Goal: Task Accomplishment & Management: Manage account settings

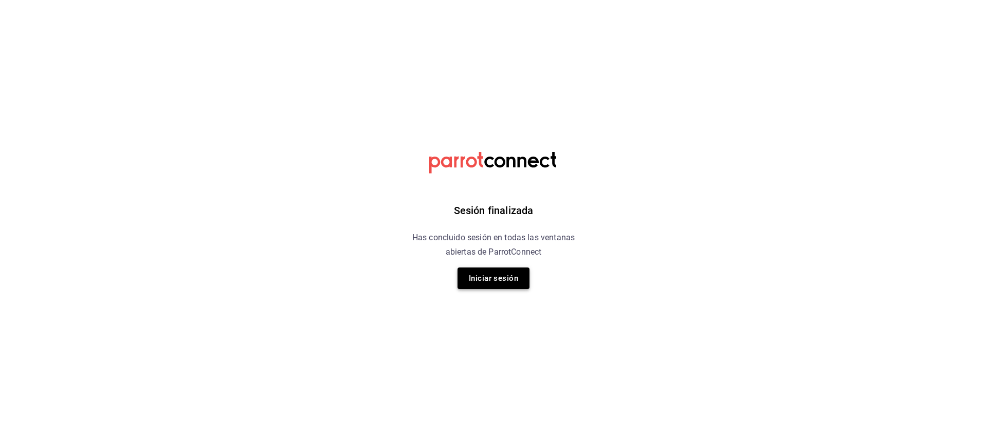
click at [503, 274] on button "Iniciar sesión" at bounding box center [493, 279] width 72 height 22
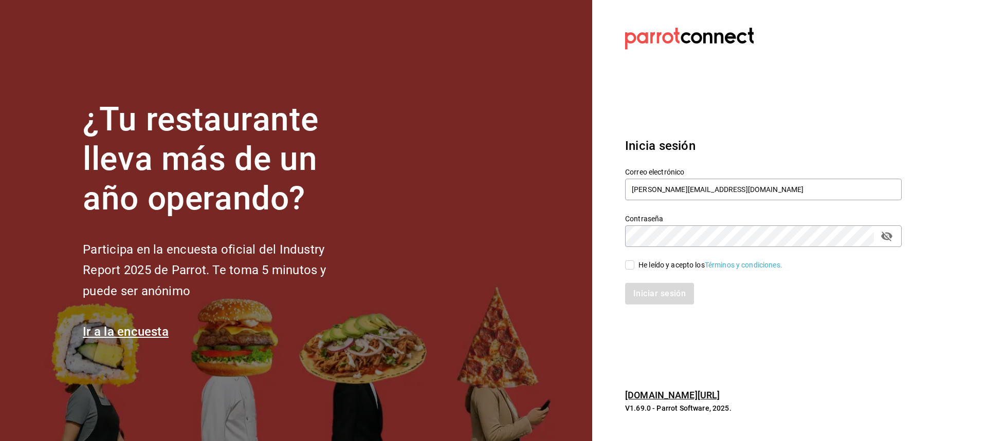
click at [632, 263] on input "He leído y acepto los Términos y condiciones." at bounding box center [629, 265] width 9 height 9
checkbox input "true"
click at [657, 290] on button "Iniciar sesión" at bounding box center [660, 294] width 70 height 22
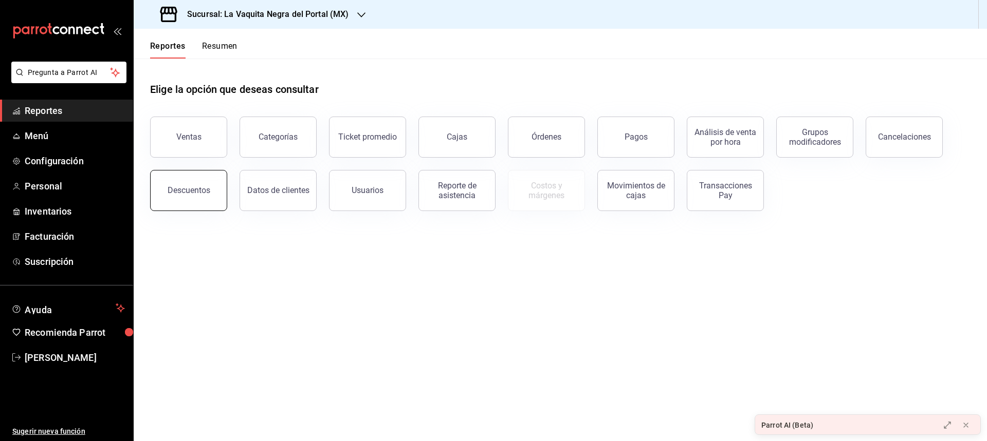
click at [205, 189] on div "Descuentos" at bounding box center [189, 190] width 43 height 10
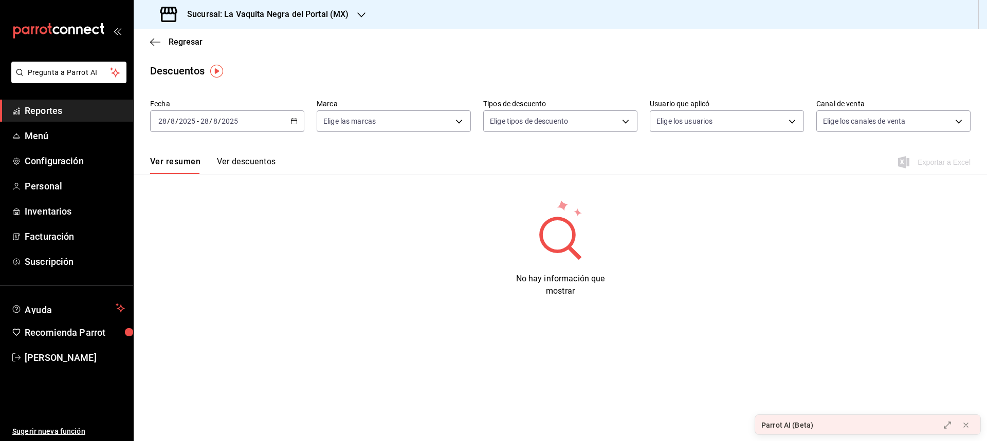
click at [232, 160] on button "Ver descuentos" at bounding box center [246, 165] width 59 height 17
click at [52, 163] on span "Configuración" at bounding box center [75, 161] width 100 height 14
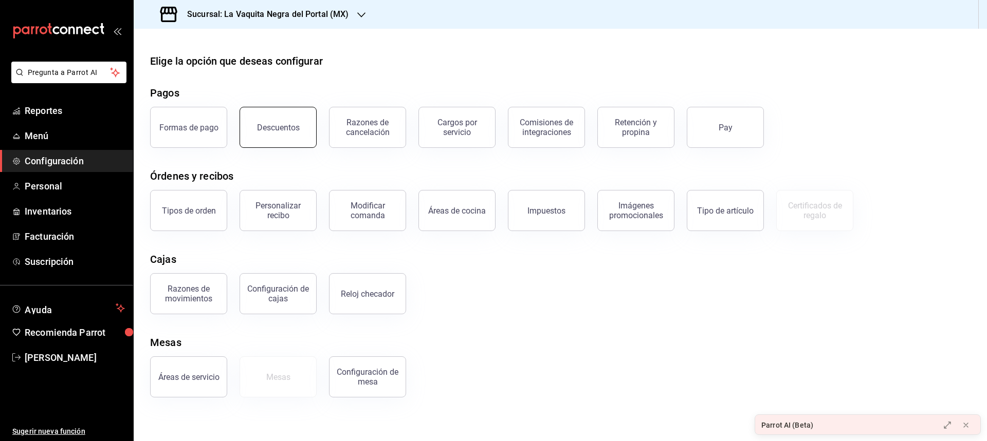
click at [298, 128] on button "Descuentos" at bounding box center [277, 127] width 77 height 41
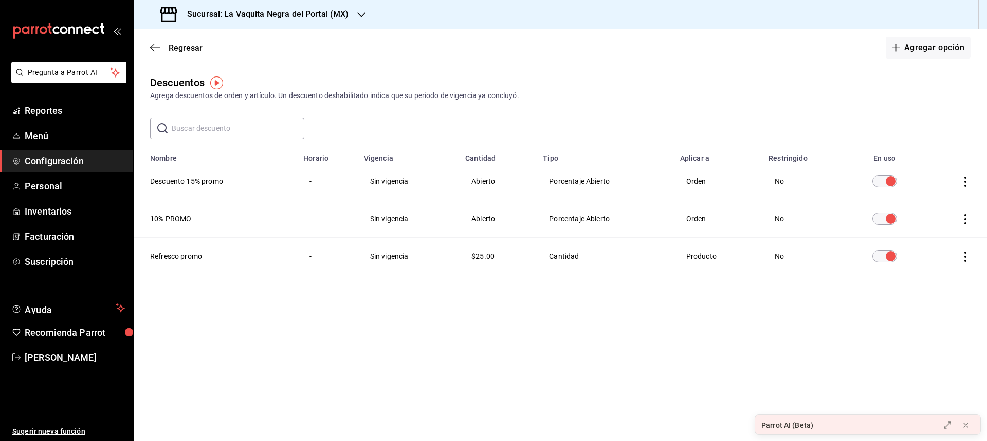
click at [963, 257] on icon "actions" at bounding box center [965, 257] width 10 height 10
click at [686, 289] on div at bounding box center [493, 220] width 987 height 441
click at [188, 261] on th "Refresco promo" at bounding box center [215, 257] width 163 height 38
drag, startPoint x: 173, startPoint y: 257, endPoint x: 423, endPoint y: 255, distance: 249.7
click at [417, 255] on tr "Refresco promo - Sin vigencia $25.00 Cantidad Producto No" at bounding box center [560, 257] width 853 height 38
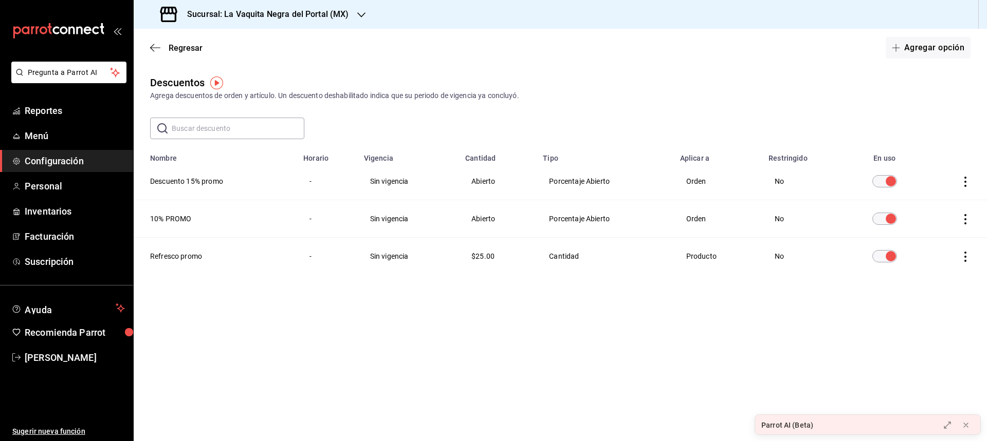
click at [496, 255] on td "$25.00" at bounding box center [498, 257] width 78 height 38
click at [885, 257] on input "discountsTable" at bounding box center [890, 256] width 37 height 12
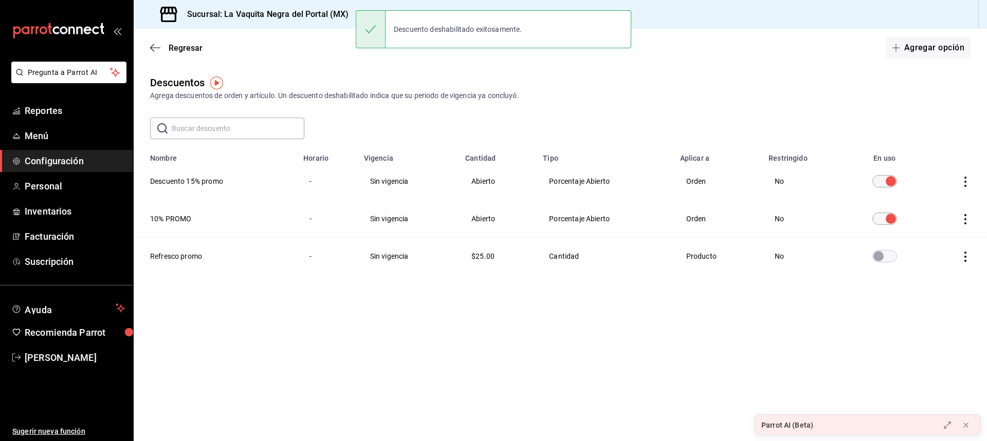
click at [881, 256] on input "discountsTable" at bounding box center [878, 256] width 37 height 12
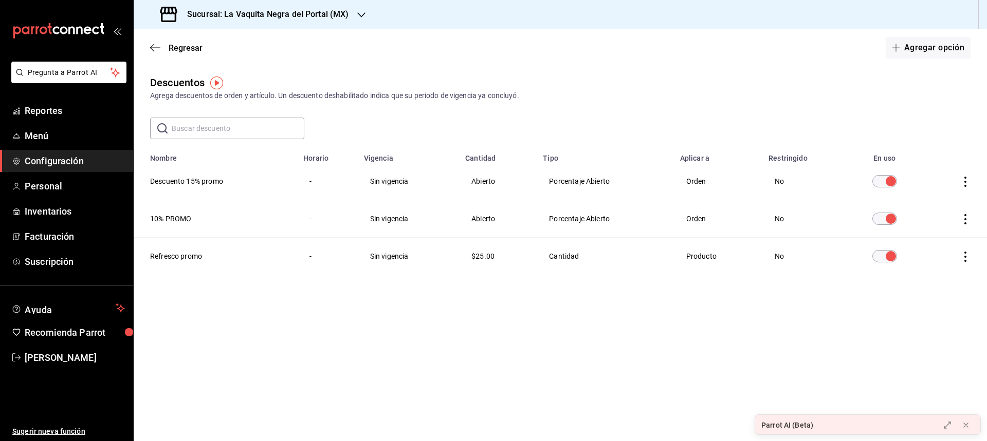
click at [255, 14] on h3 "Sucursal: La Vaquita Negra del Portal (MX)" at bounding box center [264, 14] width 170 height 12
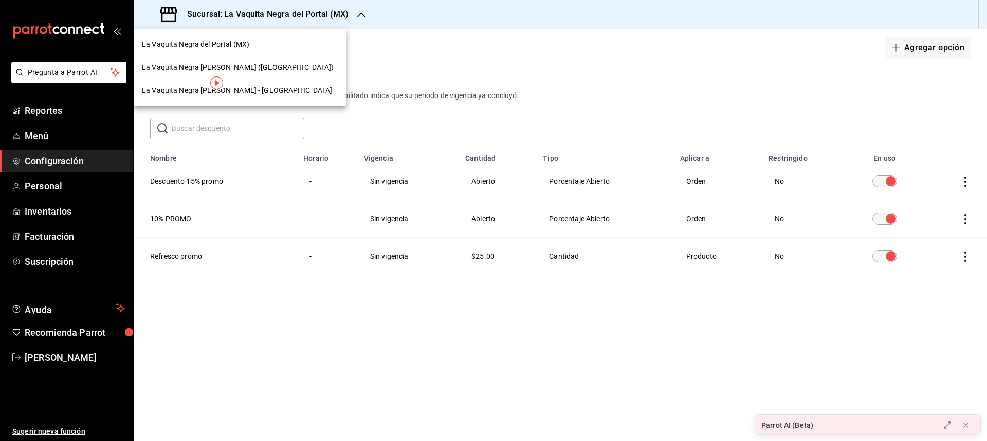
click at [245, 63] on span "La Vaquita Negra [PERSON_NAME] ([GEOGRAPHIC_DATA])" at bounding box center [238, 67] width 192 height 11
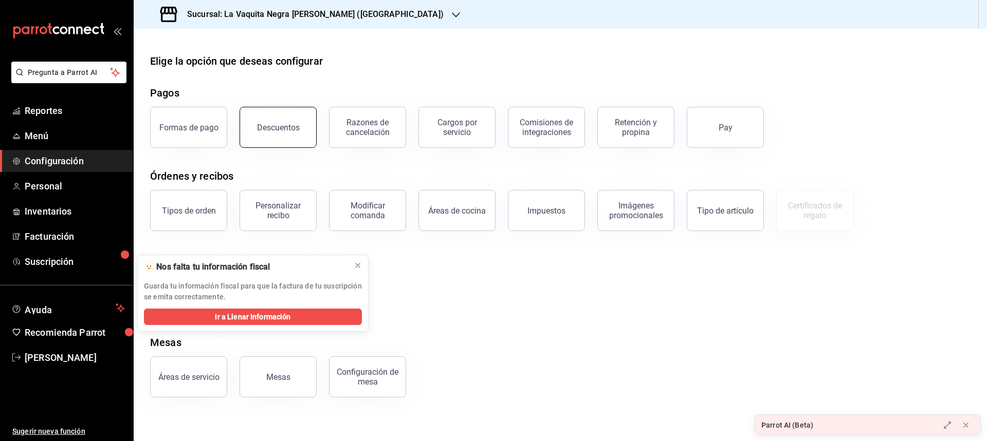
click at [282, 134] on button "Descuentos" at bounding box center [277, 127] width 77 height 41
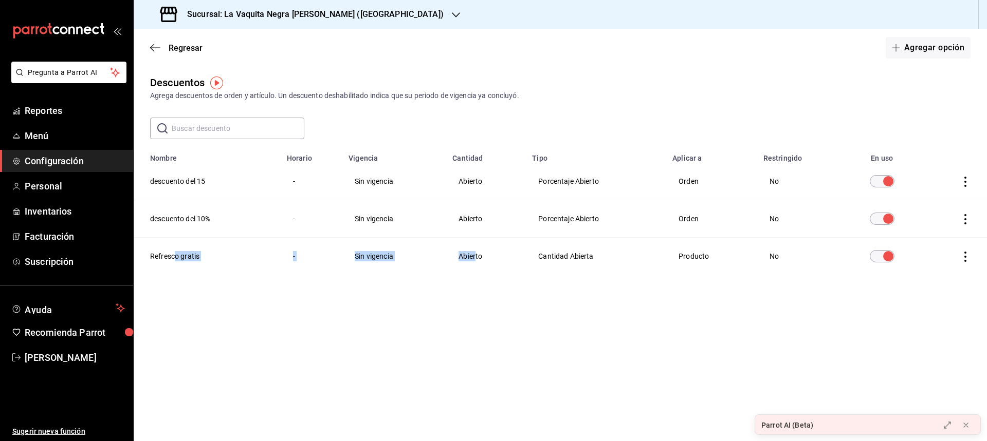
drag, startPoint x: 174, startPoint y: 256, endPoint x: 484, endPoint y: 253, distance: 309.9
click at [479, 253] on tr "Refresco gratis - Sin vigencia Abierto Cantidad Abierta Producto No" at bounding box center [560, 257] width 853 height 38
click at [506, 253] on td "Abierto" at bounding box center [486, 257] width 80 height 38
click at [355, 11] on h3 "Sucursal: La Vaquita Negra [PERSON_NAME] ([GEOGRAPHIC_DATA])" at bounding box center [311, 14] width 265 height 12
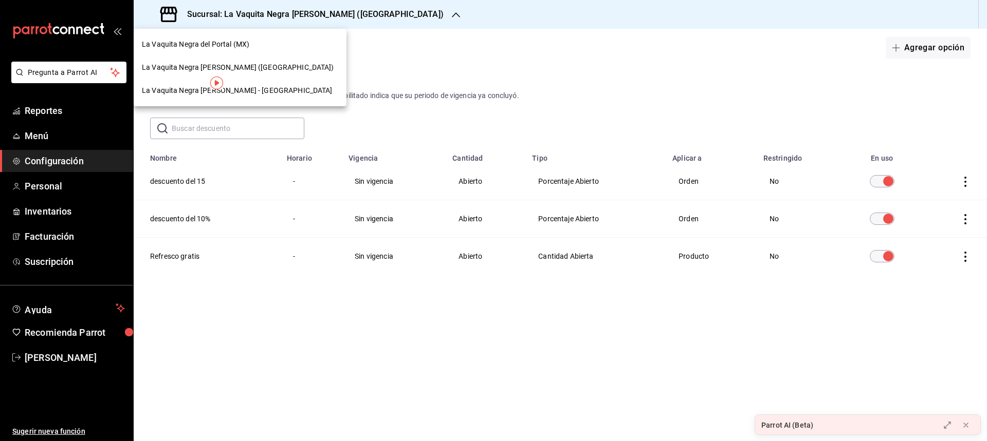
click at [256, 90] on span "La Vaquita Negra [PERSON_NAME] - [GEOGRAPHIC_DATA]" at bounding box center [237, 90] width 191 height 11
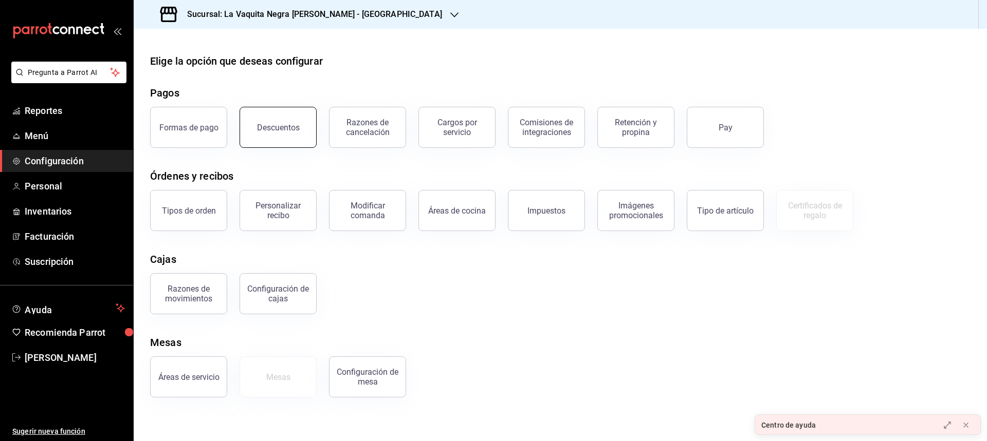
click at [262, 132] on div "Descuentos" at bounding box center [278, 128] width 43 height 10
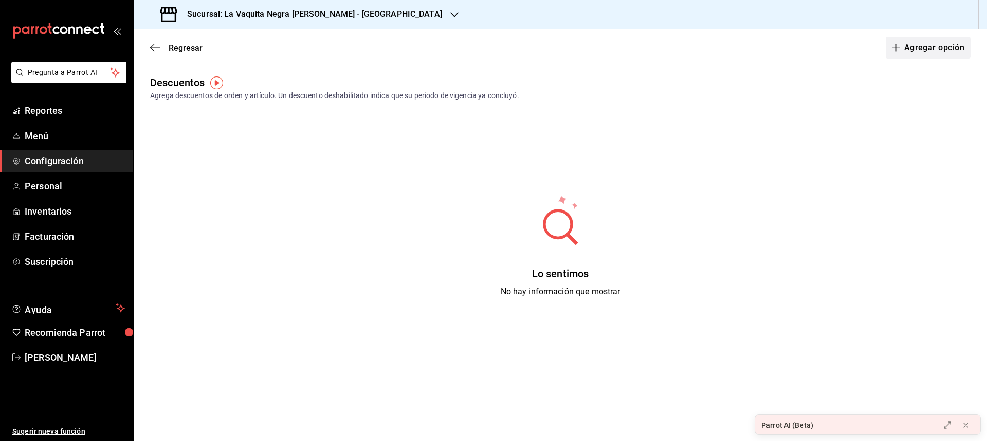
click at [939, 52] on button "Agregar opción" at bounding box center [927, 48] width 85 height 22
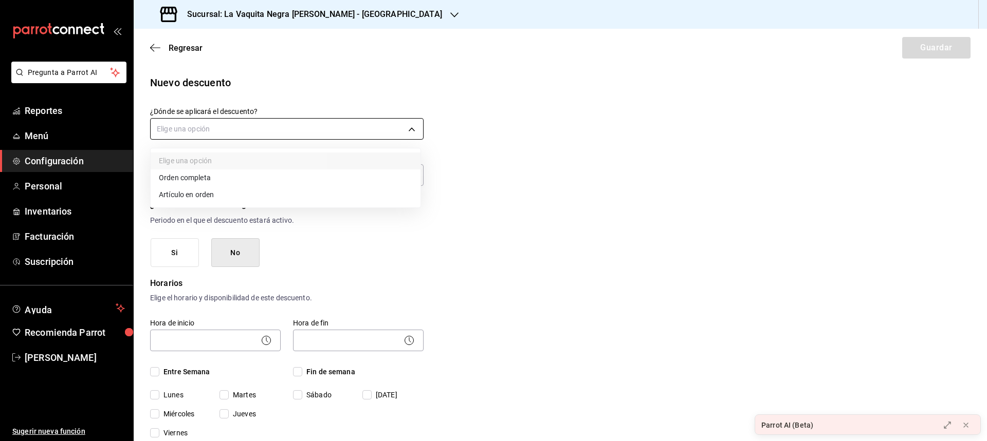
click at [206, 133] on body "Pregunta a Parrot AI Reportes Menú Configuración Personal Inventarios Facturaci…" at bounding box center [493, 220] width 987 height 441
click at [195, 194] on li "Artículo en orden" at bounding box center [286, 195] width 270 height 17
type input "ORDER_ITEM"
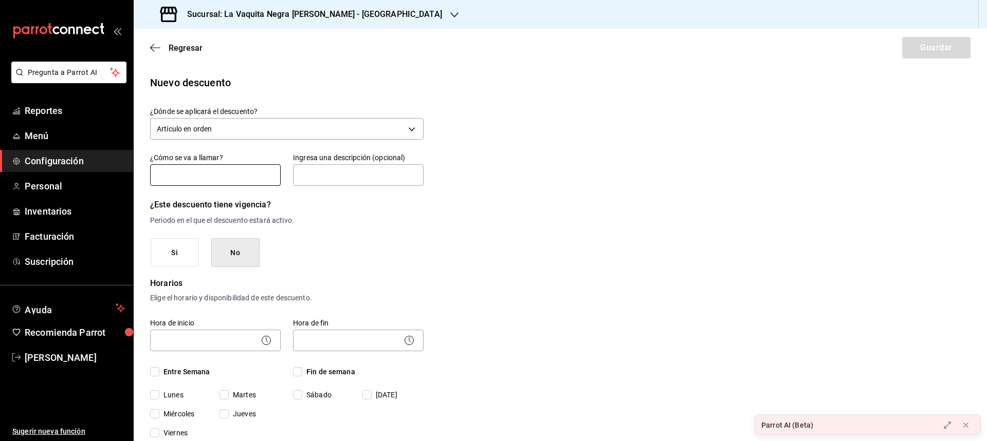
click at [196, 178] on input "text" at bounding box center [215, 175] width 131 height 22
type input "Refresco gratis"
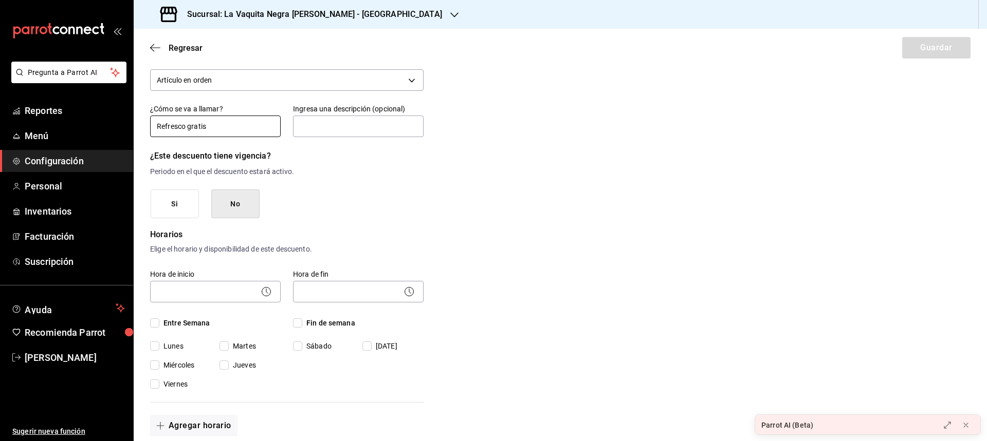
scroll to position [51, 0]
click at [182, 201] on button "Si" at bounding box center [175, 201] width 48 height 29
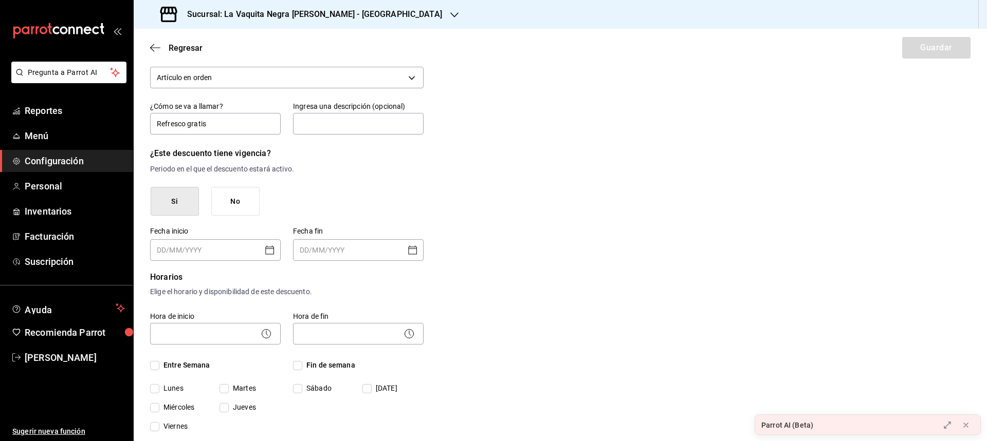
click at [231, 201] on button "No" at bounding box center [235, 201] width 48 height 29
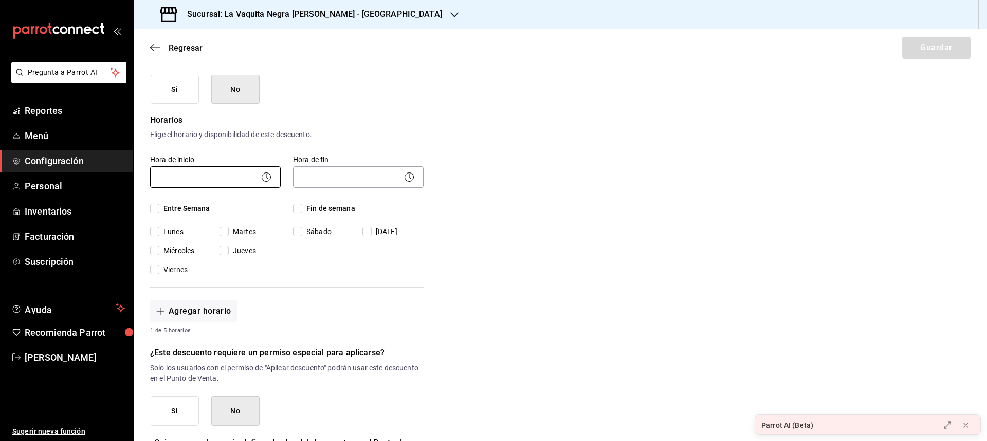
scroll to position [206, 0]
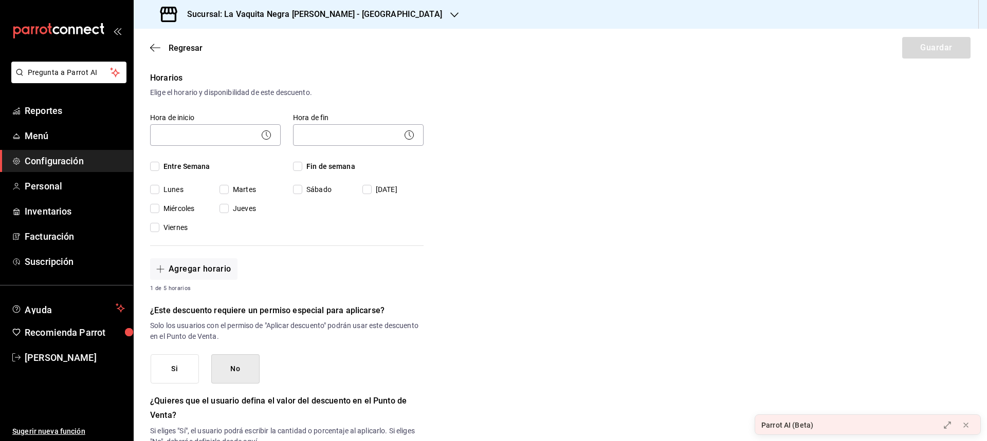
click at [155, 168] on input "Entre Semana" at bounding box center [154, 166] width 9 height 9
checkbox input "true"
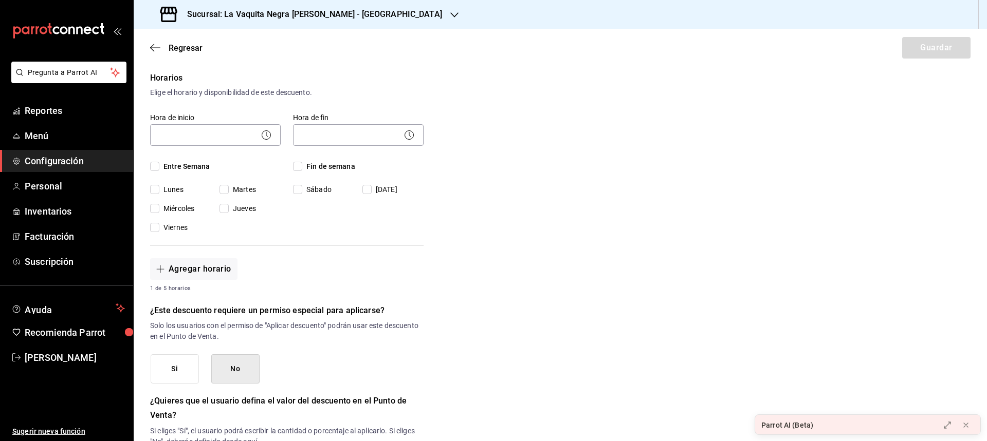
checkbox input "true"
click at [301, 164] on input "Fin de semana" at bounding box center [297, 166] width 9 height 9
checkbox input "true"
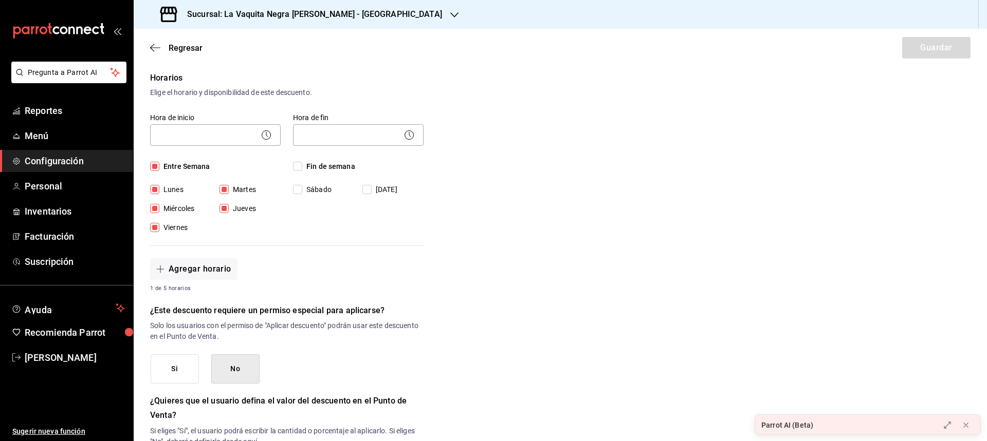
checkbox input "true"
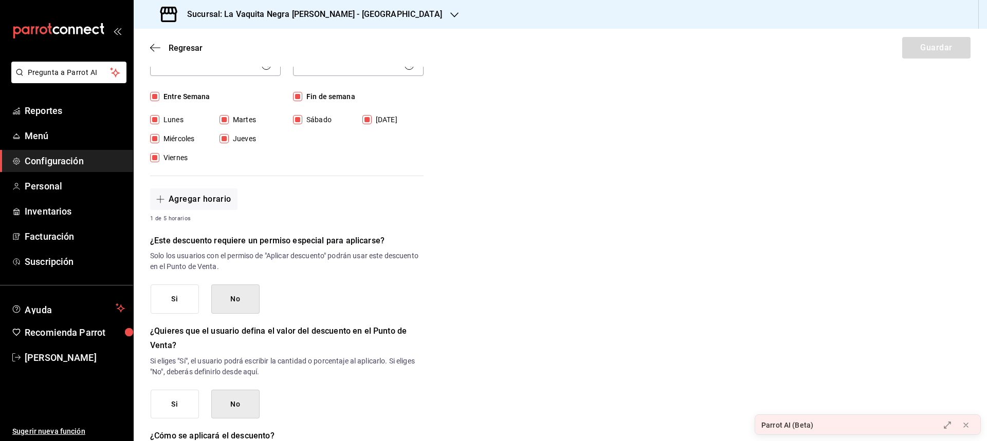
scroll to position [308, 0]
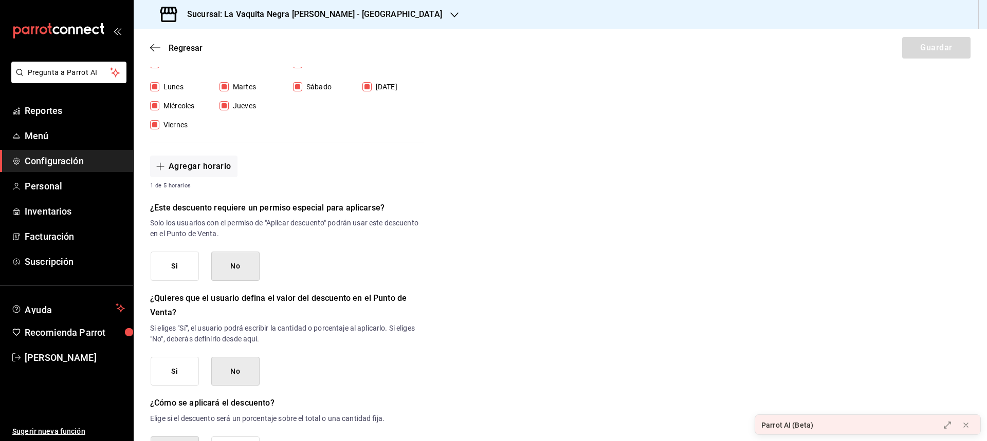
click at [223, 262] on button "No" at bounding box center [235, 266] width 48 height 29
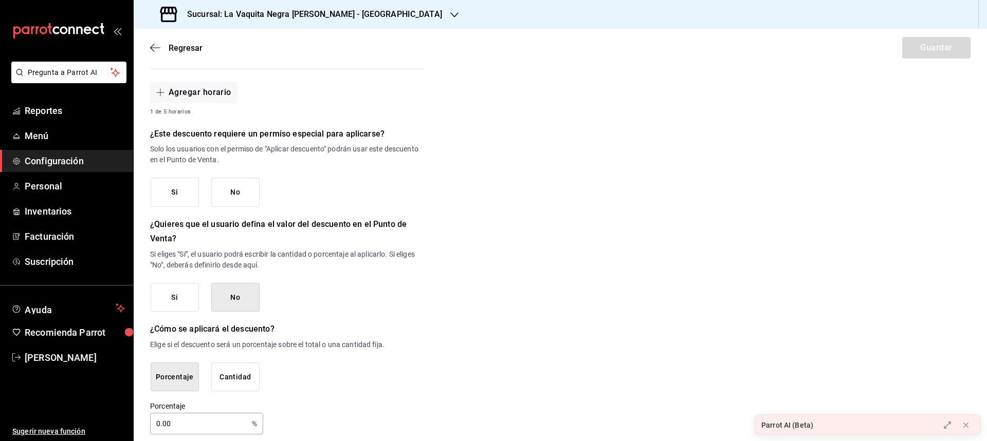
scroll to position [392, 0]
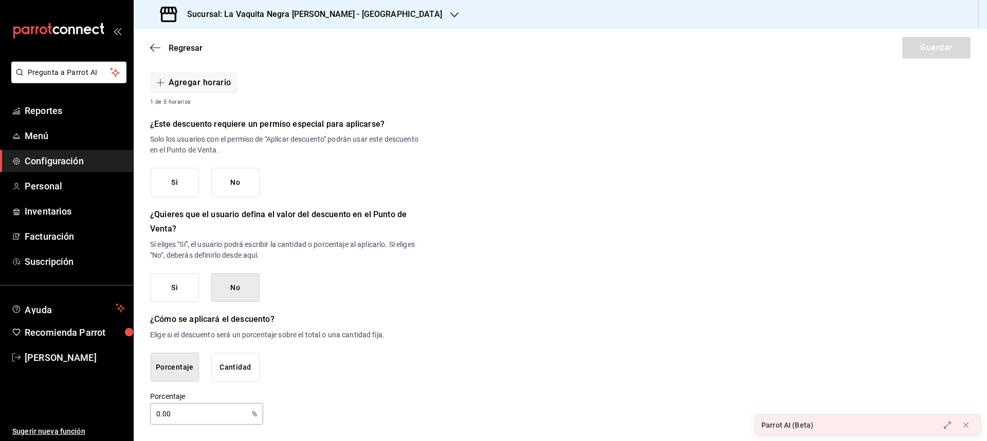
click at [233, 285] on button "No" at bounding box center [235, 287] width 48 height 29
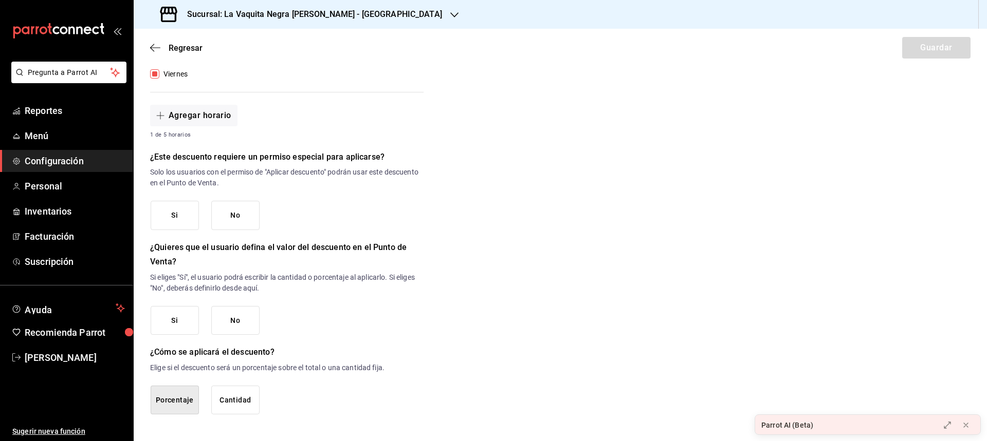
scroll to position [359, 0]
drag, startPoint x: 176, startPoint y: 369, endPoint x: 385, endPoint y: 366, distance: 209.2
click at [385, 366] on p "Elige si el descuento será un porcentaje sobre el total o una cantidad fija." at bounding box center [286, 368] width 273 height 11
click at [236, 393] on button "Cantidad" at bounding box center [235, 400] width 48 height 29
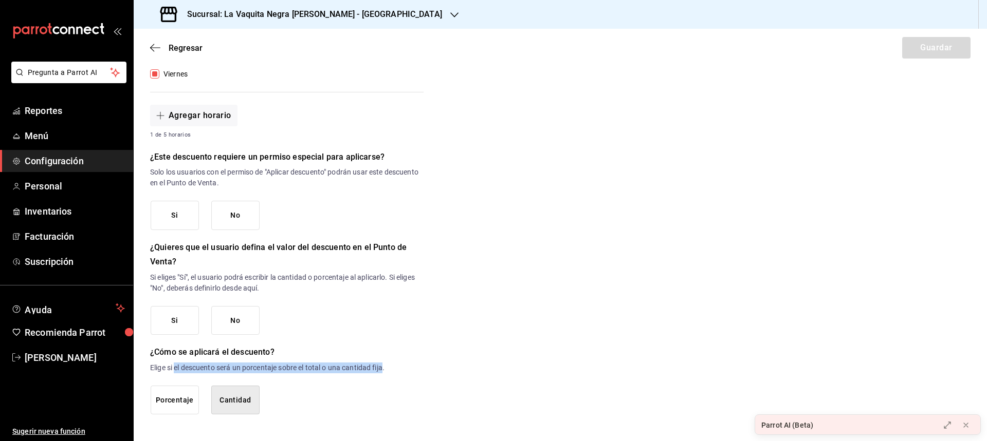
click at [247, 401] on button "Cantidad" at bounding box center [235, 400] width 48 height 29
click at [376, 392] on div "Porcentaje Cantidad" at bounding box center [287, 400] width 273 height 29
click at [968, 427] on icon at bounding box center [965, 425] width 8 height 8
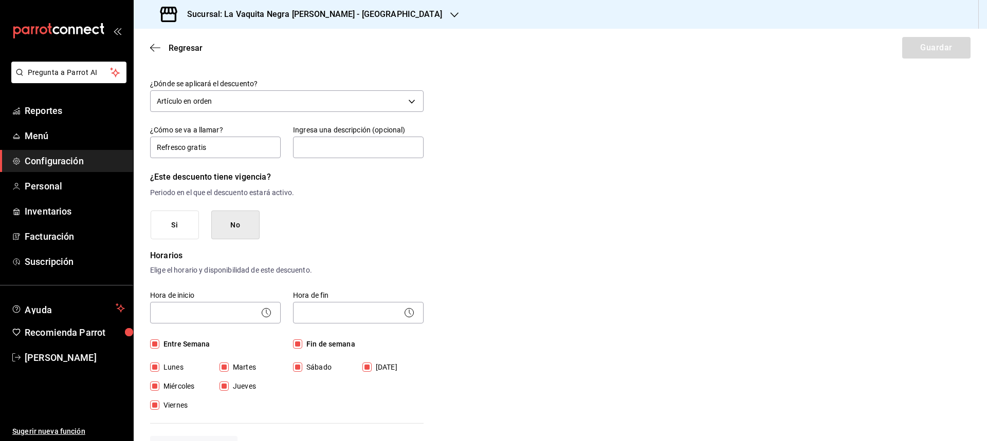
scroll to position [0, 0]
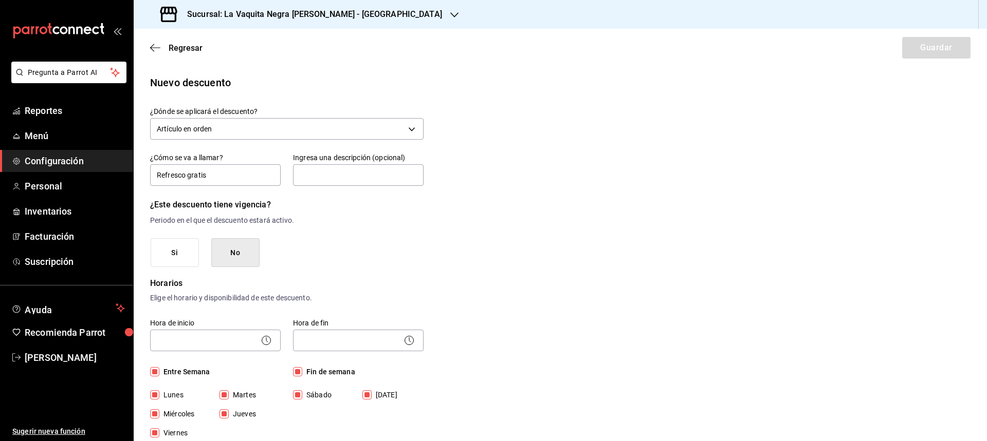
click at [920, 45] on div "Regresar Guardar" at bounding box center [560, 48] width 853 height 38
click at [304, 179] on input "text" at bounding box center [358, 175] width 131 height 22
type input "refresco promo"
click at [240, 340] on body "Pregunta a Parrot AI Reportes Menú Configuración Personal Inventarios Facturaci…" at bounding box center [493, 220] width 987 height 441
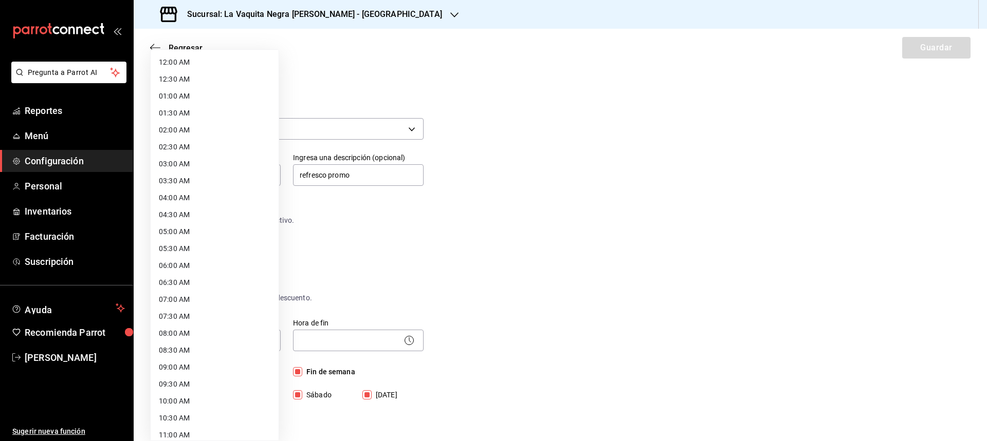
click at [481, 291] on div at bounding box center [493, 220] width 987 height 441
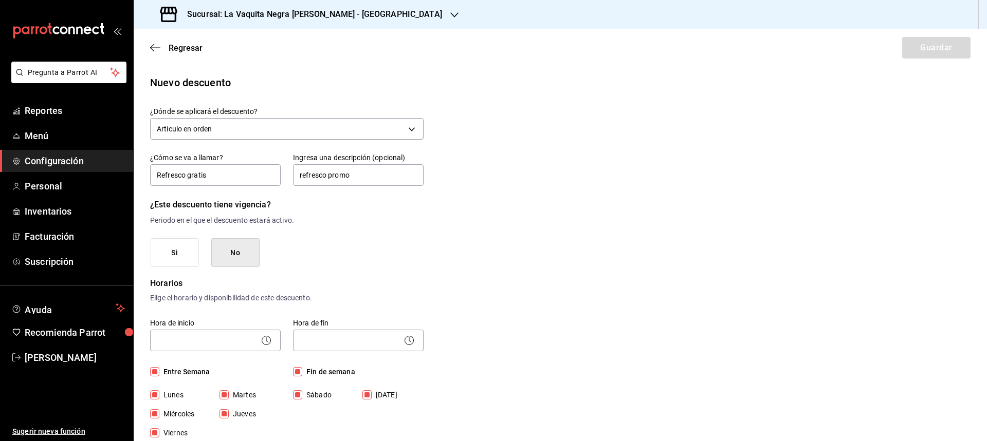
click at [268, 337] on icon at bounding box center [266, 341] width 12 height 12
click at [262, 340] on icon at bounding box center [266, 341] width 12 height 12
click at [212, 339] on body "Pregunta a Parrot AI Reportes Menú Configuración Personal Inventarios Facturaci…" at bounding box center [493, 220] width 987 height 441
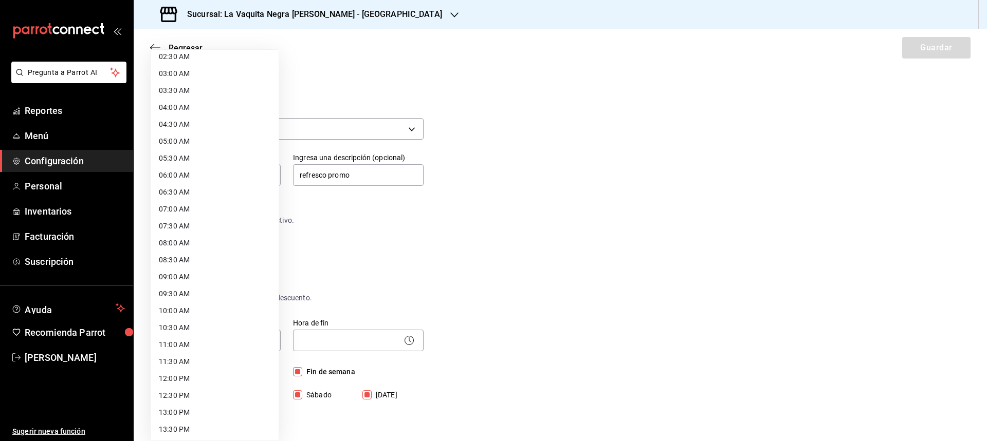
scroll to position [103, 0]
click at [170, 244] on li "08:30 AM" at bounding box center [215, 247] width 128 height 17
type input "08:30"
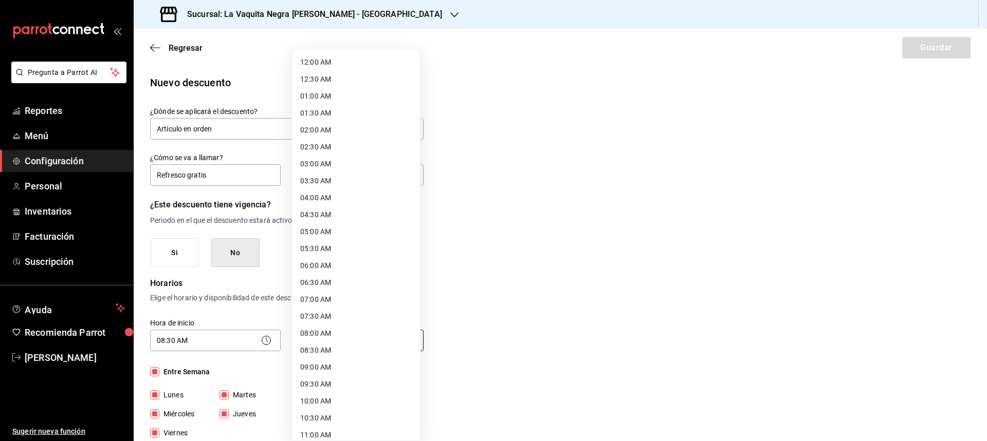
click at [348, 333] on body "Pregunta a Parrot AI Reportes Menú Configuración Personal Inventarios Facturaci…" at bounding box center [493, 220] width 987 height 441
click at [312, 361] on li "21:00 PM" at bounding box center [356, 363] width 128 height 17
click at [372, 343] on body "Pregunta a Parrot AI Reportes Menú Configuración Personal Inventarios Facturaci…" at bounding box center [493, 220] width 987 height 441
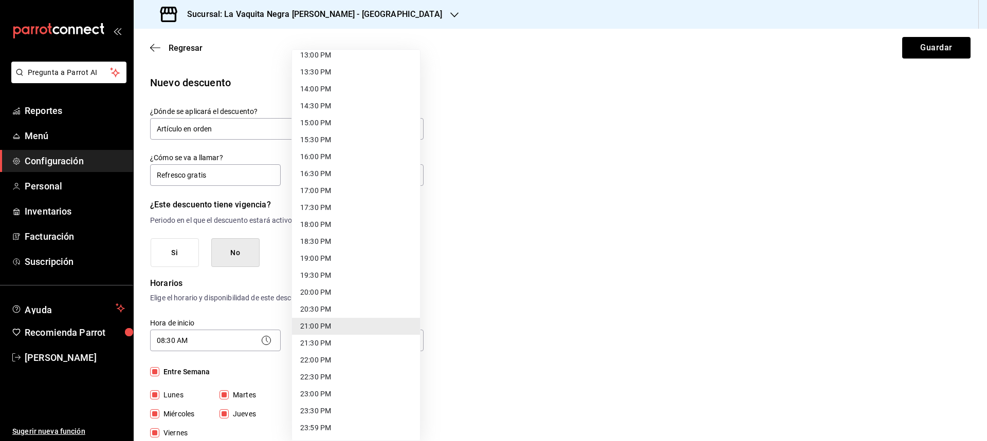
click at [313, 310] on li "20:30 PM" at bounding box center [356, 309] width 128 height 17
type input "20:30"
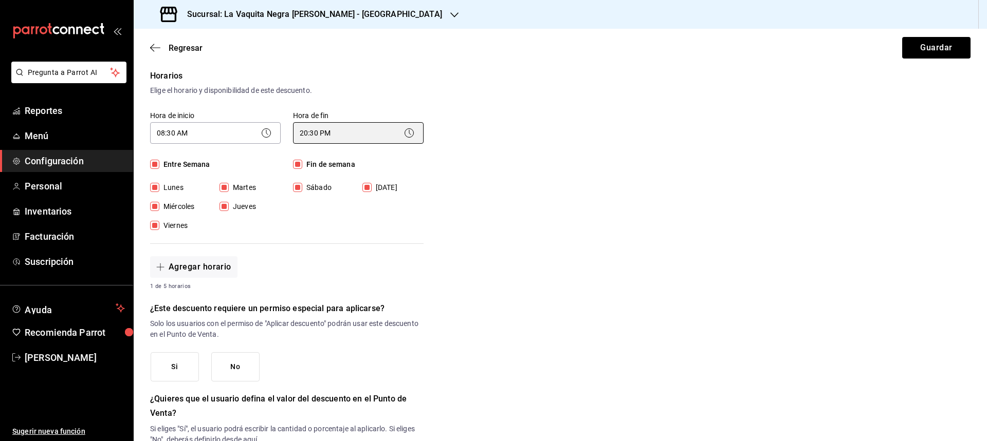
scroll to position [308, 0]
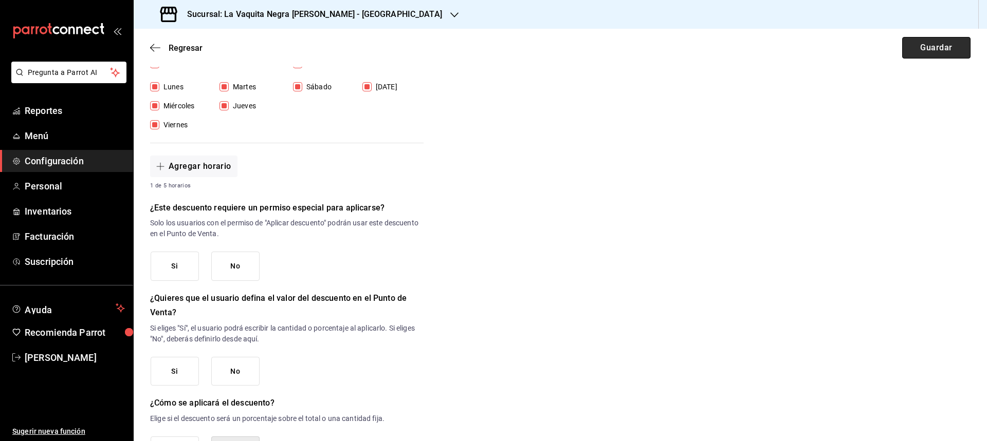
click at [912, 48] on button "Guardar" at bounding box center [936, 48] width 68 height 22
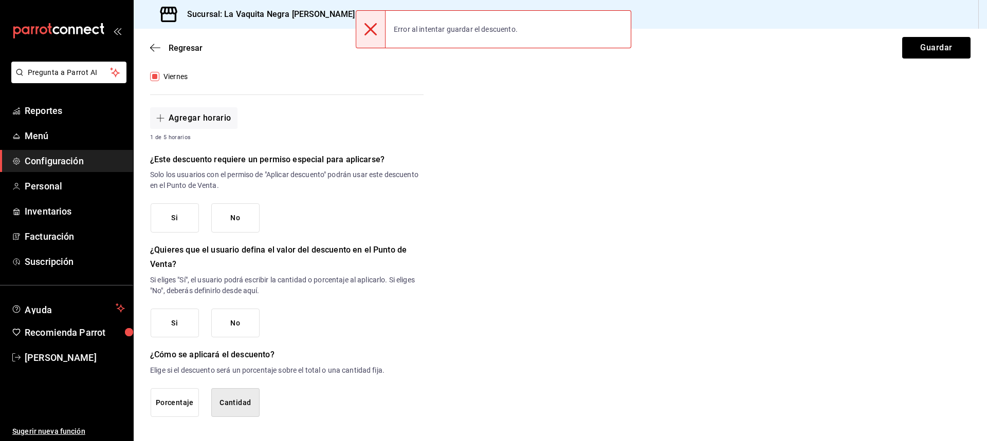
scroll to position [359, 0]
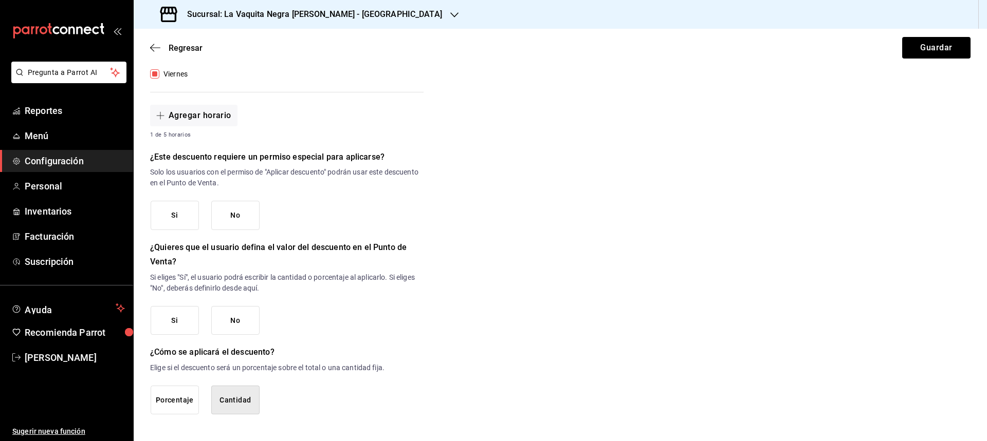
click at [226, 410] on button "Cantidad" at bounding box center [235, 400] width 48 height 29
click at [181, 325] on button "Si" at bounding box center [175, 320] width 48 height 29
click at [902, 49] on button "Guardar" at bounding box center [936, 48] width 68 height 22
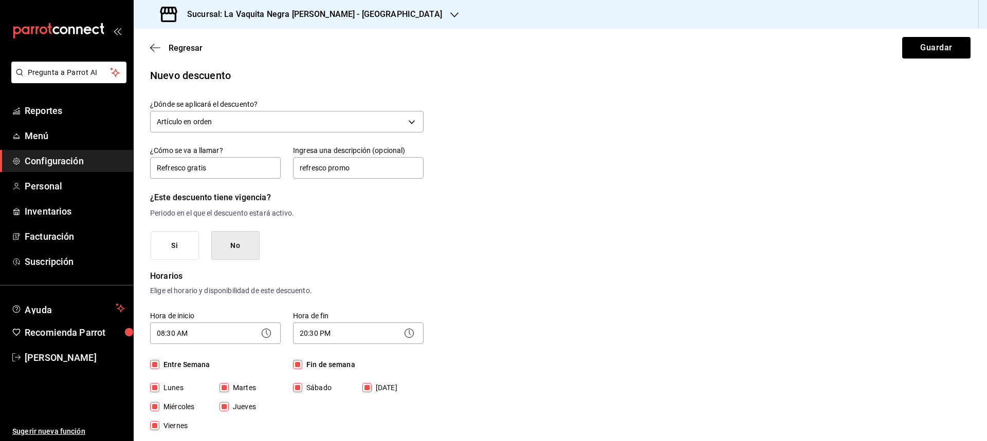
scroll to position [0, 0]
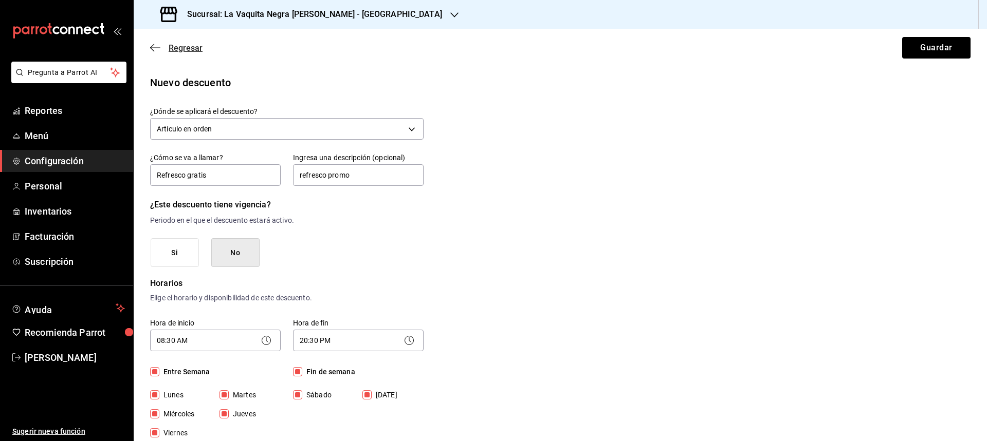
click at [153, 45] on icon "button" at bounding box center [152, 48] width 4 height 8
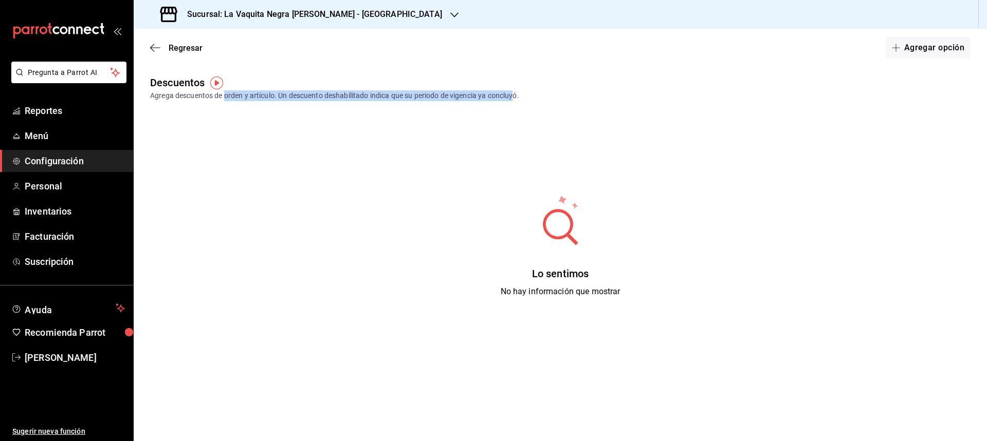
drag, startPoint x: 230, startPoint y: 98, endPoint x: 516, endPoint y: 99, distance: 286.2
click at [516, 99] on div "Agrega descuentos de orden y artículo. Un descuento deshabilitado indica que su…" at bounding box center [560, 95] width 820 height 11
click at [363, 106] on div "Descuentos Agrega descuentos de orden y artículo. Un descuento deshabilitado in…" at bounding box center [560, 233] width 853 height 316
click at [914, 46] on button "Agregar opción" at bounding box center [927, 48] width 85 height 22
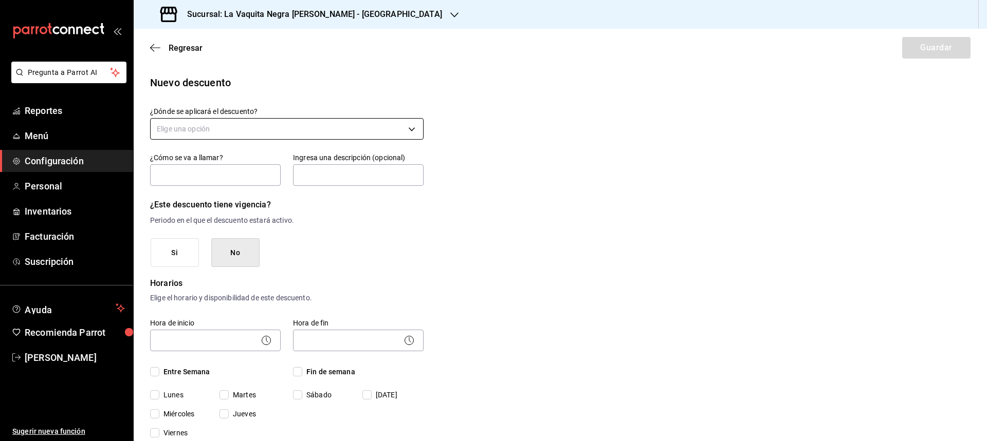
click at [232, 134] on body "Pregunta a Parrot AI Reportes Menú Configuración Personal Inventarios Facturaci…" at bounding box center [493, 220] width 987 height 441
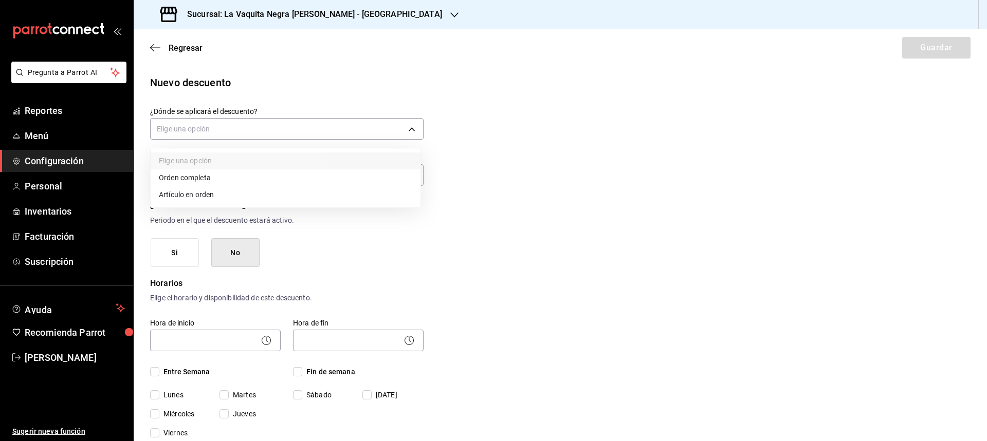
click at [185, 175] on li "Orden completa" at bounding box center [286, 178] width 270 height 17
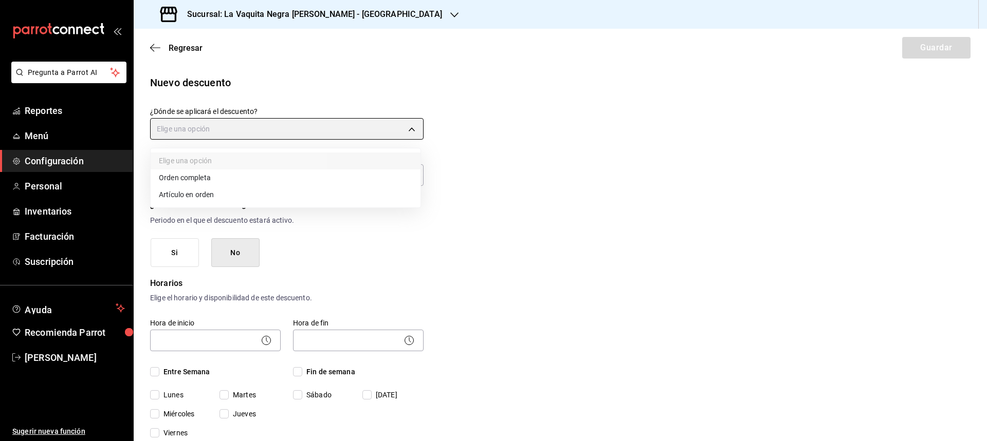
type input "ORDER"
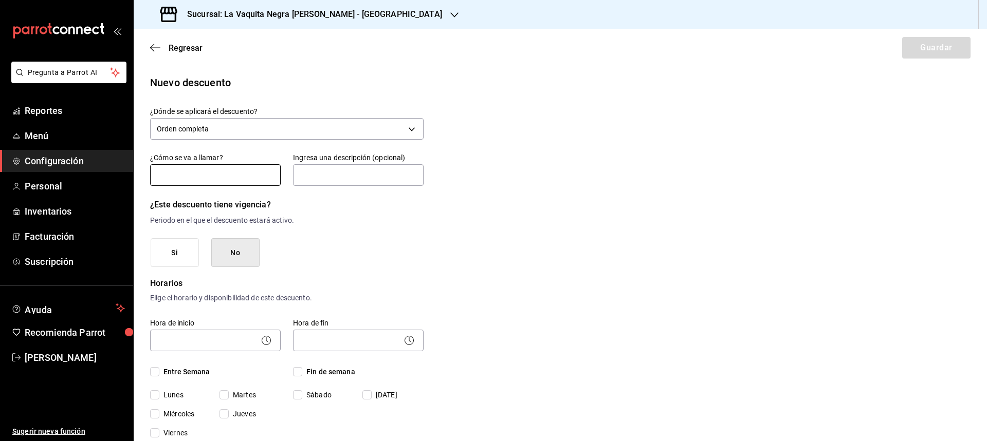
click at [205, 172] on input "text" at bounding box center [215, 175] width 131 height 22
type input "10% de descuento"
click at [383, 164] on div "Ingresa una descripción (opcional)" at bounding box center [358, 170] width 131 height 34
click at [368, 175] on input "text" at bounding box center [358, 175] width 131 height 22
type input "promo 10% tarjeta fidelidad"
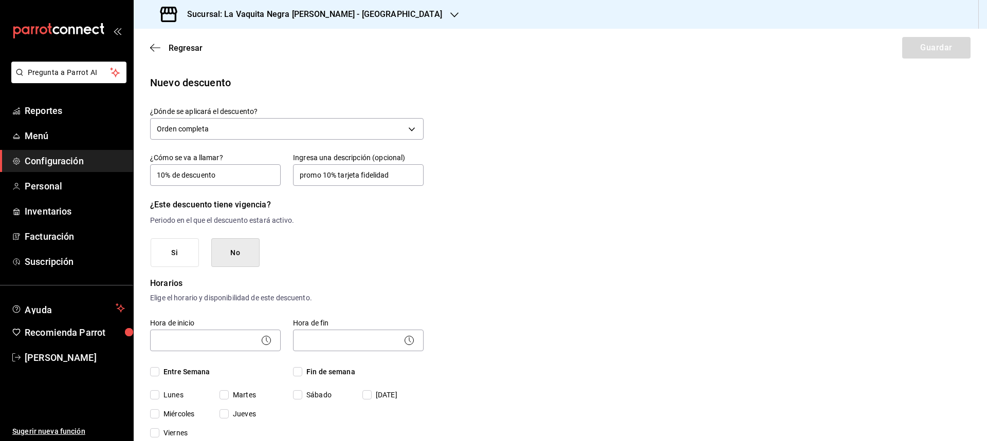
click at [240, 259] on button "No" at bounding box center [235, 252] width 48 height 29
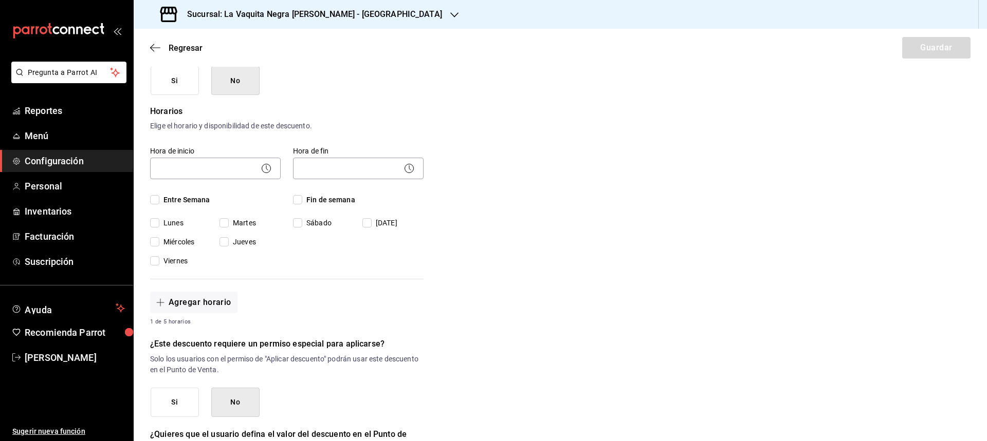
scroll to position [154, 0]
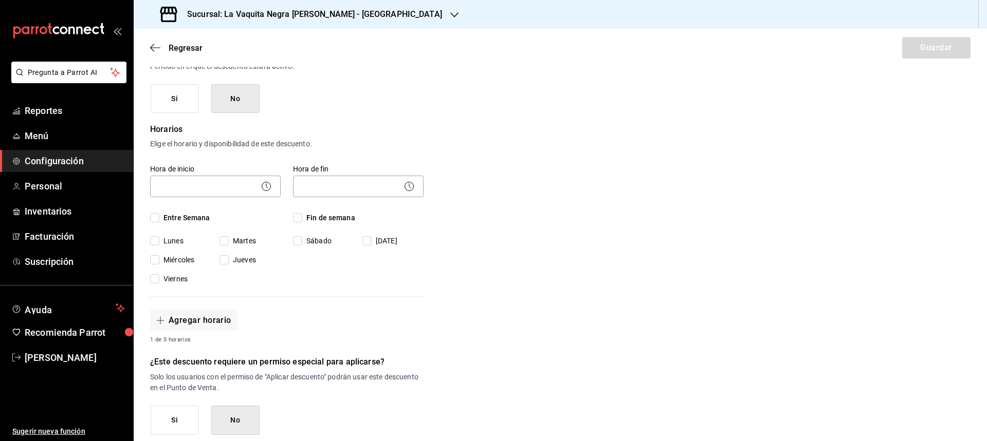
click at [263, 189] on icon at bounding box center [266, 186] width 12 height 12
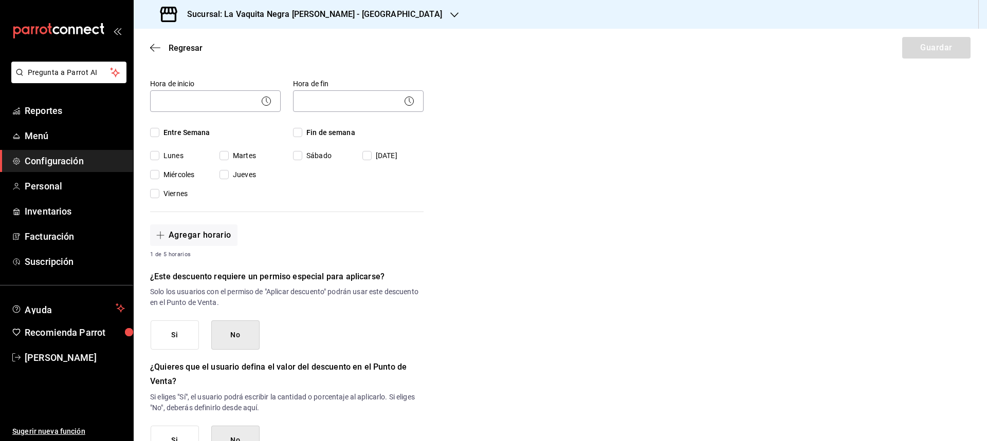
scroll to position [257, 0]
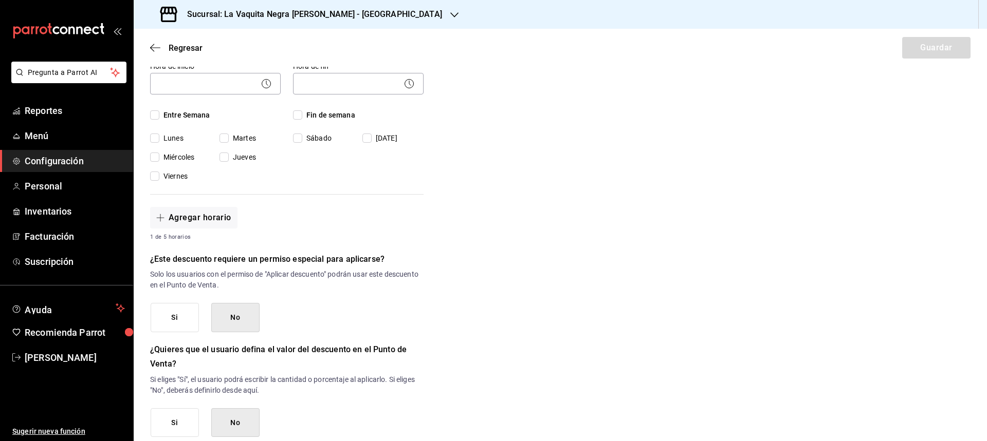
click at [242, 315] on button "No" at bounding box center [235, 317] width 48 height 29
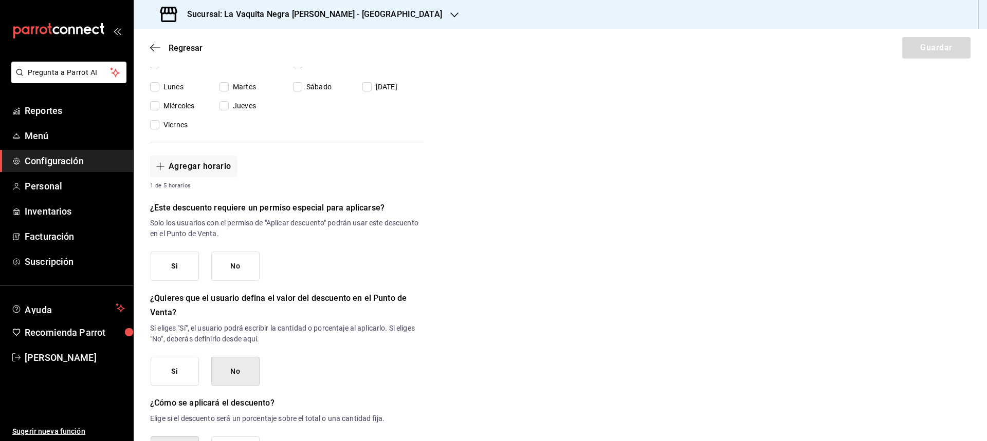
click at [248, 368] on button "No" at bounding box center [235, 371] width 48 height 29
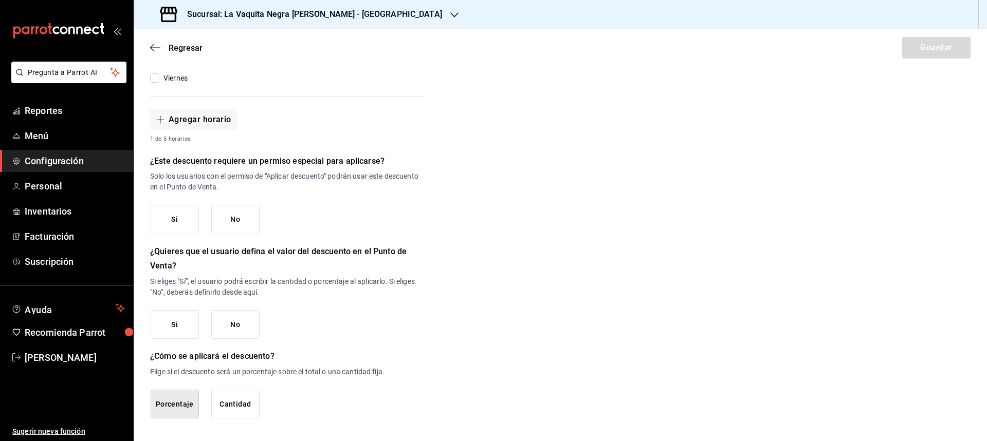
scroll to position [359, 0]
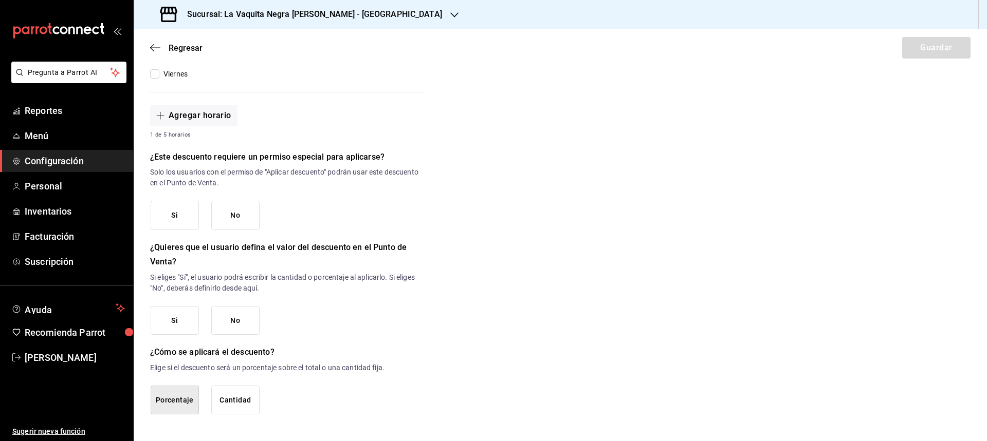
click at [195, 402] on button "Porcentaje" at bounding box center [175, 400] width 48 height 29
click at [179, 402] on button "Porcentaje" at bounding box center [175, 400] width 48 height 29
click at [163, 403] on button "Porcentaje" at bounding box center [175, 400] width 48 height 29
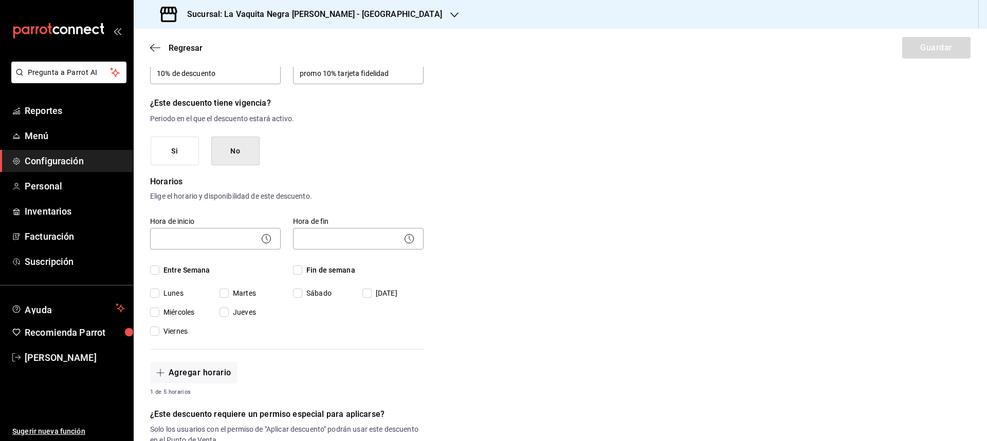
scroll to position [103, 0]
click at [158, 268] on input "Entre Semana" at bounding box center [154, 269] width 9 height 9
checkbox input "true"
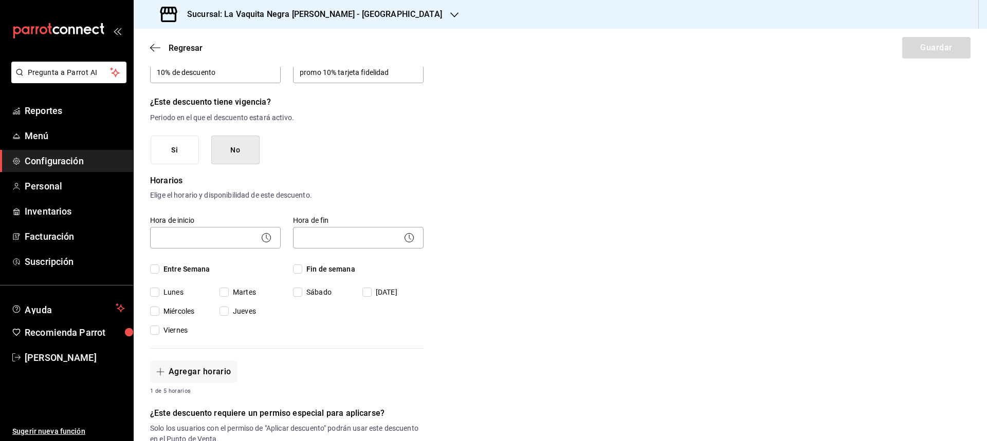
checkbox input "true"
click at [300, 267] on input "Fin de semana" at bounding box center [297, 269] width 9 height 9
checkbox input "true"
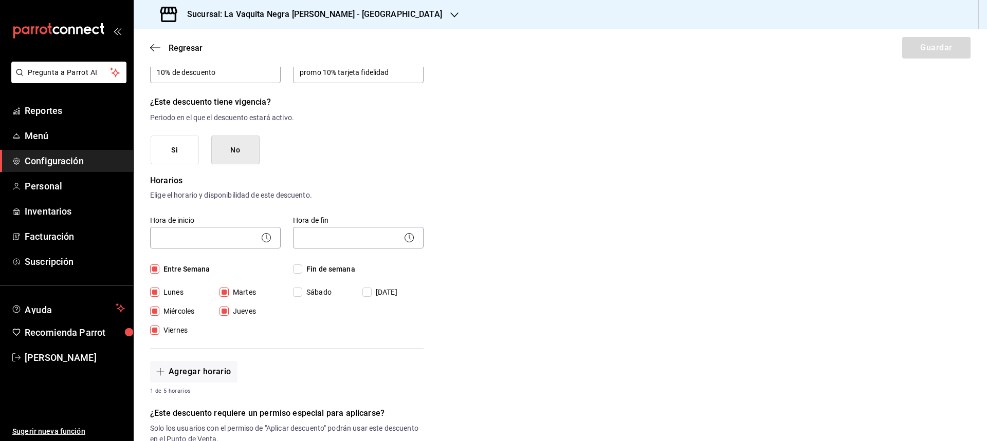
checkbox input "true"
click at [262, 242] on icon at bounding box center [266, 238] width 12 height 12
click at [266, 236] on icon at bounding box center [266, 238] width 12 height 12
click at [200, 236] on body "Pregunta a Parrot AI Reportes Menú Configuración Personal Inventarios Facturaci…" at bounding box center [493, 220] width 987 height 441
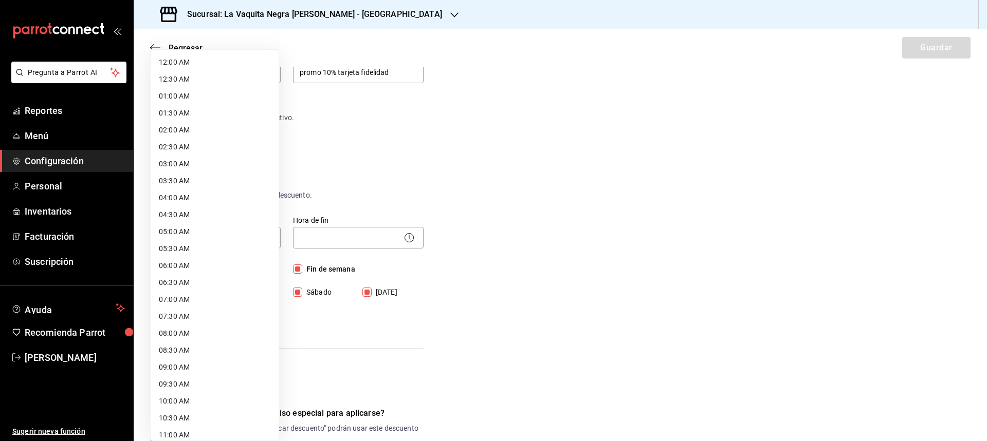
click at [173, 347] on li "08:30 AM" at bounding box center [215, 350] width 128 height 17
type input "08:30"
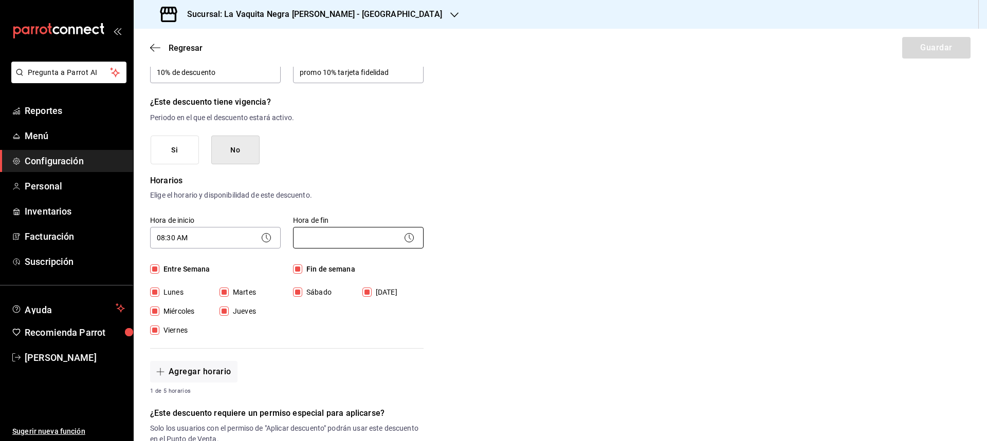
click at [383, 235] on body "Pregunta a Parrot AI Reportes Menú Configuración Personal Inventarios Facturaci…" at bounding box center [493, 220] width 987 height 441
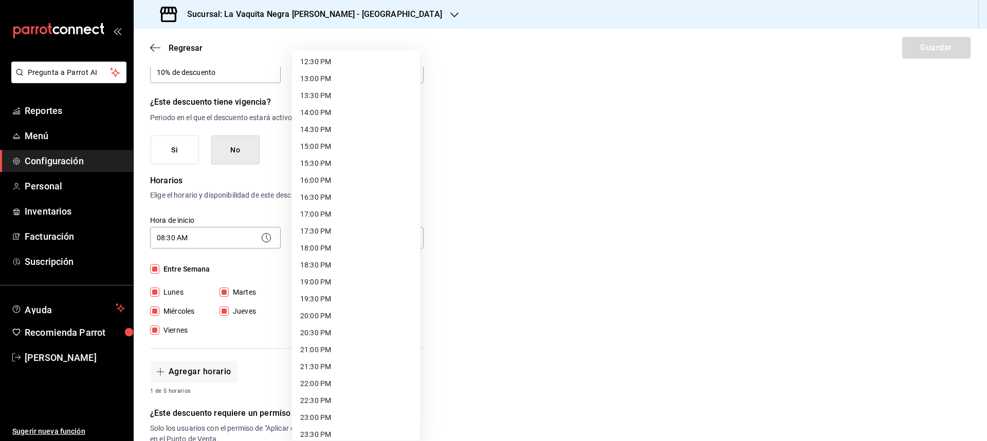
scroll to position [448, 0]
click at [307, 306] on li "20:30 PM" at bounding box center [356, 309] width 128 height 17
type input "20:30"
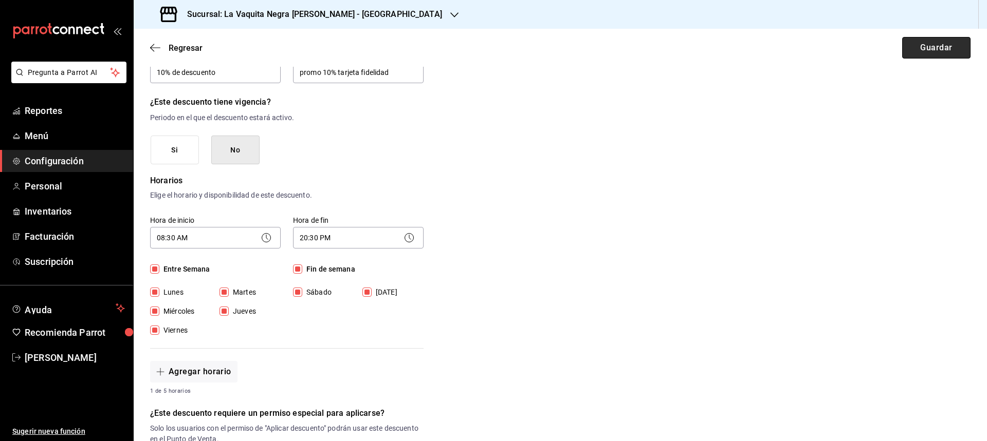
click at [907, 42] on button "Guardar" at bounding box center [936, 48] width 68 height 22
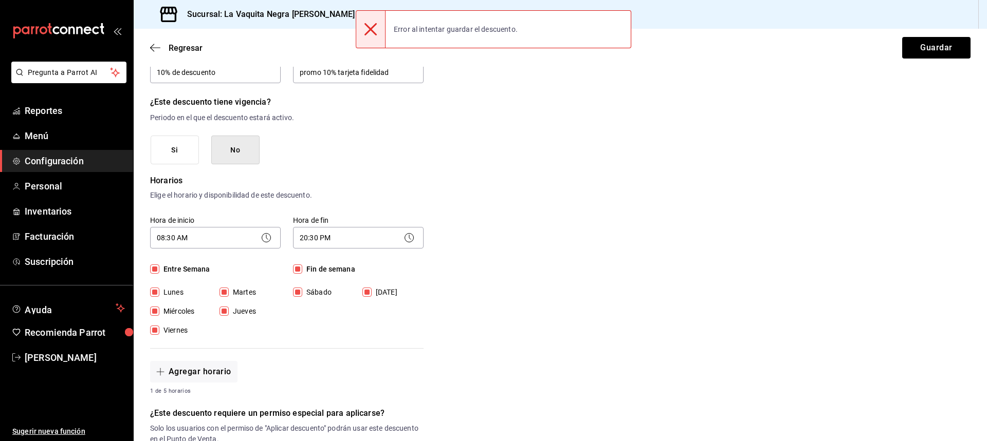
scroll to position [359, 0]
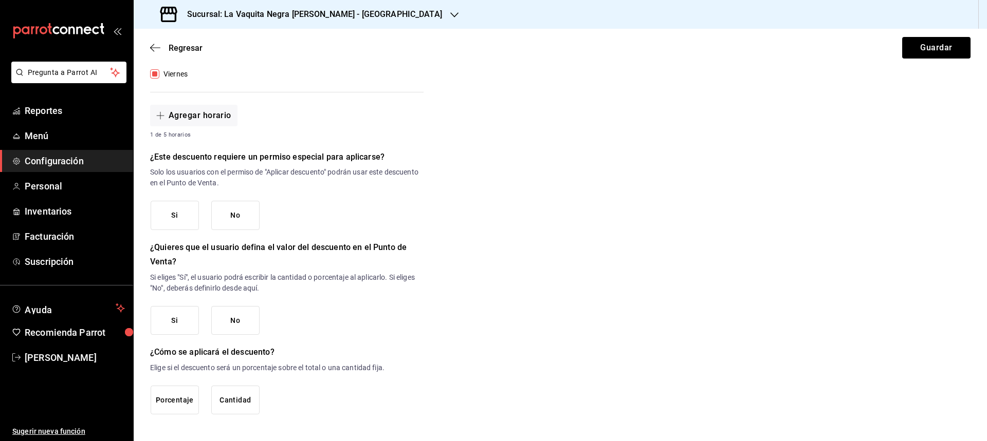
click at [188, 404] on button "Porcentaje" at bounding box center [175, 400] width 48 height 29
click at [249, 402] on button "Cantidad" at bounding box center [235, 400] width 48 height 29
click at [183, 404] on button "Porcentaje" at bounding box center [175, 400] width 48 height 29
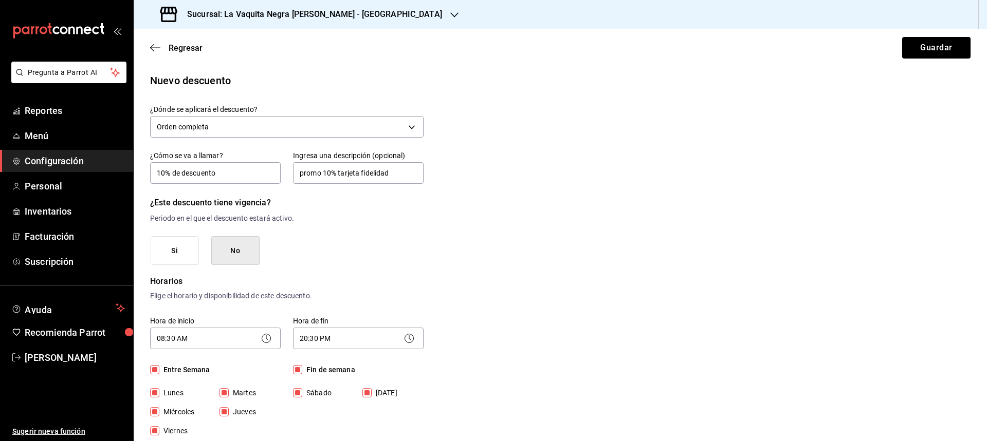
scroll to position [0, 0]
click at [925, 49] on button "Guardar" at bounding box center [936, 48] width 68 height 22
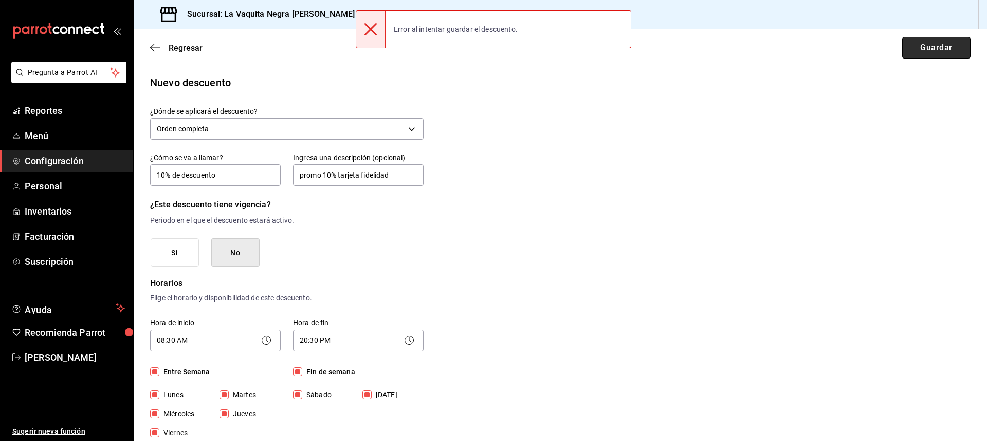
click at [908, 51] on button "Guardar" at bounding box center [936, 48] width 68 height 22
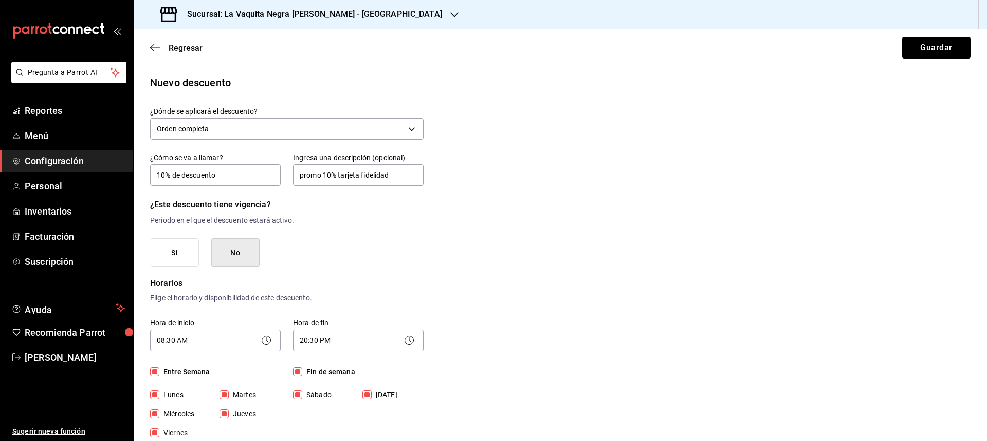
click at [240, 15] on h3 "Sucursal: La Vaquita Negra [PERSON_NAME] - [GEOGRAPHIC_DATA]" at bounding box center [310, 14] width 263 height 12
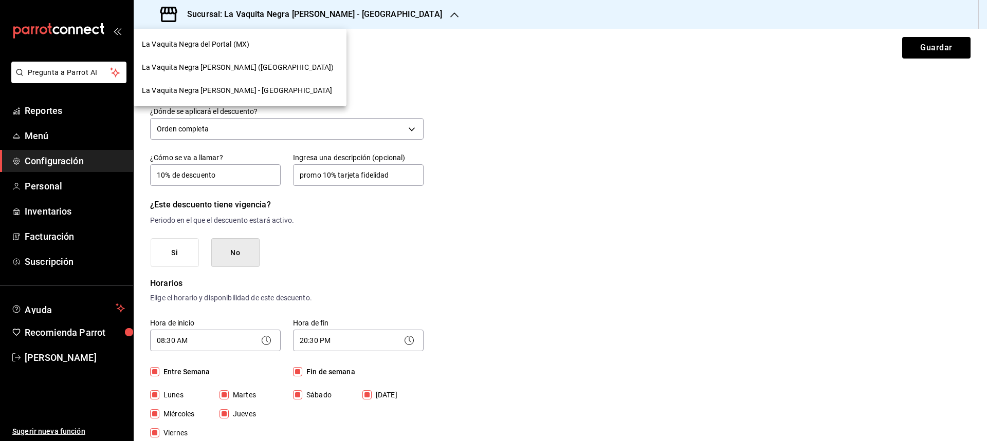
click at [244, 68] on span "La Vaquita Negra [PERSON_NAME] ([GEOGRAPHIC_DATA])" at bounding box center [238, 67] width 192 height 11
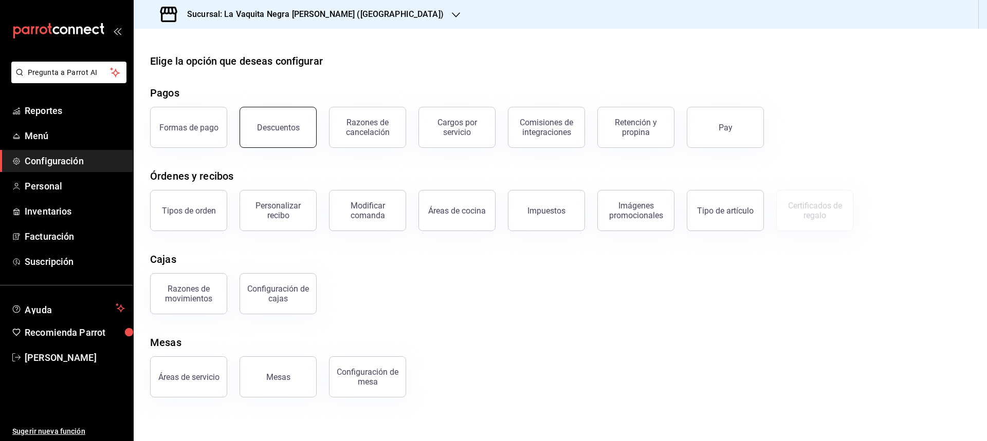
click at [280, 142] on button "Descuentos" at bounding box center [277, 127] width 77 height 41
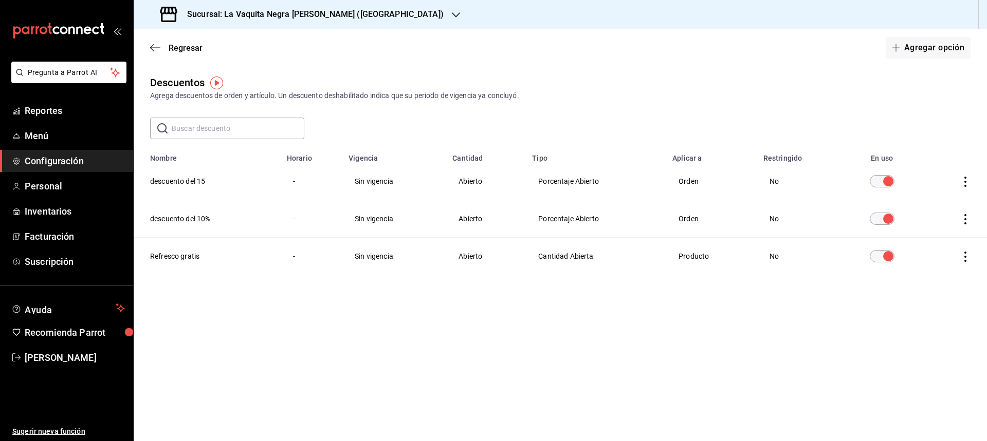
click at [958, 261] on td "discountsTable" at bounding box center [954, 257] width 64 height 38
click at [969, 258] on icon "actions" at bounding box center [965, 257] width 10 height 10
click at [929, 239] on span "Duplicar" at bounding box center [918, 242] width 45 height 12
click at [898, 264] on button "SI" at bounding box center [919, 262] width 68 height 22
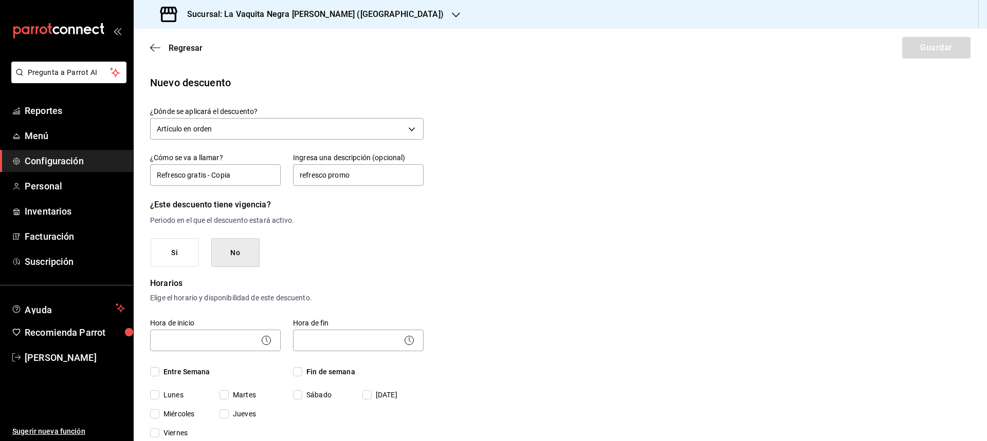
click at [335, 12] on h3 "Sucursal: La Vaquita Negra [PERSON_NAME] ([GEOGRAPHIC_DATA])" at bounding box center [311, 14] width 265 height 12
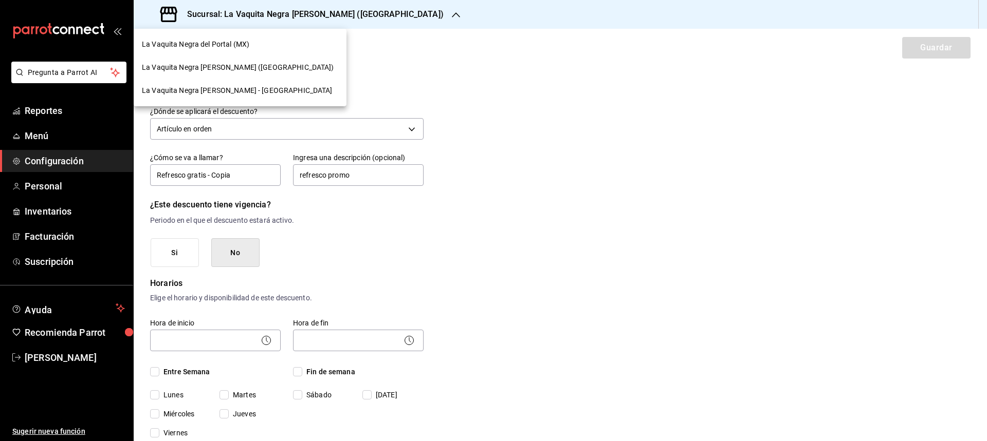
click at [239, 89] on span "La Vaquita Negra [PERSON_NAME] - [GEOGRAPHIC_DATA]" at bounding box center [237, 90] width 191 height 11
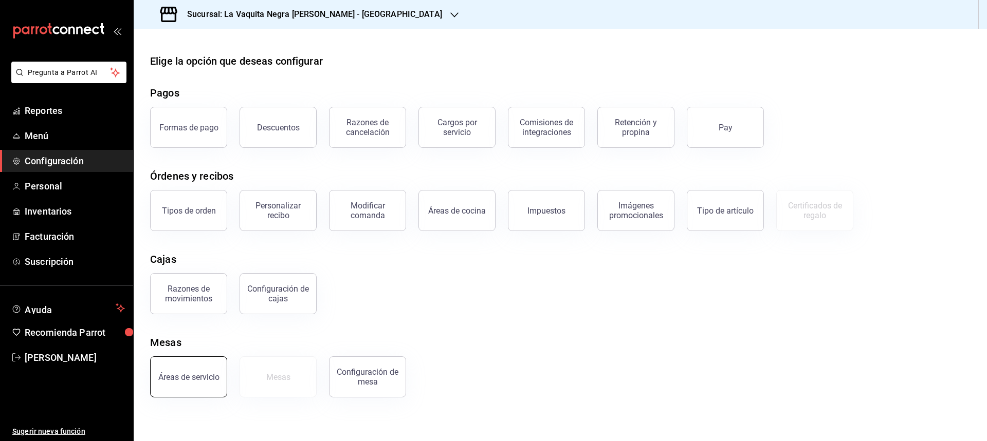
click at [209, 380] on div "Áreas de servicio" at bounding box center [188, 378] width 61 height 10
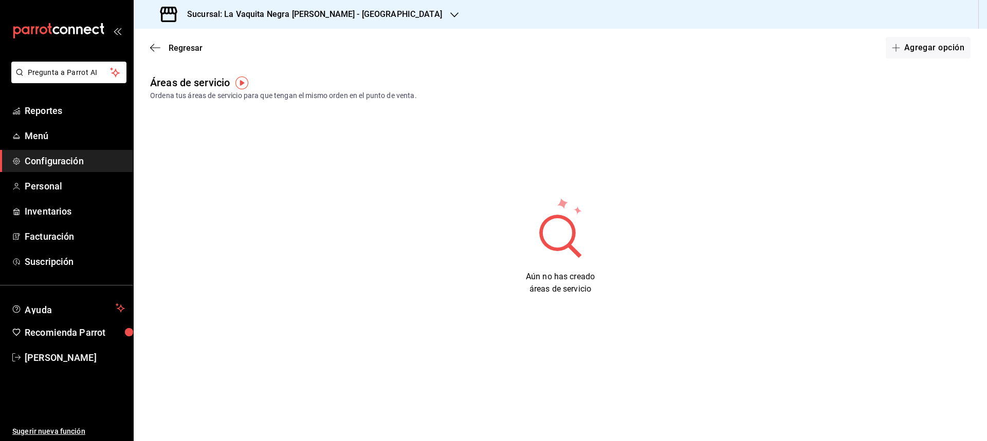
click at [157, 42] on div "Regresar Agregar opción" at bounding box center [560, 48] width 853 height 38
click at [153, 50] on icon "button" at bounding box center [155, 47] width 10 height 9
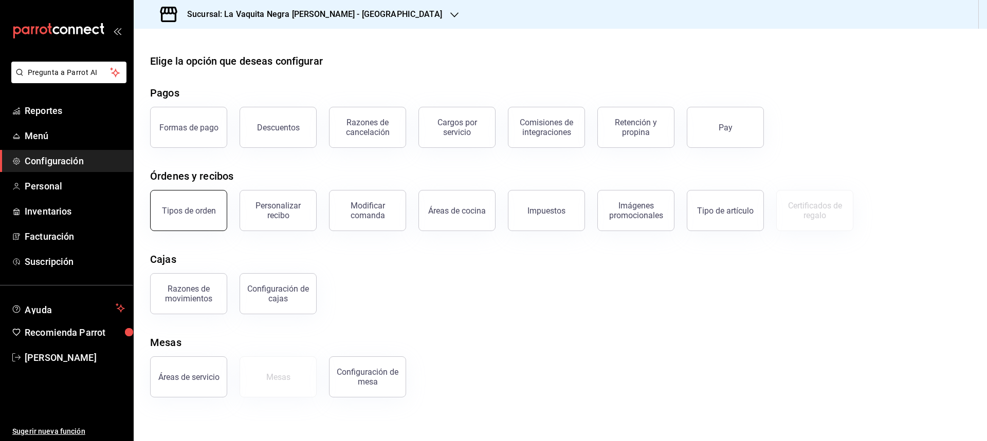
click at [211, 219] on button "Tipos de orden" at bounding box center [188, 210] width 77 height 41
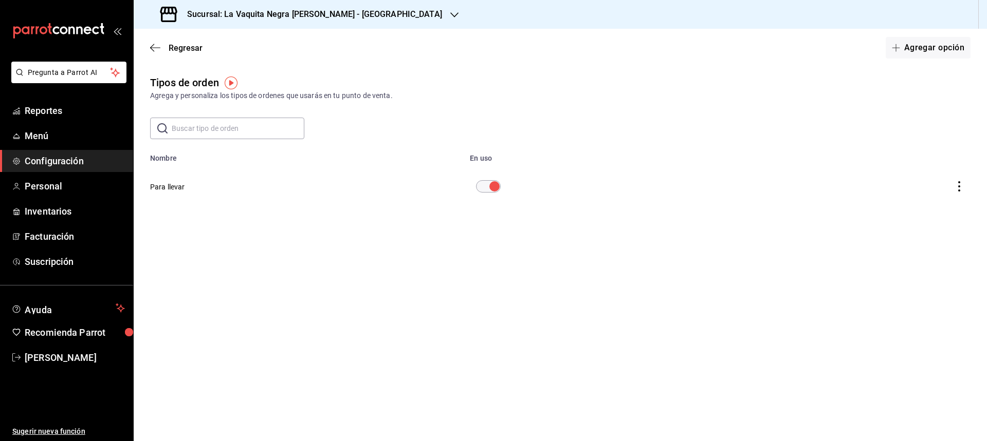
click at [957, 191] on icon "actions" at bounding box center [959, 186] width 10 height 10
click at [554, 246] on div at bounding box center [493, 220] width 987 height 441
click at [169, 186] on button "Para llevar" at bounding box center [167, 187] width 35 height 10
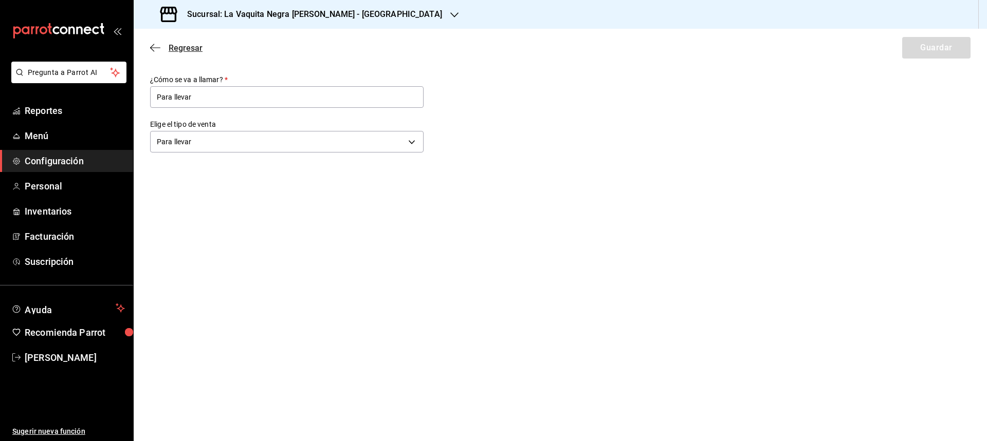
click at [152, 52] on span "Regresar" at bounding box center [176, 48] width 52 height 10
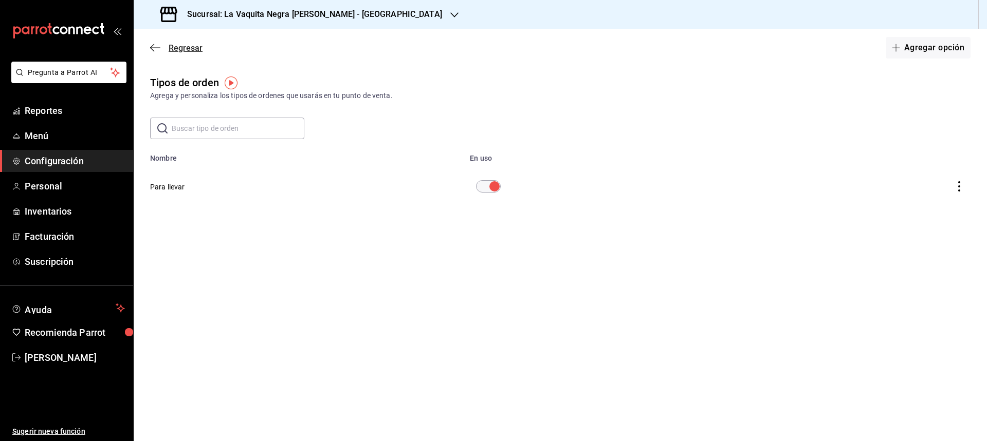
click at [175, 50] on span "Regresar" at bounding box center [186, 48] width 34 height 10
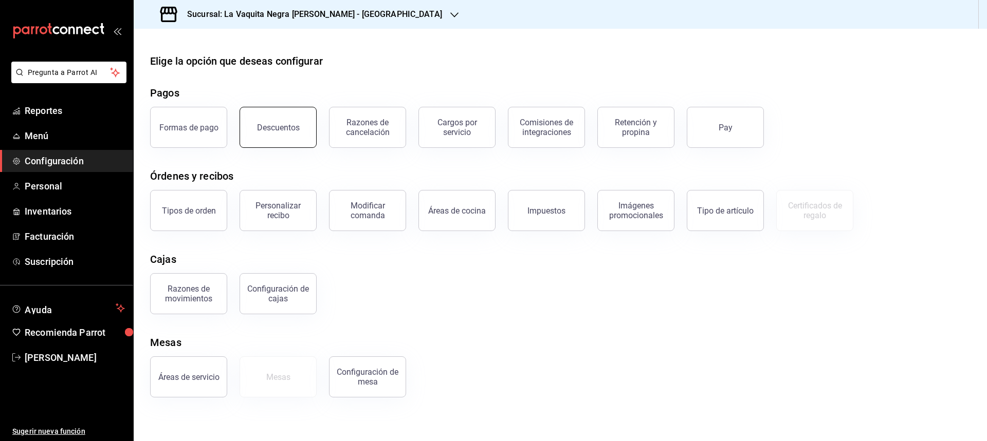
click at [268, 144] on button "Descuentos" at bounding box center [277, 127] width 77 height 41
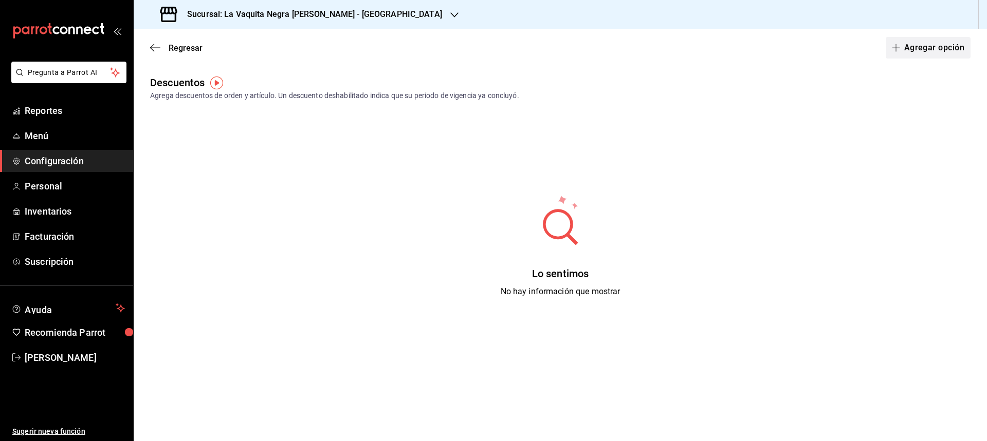
click at [933, 45] on button "Agregar opción" at bounding box center [927, 48] width 85 height 22
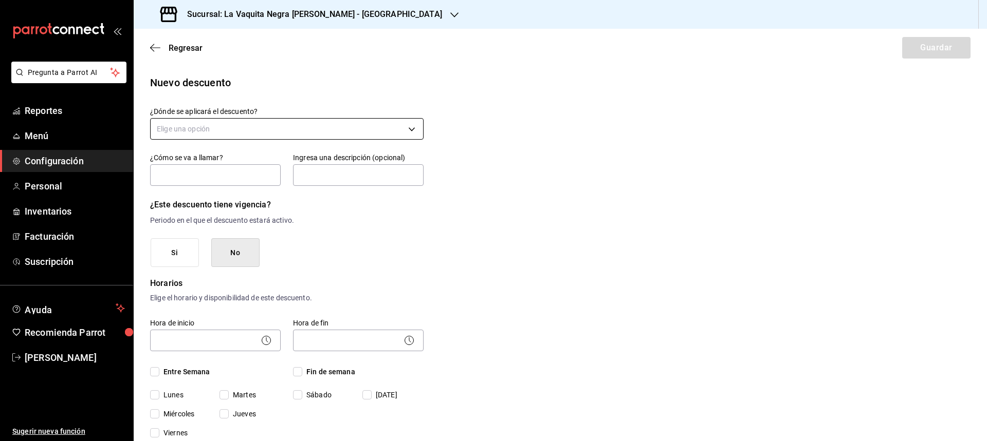
click at [196, 137] on body "Pregunta a Parrot AI Reportes Menú Configuración Personal Inventarios Facturaci…" at bounding box center [493, 220] width 987 height 441
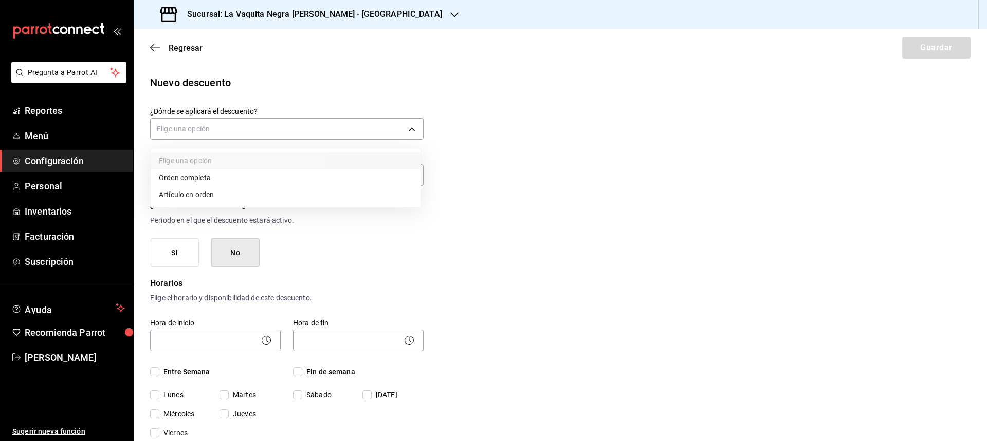
click at [206, 189] on li "Artículo en orden" at bounding box center [286, 195] width 270 height 17
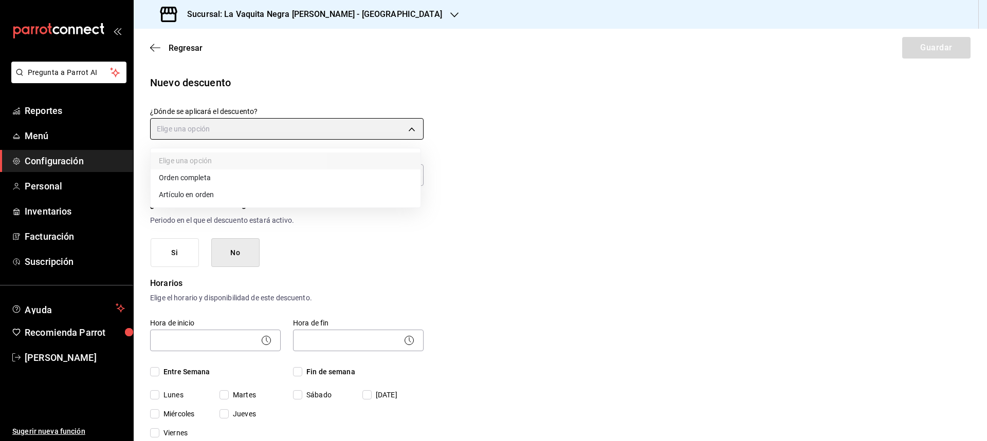
type input "ORDER_ITEM"
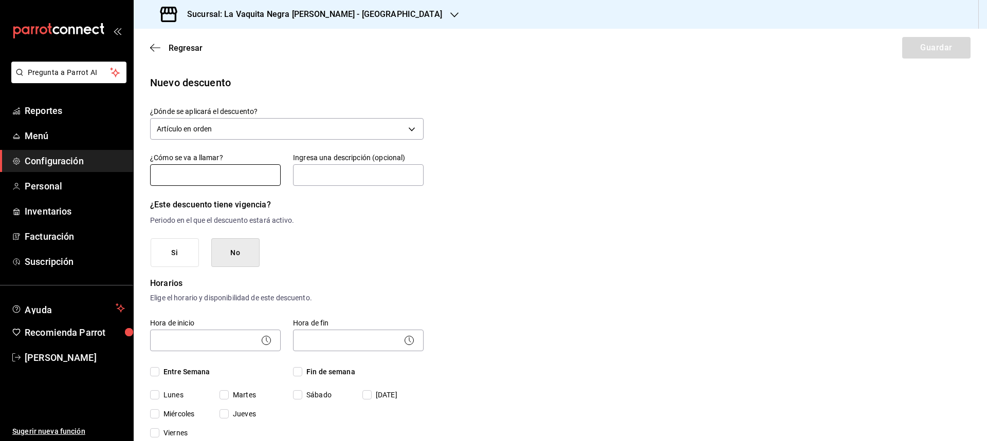
click at [200, 178] on input "text" at bounding box center [215, 175] width 131 height 22
type input "Refresco gratis"
click at [341, 180] on input "text" at bounding box center [358, 175] width 131 height 22
type input "refresco promo"
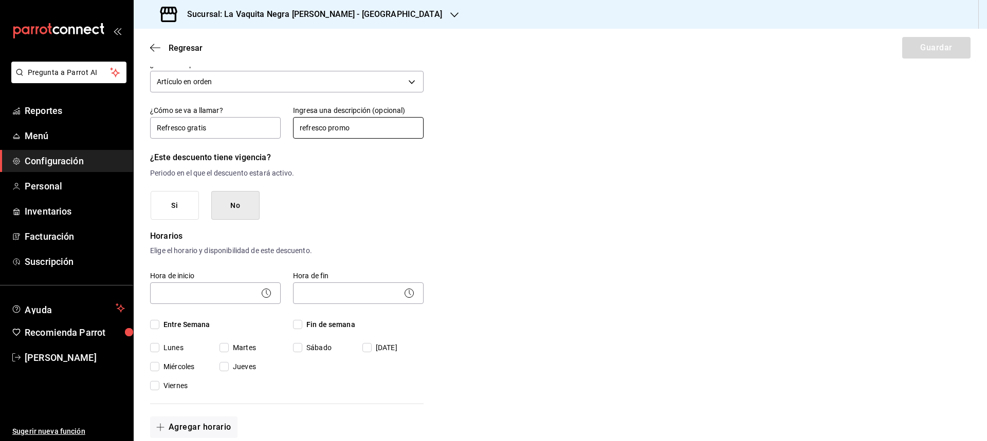
scroll to position [51, 0]
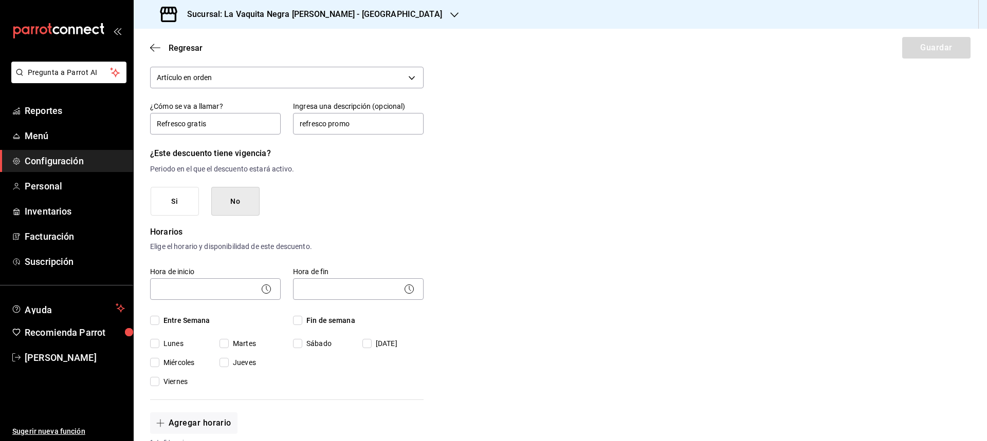
click at [191, 202] on button "Si" at bounding box center [175, 201] width 48 height 29
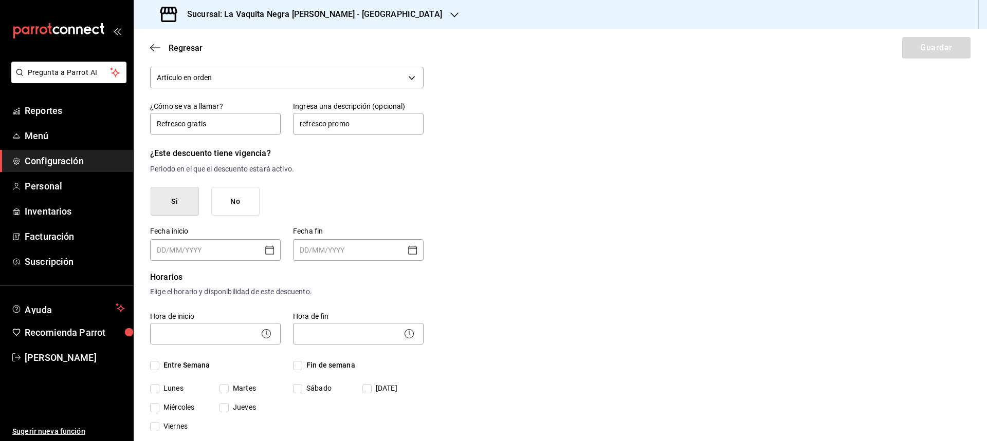
click at [268, 250] on icon "Open calendar" at bounding box center [270, 250] width 12 height 12
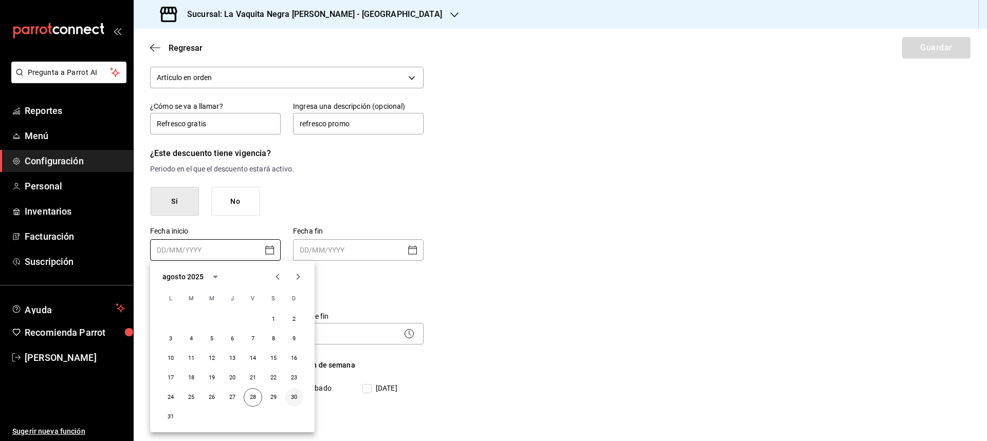
click at [292, 399] on button "30" at bounding box center [294, 397] width 18 height 18
type input "[DATE]"
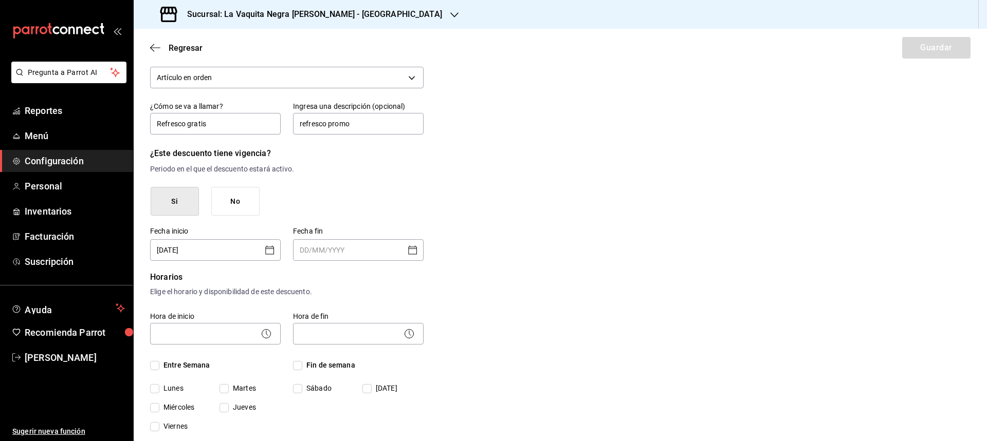
click at [410, 251] on icon "Open calendar" at bounding box center [412, 250] width 12 height 12
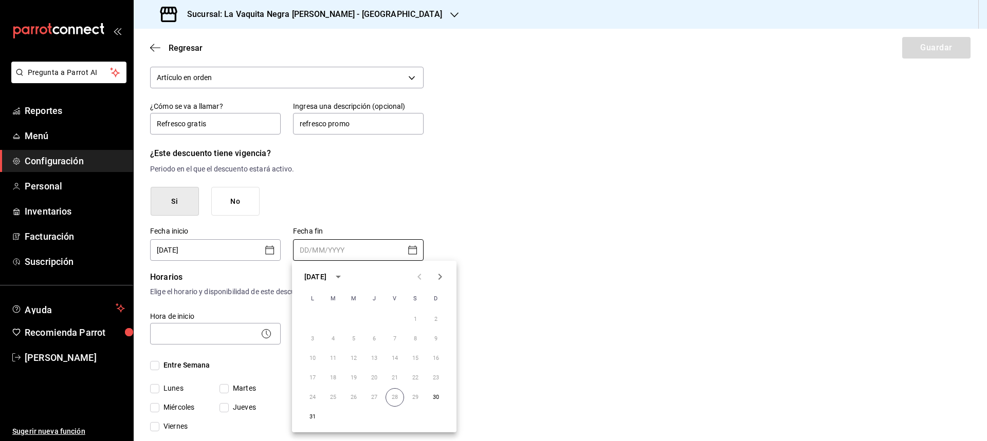
click at [441, 274] on icon "Next month" at bounding box center [440, 277] width 12 height 12
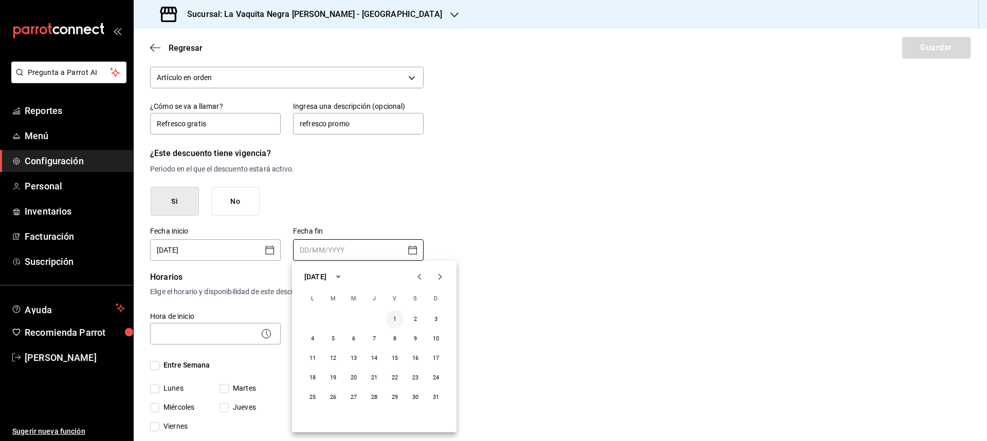
click at [393, 320] on button "1" at bounding box center [394, 319] width 18 height 18
type input "[DATE]"
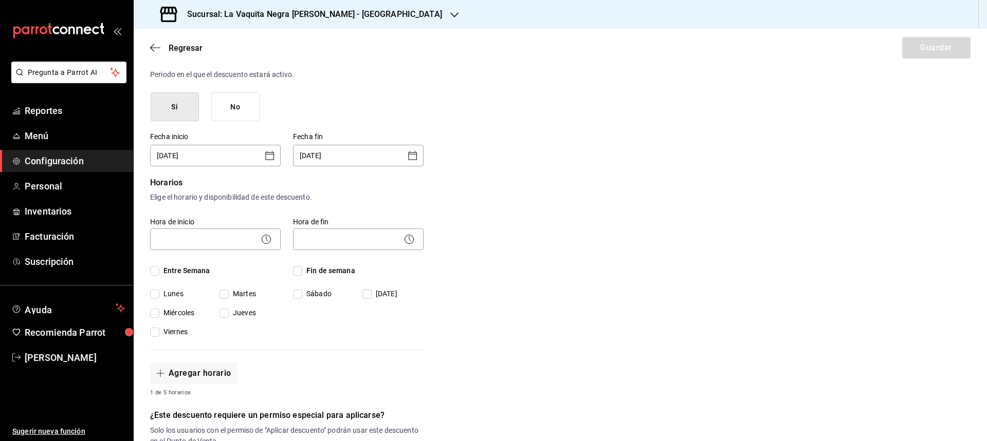
scroll to position [154, 0]
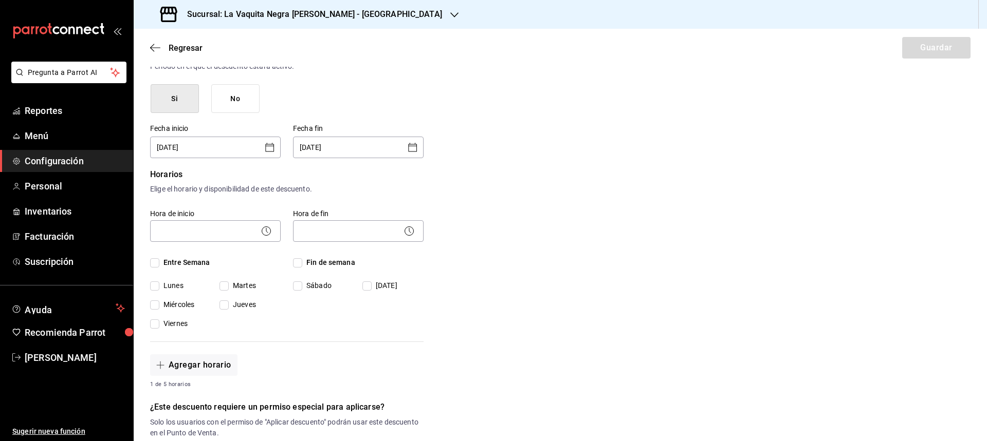
click at [264, 230] on icon at bounding box center [266, 231] width 12 height 12
click at [210, 232] on body "Pregunta a Parrot AI Reportes Menú Configuración Personal Inventarios Facturaci…" at bounding box center [493, 220] width 987 height 441
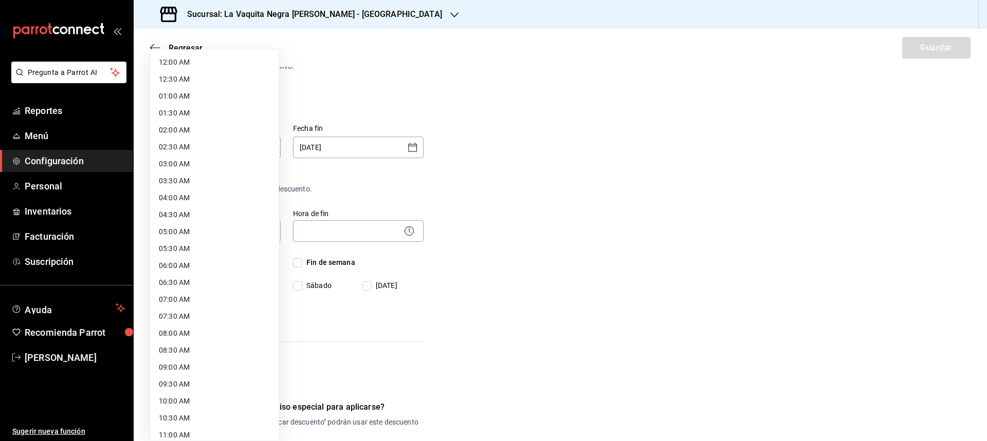
click at [171, 365] on li "09:00 AM" at bounding box center [215, 367] width 128 height 17
type input "09:00"
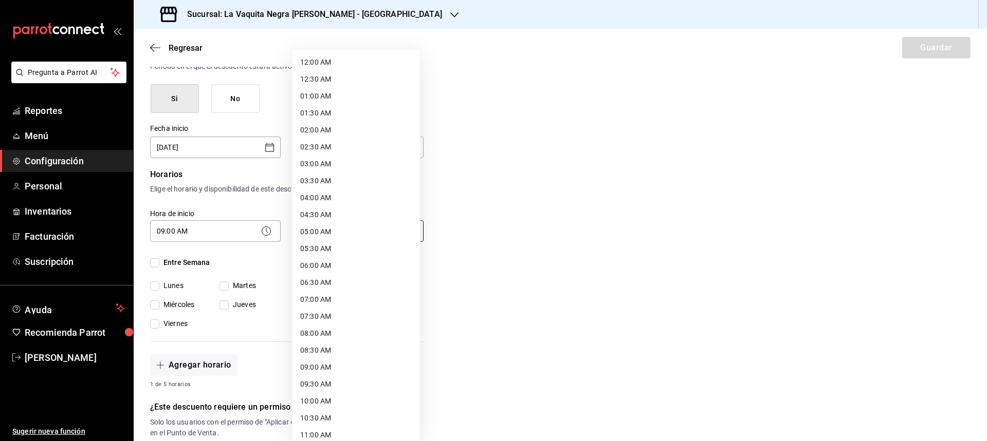
click at [373, 228] on body "Pregunta a Parrot AI Reportes Menú Configuración Personal Inventarios Facturaci…" at bounding box center [493, 220] width 987 height 441
click at [311, 325] on li "21:00 PM" at bounding box center [356, 326] width 128 height 17
type input "21:00"
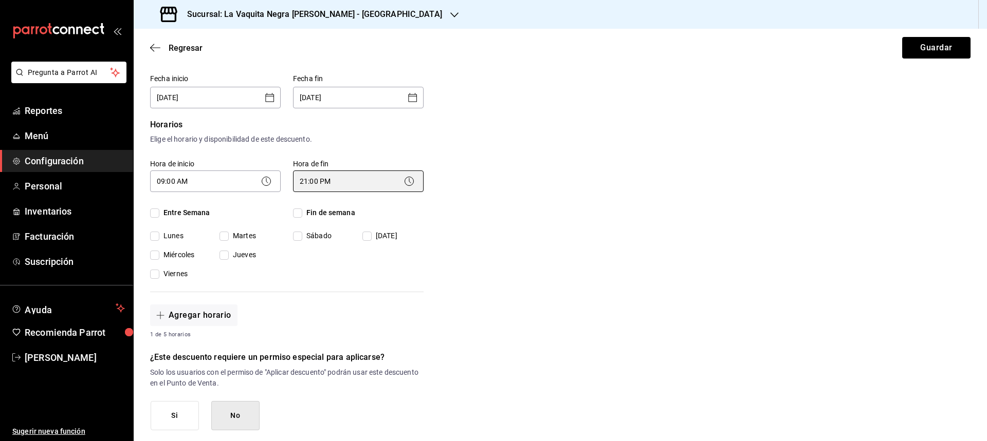
scroll to position [206, 0]
click at [153, 208] on input "Entre Semana" at bounding box center [154, 211] width 9 height 9
checkbox input "true"
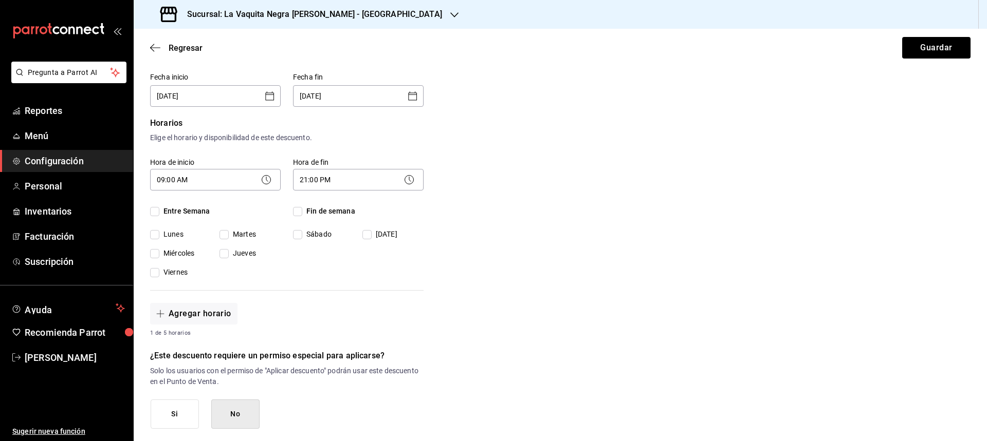
checkbox input "true"
click at [300, 212] on input "Fin de semana" at bounding box center [297, 211] width 9 height 9
checkbox input "true"
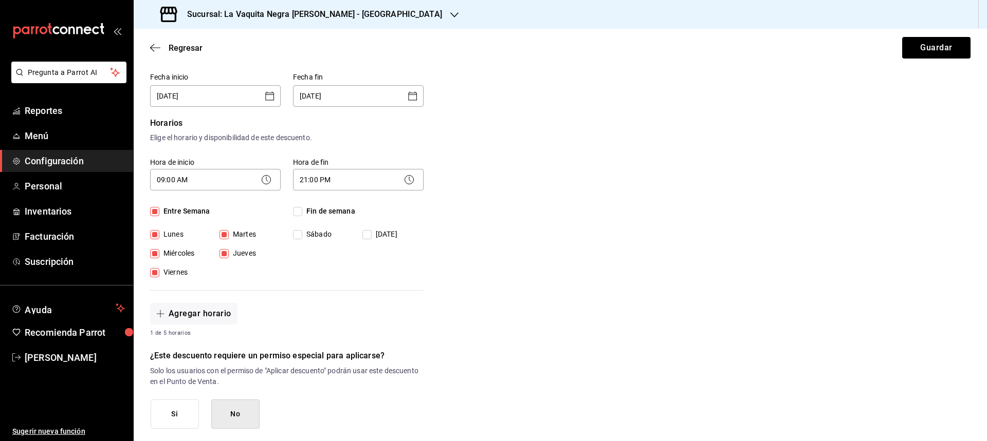
checkbox input "true"
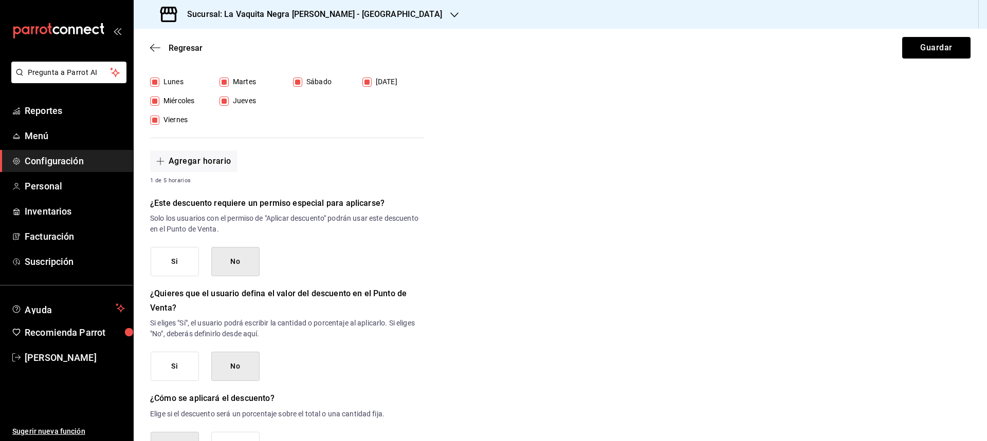
scroll to position [360, 0]
click at [191, 267] on button "Si" at bounding box center [175, 260] width 48 height 29
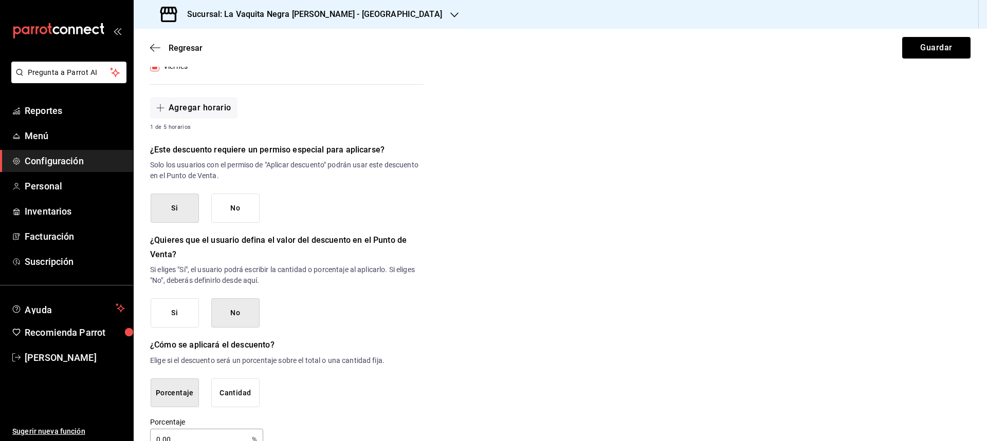
scroll to position [437, 0]
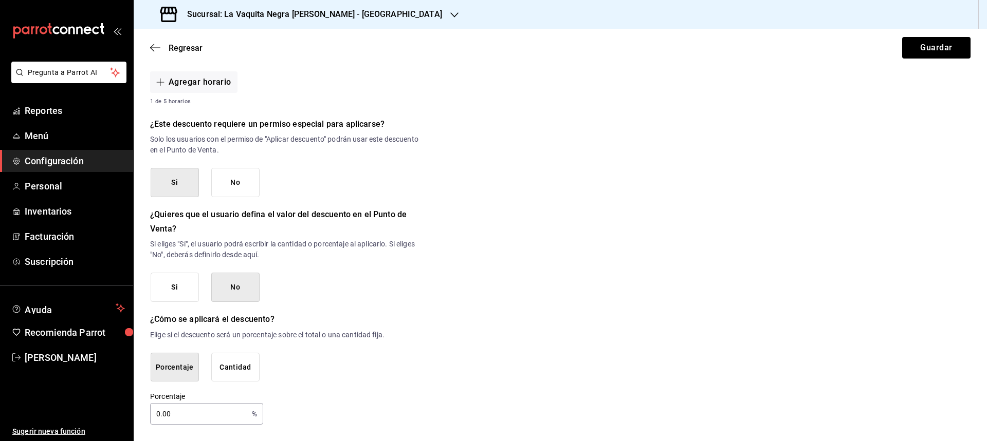
click at [229, 363] on button "Cantidad" at bounding box center [235, 367] width 48 height 29
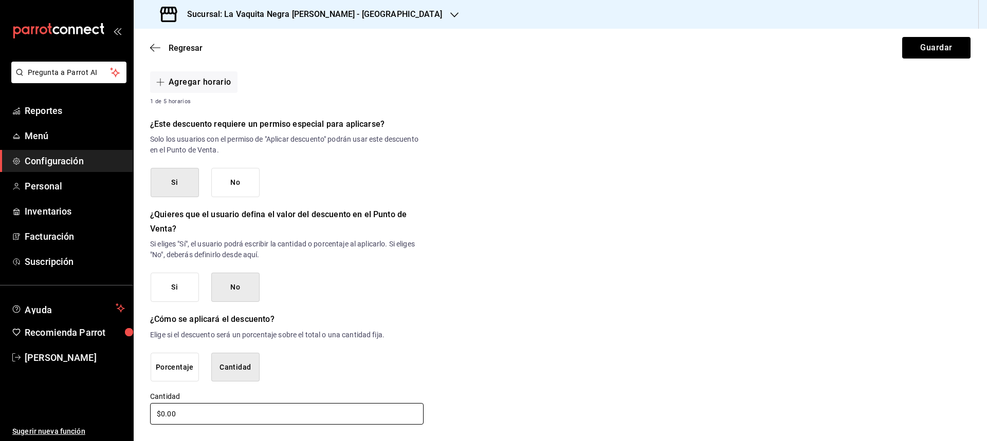
click at [210, 412] on input "$0.00" at bounding box center [286, 414] width 273 height 22
type input "$0.00"
type input "$25.00"
click at [231, 186] on button "No" at bounding box center [235, 182] width 48 height 29
click at [233, 294] on button "No" at bounding box center [235, 287] width 48 height 29
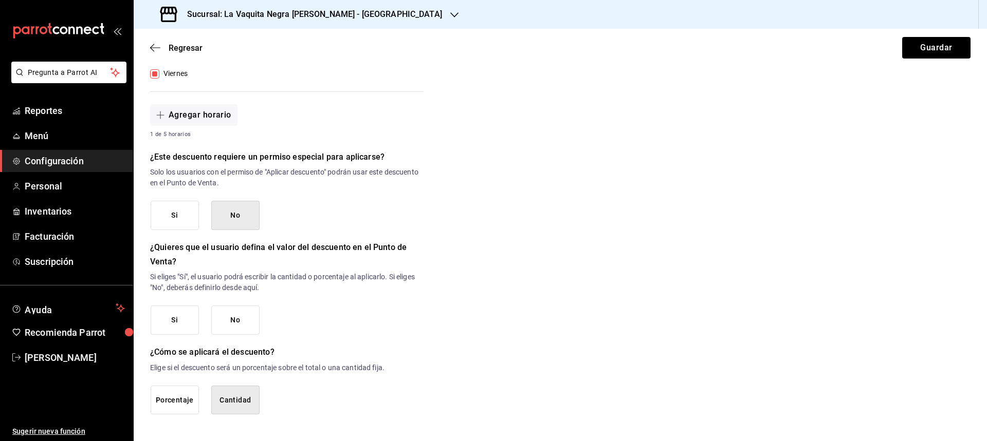
scroll to position [404, 0]
click at [177, 320] on button "Si" at bounding box center [175, 320] width 48 height 29
click at [227, 317] on button "No" at bounding box center [235, 320] width 48 height 29
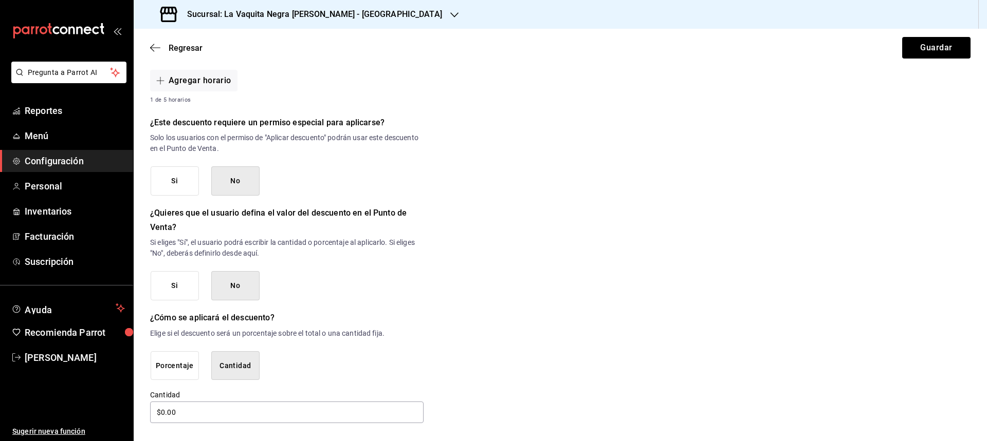
click at [248, 366] on button "Cantidad" at bounding box center [235, 365] width 48 height 29
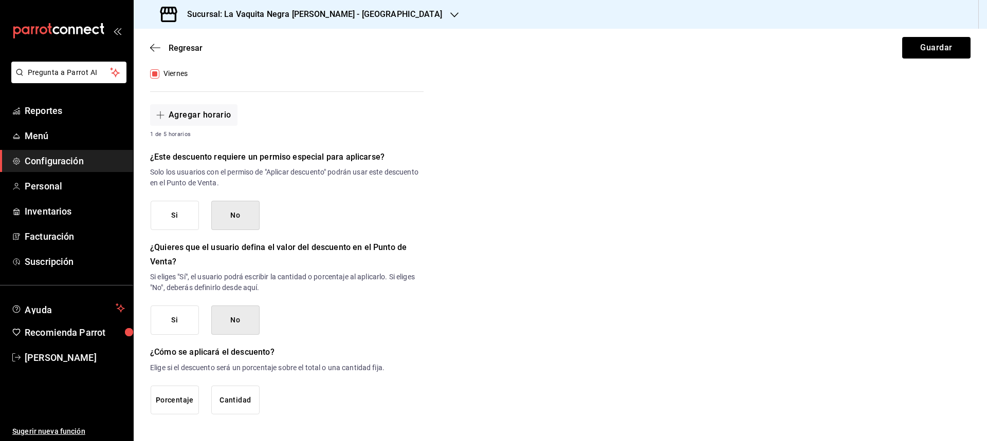
click at [237, 330] on button "No" at bounding box center [235, 320] width 48 height 29
click at [233, 325] on button "No" at bounding box center [235, 320] width 48 height 29
click at [243, 399] on button "Cantidad" at bounding box center [235, 400] width 48 height 29
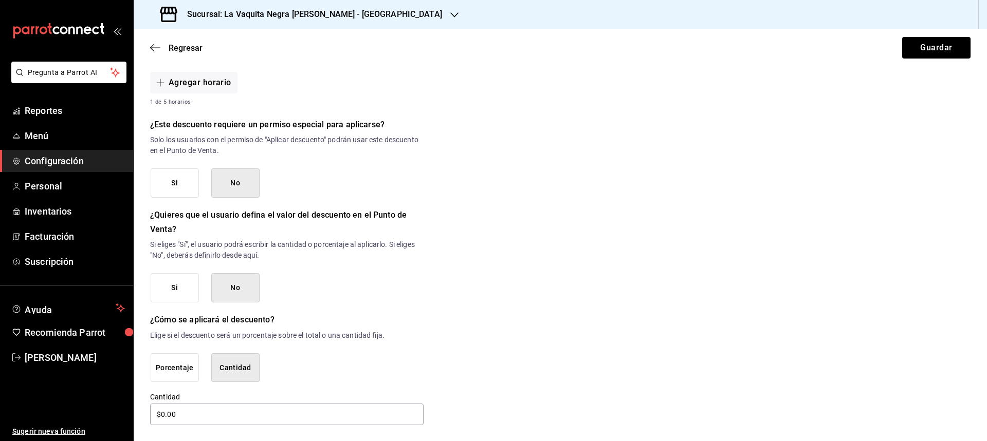
scroll to position [439, 0]
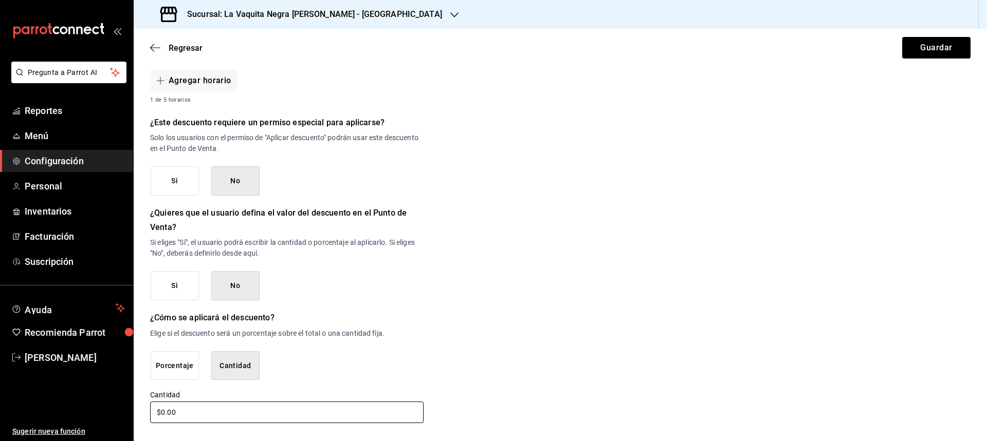
click at [229, 402] on div "Cantidad $0.00" at bounding box center [286, 408] width 273 height 34
click at [225, 414] on input "$0.00" at bounding box center [286, 413] width 273 height 22
type input "$0.00"
type input "$25.00"
click at [946, 47] on button "Guardar" at bounding box center [936, 48] width 68 height 22
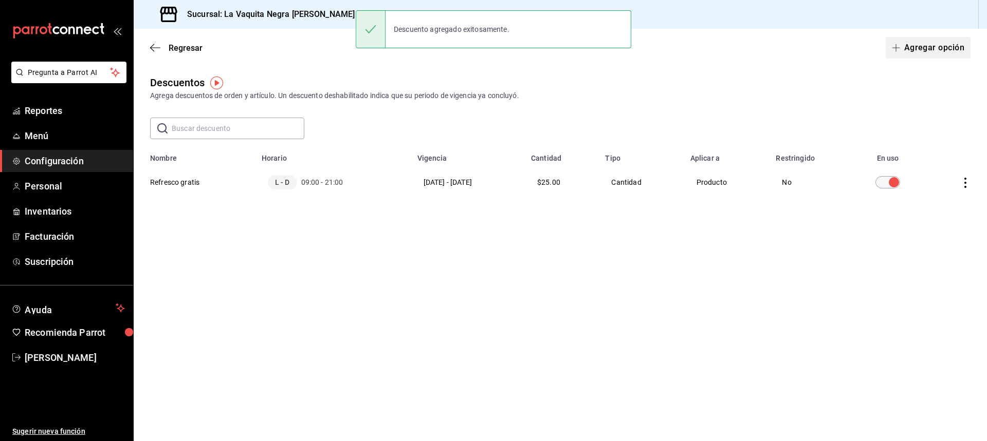
click at [953, 46] on button "Agregar opción" at bounding box center [927, 48] width 85 height 22
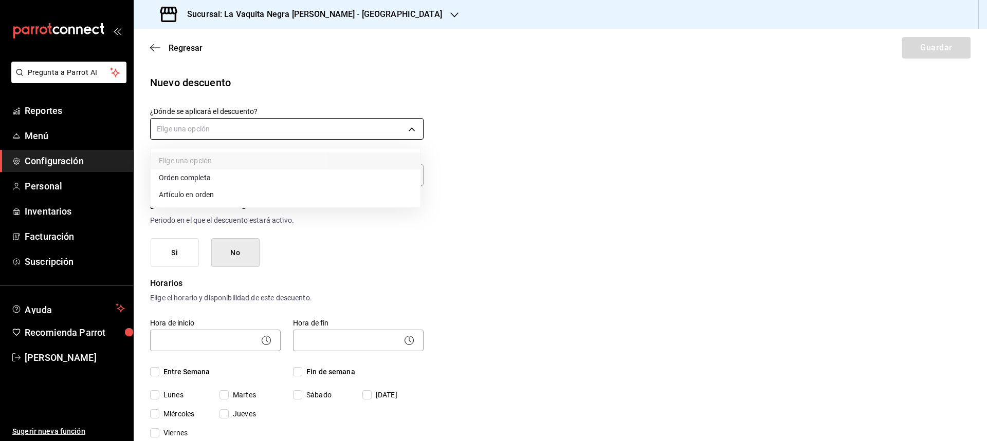
click at [254, 128] on body "Pregunta a Parrot AI Reportes Menú Configuración Personal Inventarios Facturaci…" at bounding box center [493, 220] width 987 height 441
click at [180, 180] on li "Orden completa" at bounding box center [286, 178] width 270 height 17
type input "ORDER"
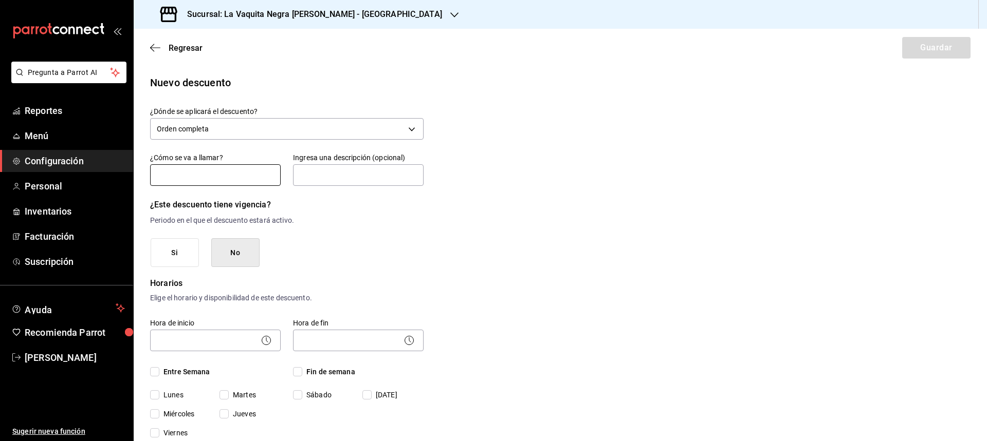
click at [205, 180] on input "text" at bounding box center [215, 175] width 131 height 22
type input "descuento del 10%"
click at [330, 181] on input "text" at bounding box center [358, 175] width 131 height 22
type input "promo 10% tarjeta fidelidad"
click at [161, 256] on button "Si" at bounding box center [175, 252] width 48 height 29
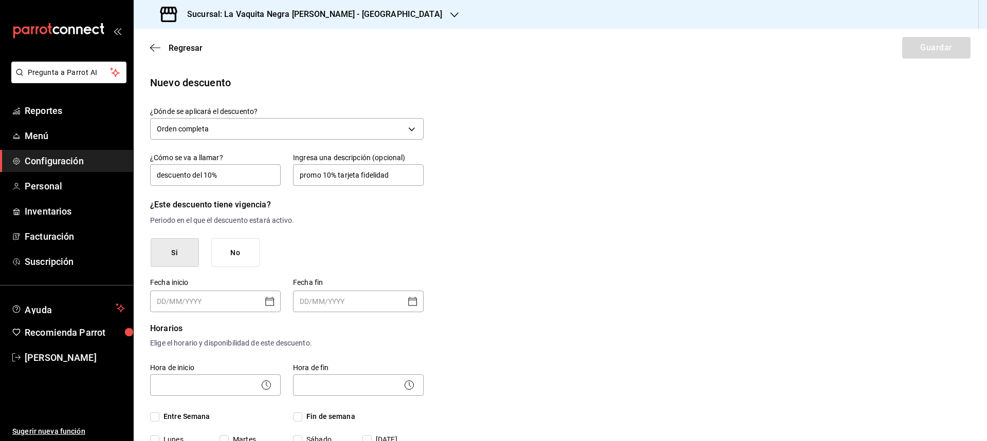
click at [265, 299] on icon "Open calendar" at bounding box center [270, 301] width 12 height 12
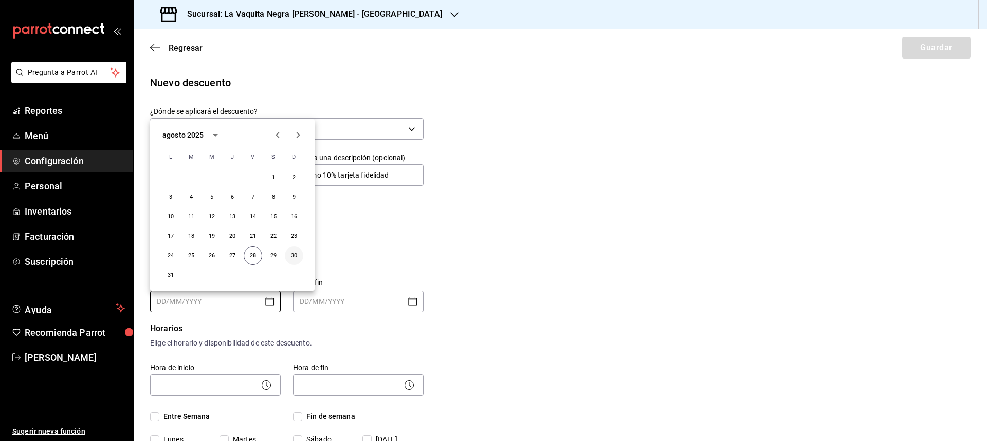
click at [294, 254] on button "30" at bounding box center [294, 256] width 18 height 18
type input "[DATE]"
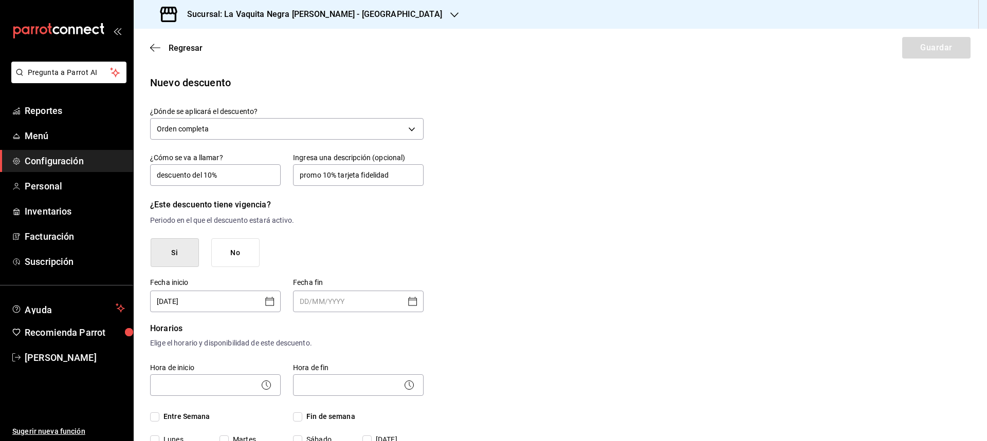
click at [413, 299] on icon "Open calendar" at bounding box center [412, 301] width 9 height 9
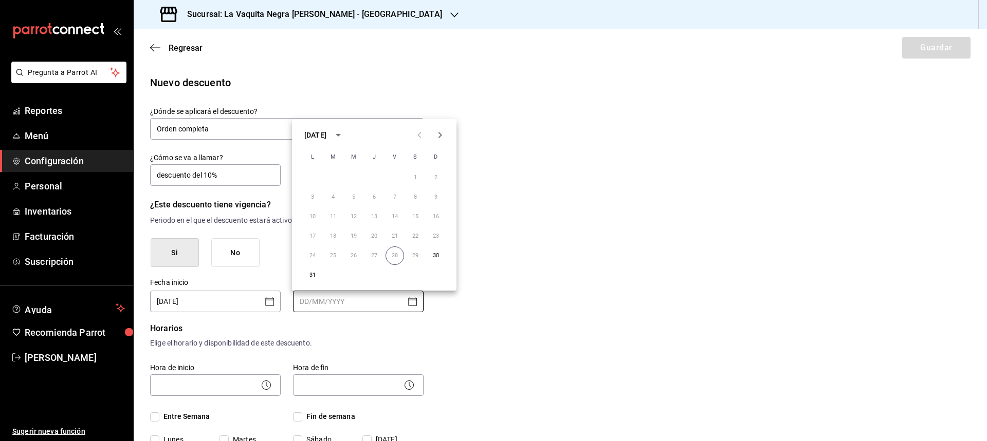
click at [440, 134] on icon "Next month" at bounding box center [440, 135] width 4 height 6
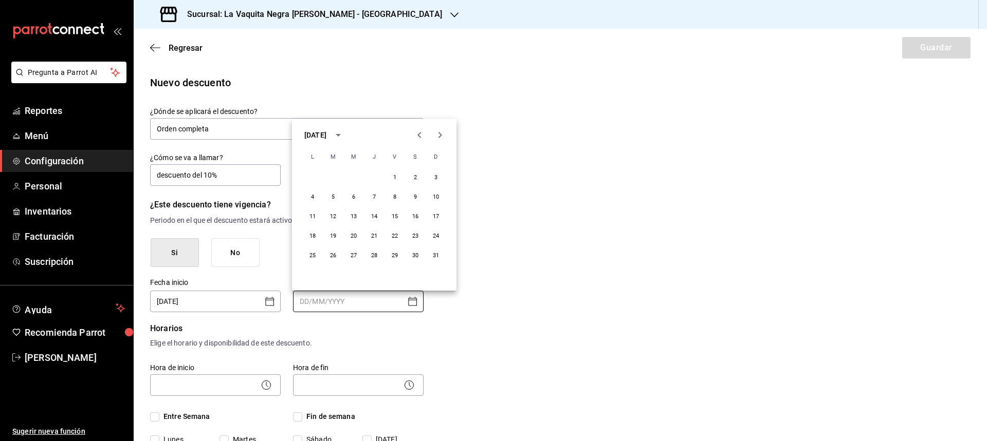
click at [440, 134] on icon "Next month" at bounding box center [440, 135] width 4 height 6
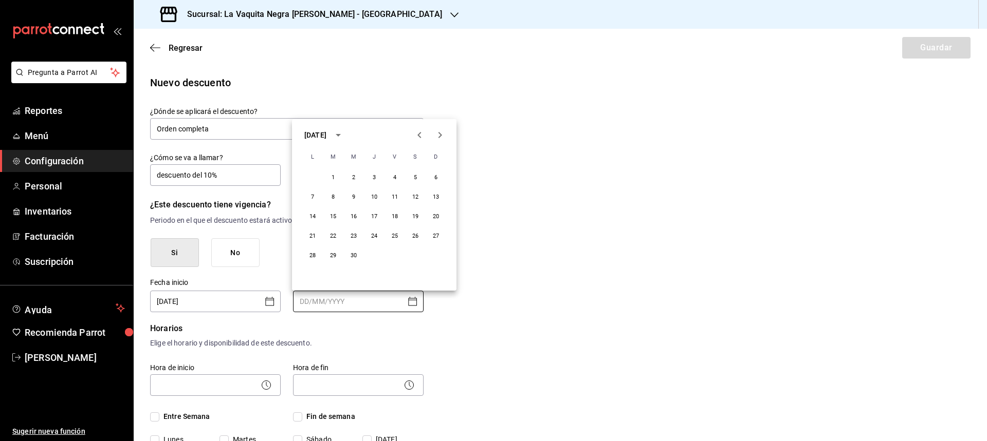
click at [416, 134] on icon "Previous month" at bounding box center [419, 135] width 12 height 12
click at [328, 237] on button "18" at bounding box center [333, 236] width 18 height 18
type input "[DATE]"
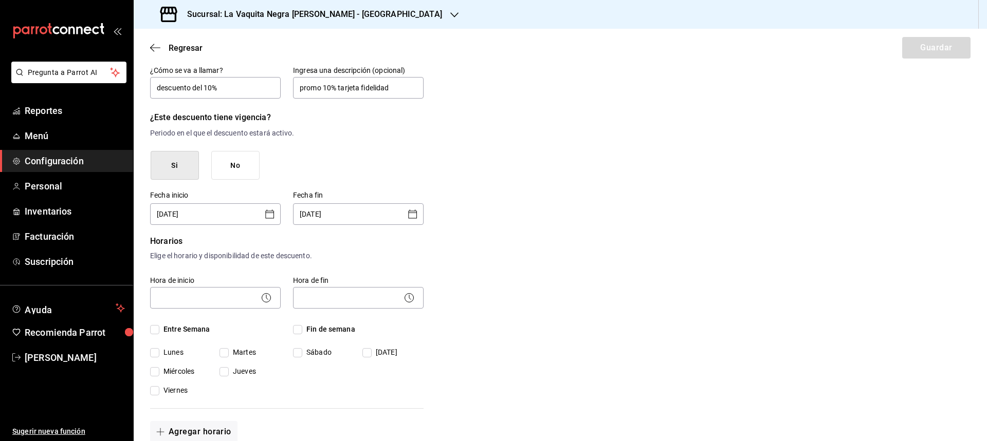
scroll to position [103, 0]
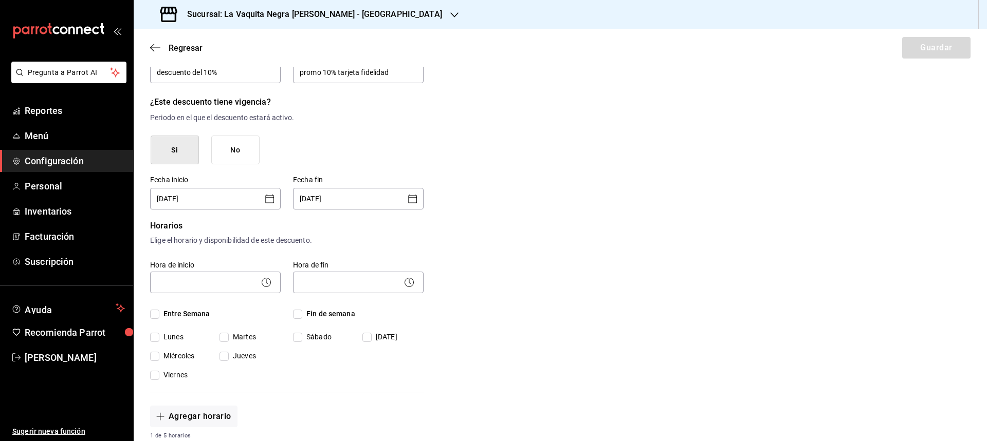
click at [266, 284] on icon at bounding box center [266, 282] width 12 height 12
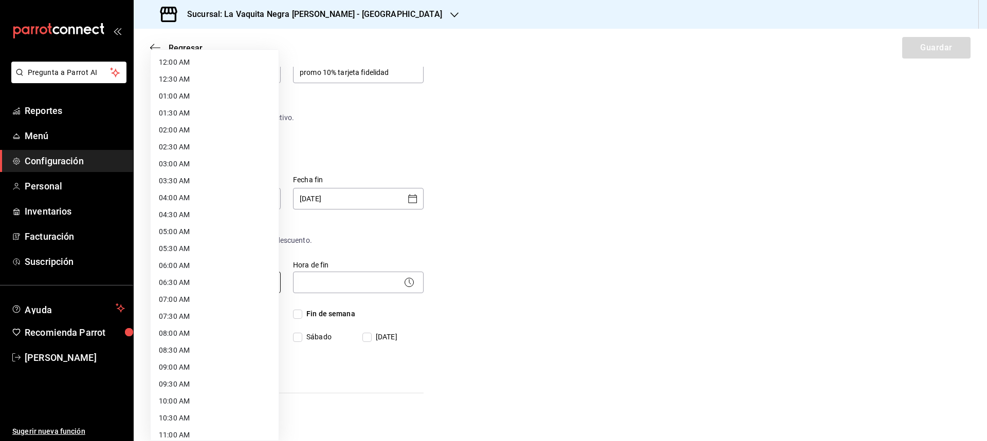
click at [239, 282] on body "Pregunta a Parrot AI Reportes Menú Configuración Personal Inventarios Facturaci…" at bounding box center [493, 220] width 987 height 441
click at [173, 366] on li "09:00 AM" at bounding box center [215, 367] width 128 height 17
type input "09:00"
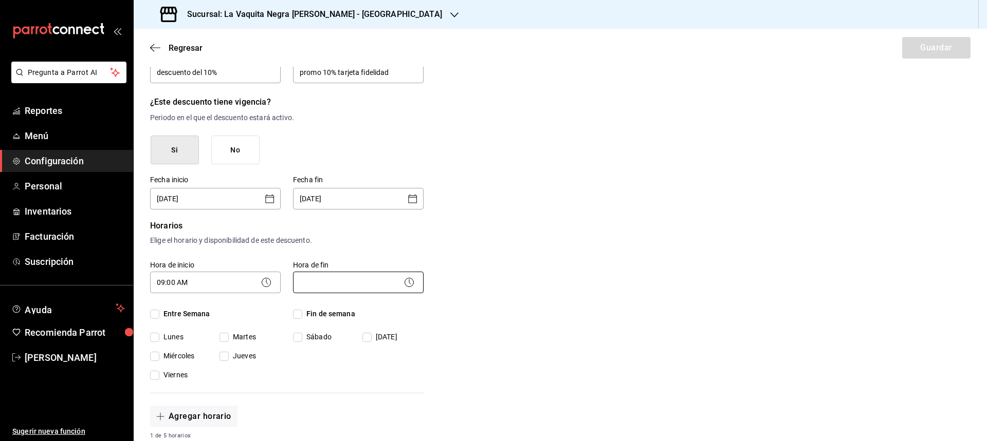
click at [358, 285] on body "Pregunta a Parrot AI Reportes Menú Configuración Personal Inventarios Facturaci…" at bounding box center [493, 220] width 987 height 441
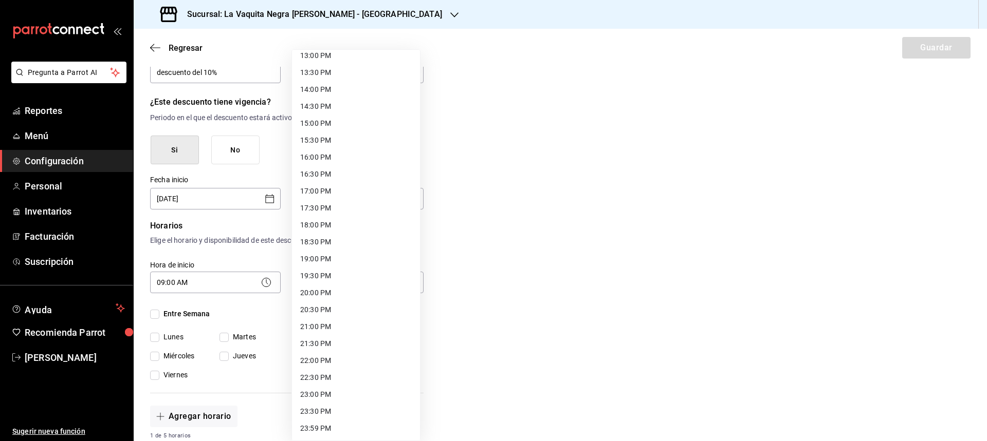
scroll to position [448, 0]
click at [313, 325] on li "21:00 PM" at bounding box center [356, 326] width 128 height 17
type input "21:00"
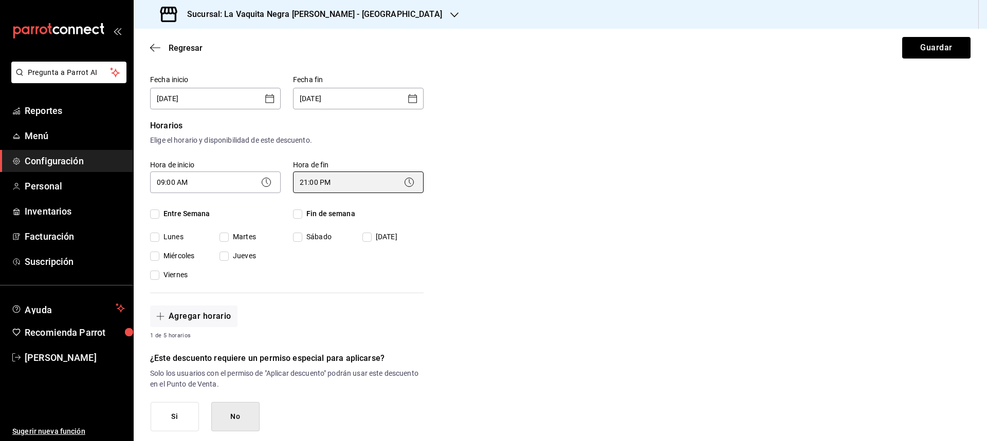
scroll to position [257, 0]
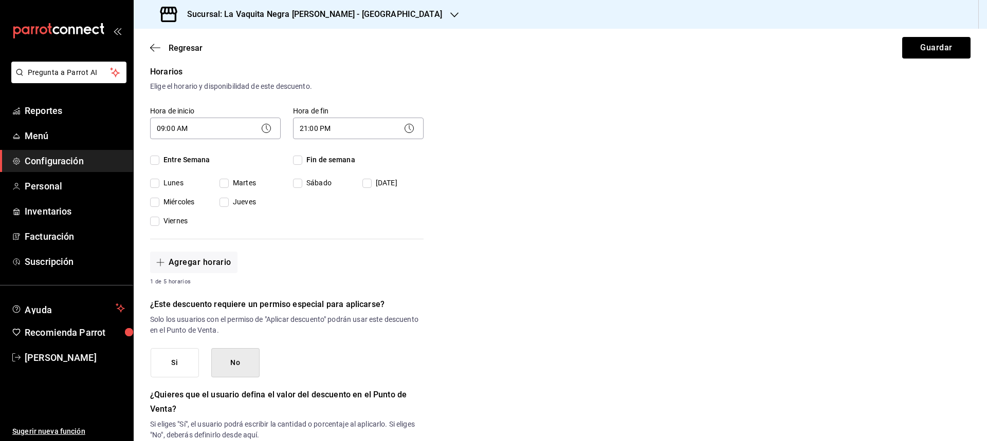
click at [152, 161] on input "Entre Semana" at bounding box center [154, 160] width 9 height 9
checkbox input "true"
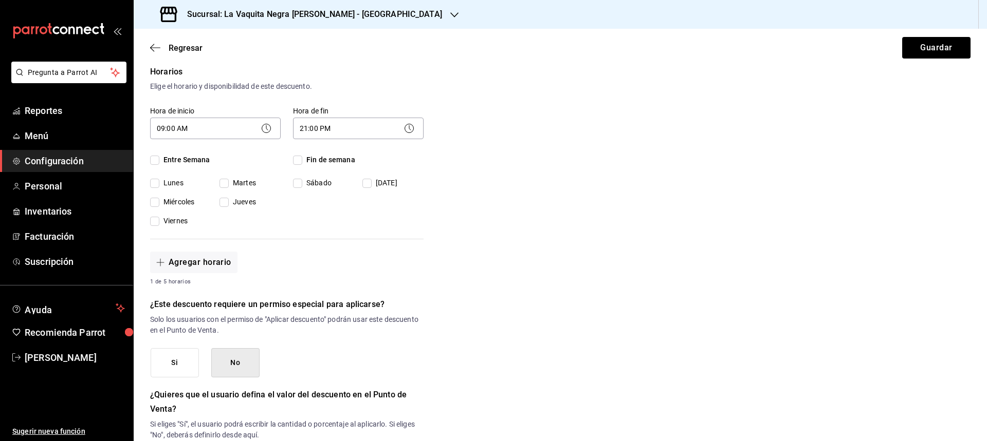
checkbox input "true"
click at [298, 159] on input "Fin de semana" at bounding box center [297, 160] width 9 height 9
checkbox input "true"
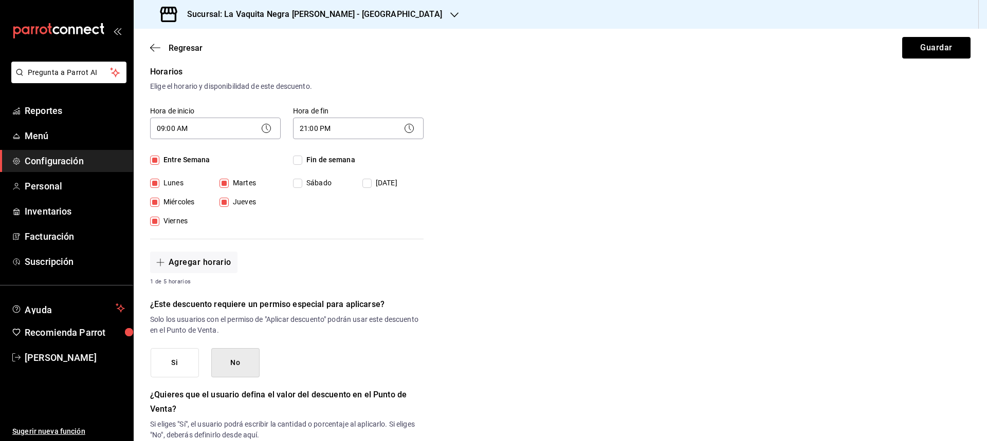
checkbox input "true"
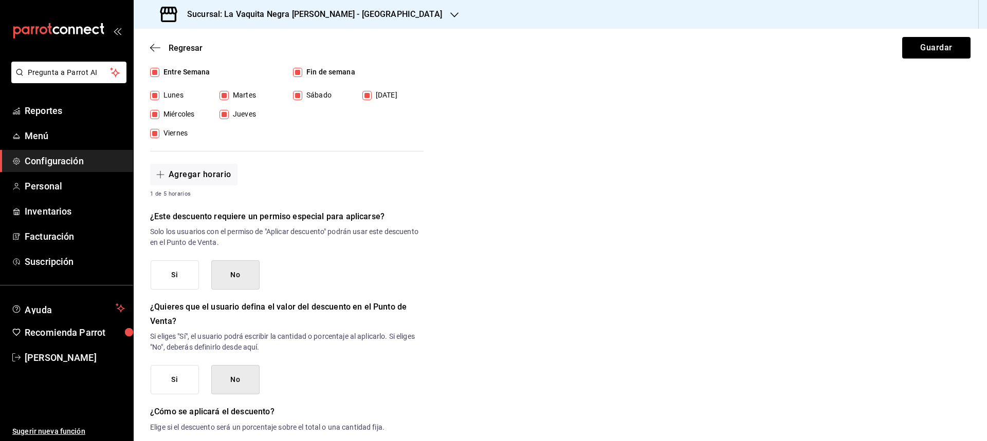
scroll to position [360, 0]
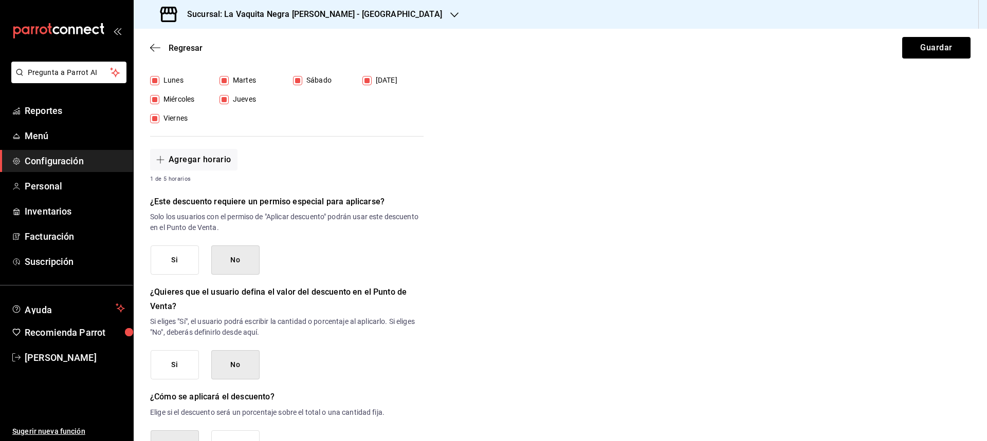
click at [234, 261] on button "No" at bounding box center [235, 260] width 48 height 29
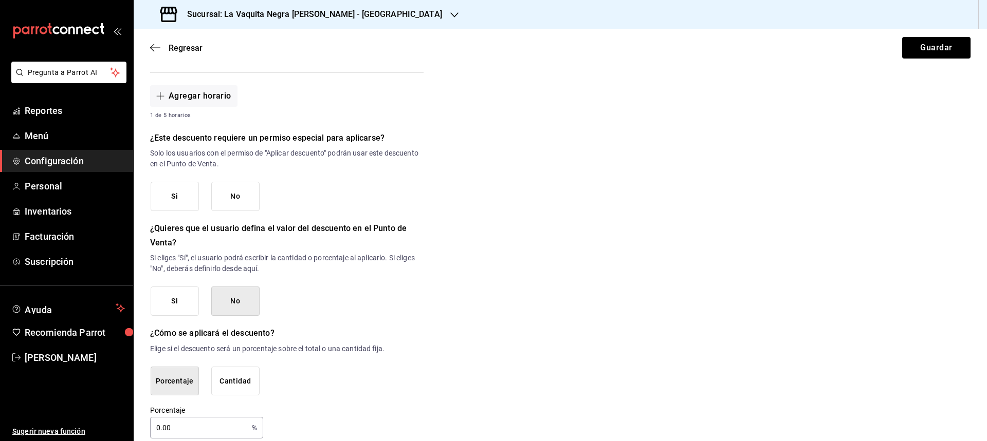
scroll to position [437, 0]
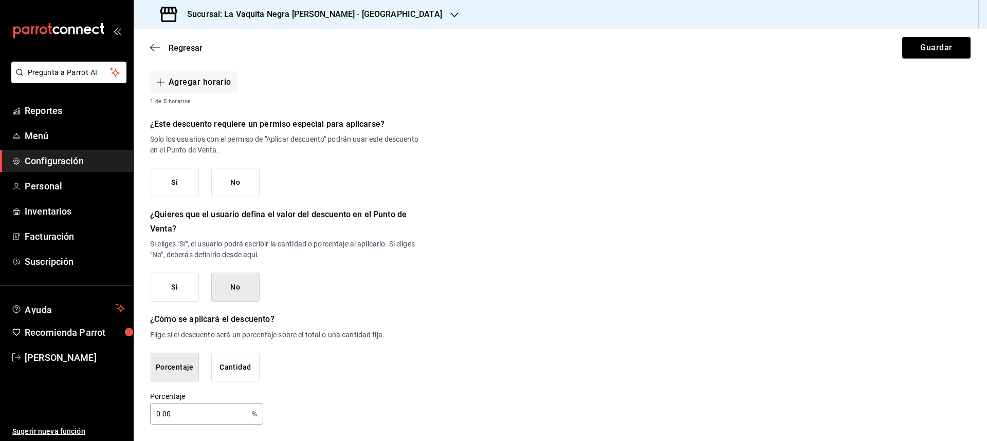
click at [247, 187] on button "No" at bounding box center [235, 182] width 48 height 29
click at [202, 419] on input "0.00" at bounding box center [199, 414] width 98 height 21
type input "0"
type input "10"
click at [287, 418] on div "Porcentaje 10 % Porcentaje" at bounding box center [286, 408] width 273 height 33
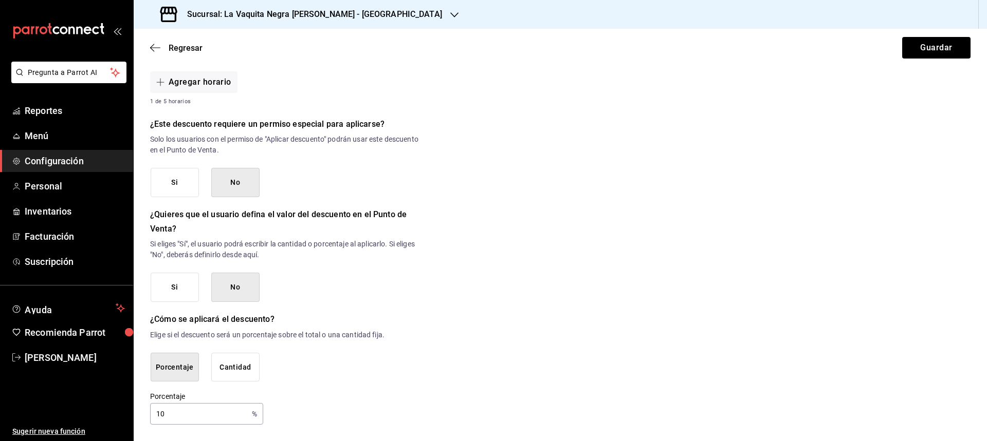
click at [174, 365] on button "Porcentaje" at bounding box center [175, 367] width 48 height 29
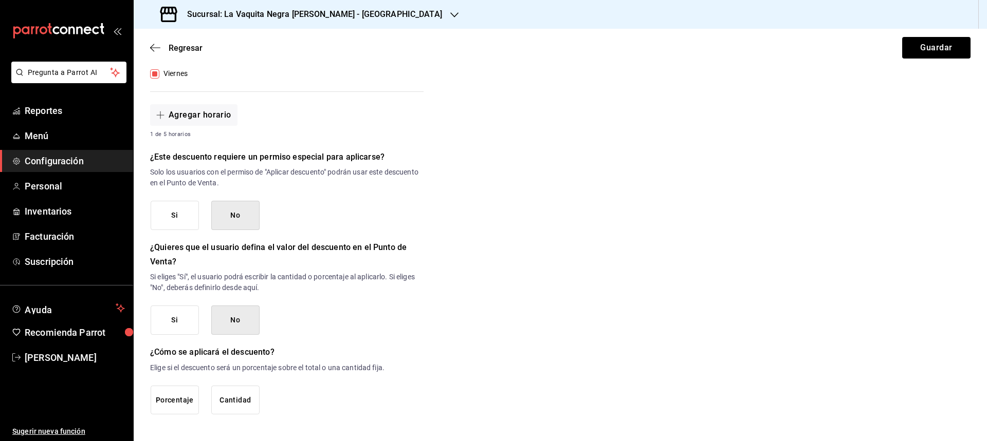
click at [169, 405] on button "Porcentaje" at bounding box center [175, 400] width 48 height 29
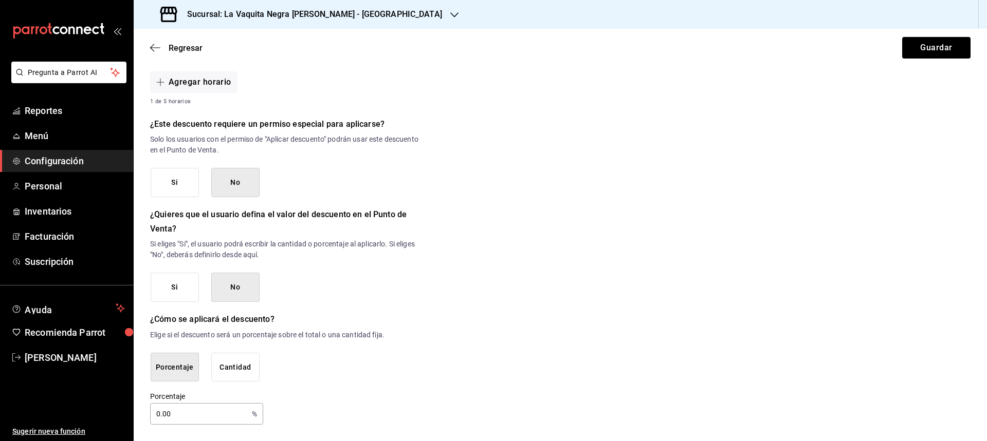
click at [154, 417] on input "0.00" at bounding box center [199, 414] width 98 height 21
type input "10"
click at [915, 48] on button "Guardar" at bounding box center [936, 48] width 68 height 22
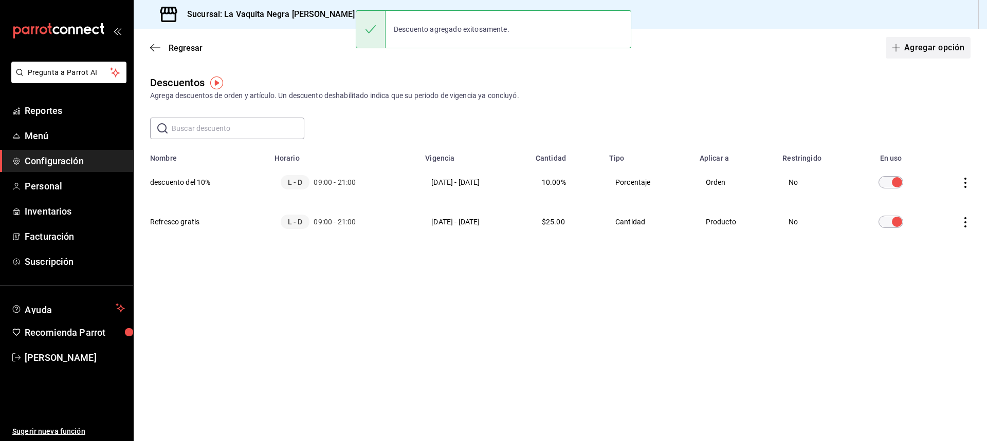
click at [927, 41] on button "Agregar opción" at bounding box center [927, 48] width 85 height 22
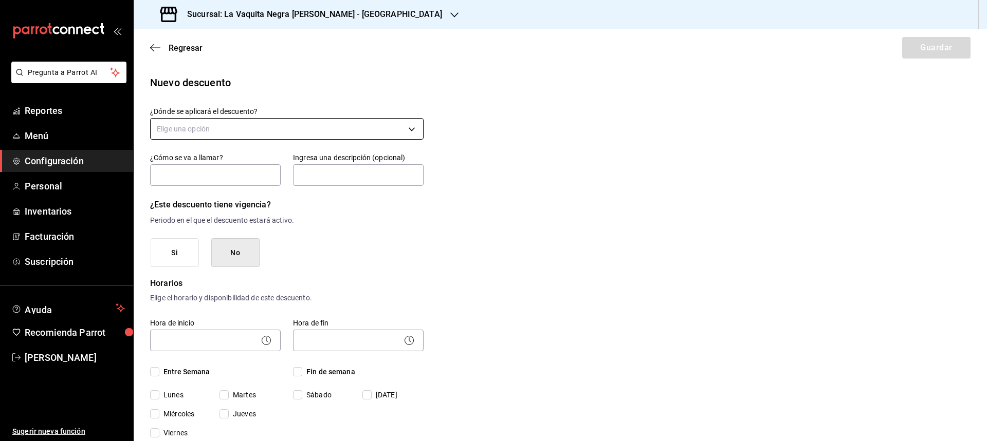
click at [231, 129] on body "Pregunta a Parrot AI Reportes Menú Configuración Personal Inventarios Facturaci…" at bounding box center [493, 220] width 987 height 441
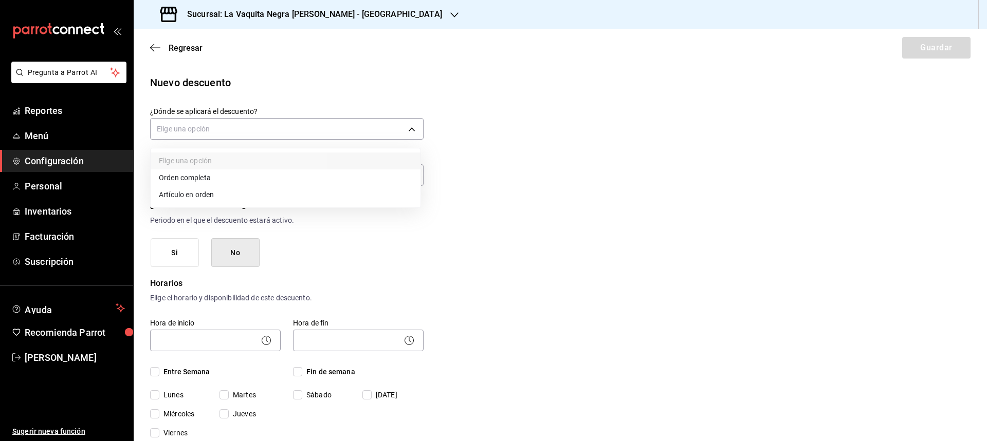
click at [179, 178] on li "Orden completa" at bounding box center [286, 178] width 270 height 17
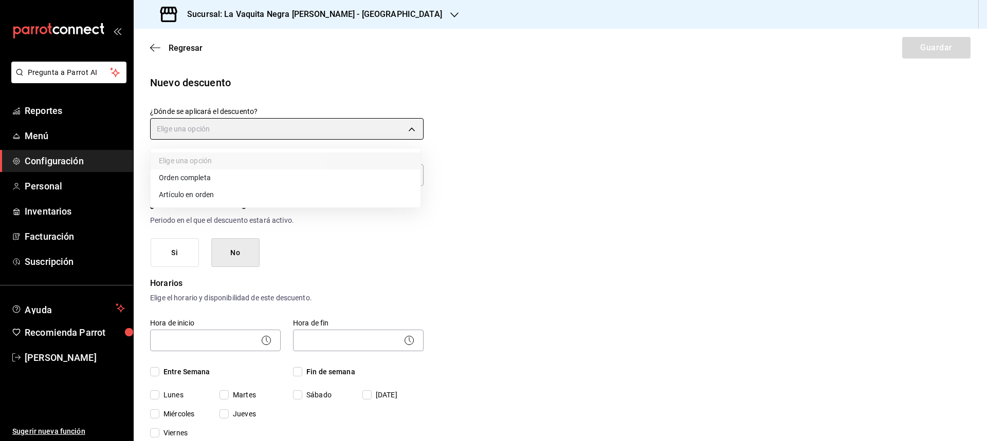
type input "ORDER"
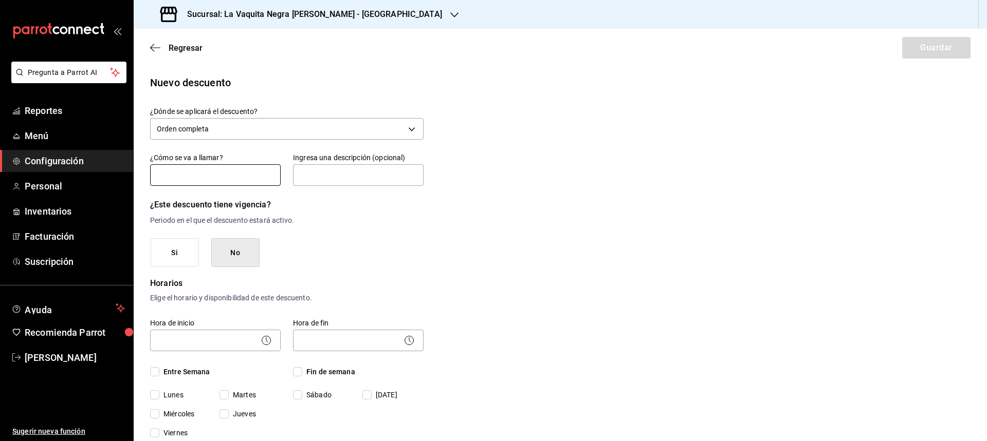
click at [191, 172] on input "text" at bounding box center [215, 175] width 131 height 22
type input "descuento del 15"
click at [342, 175] on input "text" at bounding box center [358, 175] width 131 height 22
type input "promo 15% tarjeta fidelidad"
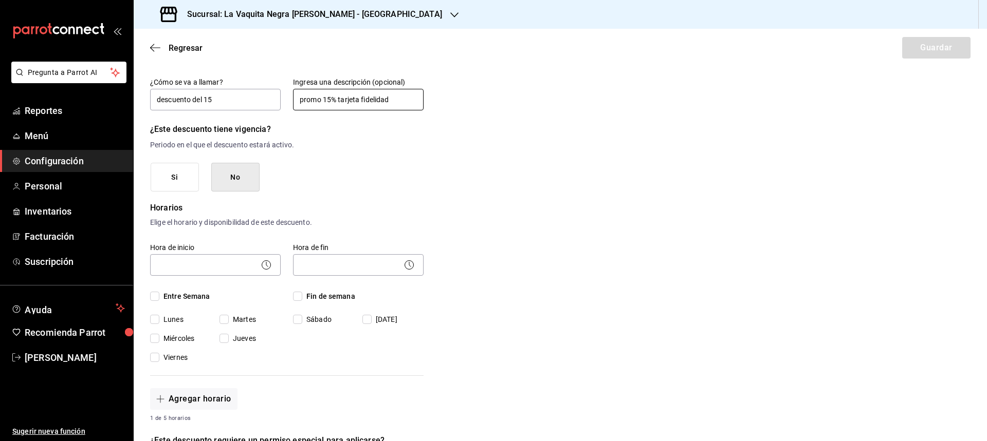
scroll to position [103, 0]
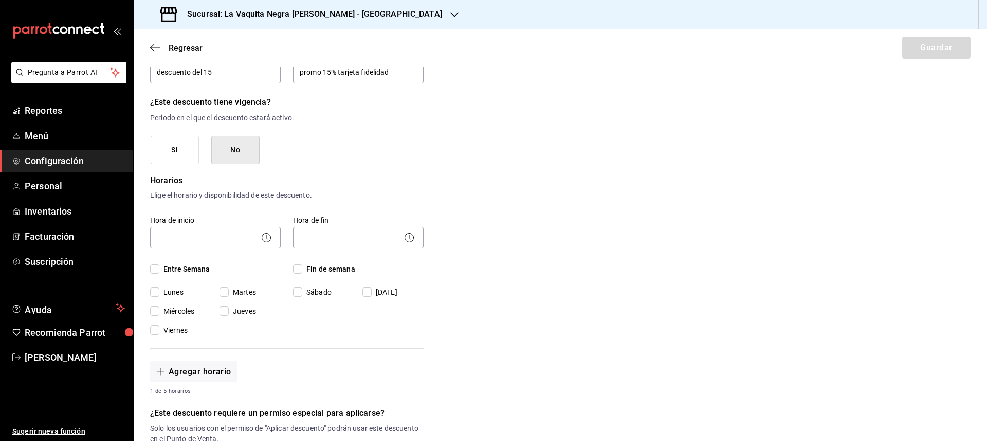
click at [178, 152] on button "Si" at bounding box center [175, 150] width 48 height 29
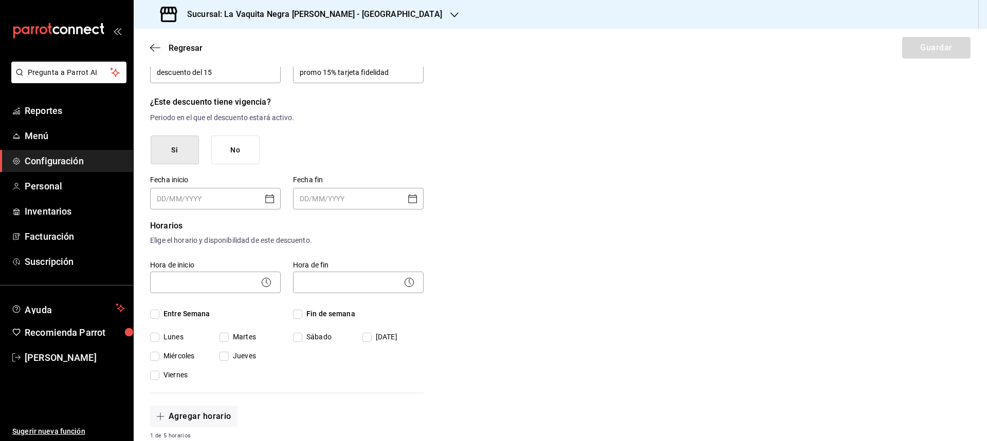
type input "DD/MM/YYYY"
click at [218, 197] on input "DD/MM/YYYY" at bounding box center [208, 199] width 103 height 21
click at [266, 203] on icon "Open calendar" at bounding box center [269, 198] width 9 height 9
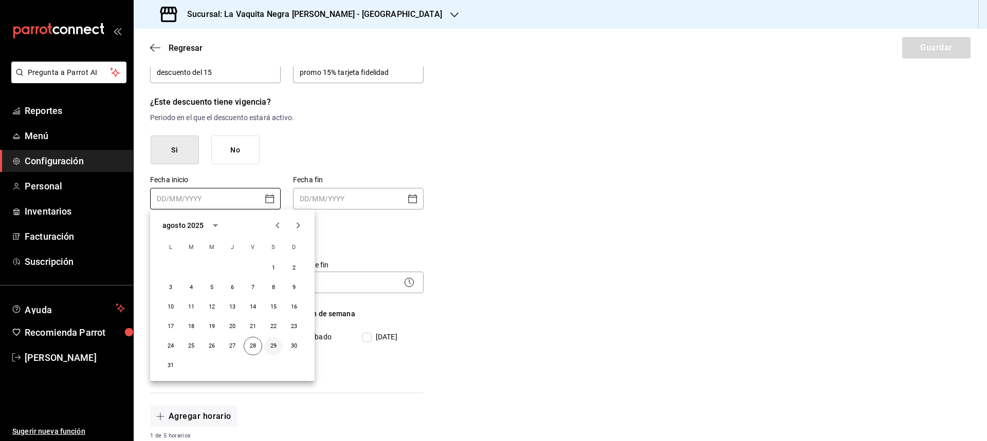
click at [275, 347] on button "29" at bounding box center [273, 346] width 18 height 18
type input "[DATE]"
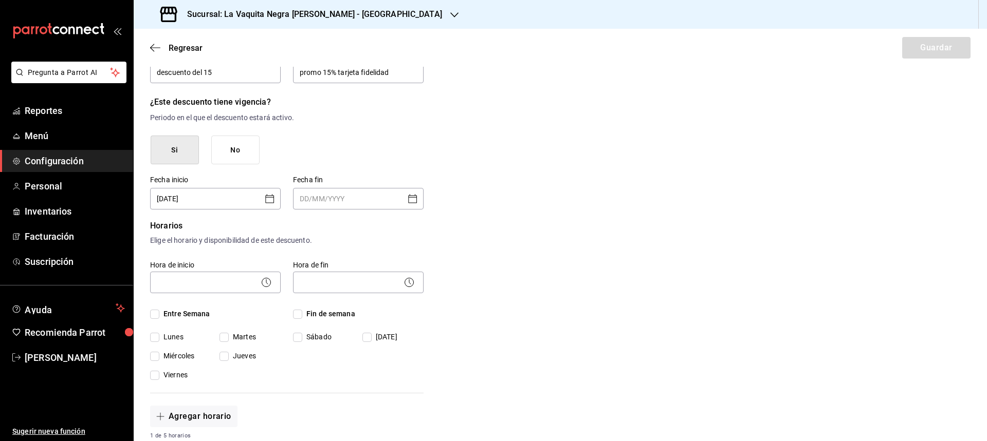
click at [415, 198] on icon "Open calendar" at bounding box center [412, 199] width 12 height 12
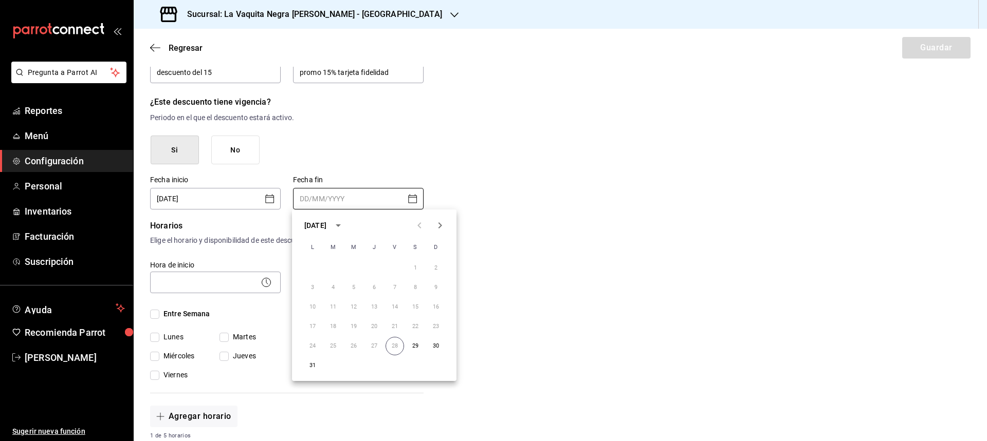
click at [439, 222] on icon "Next month" at bounding box center [440, 225] width 12 height 12
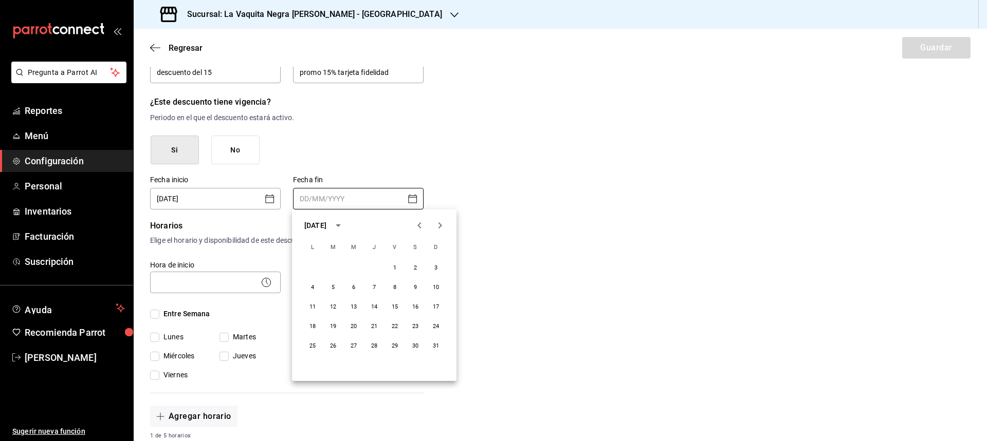
click at [439, 222] on icon "Next month" at bounding box center [440, 225] width 12 height 12
click at [331, 324] on button "18" at bounding box center [333, 327] width 18 height 18
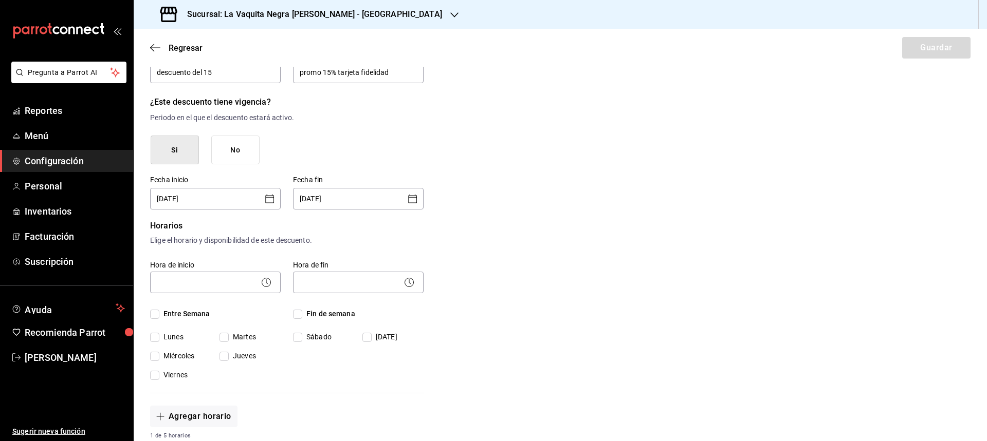
type input "[DATE]"
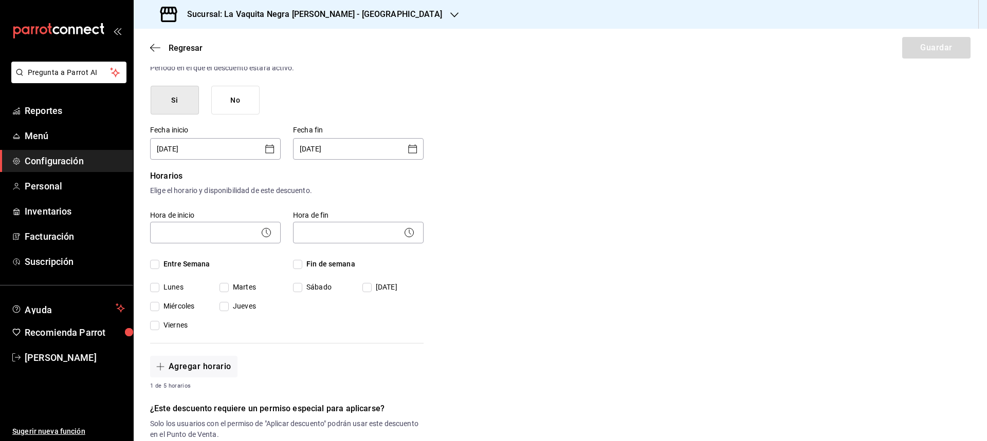
scroll to position [154, 0]
click at [160, 259] on span "Entre Semana" at bounding box center [184, 262] width 51 height 11
click at [159, 259] on input "Entre Semana" at bounding box center [154, 262] width 9 height 9
checkbox input "true"
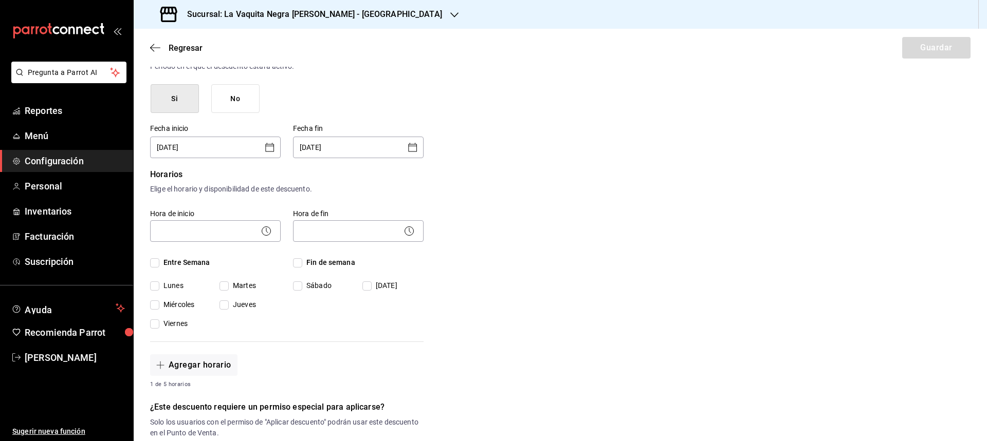
checkbox input "true"
click at [295, 259] on input "Fin de semana" at bounding box center [297, 262] width 9 height 9
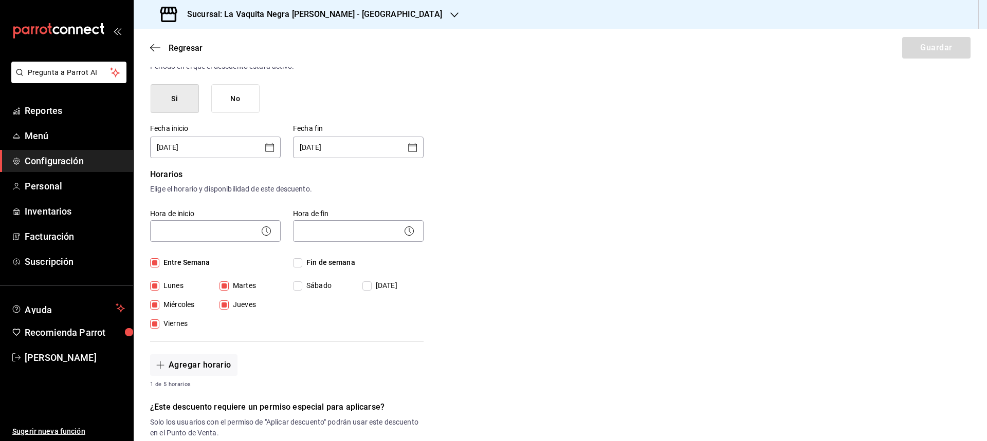
checkbox input "true"
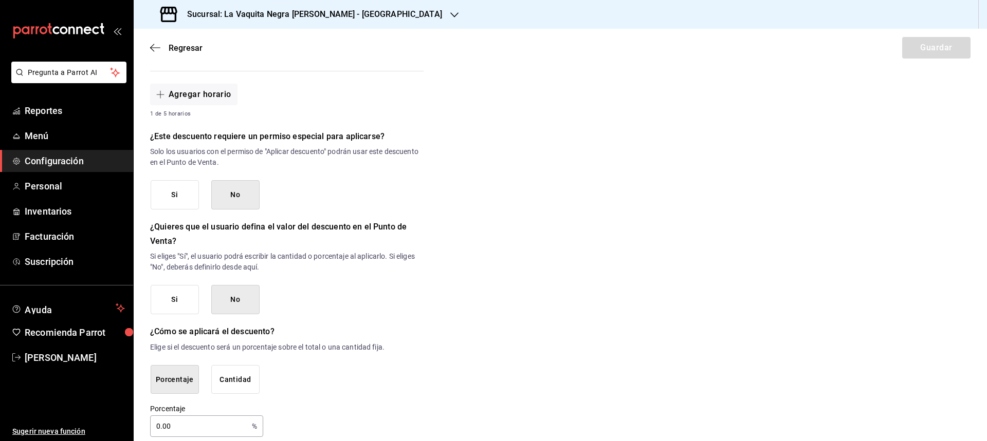
scroll to position [437, 0]
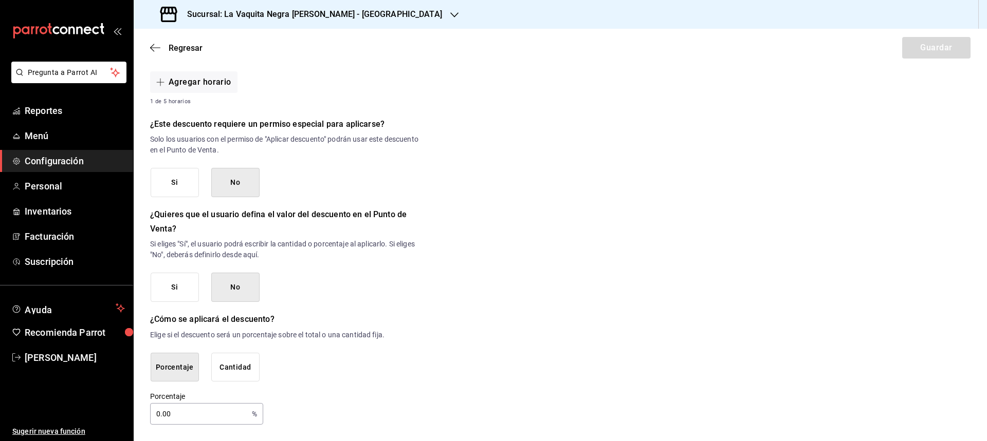
click at [193, 413] on input "0.00" at bounding box center [199, 414] width 98 height 21
type input "0"
click at [425, 399] on div "Nuevo descuento ¿Dónde se aplicará el descuento? Orden completa ORDER ¿Cómo se …" at bounding box center [560, 31] width 853 height 787
click at [195, 422] on input "15" at bounding box center [199, 414] width 98 height 21
type input "15"
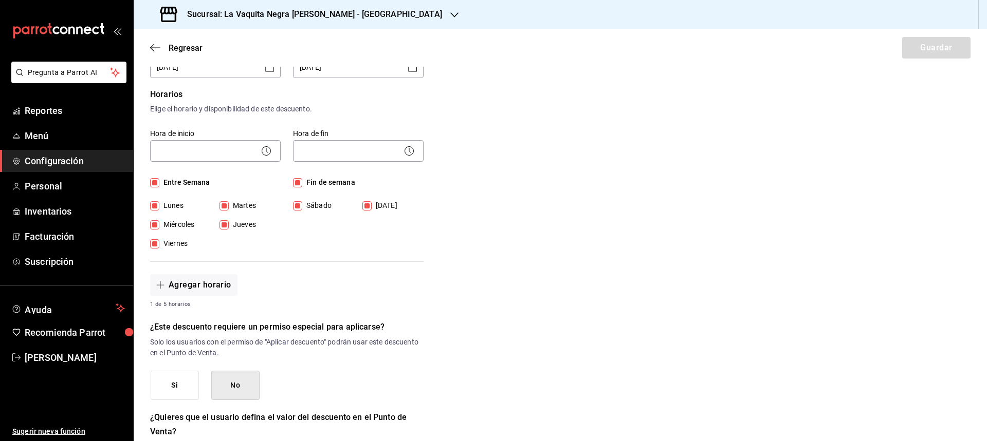
scroll to position [232, 0]
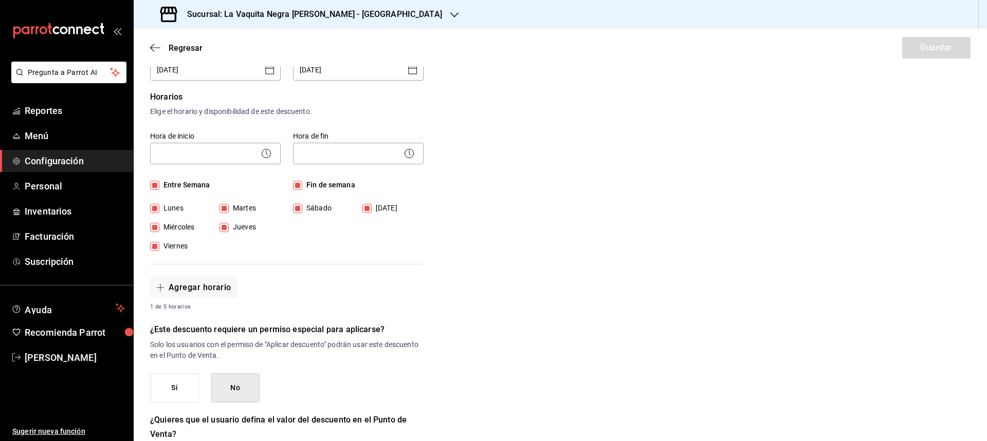
click at [265, 150] on icon at bounding box center [266, 153] width 12 height 12
click at [238, 159] on body "Pregunta a Parrot AI Reportes Menú Configuración Personal Inventarios Facturaci…" at bounding box center [493, 220] width 987 height 441
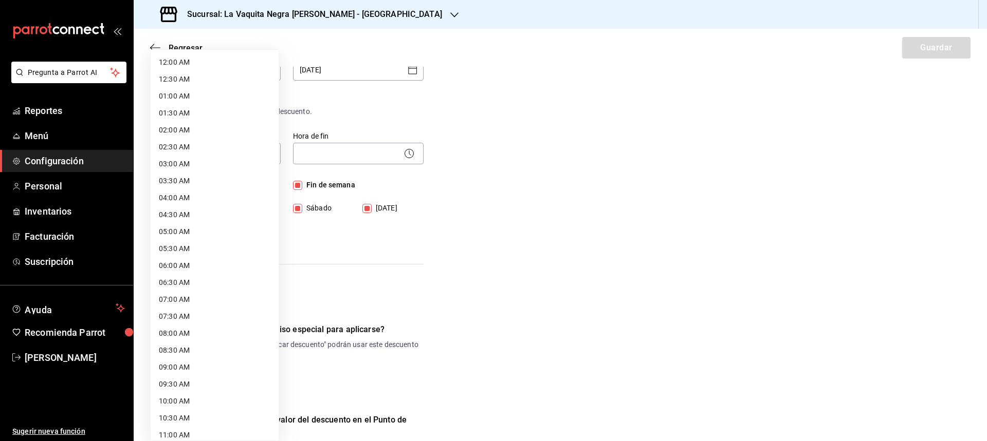
click at [173, 365] on li "09:00 AM" at bounding box center [215, 367] width 128 height 17
type input "09:00"
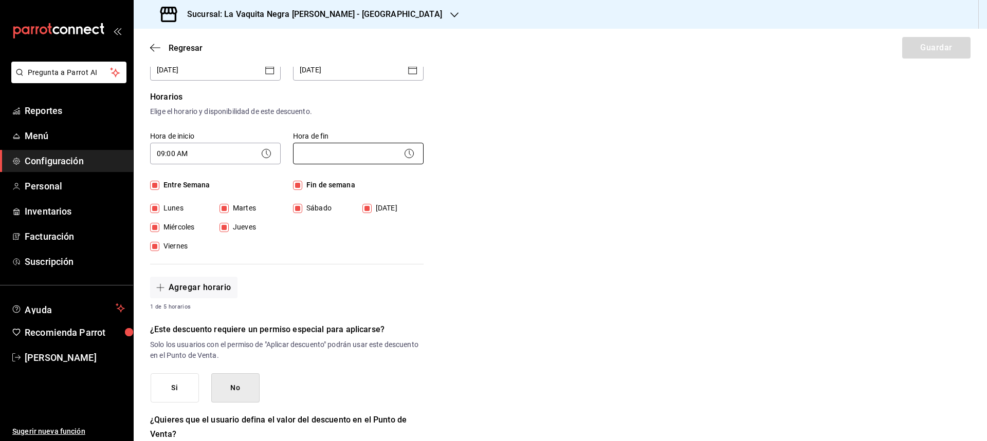
click at [352, 155] on body "Pregunta a Parrot AI Reportes Menú Configuración Personal Inventarios Facturaci…" at bounding box center [493, 220] width 987 height 441
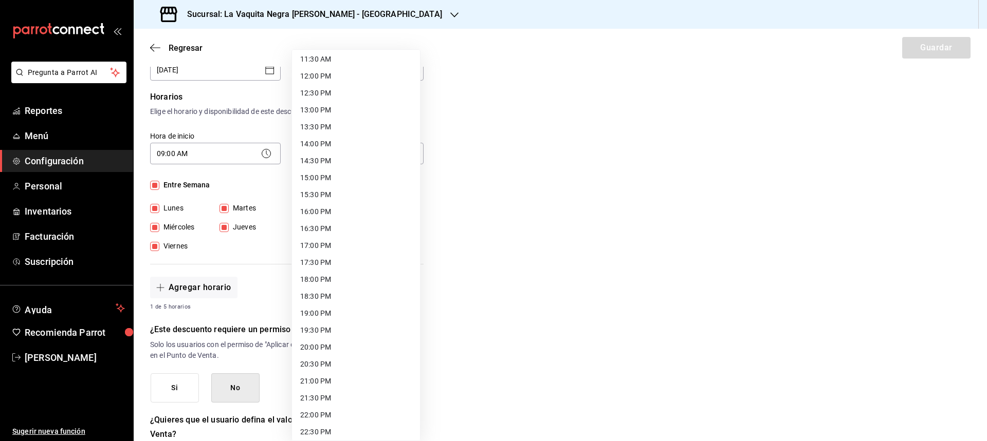
scroll to position [448, 0]
click at [312, 327] on li "21:00 PM" at bounding box center [356, 326] width 128 height 17
type input "21:00"
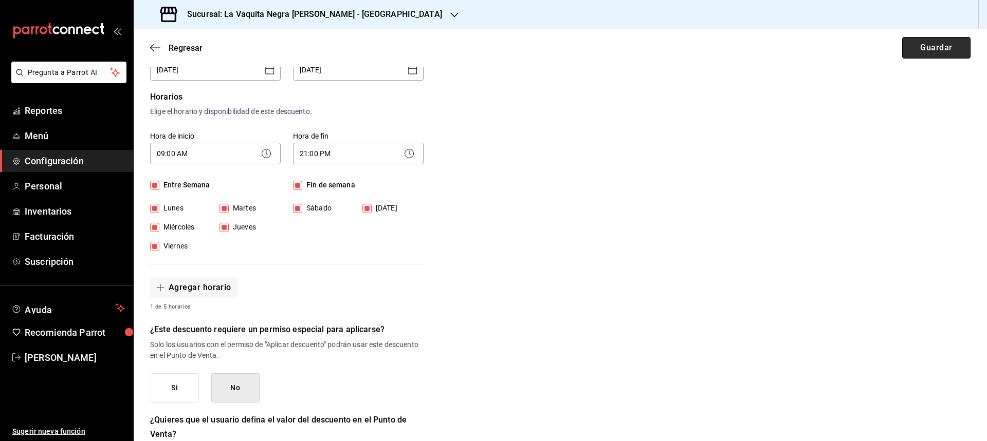
click at [920, 55] on button "Guardar" at bounding box center [936, 48] width 68 height 22
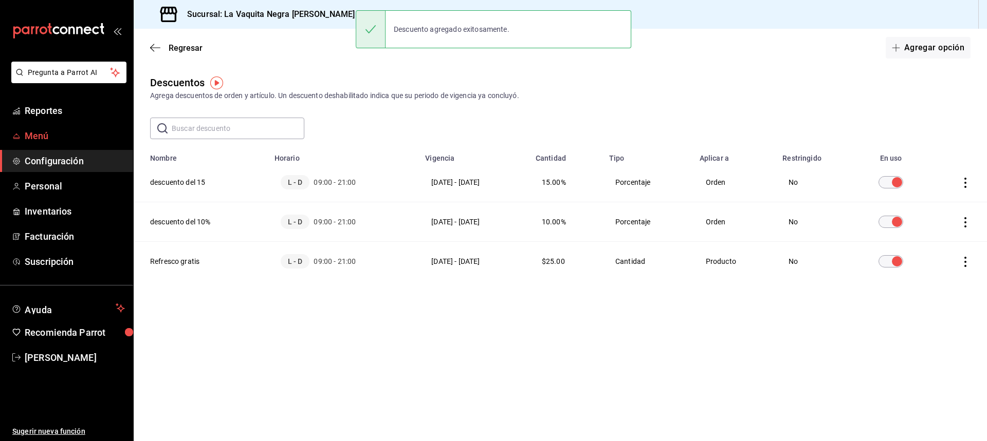
click at [48, 135] on span "Menú" at bounding box center [75, 136] width 100 height 14
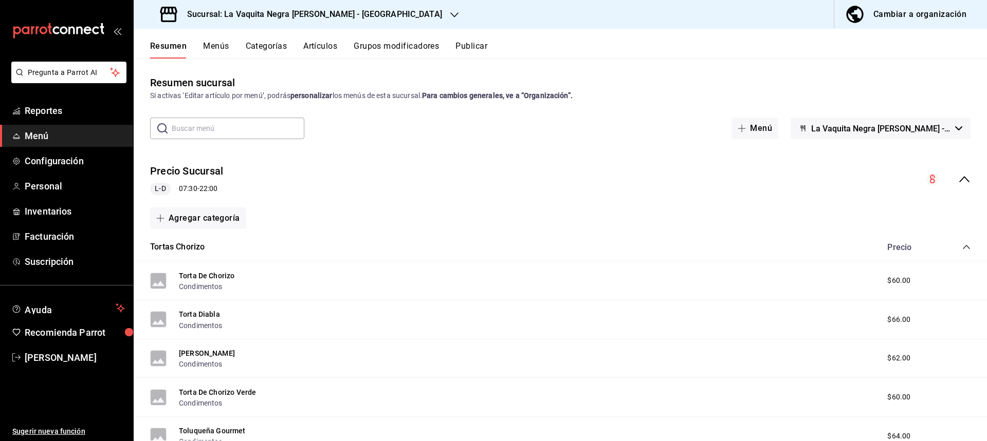
click at [320, 47] on button "Artículos" at bounding box center [320, 49] width 34 height 17
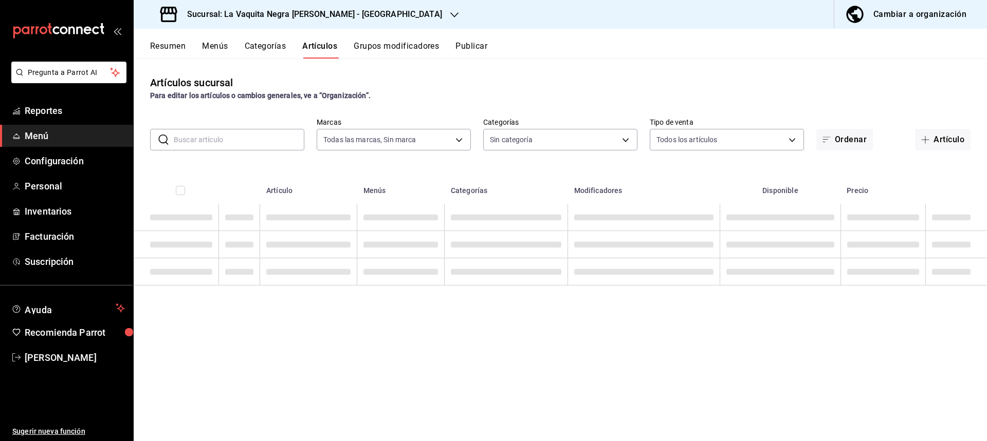
type input "e0c86d72-265f-4b86-8a91-0ea392886139"
type input "de0347f3-326e-49cb-ac2c-8477fb328339,d828e5c2-4544-45a2-84ca-7611735243b3,a6fe4…"
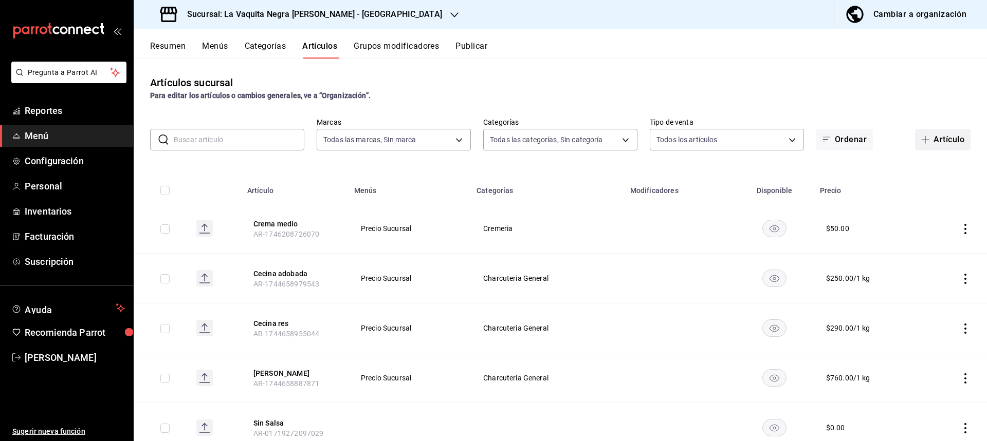
click at [945, 136] on button "Artículo" at bounding box center [942, 140] width 55 height 22
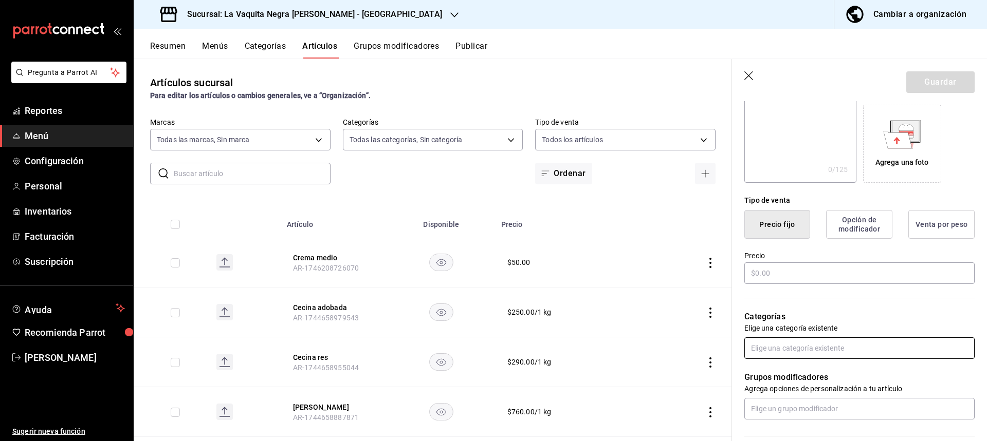
scroll to position [206, 0]
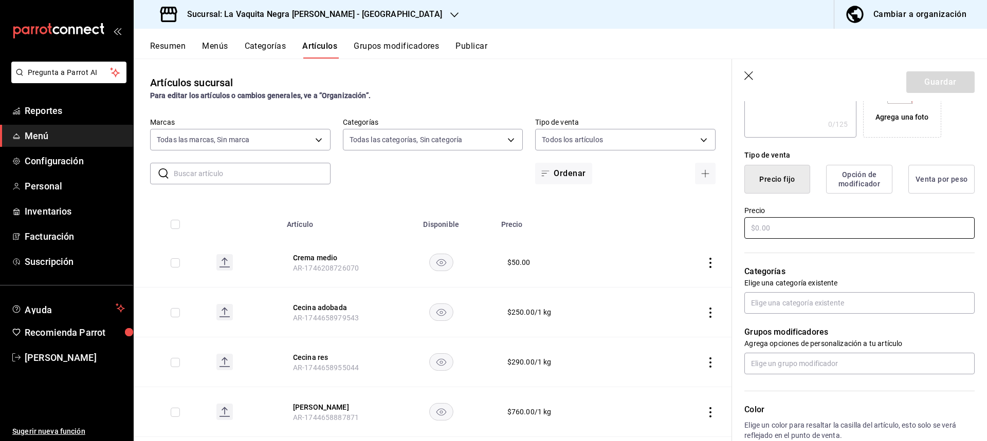
type input "[PERSON_NAME]"
click at [776, 231] on input "text" at bounding box center [859, 228] width 230 height 22
type input "$96.00"
click at [802, 307] on input "text" at bounding box center [859, 303] width 230 height 22
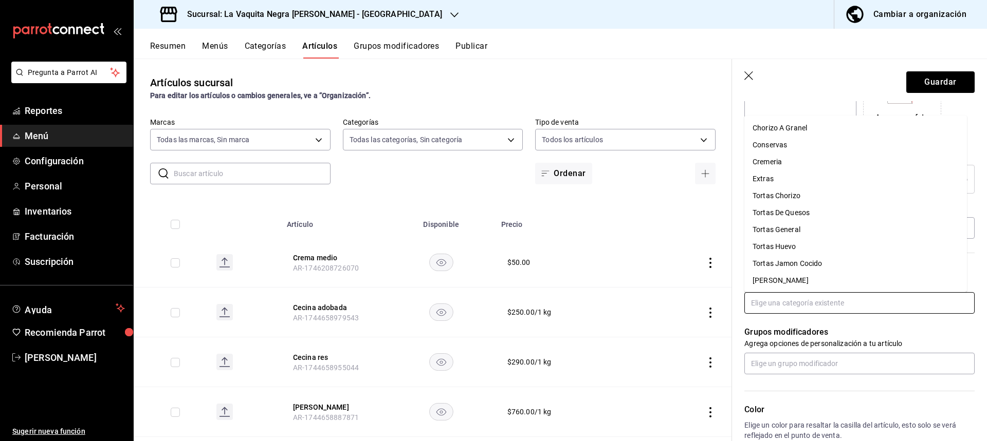
scroll to position [35, 0]
click at [786, 227] on li "Tortas General" at bounding box center [855, 228] width 222 height 17
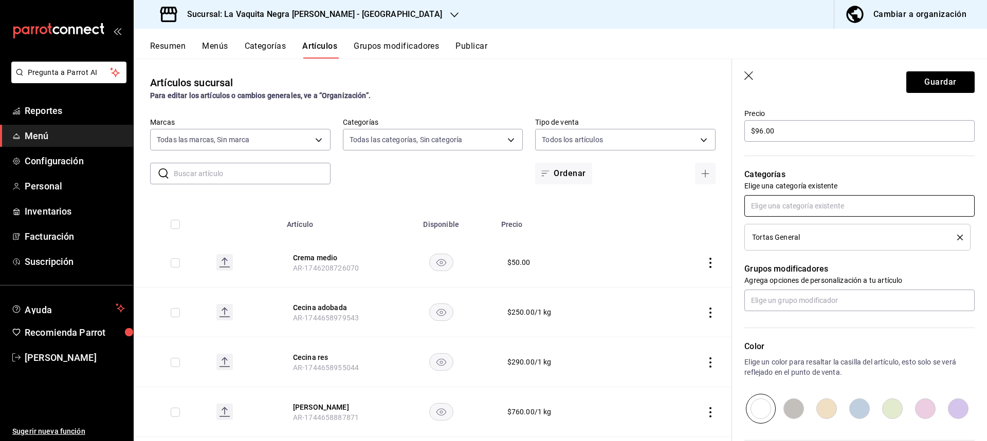
scroll to position [360, 0]
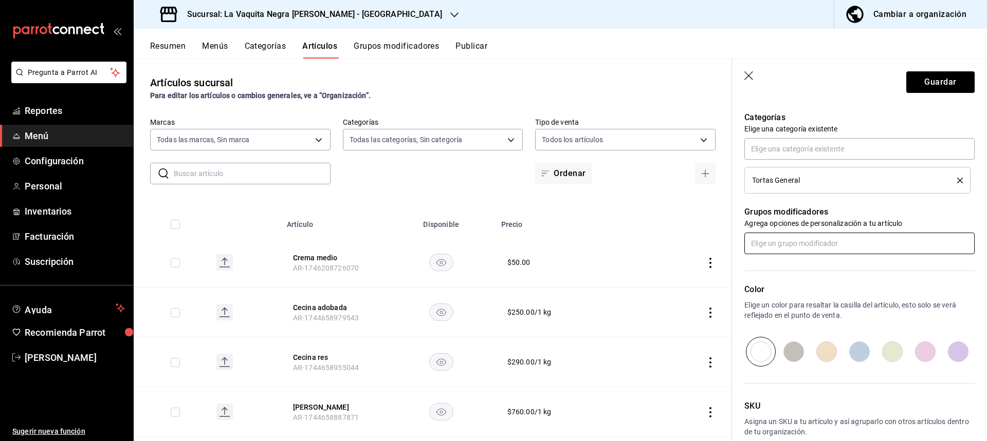
click at [821, 245] on input "text" at bounding box center [859, 244] width 230 height 22
click at [837, 245] on input "text" at bounding box center [859, 244] width 230 height 22
click at [777, 265] on div "Condimentos" at bounding box center [773, 267] width 43 height 11
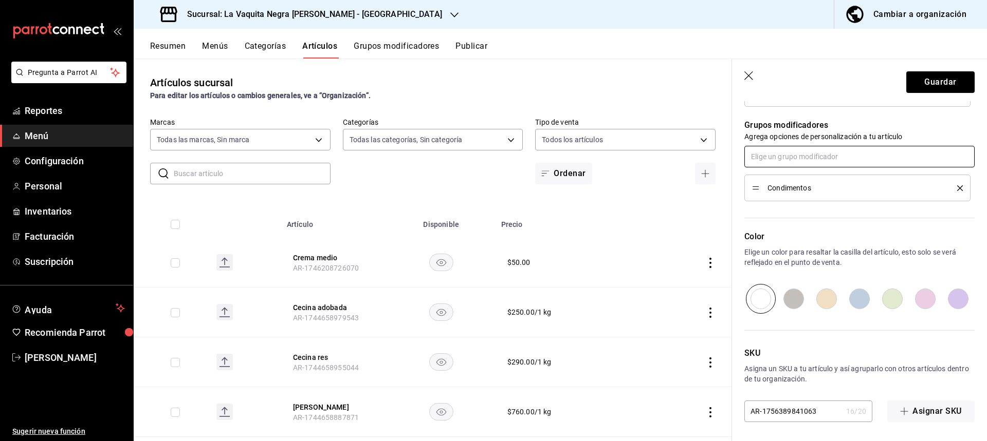
scroll to position [448, 0]
click at [828, 299] on input "radio" at bounding box center [826, 298] width 33 height 30
radio input "true"
click at [935, 296] on div at bounding box center [859, 298] width 230 height 30
click at [922, 296] on input "radio" at bounding box center [924, 298] width 33 height 30
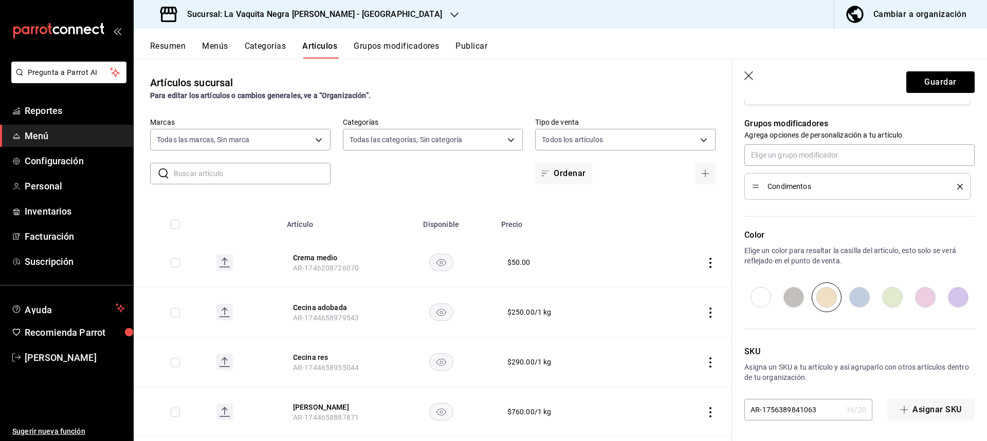
radio input "true"
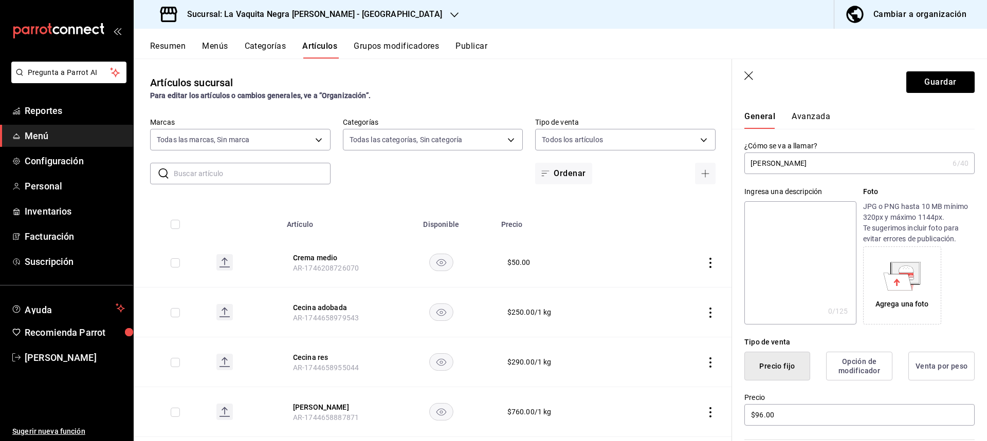
scroll to position [0, 0]
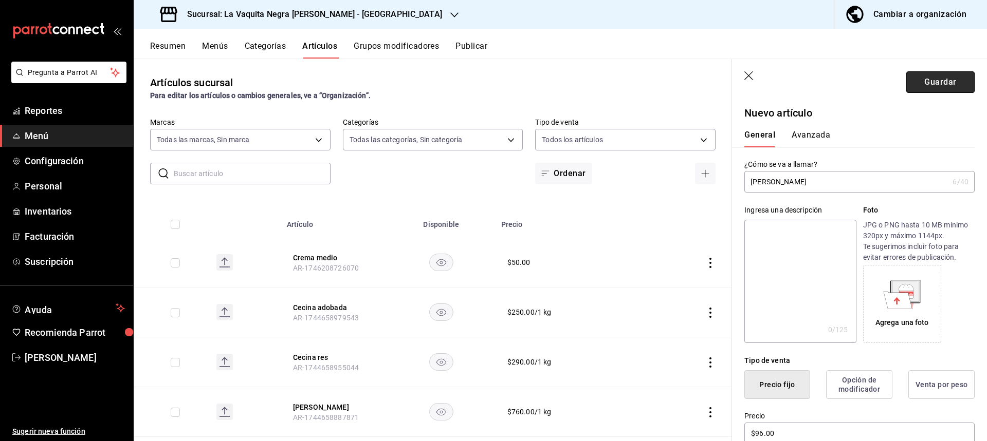
click at [934, 83] on button "Guardar" at bounding box center [940, 82] width 68 height 22
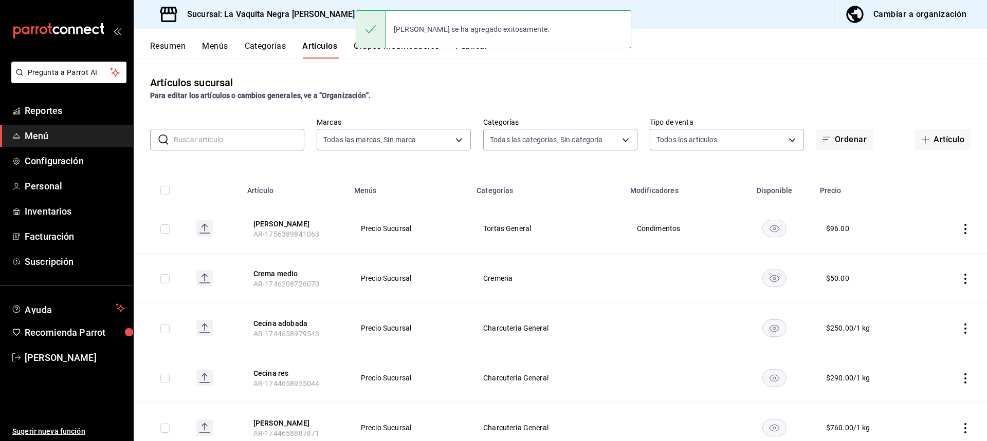
click at [325, 16] on h3 "Sucursal: La Vaquita Negra [PERSON_NAME] - [GEOGRAPHIC_DATA]" at bounding box center [310, 14] width 263 height 12
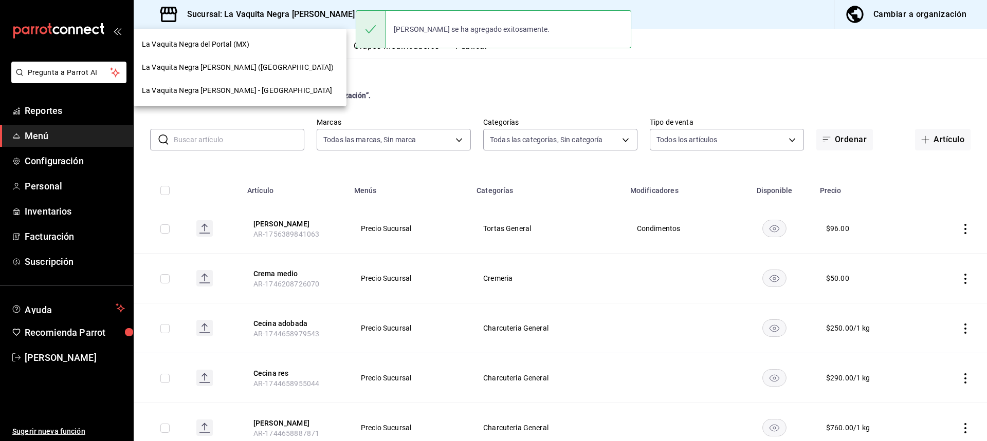
click at [239, 67] on span "La Vaquita Negra [PERSON_NAME] ([GEOGRAPHIC_DATA])" at bounding box center [238, 67] width 192 height 11
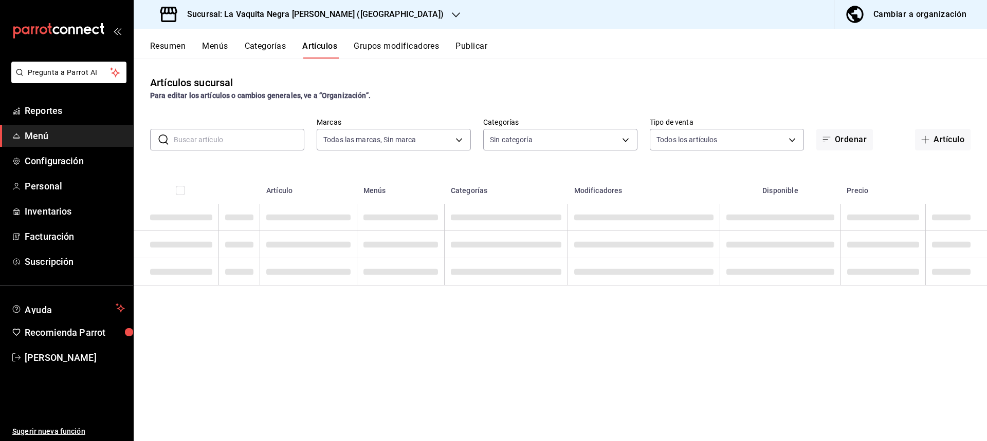
type input "23220a9c-0d67-4440-8b08-d750da79d643"
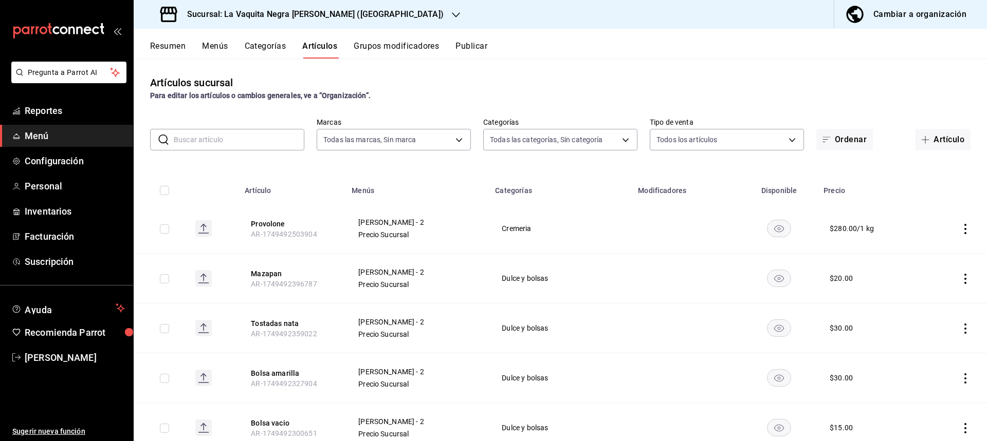
type input "4b48487f-2885-410b-9267-7e5cb187cfe0,cb047837-8aca-4a36-9f83-5086d1ee8592,7783c…"
click at [931, 138] on button "Artículo" at bounding box center [942, 140] width 55 height 22
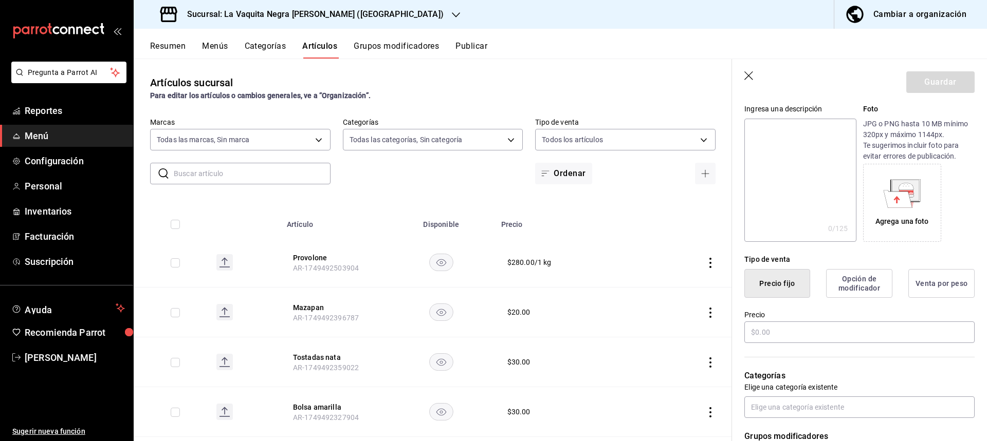
scroll to position [103, 0]
type input "[PERSON_NAME]"
click at [770, 336] on input "text" at bounding box center [859, 331] width 230 height 22
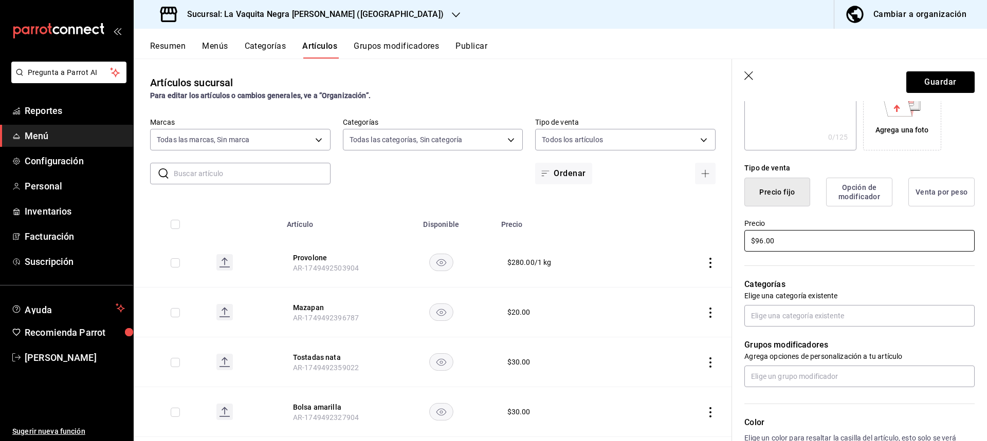
scroll to position [206, 0]
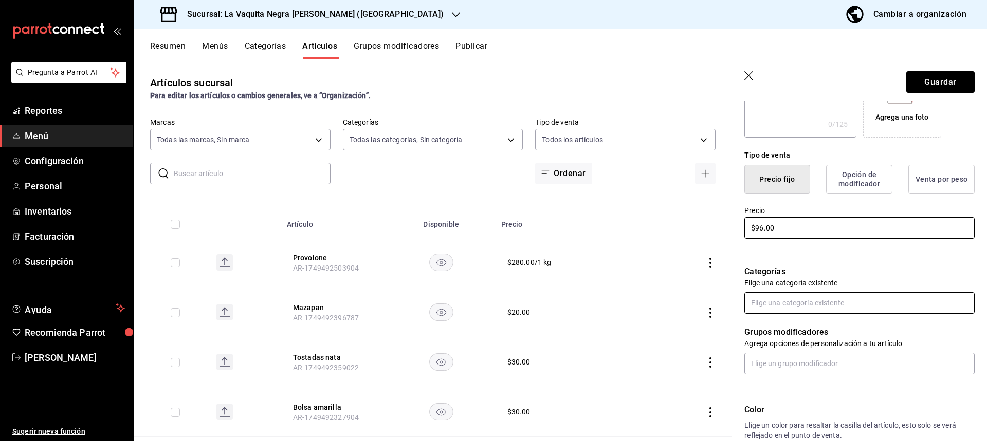
type input "$96.00"
click at [774, 299] on input "text" at bounding box center [859, 303] width 230 height 22
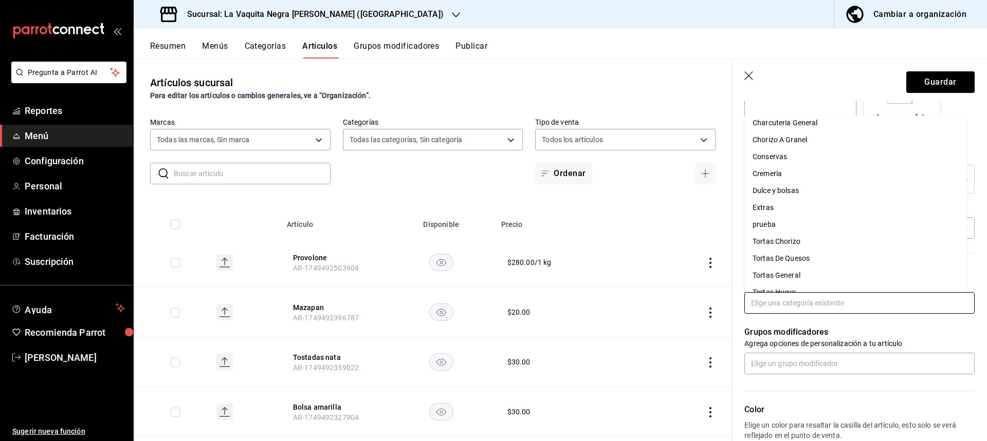
scroll to position [69, 0]
click at [774, 228] on li "Tortas General" at bounding box center [855, 228] width 222 height 17
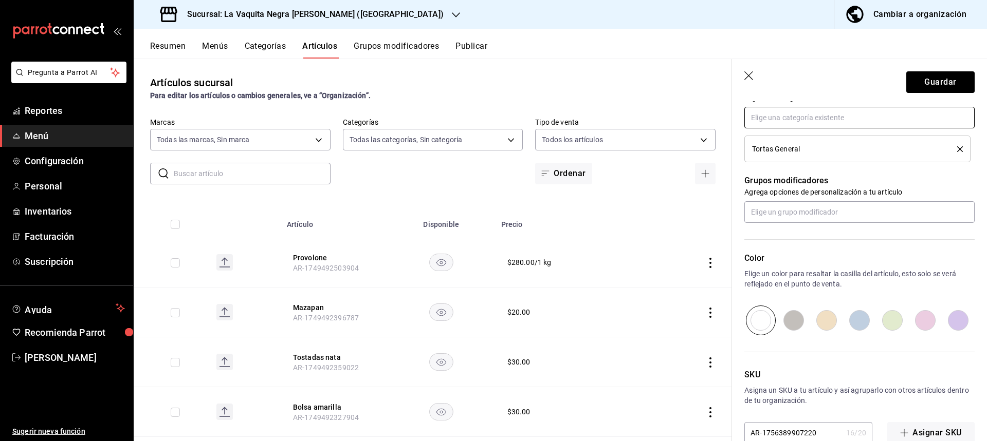
scroll to position [414, 0]
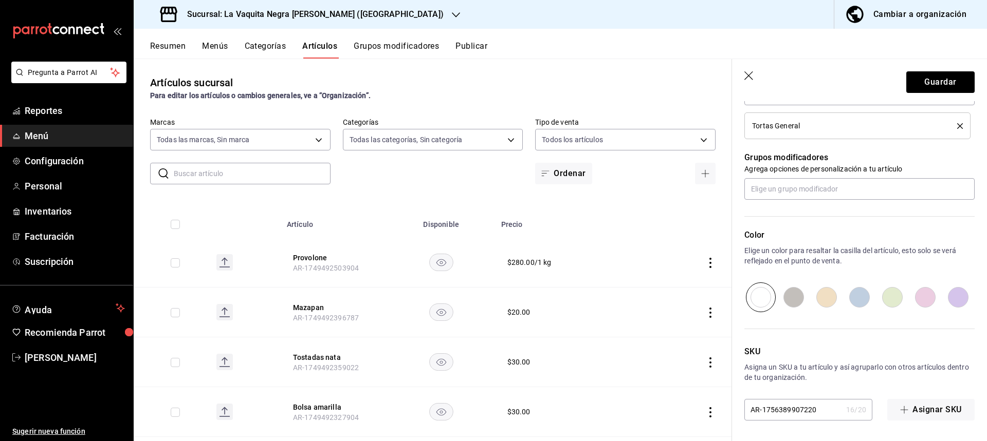
click at [851, 302] on input "radio" at bounding box center [859, 298] width 33 height 30
radio input "true"
click at [912, 296] on input "radio" at bounding box center [924, 298] width 33 height 30
radio input "true"
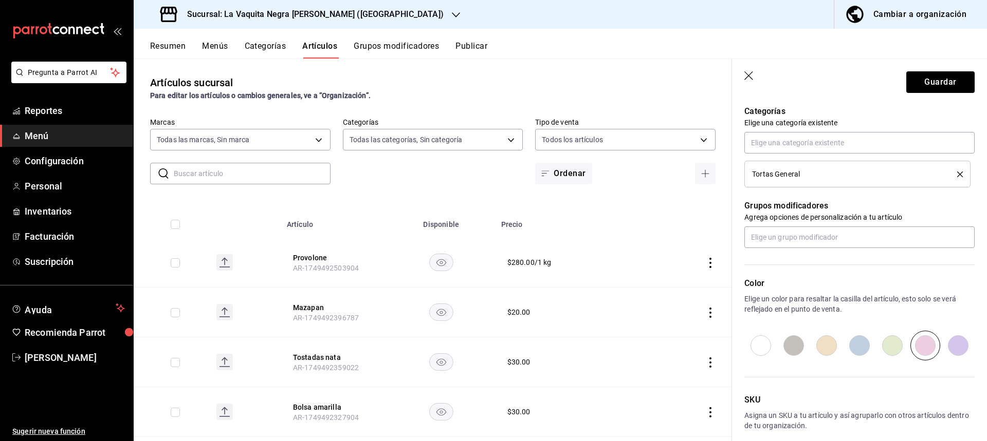
scroll to position [363, 0]
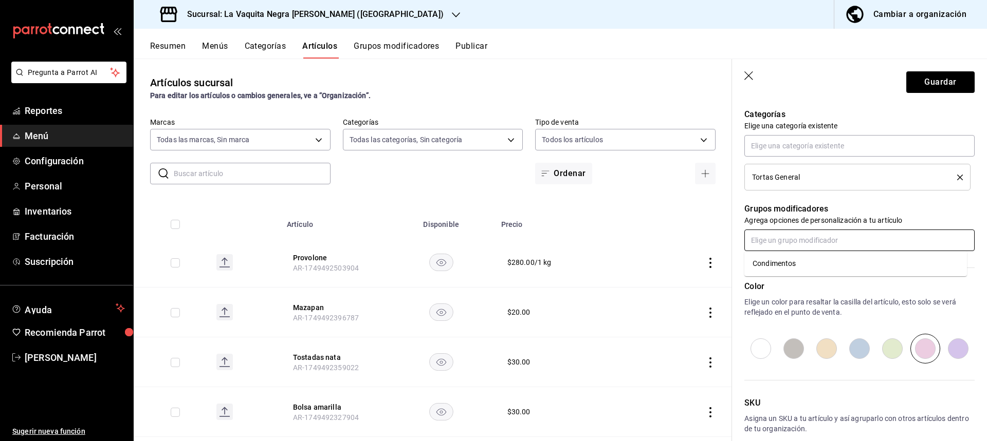
click at [844, 238] on input "text" at bounding box center [859, 241] width 230 height 22
click at [782, 268] on div "Condimentos" at bounding box center [773, 263] width 43 height 11
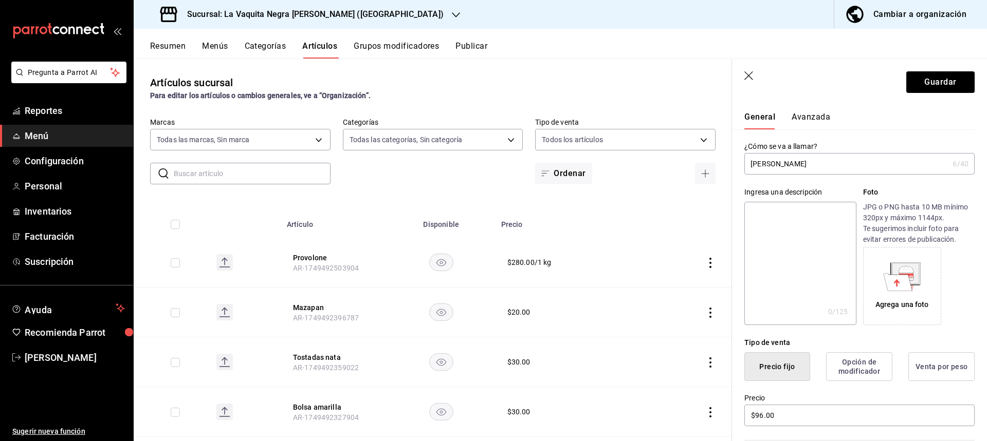
scroll to position [0, 0]
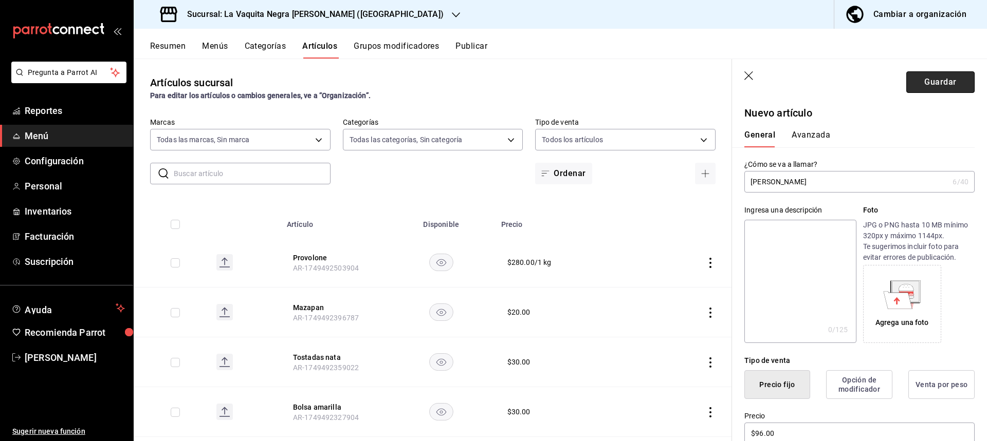
click at [934, 85] on button "Guardar" at bounding box center [940, 82] width 68 height 22
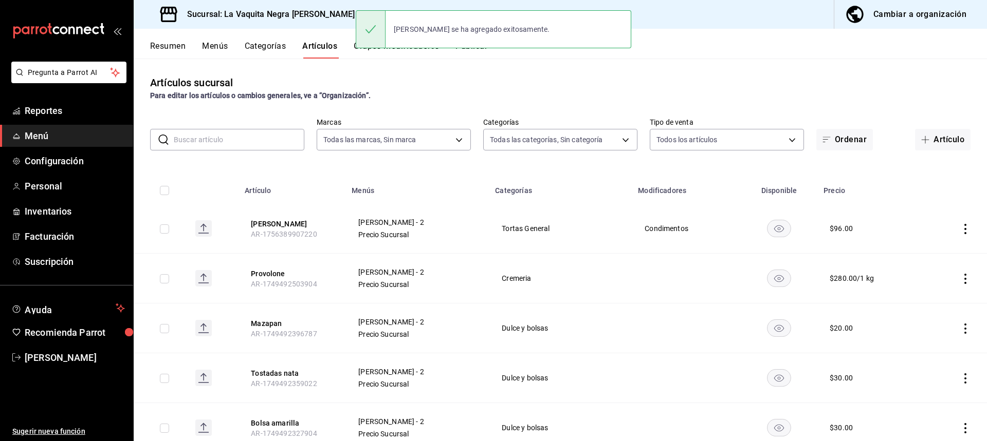
click at [324, 14] on h3 "Sucursal: La Vaquita Negra [PERSON_NAME] ([GEOGRAPHIC_DATA])" at bounding box center [311, 14] width 265 height 12
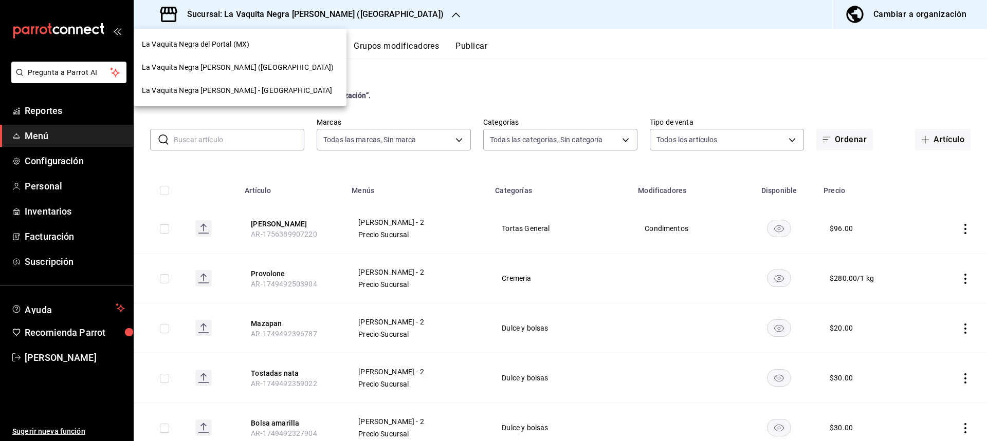
click at [230, 43] on span "La Vaquita Negra del Portal (MX)" at bounding box center [195, 44] width 107 height 11
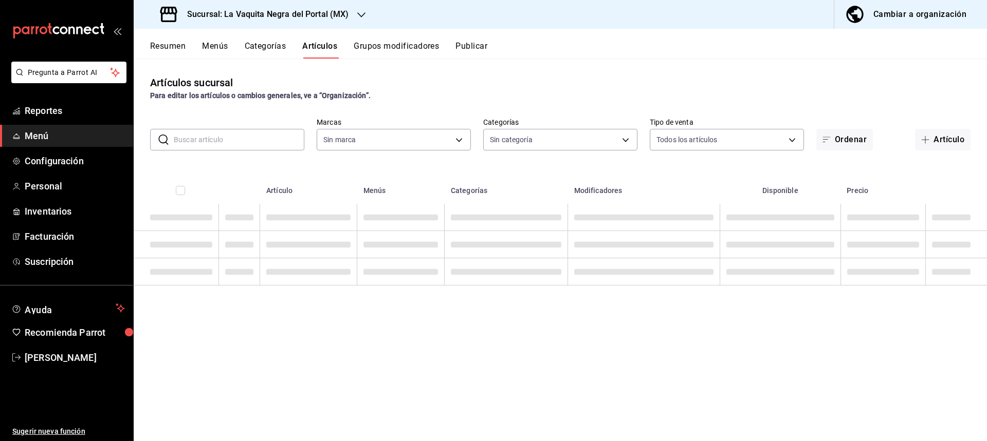
type input "5f033c63-25dd-4e49-985b-eb5e7abce65f,42b6152b-e466-4a3b-8410-710aaa059f2c,04380…"
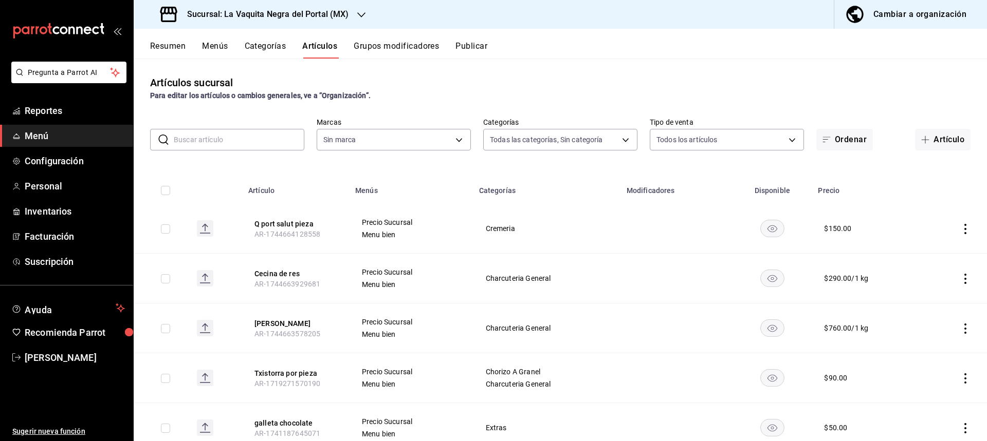
type input "f08a66e8-c005-42c7-9089-ef738f1db779"
click at [929, 139] on button "Artículo" at bounding box center [942, 140] width 55 height 22
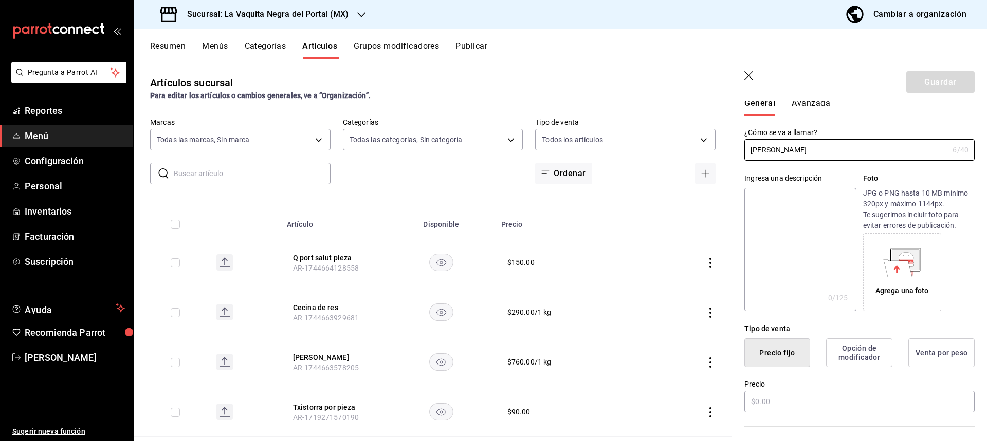
scroll to position [154, 0]
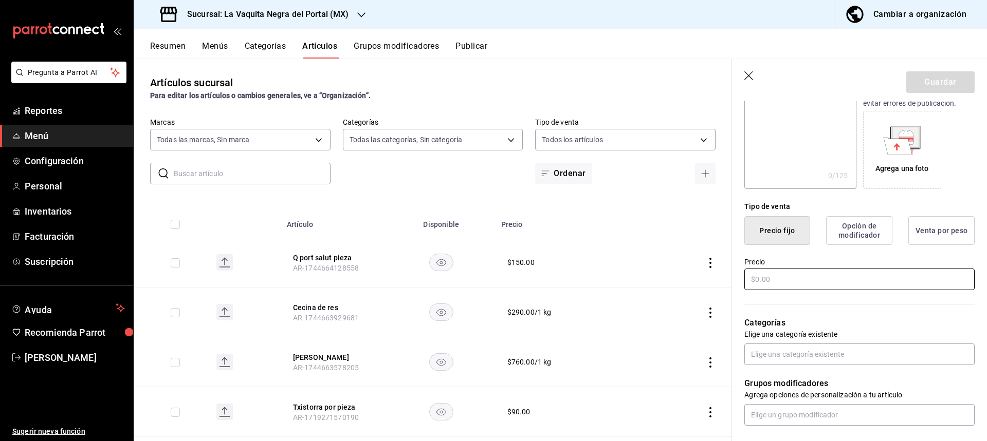
type input "[PERSON_NAME]"
click at [803, 282] on input "text" at bounding box center [859, 280] width 230 height 22
type input "$96.00"
click at [786, 366] on div "Grupos modificadores Agrega opciones de personalización a tu artículo" at bounding box center [853, 395] width 243 height 61
click at [785, 358] on input "text" at bounding box center [859, 355] width 230 height 22
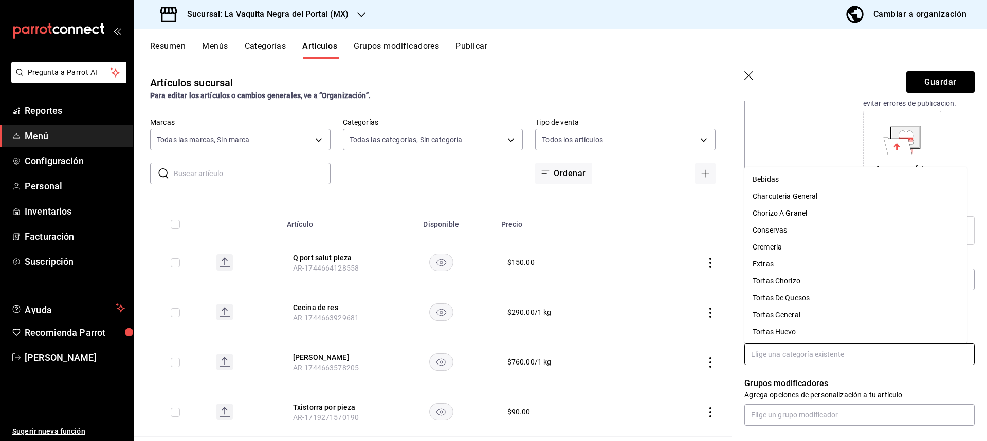
click at [781, 315] on li "Tortas General" at bounding box center [855, 315] width 222 height 17
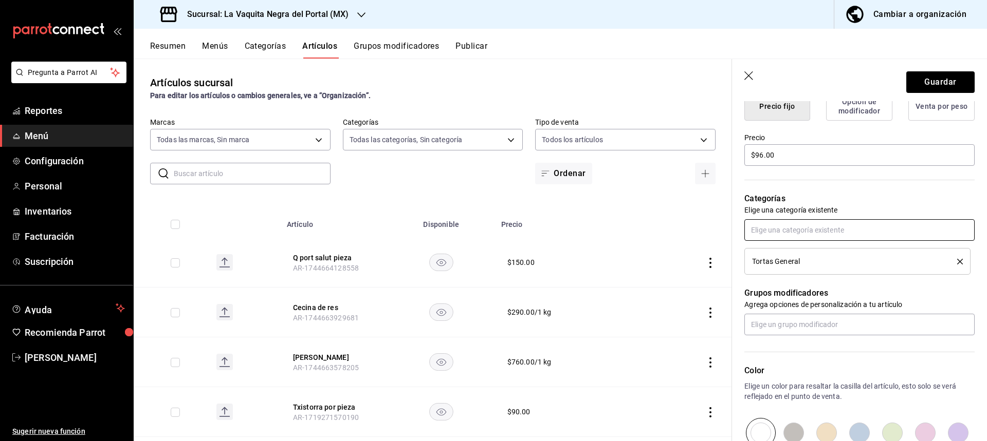
scroll to position [308, 0]
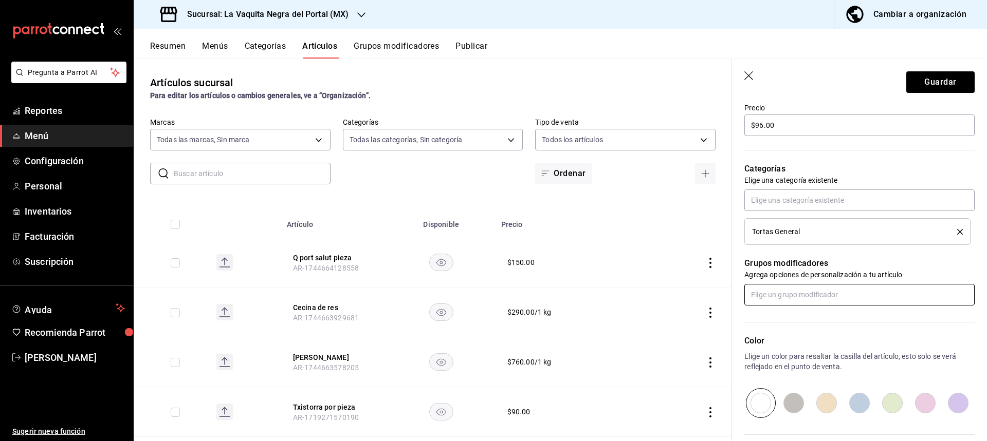
click at [778, 294] on input "text" at bounding box center [859, 295] width 230 height 22
click at [778, 317] on div "Condimentos" at bounding box center [773, 318] width 43 height 11
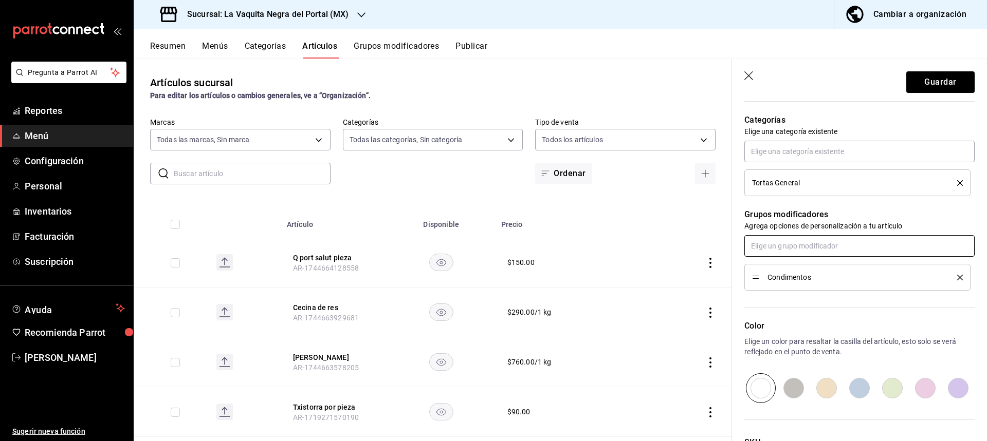
scroll to position [360, 0]
click at [918, 389] on input "radio" at bounding box center [924, 386] width 33 height 30
radio input "true"
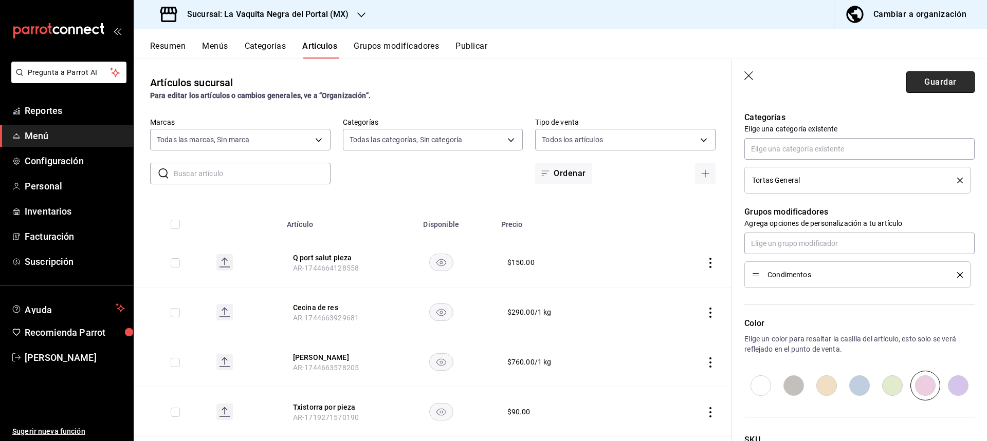
click at [915, 89] on button "Guardar" at bounding box center [940, 82] width 68 height 22
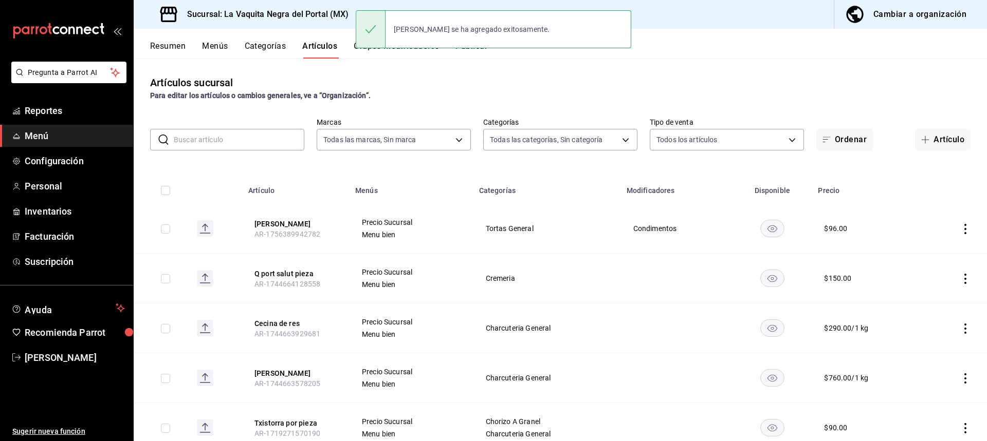
click at [300, 19] on h3 "Sucursal: La Vaquita Negra del Portal (MX)" at bounding box center [264, 14] width 170 height 12
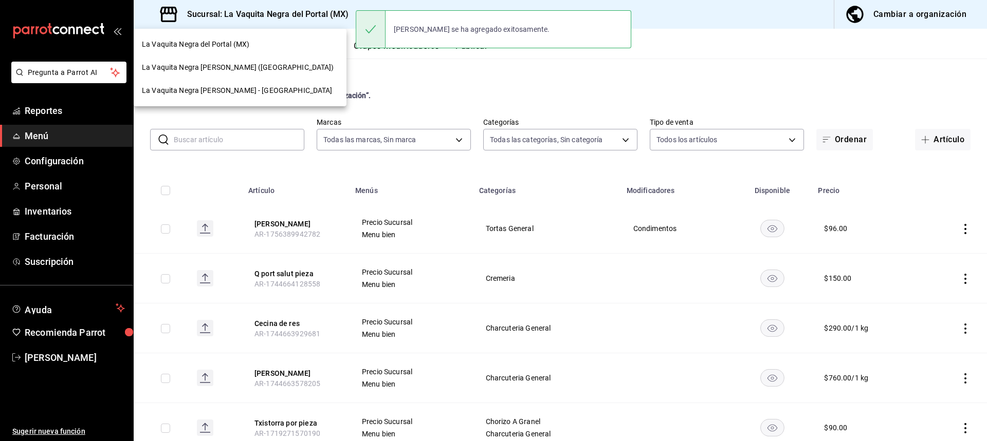
click at [263, 70] on span "La Vaquita Negra [PERSON_NAME] ([GEOGRAPHIC_DATA])" at bounding box center [238, 67] width 192 height 11
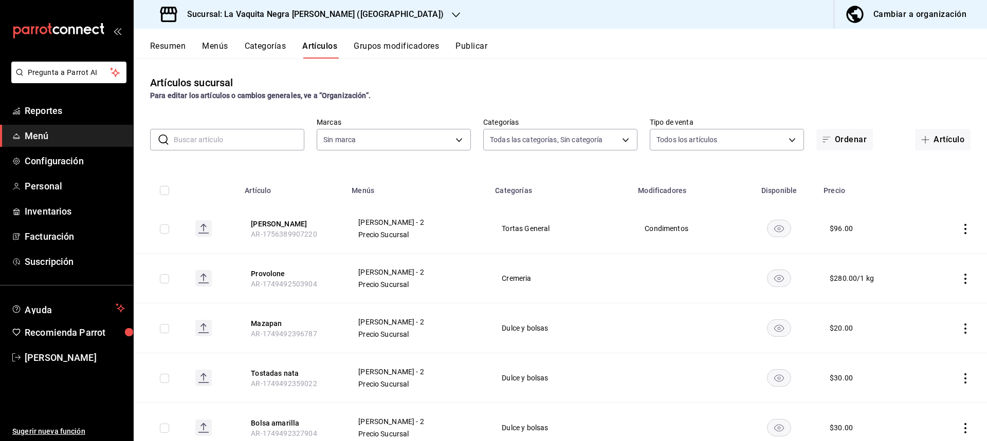
type input "4b48487f-2885-410b-9267-7e5cb187cfe0,cb047837-8aca-4a36-9f83-5086d1ee8592,7783c…"
type input "23220a9c-0d67-4440-8b08-d750da79d643"
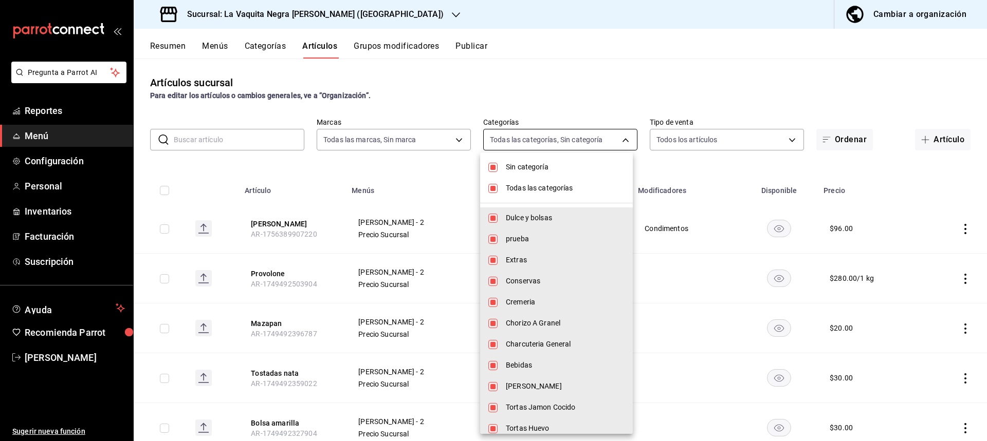
click at [518, 146] on body "Pregunta a Parrot AI Reportes Menú Configuración Personal Inventarios Facturaci…" at bounding box center [493, 220] width 987 height 441
click at [494, 171] on input "checkbox" at bounding box center [492, 167] width 9 height 9
checkbox input "false"
click at [497, 189] on input "checkbox" at bounding box center [492, 188] width 9 height 9
checkbox input "false"
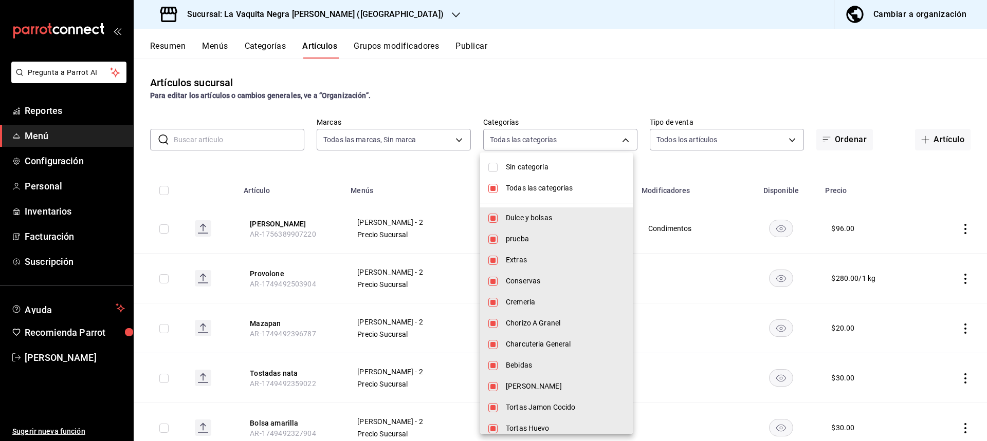
checkbox input "false"
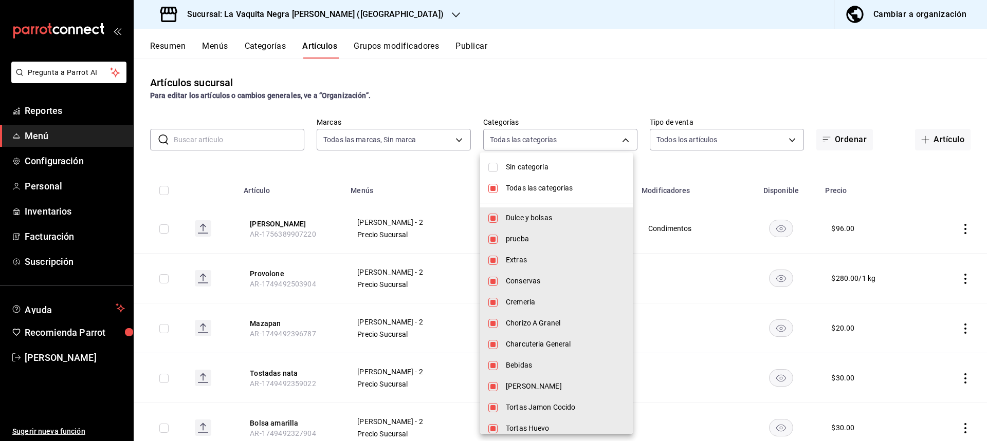
checkbox input "false"
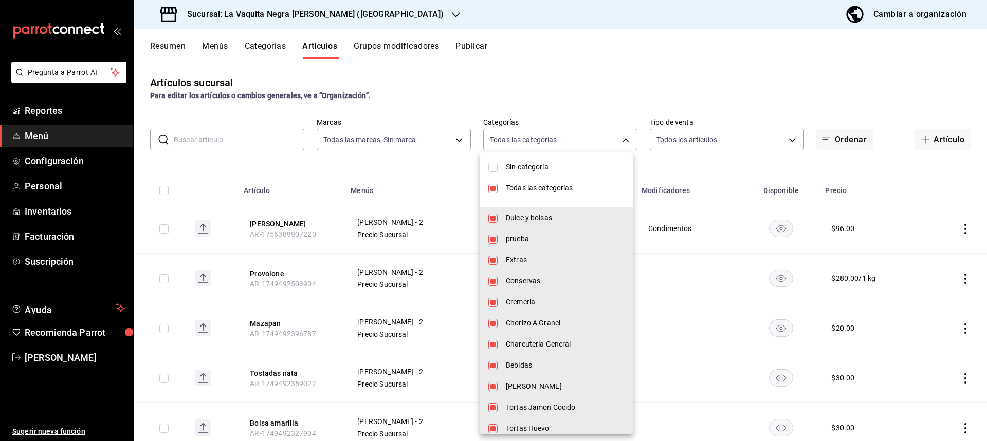
checkbox input "false"
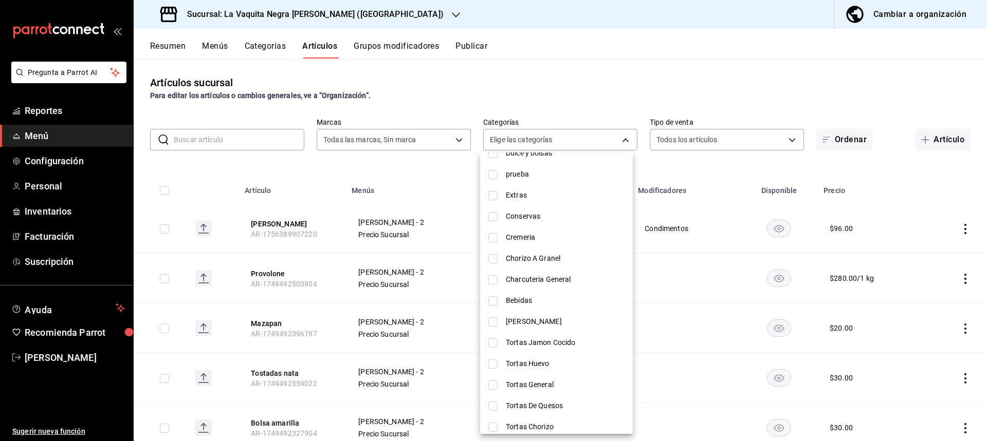
scroll to position [72, 0]
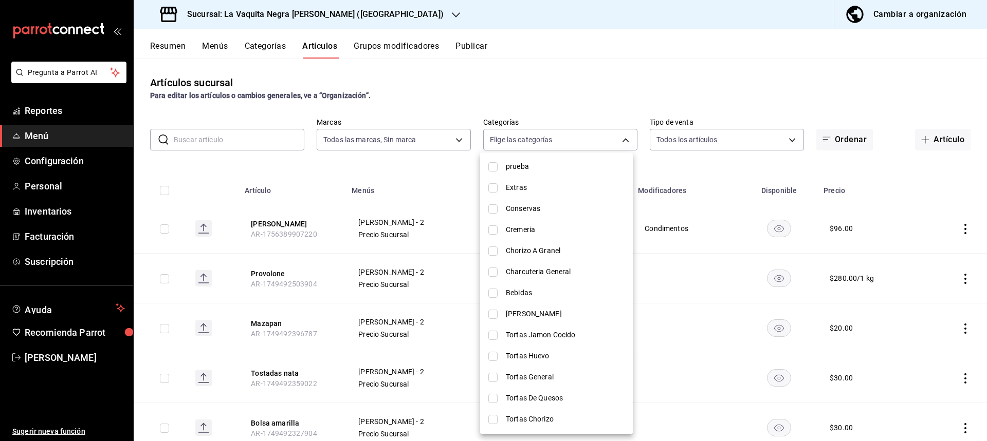
click at [494, 230] on input "checkbox" at bounding box center [492, 230] width 9 height 9
checkbox input "true"
type input "0db5050e-d166-4e64-81c6-70d7c851d0d8"
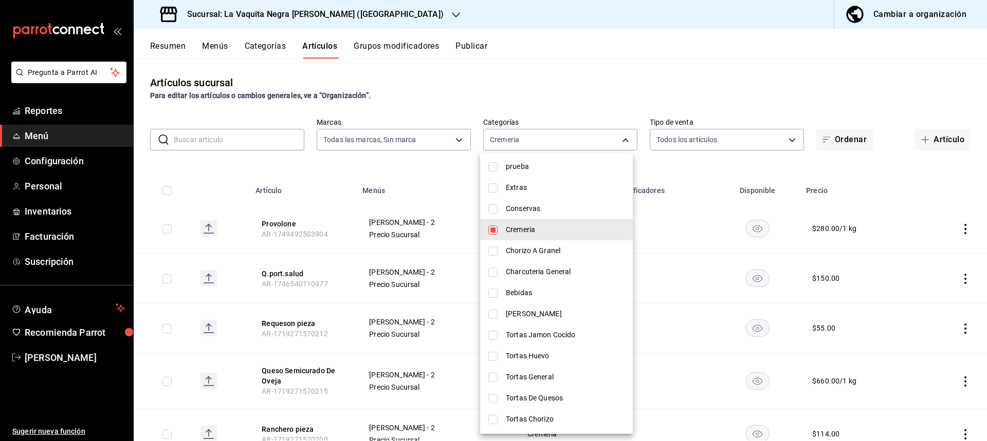
click at [623, 136] on div at bounding box center [493, 220] width 987 height 441
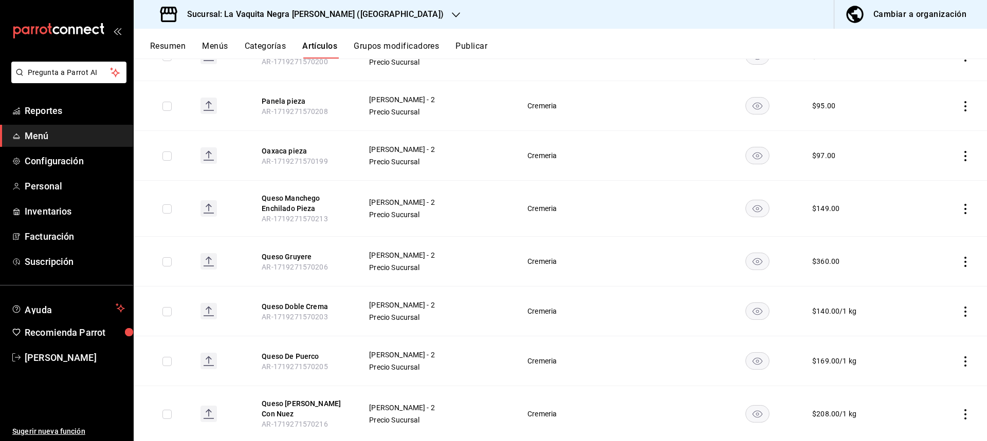
scroll to position [411, 0]
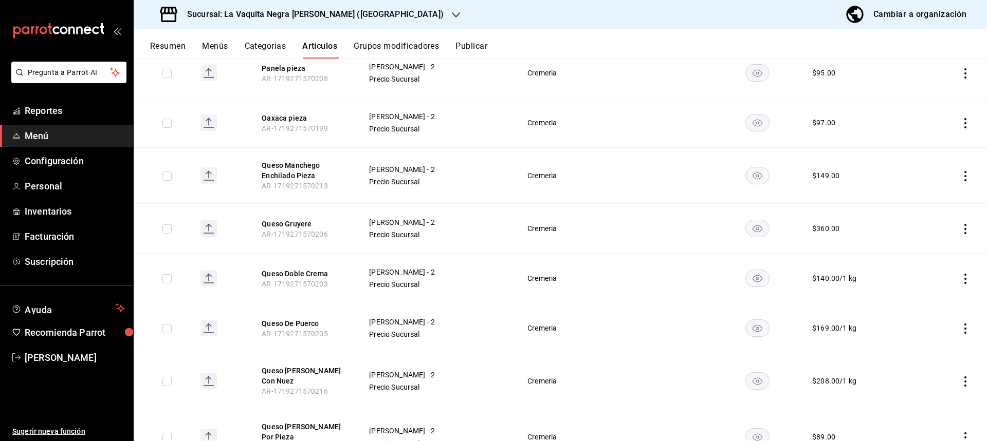
click at [960, 229] on icon "actions" at bounding box center [965, 229] width 10 height 10
click at [927, 250] on span "Editar" at bounding box center [926, 252] width 27 height 11
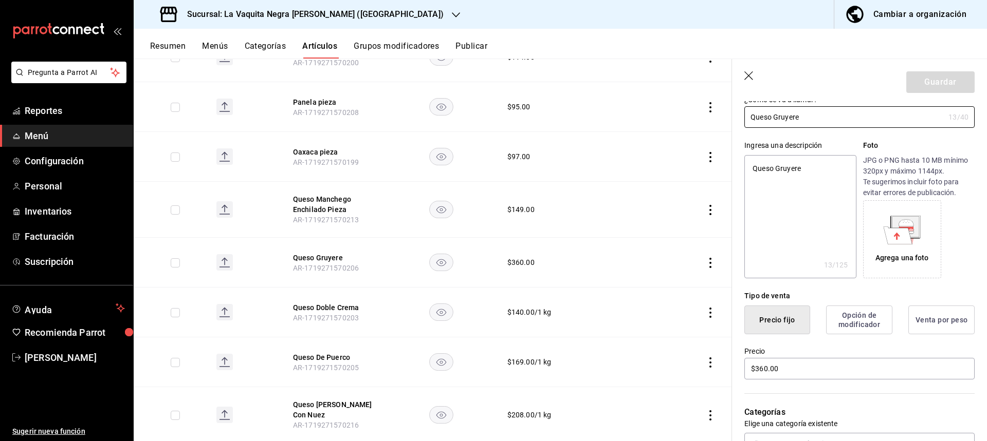
scroll to position [103, 0]
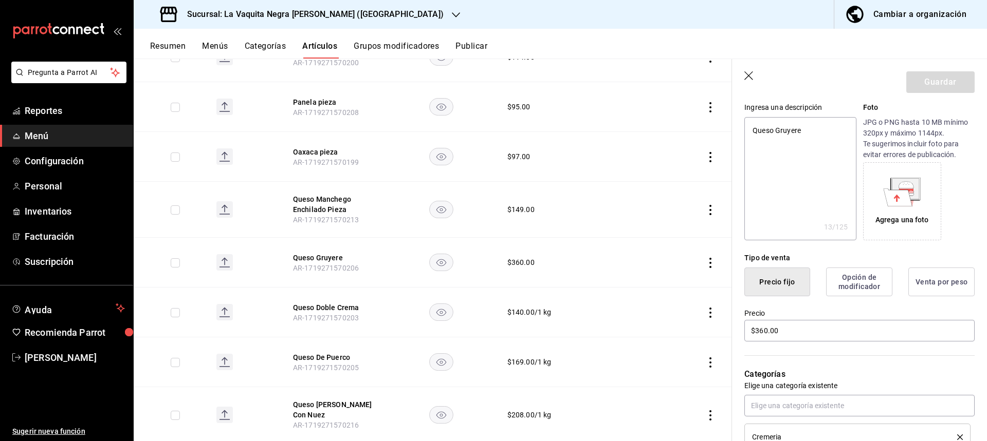
click at [935, 287] on button "Venta por peso" at bounding box center [941, 282] width 66 height 29
type textarea "x"
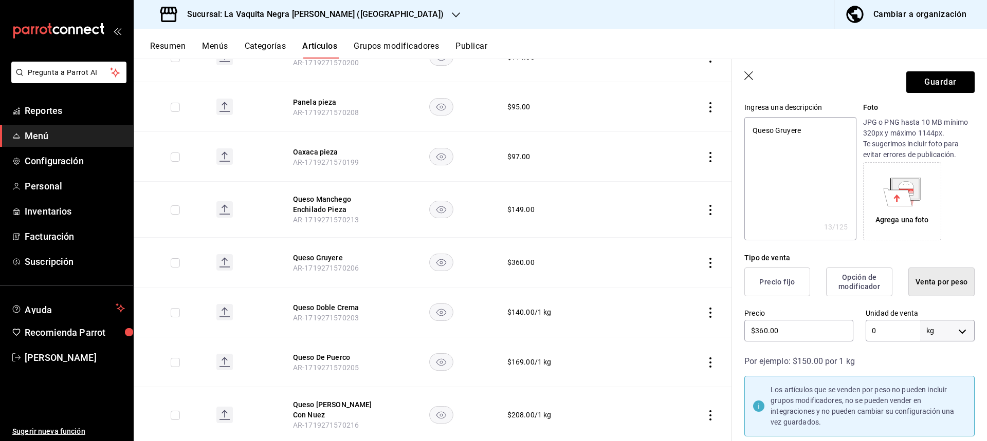
click at [906, 335] on input "0" at bounding box center [892, 331] width 54 height 22
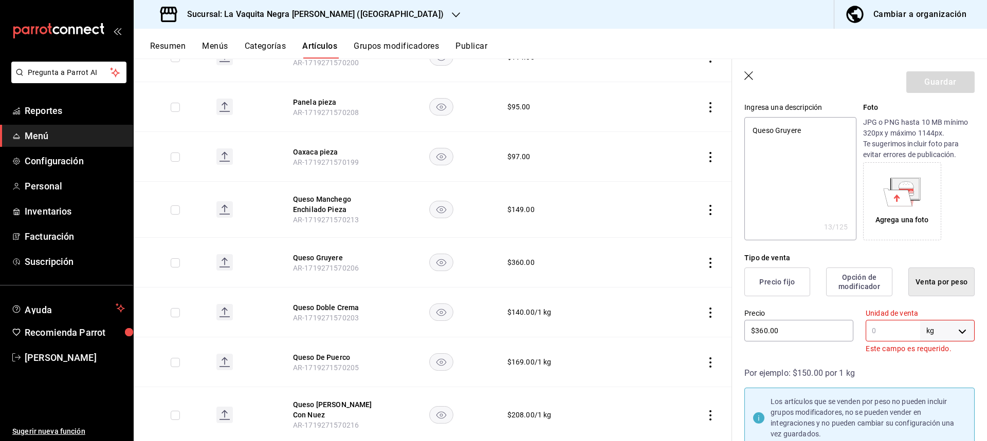
type textarea "x"
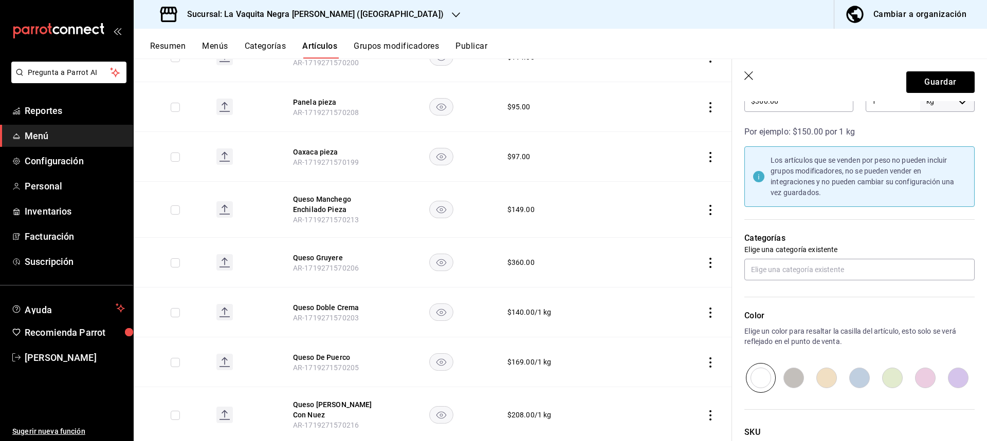
scroll to position [360, 0]
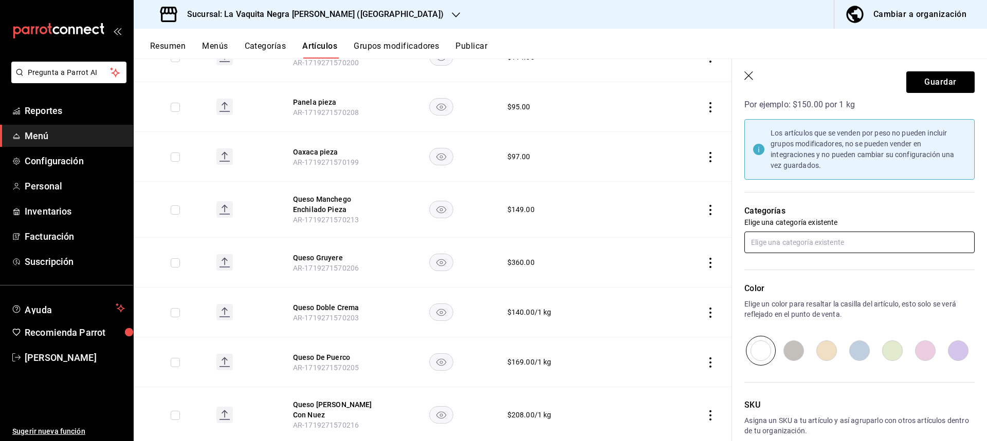
type input "1"
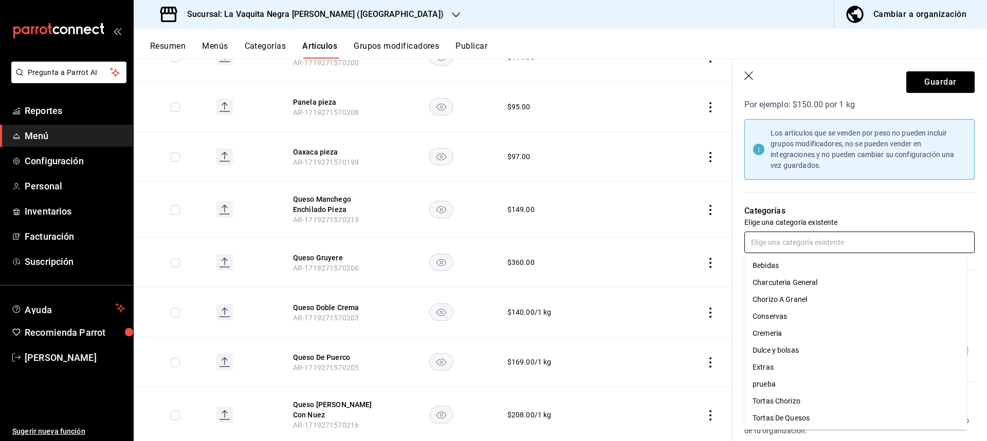
click at [820, 249] on input "text" at bounding box center [859, 243] width 230 height 22
click at [776, 332] on li "Cremeria" at bounding box center [855, 333] width 222 height 17
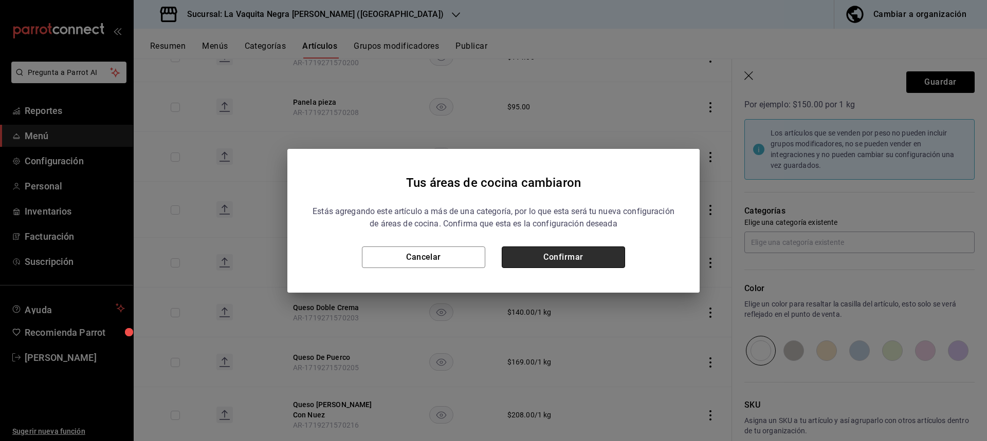
click at [618, 258] on button "Confirmar" at bounding box center [563, 258] width 123 height 22
type textarea "x"
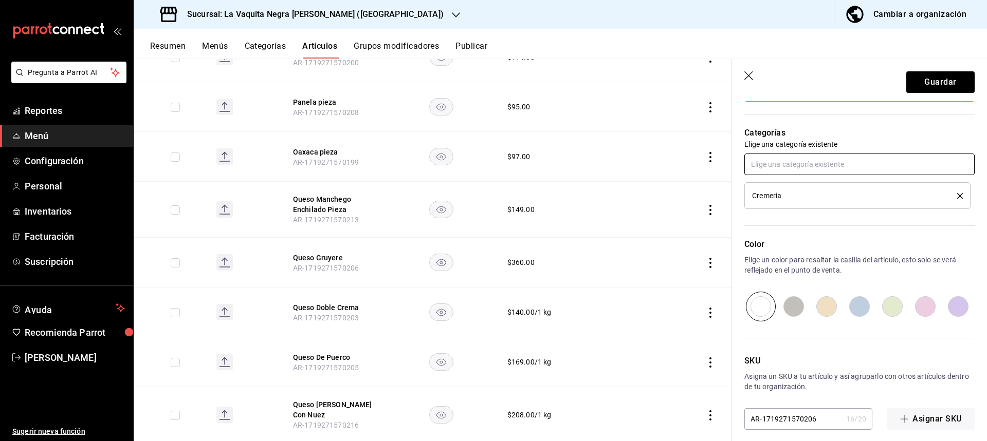
scroll to position [447, 0]
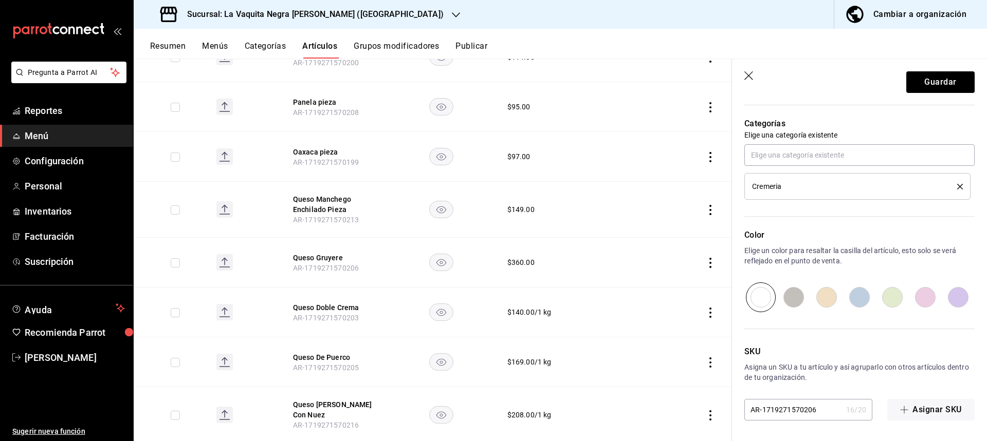
click at [858, 298] on input "radio" at bounding box center [859, 298] width 33 height 30
radio input "true"
type textarea "x"
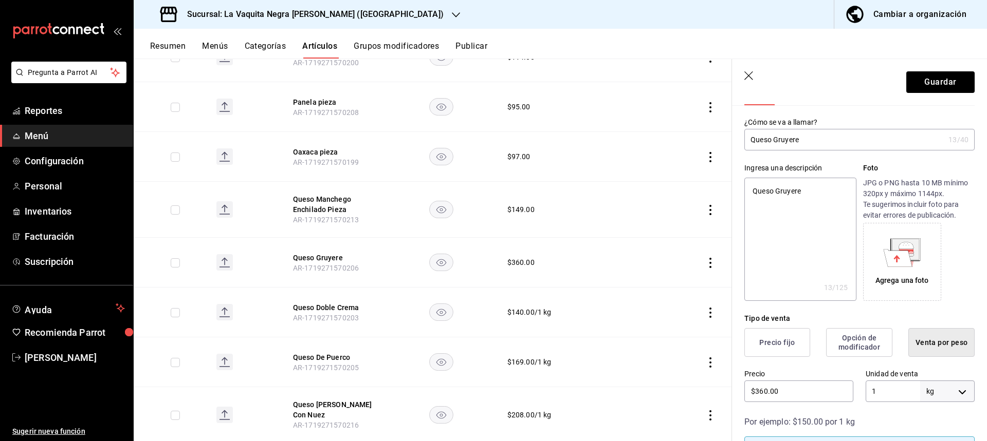
scroll to position [0, 0]
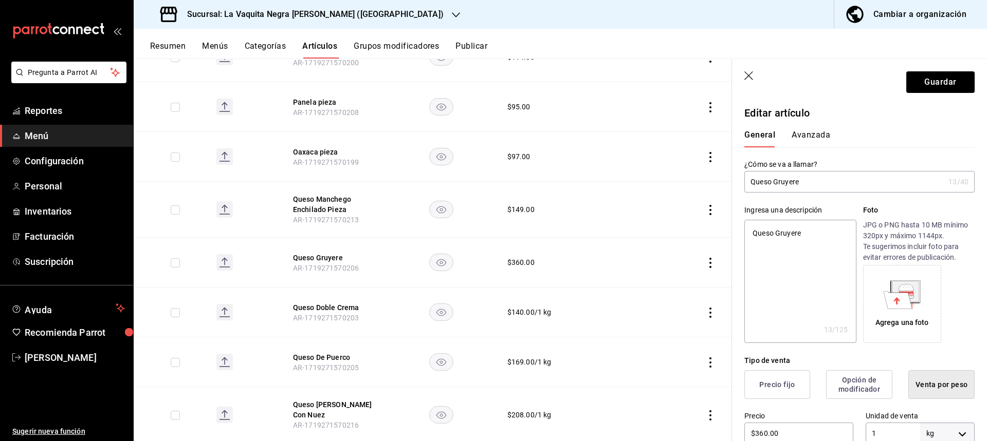
click at [807, 132] on button "Avanzada" at bounding box center [810, 138] width 39 height 17
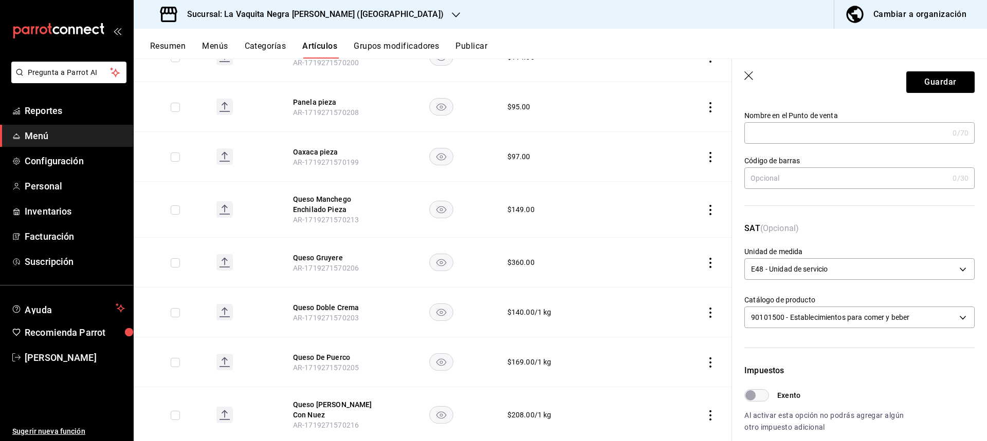
scroll to position [51, 0]
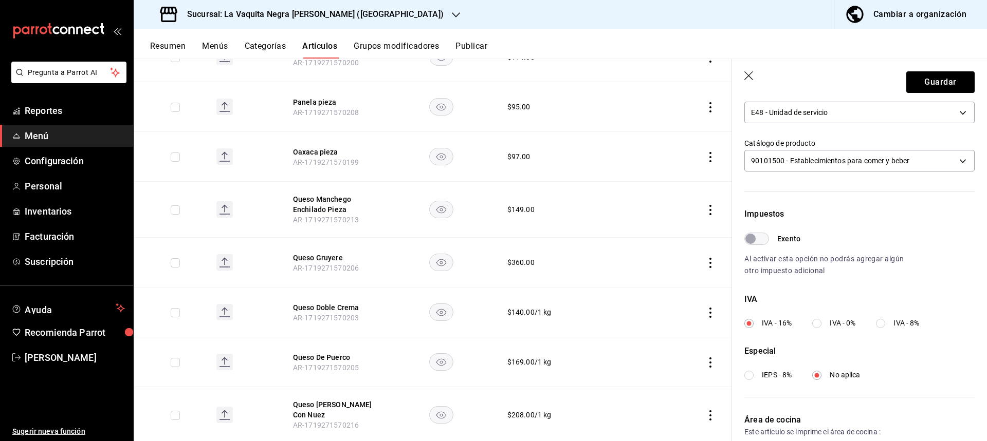
click at [759, 240] on input "Exento" at bounding box center [750, 239] width 37 height 12
checkbox input "true"
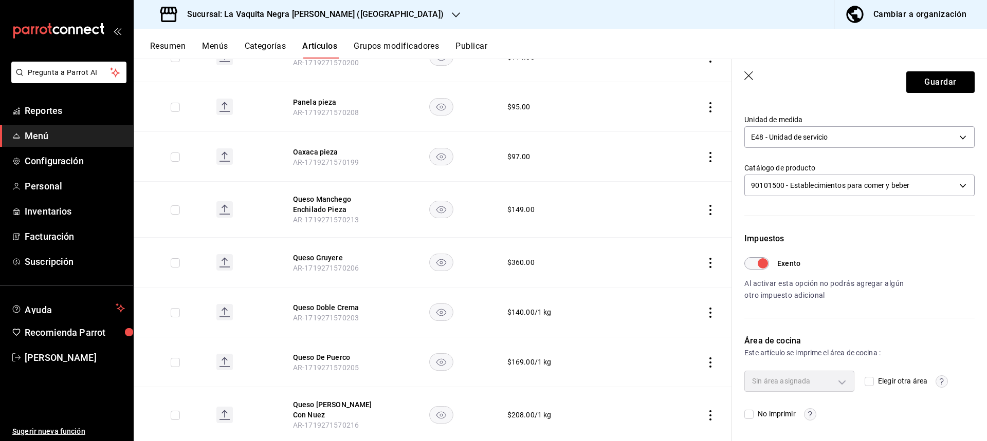
scroll to position [181, 0]
click at [935, 89] on button "Guardar" at bounding box center [940, 82] width 68 height 22
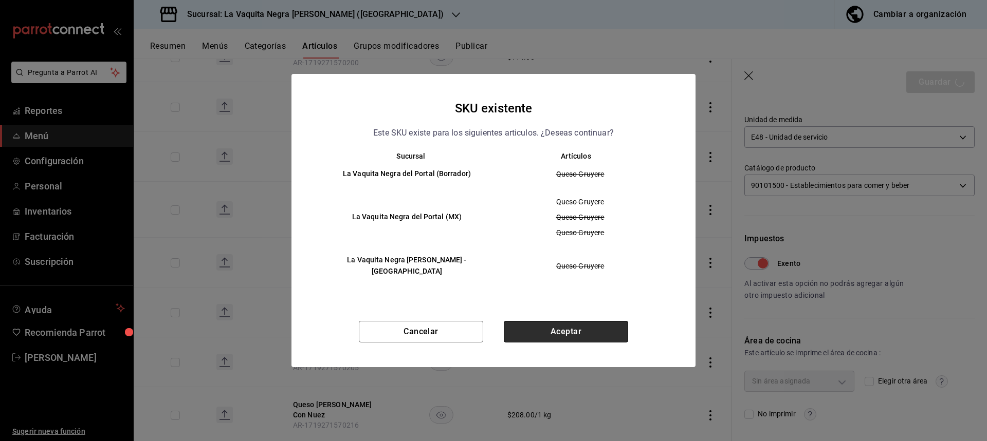
click at [566, 332] on button "Aceptar" at bounding box center [566, 332] width 124 height 22
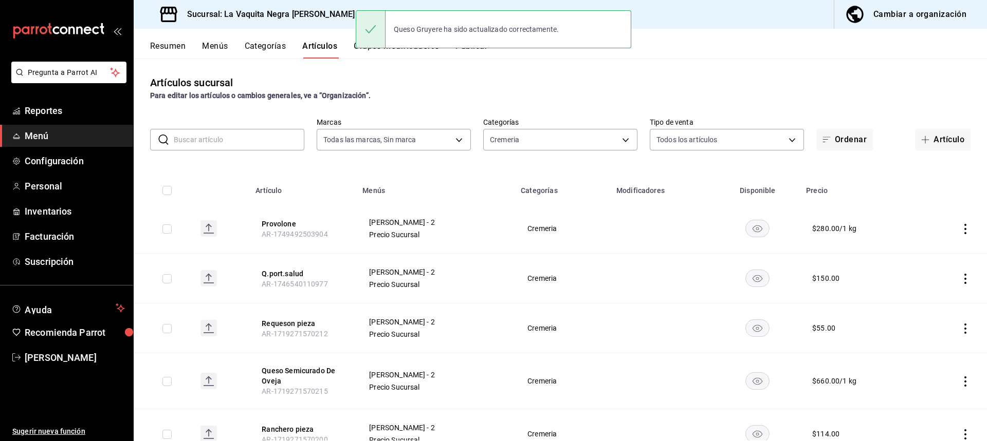
click at [960, 227] on icon "actions" at bounding box center [965, 229] width 10 height 10
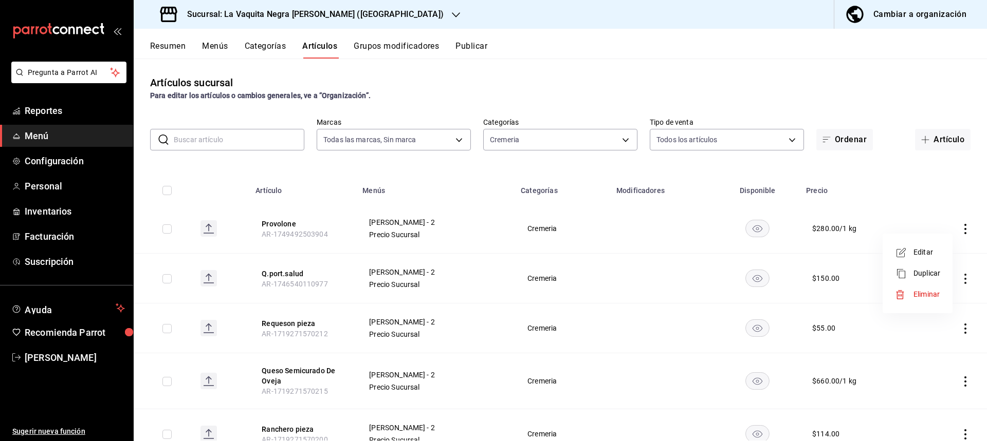
click at [922, 250] on span "Editar" at bounding box center [926, 252] width 27 height 11
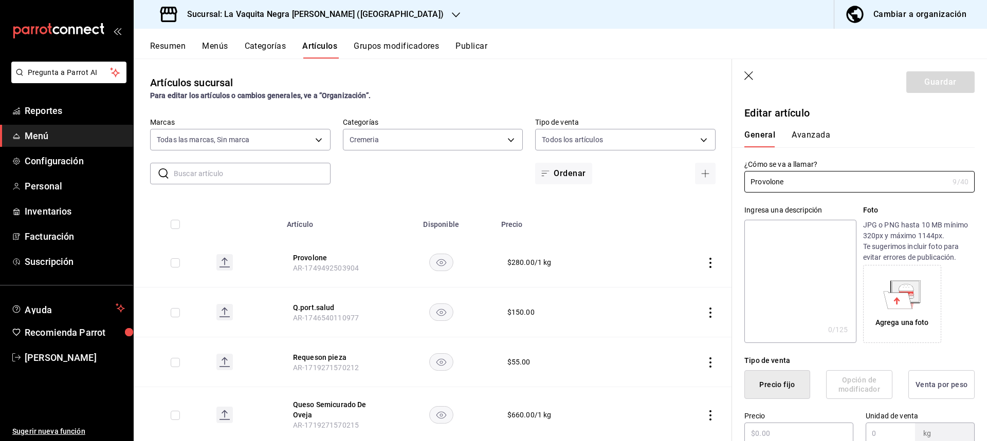
type input "$280.00"
type input "1"
radio input "false"
radio input "true"
type input "E48"
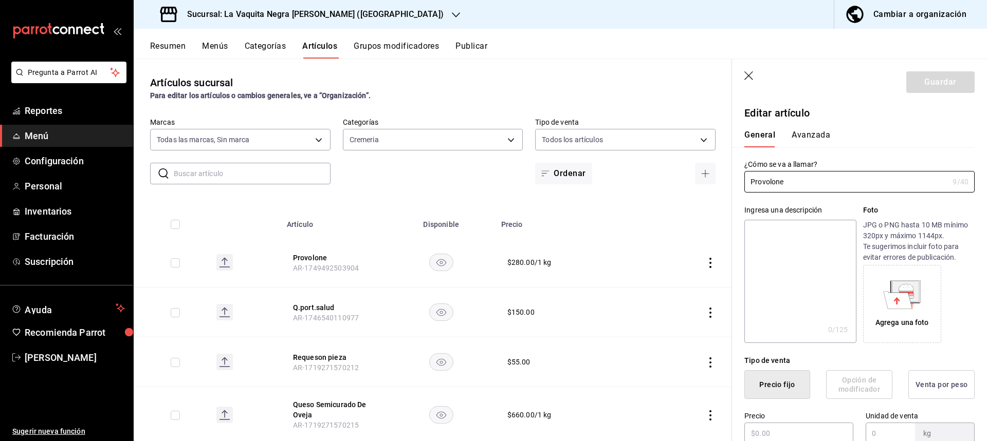
type input "90101500"
click at [810, 139] on button "Avanzada" at bounding box center [810, 138] width 39 height 17
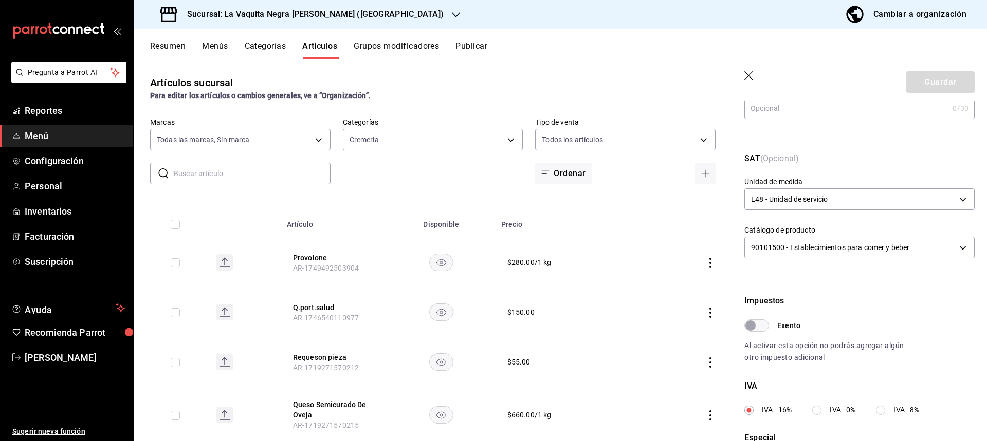
scroll to position [154, 0]
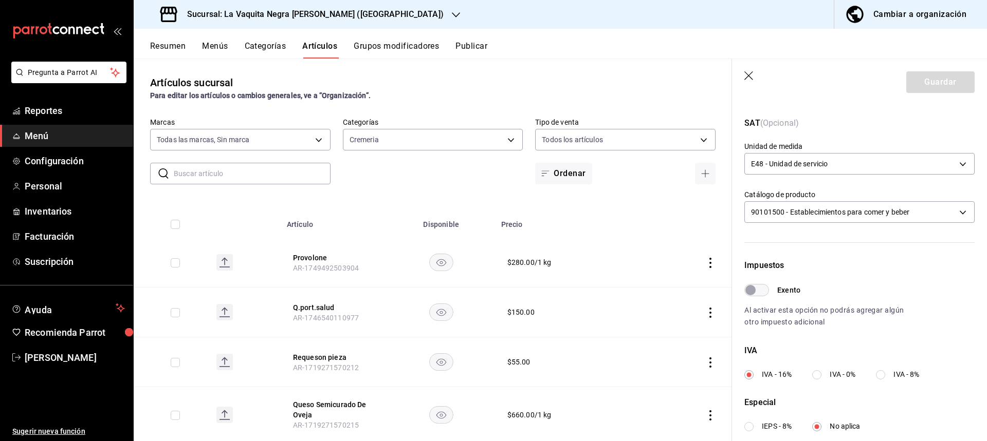
click at [756, 288] on input "Exento" at bounding box center [750, 290] width 37 height 12
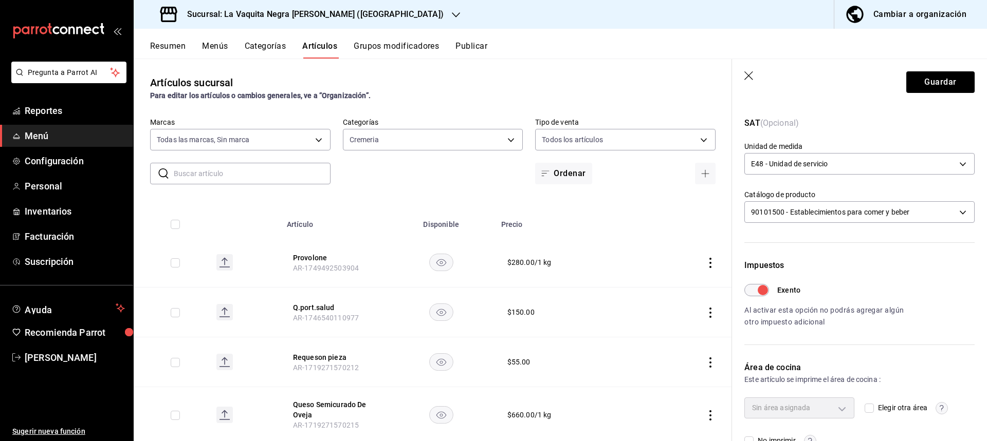
click at [761, 287] on input "Exento" at bounding box center [762, 290] width 37 height 12
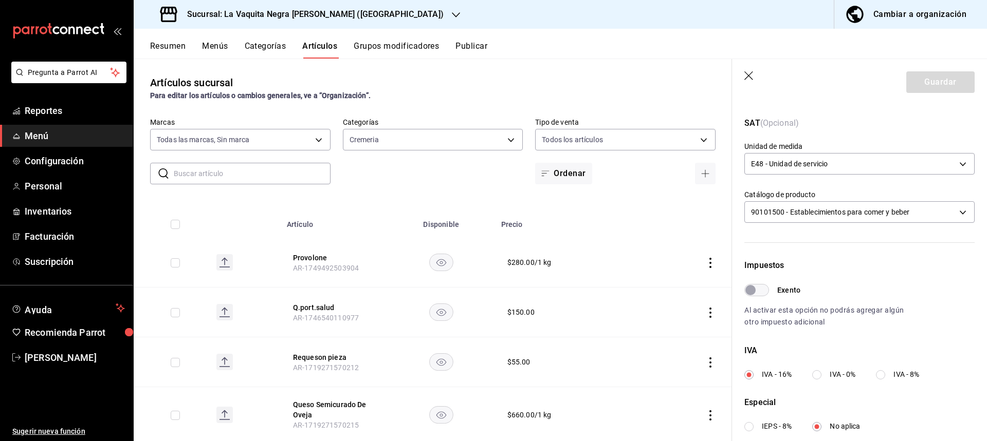
click at [760, 287] on input "Exento" at bounding box center [750, 290] width 37 height 12
checkbox input "true"
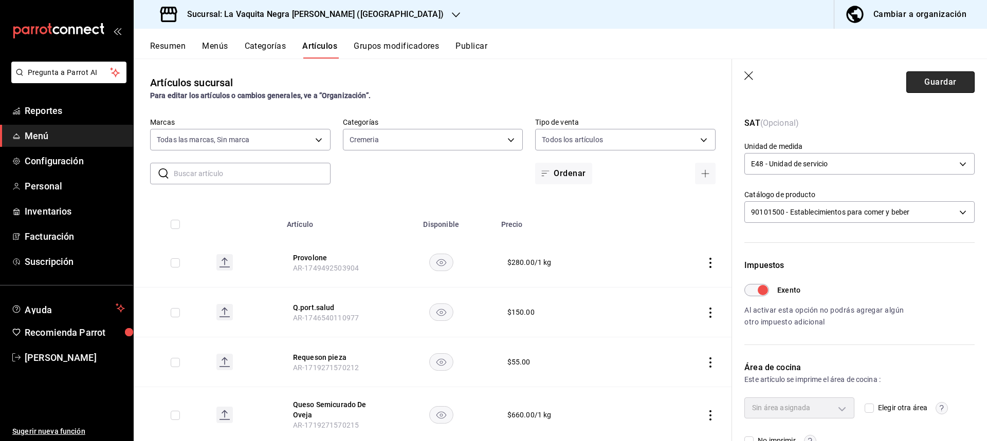
click at [951, 84] on button "Guardar" at bounding box center [940, 82] width 68 height 22
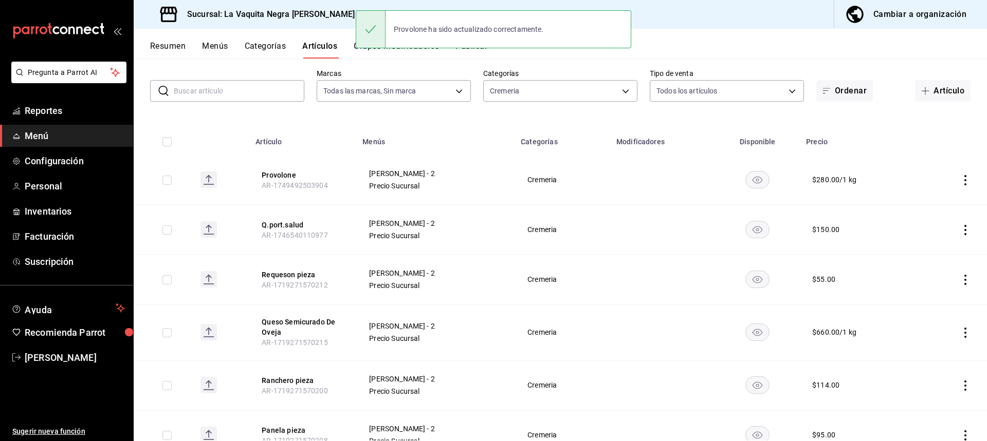
scroll to position [51, 0]
click at [960, 227] on icon "actions" at bounding box center [965, 227] width 10 height 10
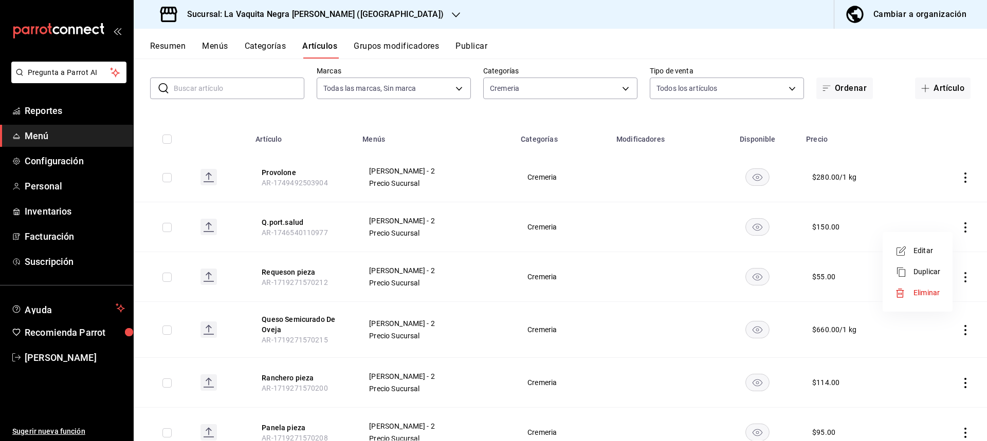
click at [930, 249] on span "Editar" at bounding box center [926, 251] width 27 height 11
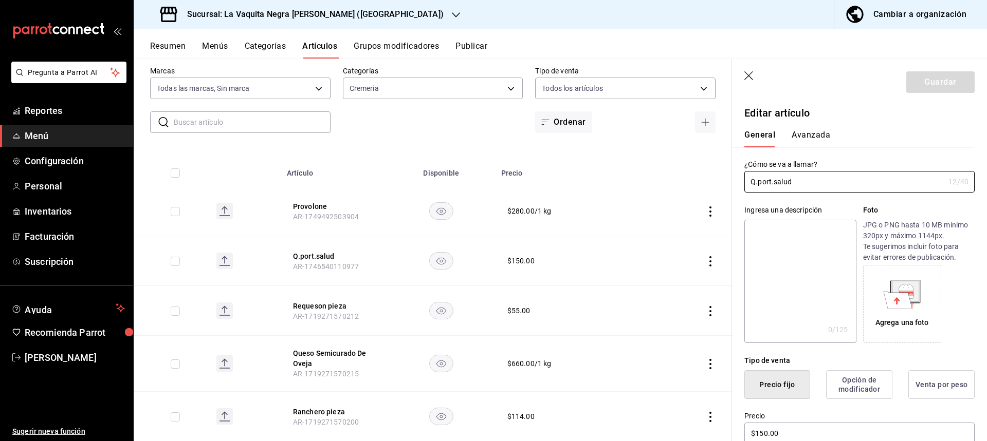
click at [816, 136] on button "Avanzada" at bounding box center [810, 138] width 39 height 17
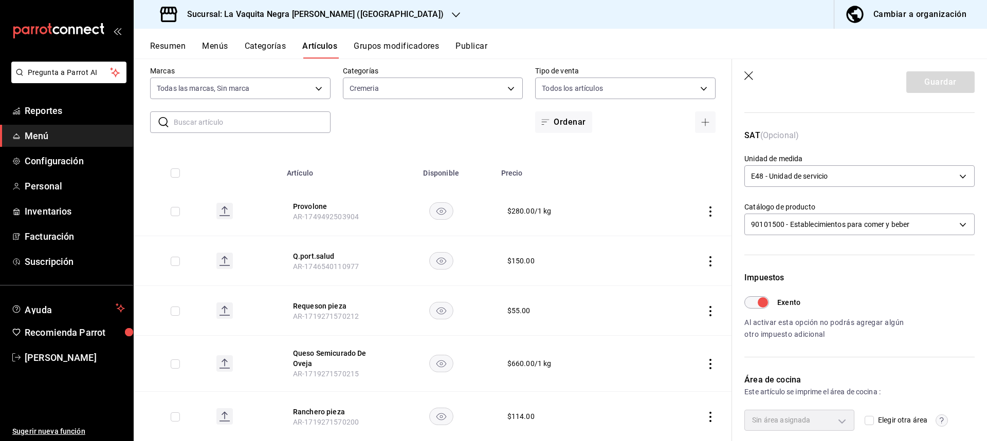
scroll to position [154, 0]
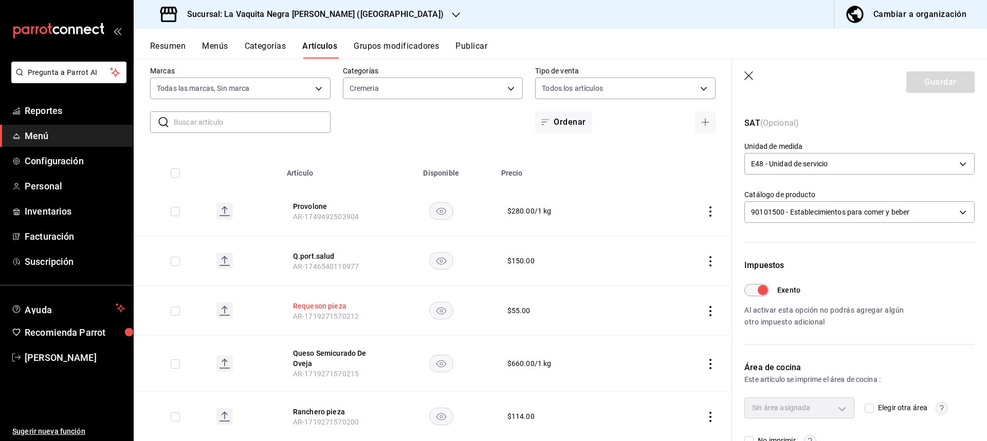
click at [321, 309] on button "Requeson pieza" at bounding box center [334, 306] width 82 height 10
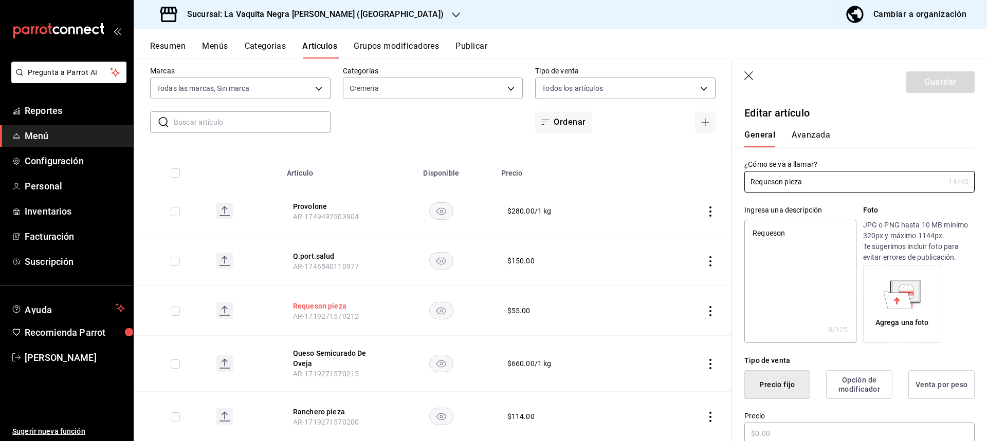
type textarea "x"
type input "$55.00"
click at [802, 140] on button "Avanzada" at bounding box center [810, 138] width 39 height 17
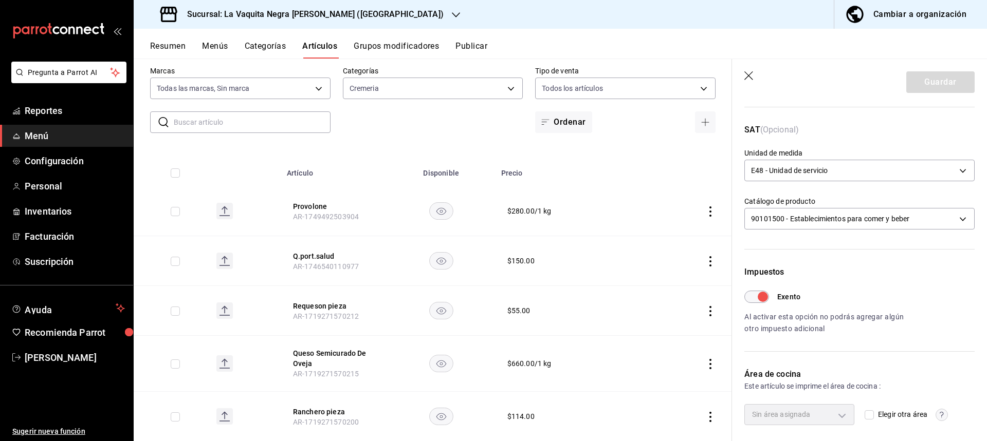
scroll to position [154, 0]
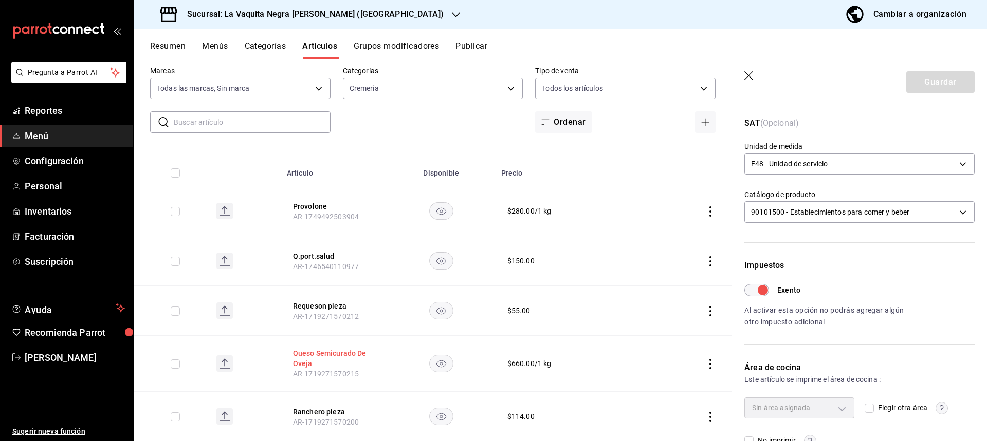
click at [309, 359] on button "Queso Semicurado De Oveja" at bounding box center [334, 358] width 82 height 21
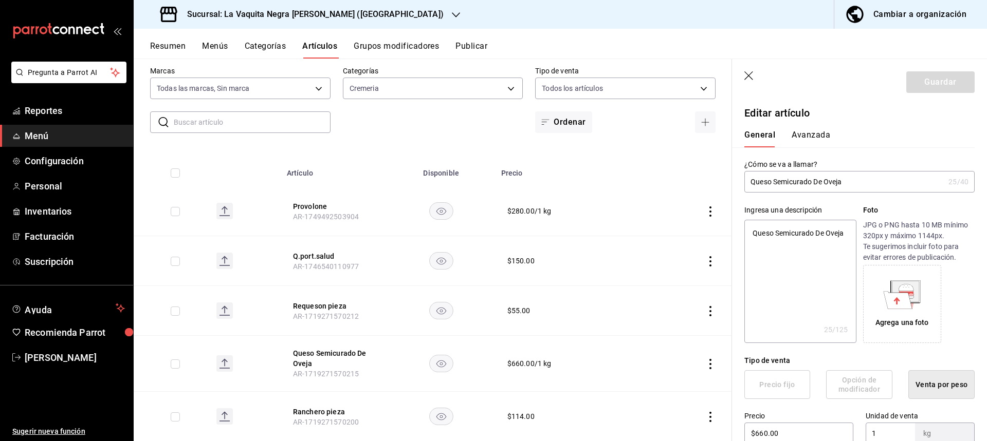
click at [833, 137] on div "General [PERSON_NAME]" at bounding box center [853, 138] width 218 height 17
click at [824, 133] on button "Avanzada" at bounding box center [810, 138] width 39 height 17
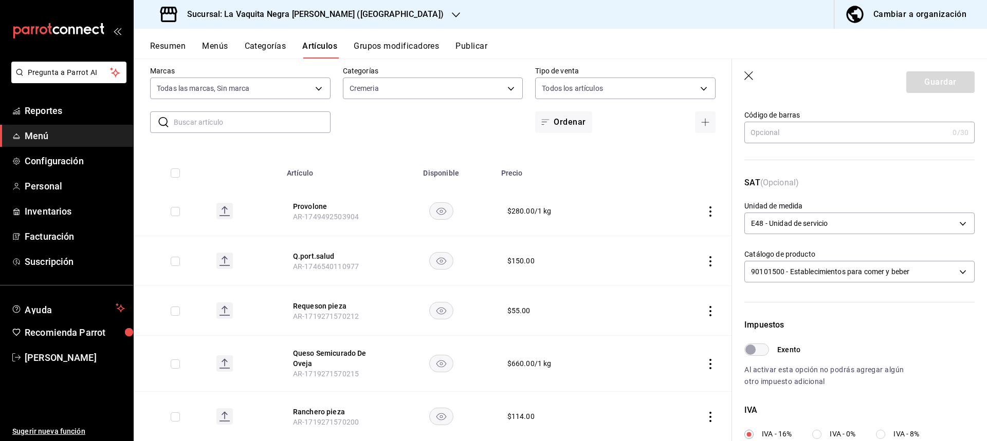
scroll to position [154, 0]
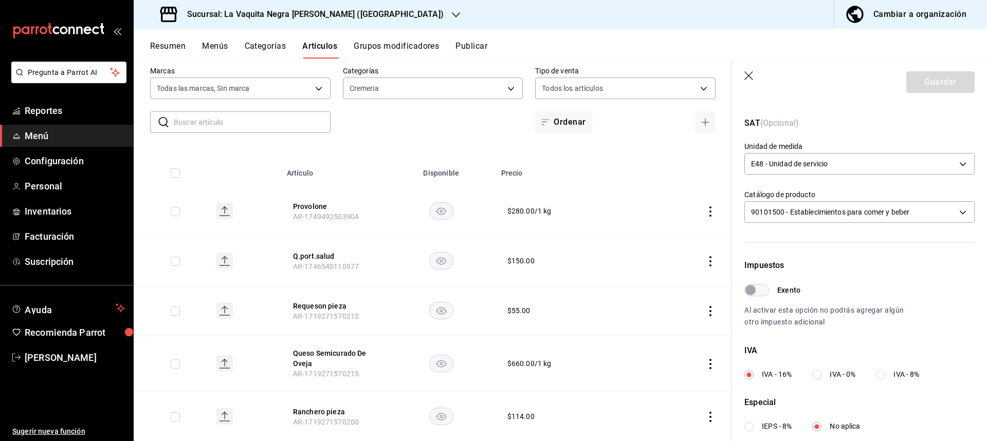
click at [755, 289] on input "Exento" at bounding box center [750, 290] width 37 height 12
checkbox input "true"
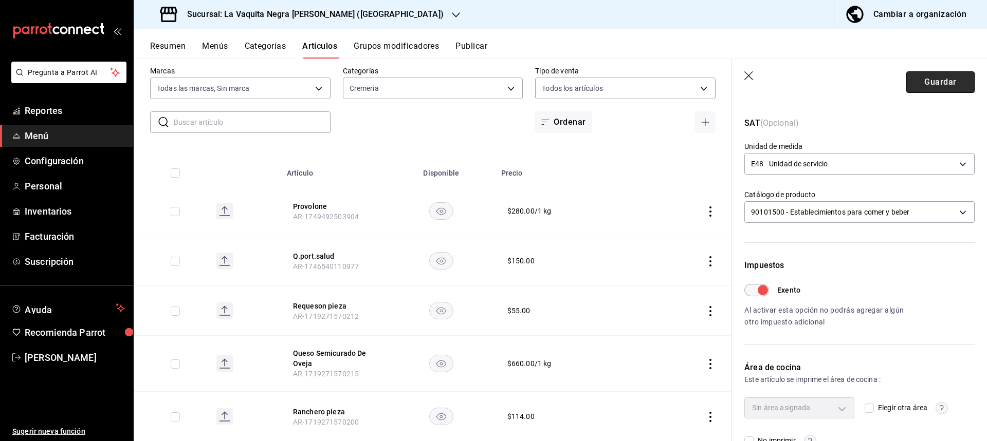
click at [929, 81] on button "Guardar" at bounding box center [940, 82] width 68 height 22
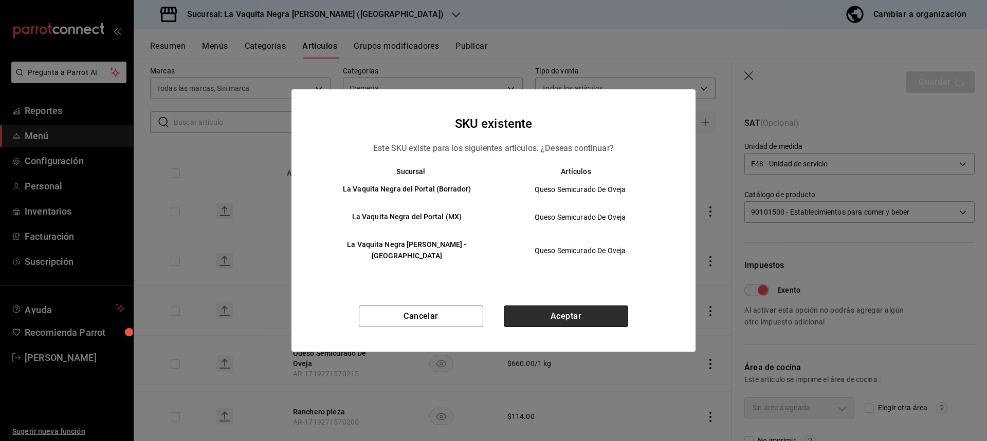
click at [564, 306] on button "Aceptar" at bounding box center [566, 317] width 124 height 22
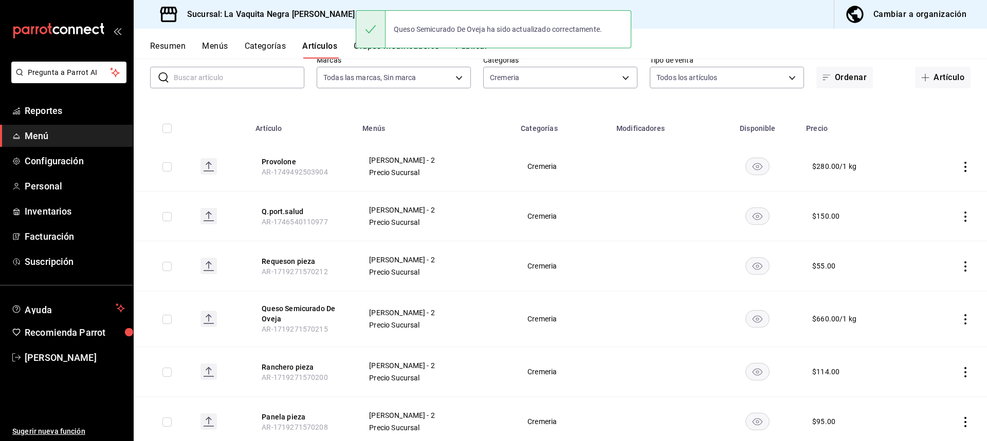
scroll to position [103, 0]
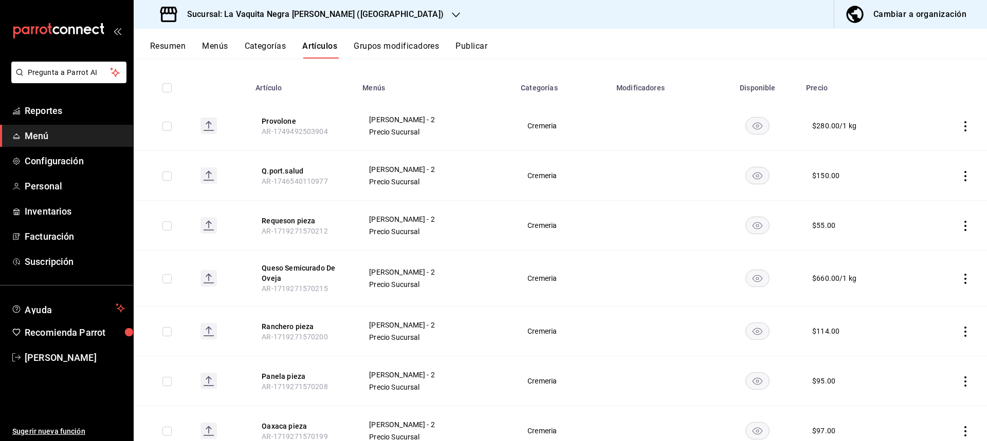
click at [960, 328] on icon "actions" at bounding box center [965, 332] width 10 height 10
click at [917, 353] on span "Editar" at bounding box center [926, 355] width 27 height 11
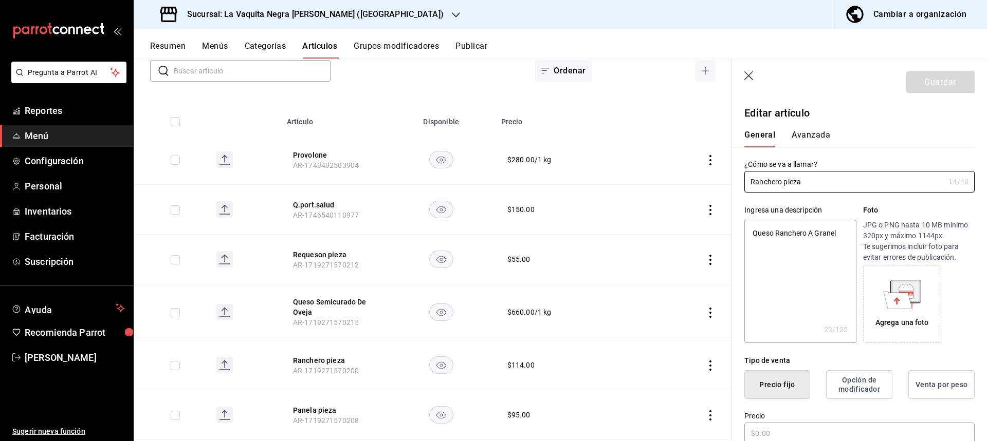
type textarea "x"
type input "$114.00"
type input "E48"
type input "90101500"
click at [814, 137] on button "Avanzada" at bounding box center [810, 138] width 39 height 17
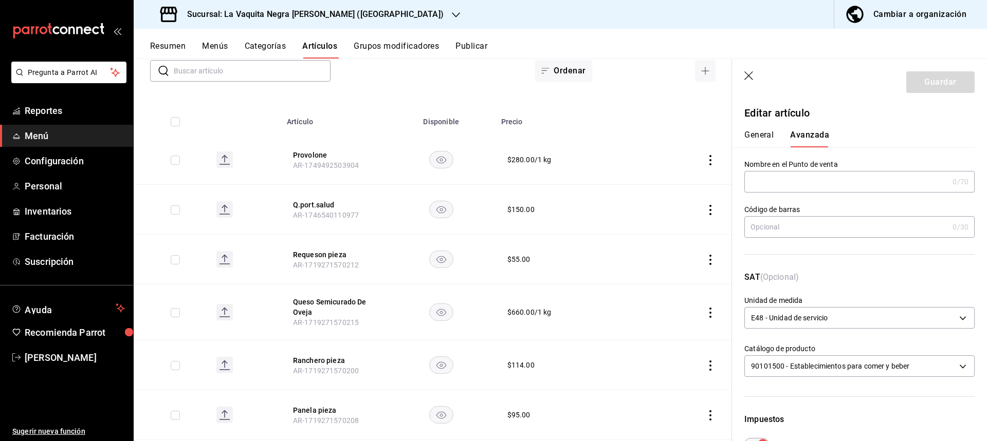
click at [762, 130] on button "General" at bounding box center [758, 138] width 29 height 17
type textarea "x"
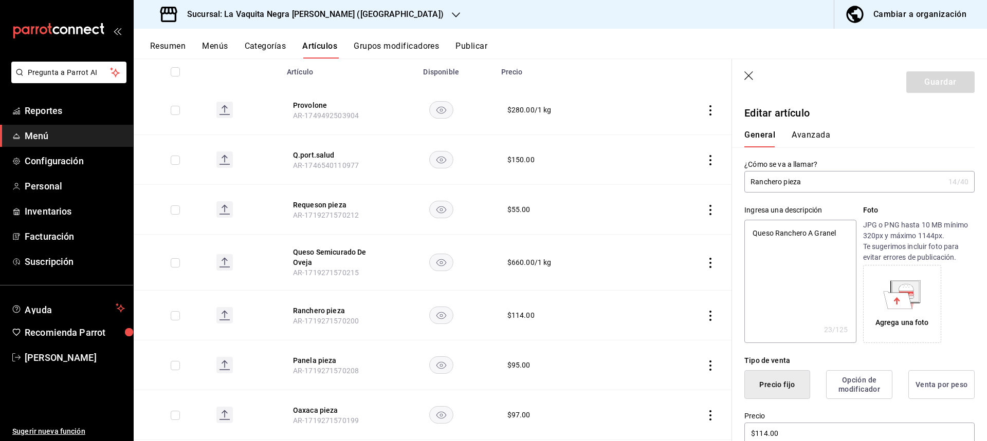
scroll to position [154, 0]
click at [321, 362] on button "Panela pieza" at bounding box center [334, 359] width 82 height 10
type textarea "x"
type input "$95.00"
type input "E48"
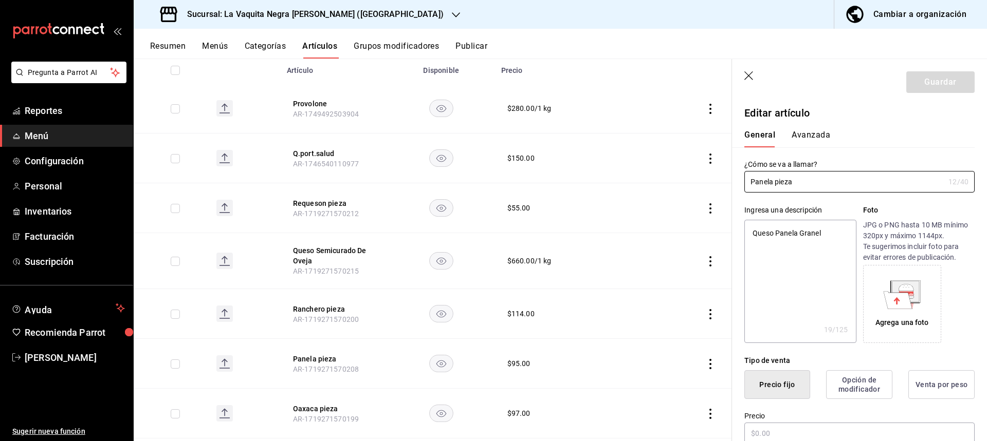
type input "90101500"
click at [809, 139] on button "Avanzada" at bounding box center [810, 138] width 39 height 17
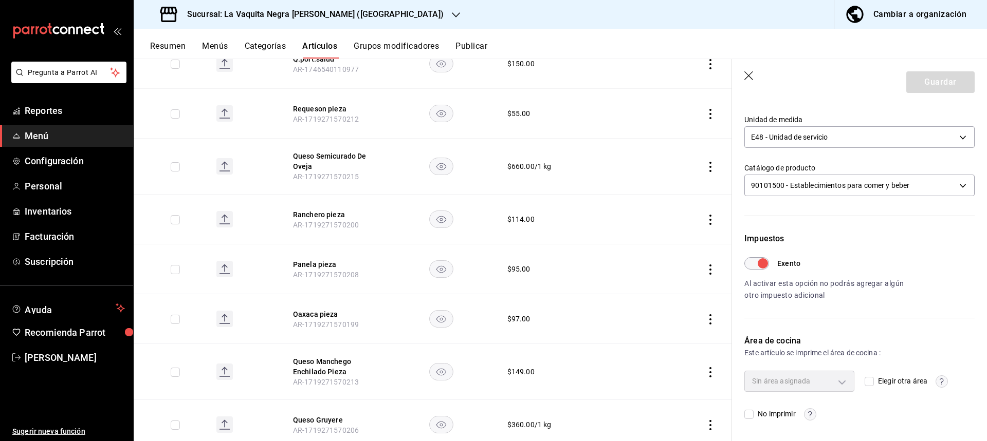
scroll to position [257, 0]
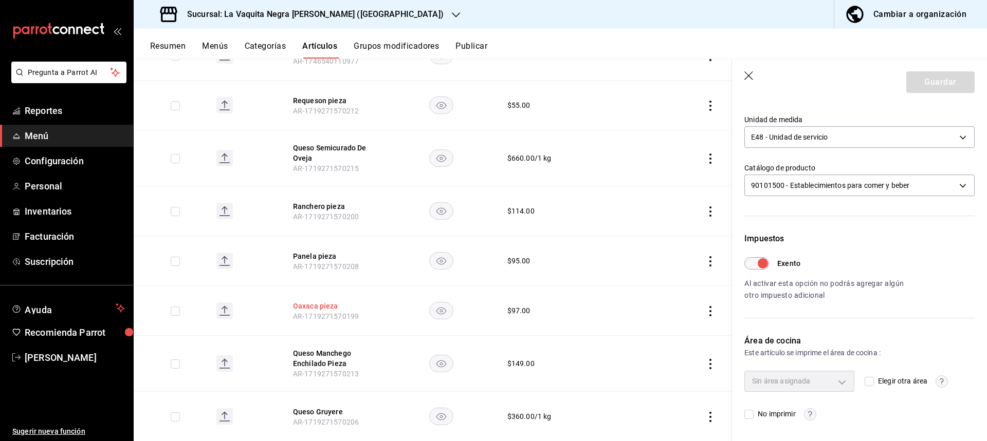
click at [319, 308] on button "Oaxaca pieza" at bounding box center [334, 306] width 82 height 10
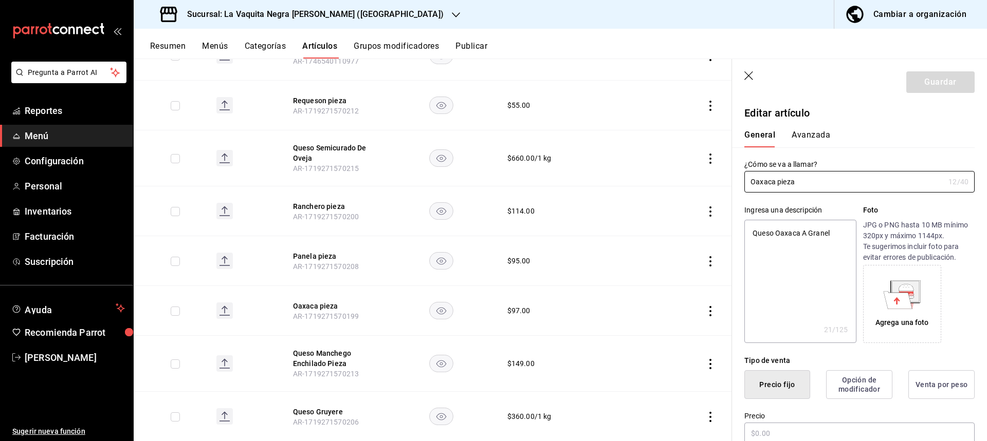
type textarea "x"
type input "$97.00"
type input "E48"
type input "90101500"
click at [813, 134] on button "Avanzada" at bounding box center [810, 138] width 39 height 17
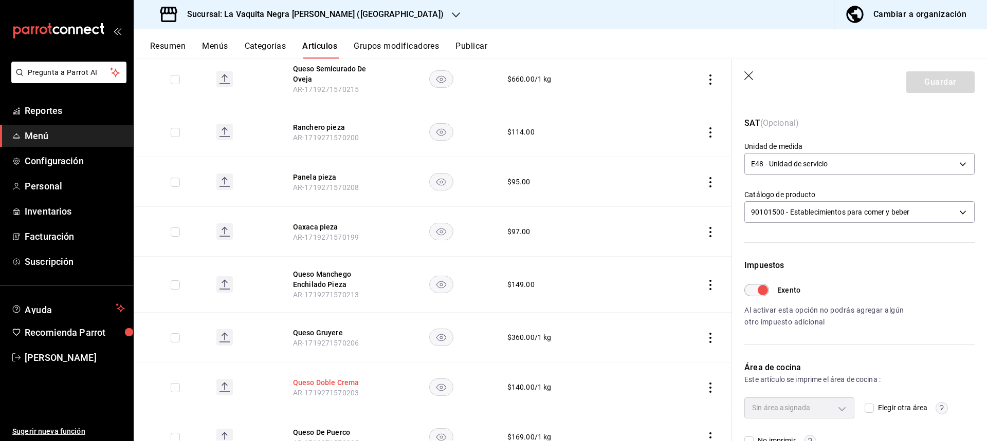
scroll to position [360, 0]
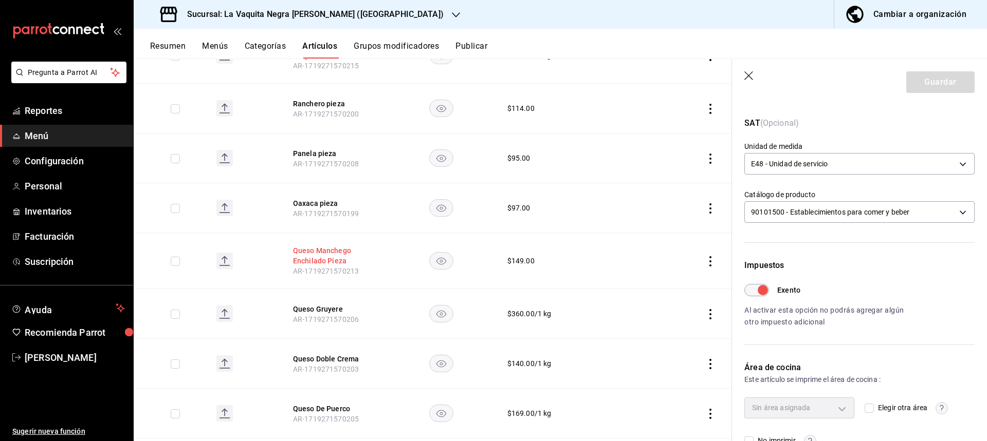
click at [323, 257] on button "Queso Manchego Enchilado Pieza" at bounding box center [334, 256] width 82 height 21
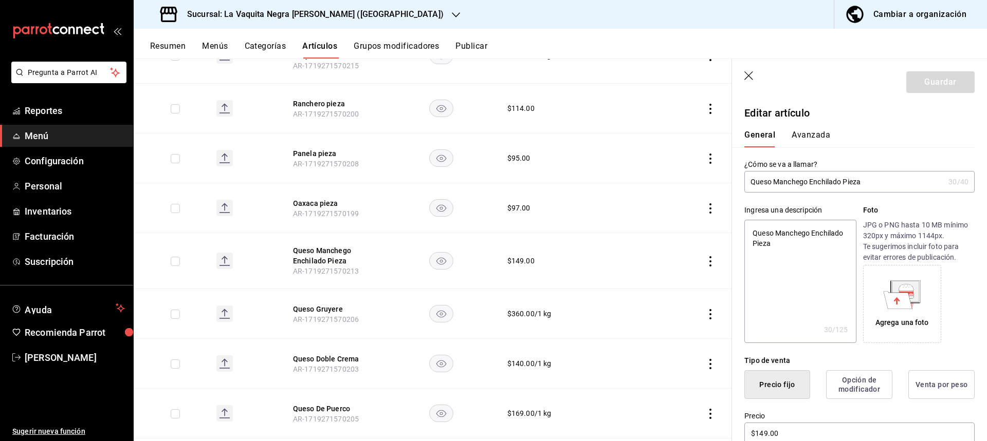
click at [810, 127] on div "General [PERSON_NAME]" at bounding box center [853, 134] width 243 height 27
click at [809, 133] on button "Avanzada" at bounding box center [810, 138] width 39 height 17
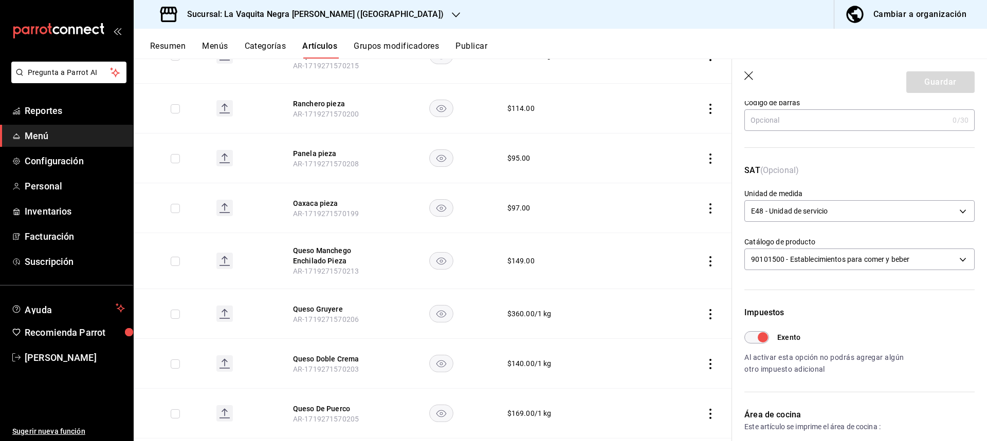
scroll to position [154, 0]
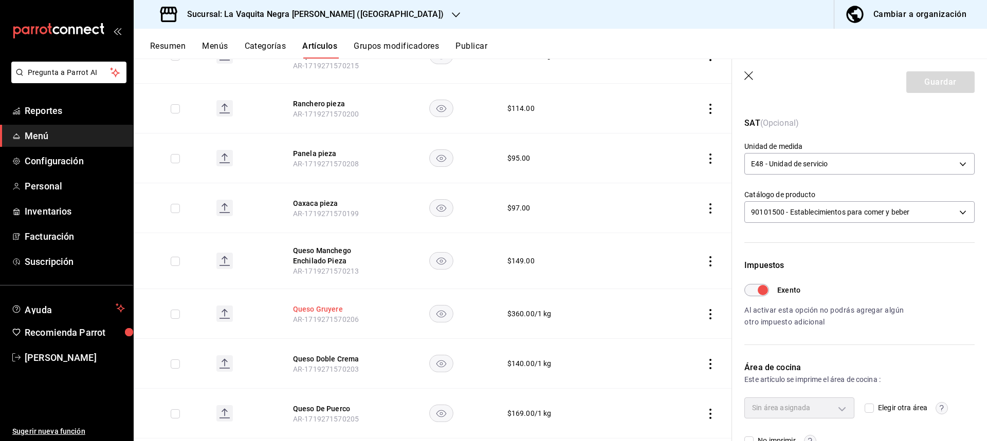
click at [322, 313] on button "Queso Gruyere" at bounding box center [334, 309] width 82 height 10
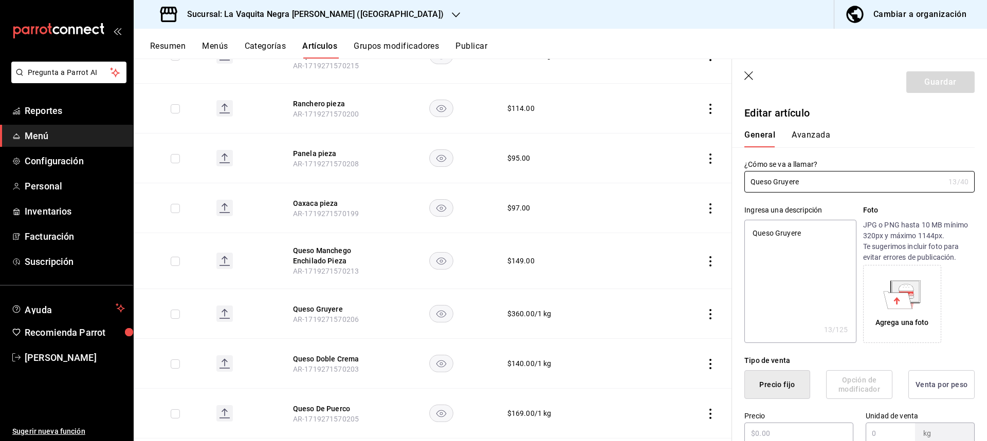
type textarea "x"
type input "$360.00"
type input "1"
radio input "false"
radio input "true"
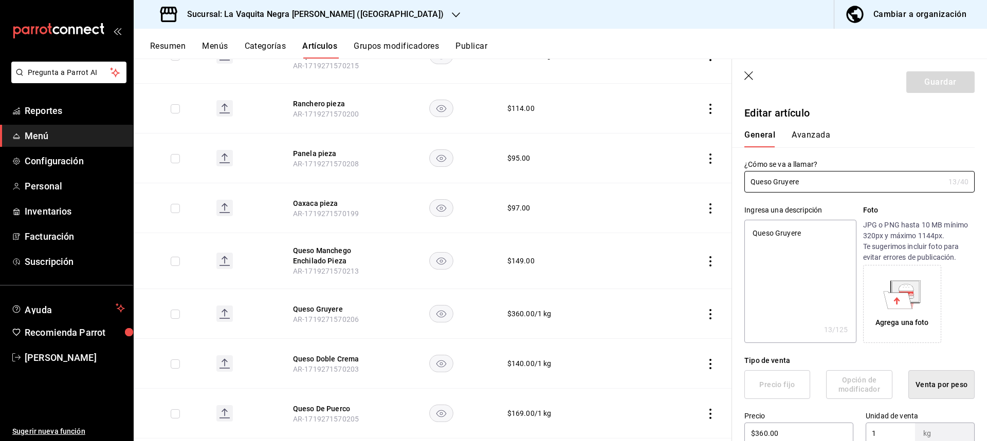
click at [813, 137] on button "Avanzada" at bounding box center [810, 138] width 39 height 17
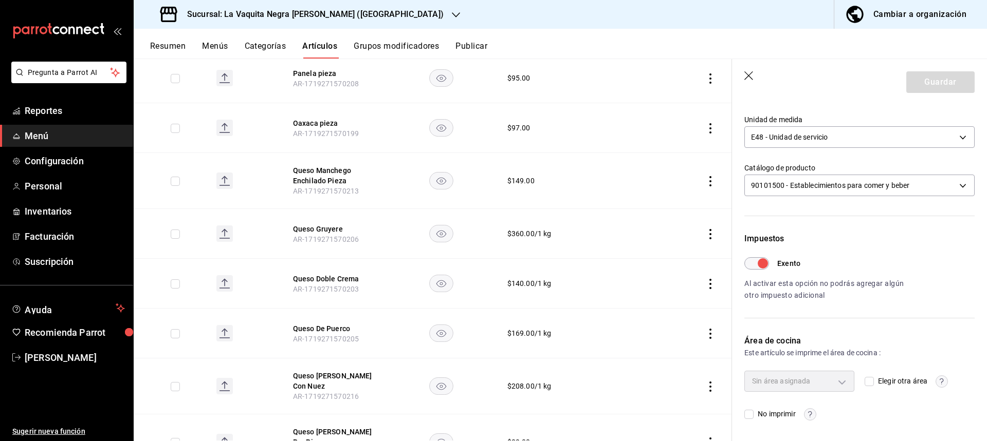
scroll to position [462, 0]
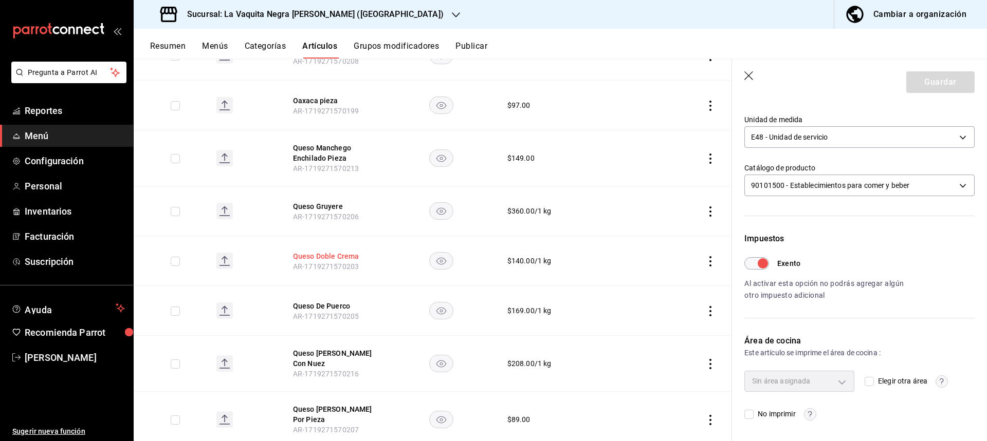
click at [330, 256] on button "Queso Doble Crema" at bounding box center [334, 256] width 82 height 10
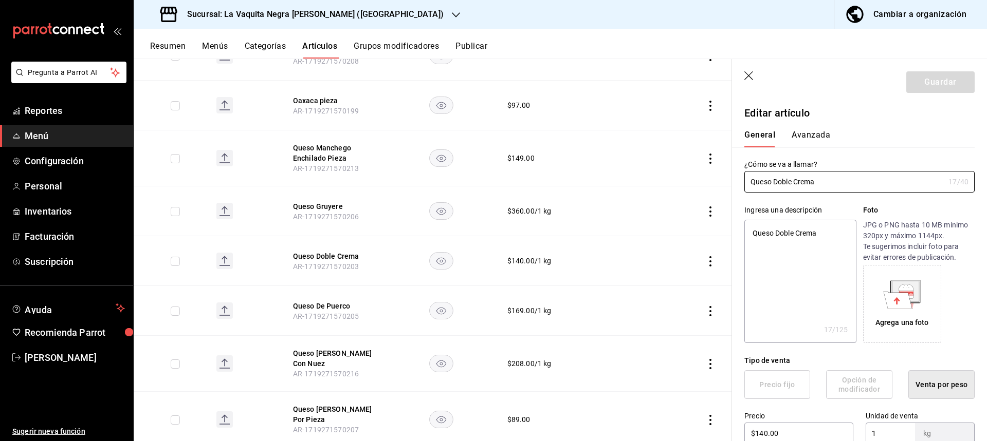
click at [807, 136] on button "Avanzada" at bounding box center [810, 138] width 39 height 17
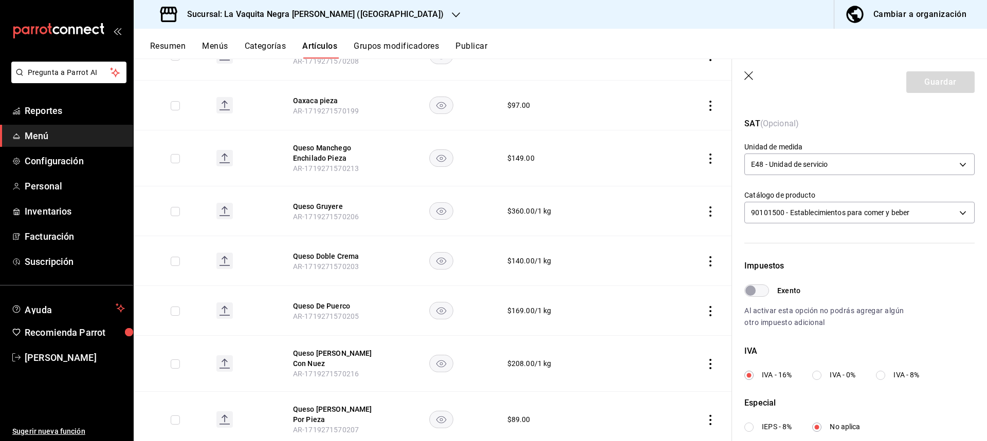
scroll to position [154, 0]
click at [757, 291] on input "Exento" at bounding box center [750, 290] width 37 height 12
checkbox input "true"
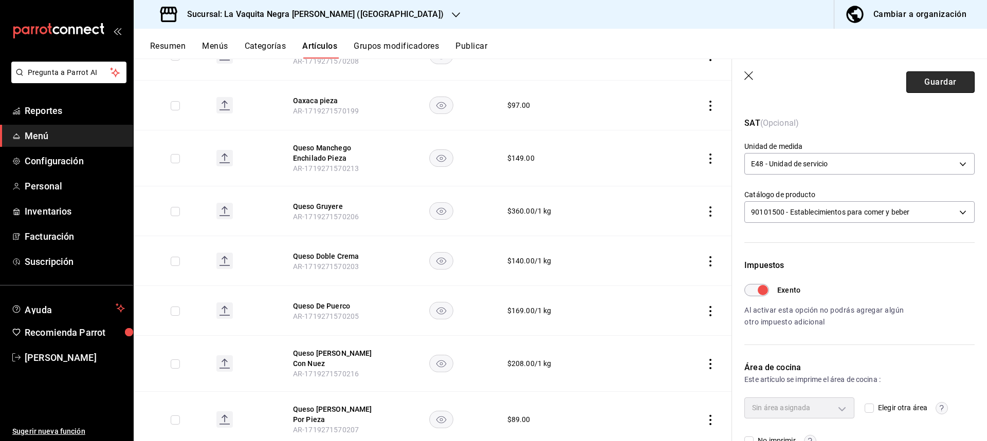
click at [916, 78] on button "Guardar" at bounding box center [940, 82] width 68 height 22
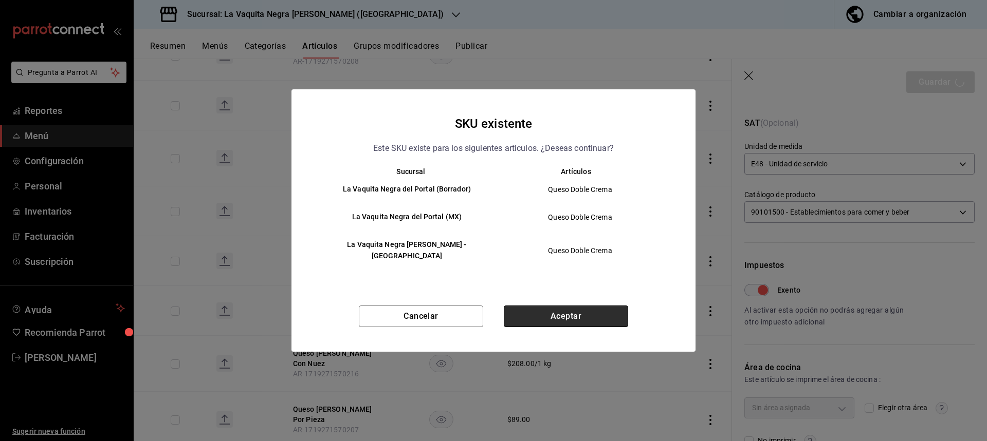
click at [547, 310] on button "Aceptar" at bounding box center [566, 317] width 124 height 22
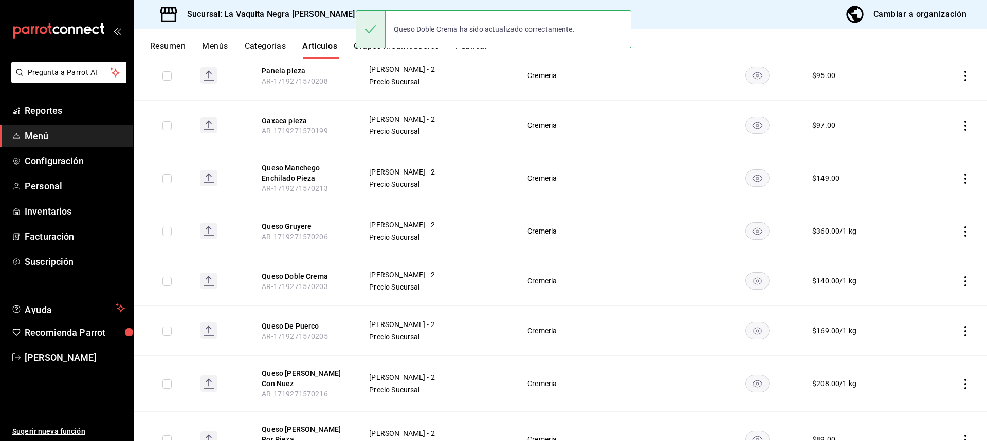
scroll to position [411, 0]
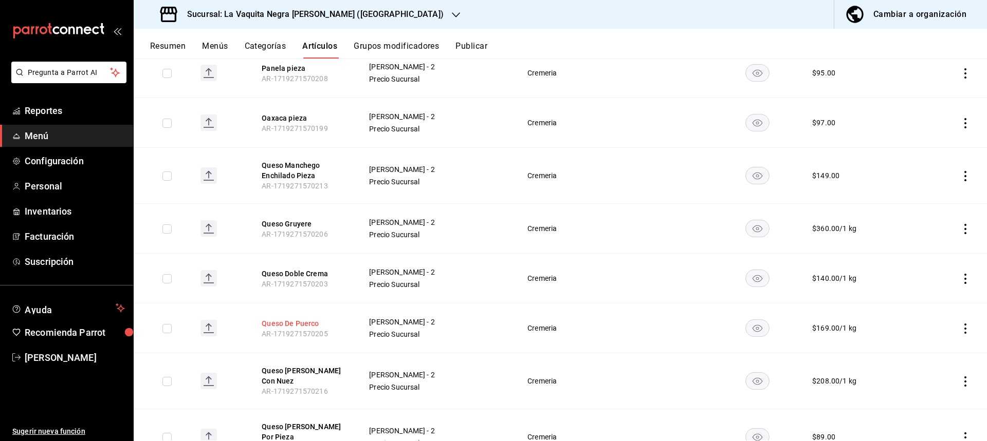
click at [308, 326] on button "Queso De Puerco" at bounding box center [303, 324] width 82 height 10
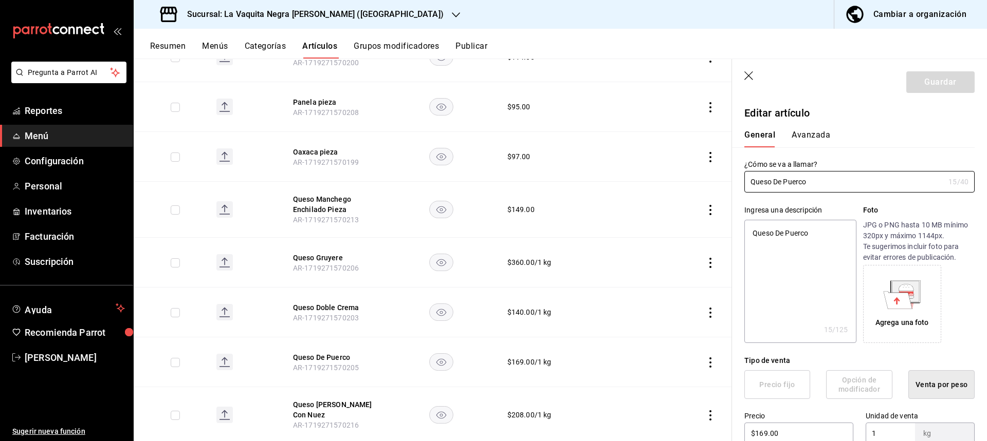
click at [817, 132] on button "Avanzada" at bounding box center [810, 138] width 39 height 17
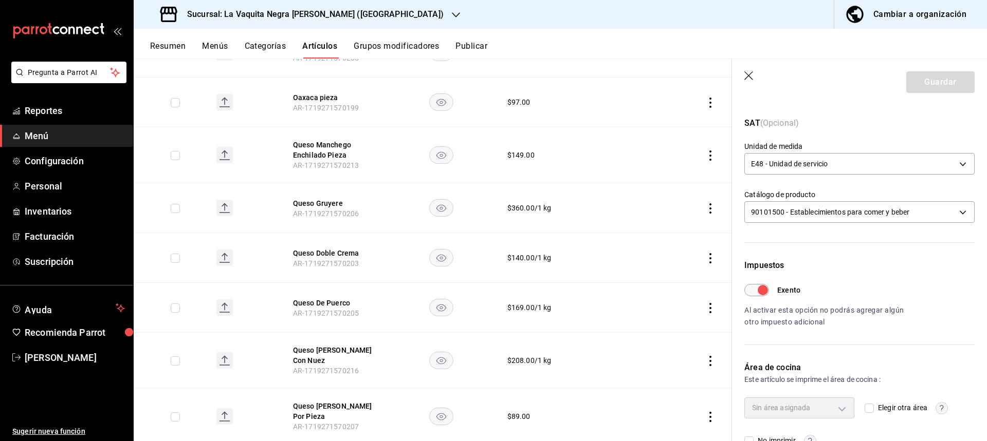
scroll to position [514, 0]
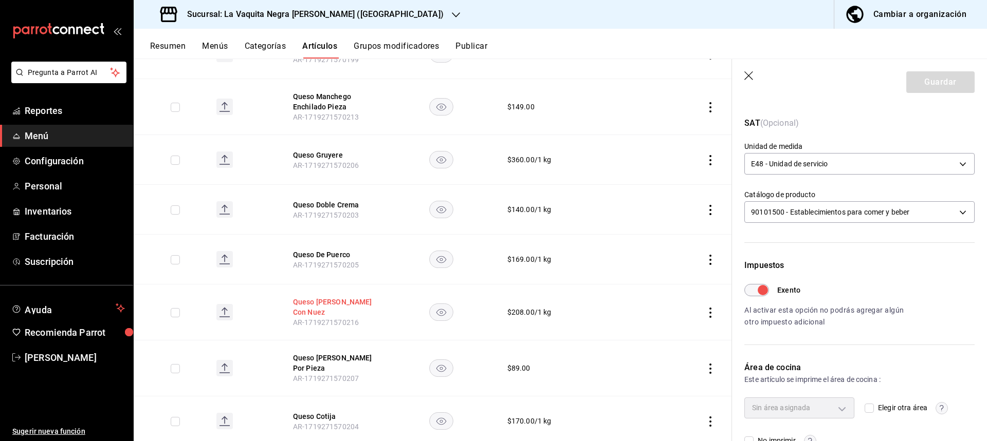
click at [309, 310] on button "Queso [PERSON_NAME] Con Nuez" at bounding box center [334, 307] width 82 height 21
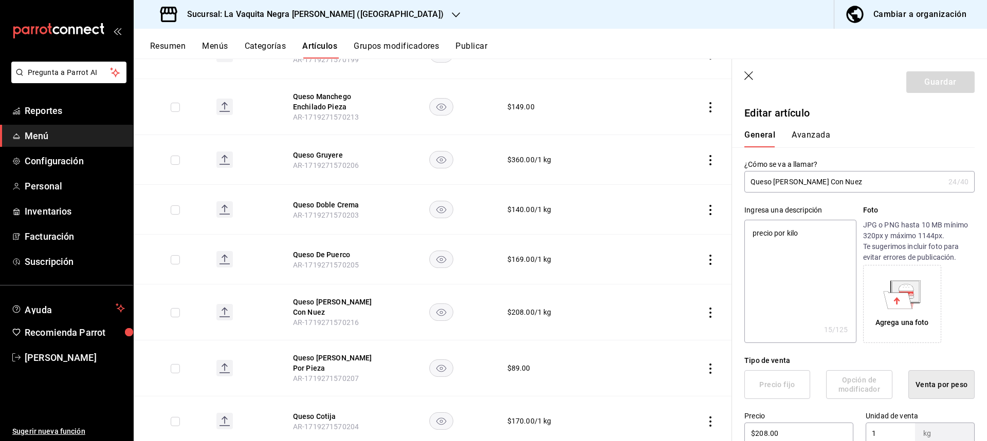
click at [801, 131] on button "Avanzada" at bounding box center [810, 138] width 39 height 17
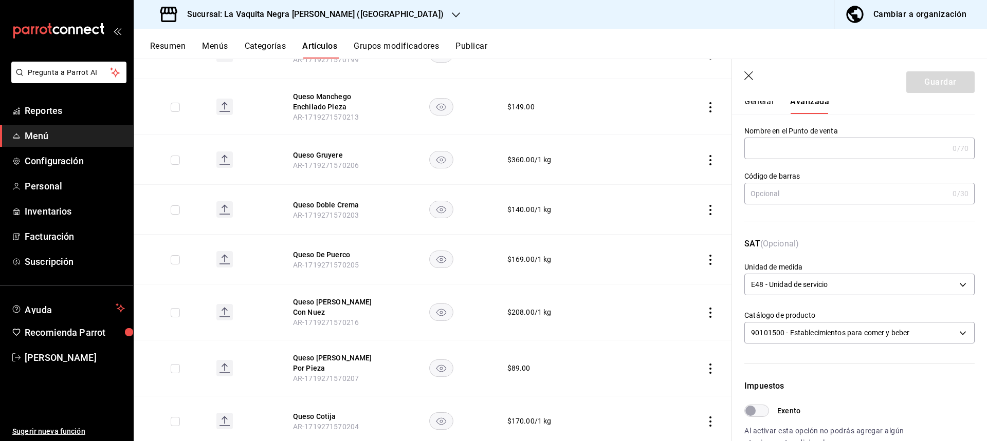
scroll to position [154, 0]
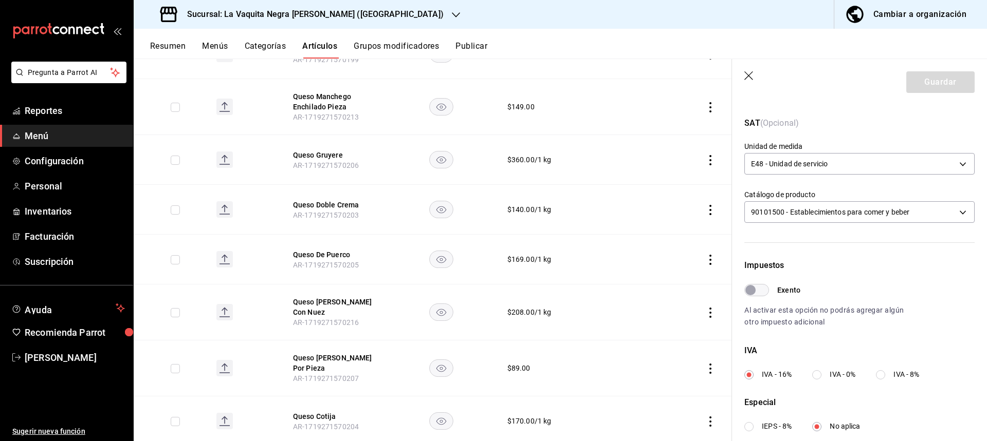
click at [760, 291] on input "Exento" at bounding box center [750, 290] width 37 height 12
checkbox input "true"
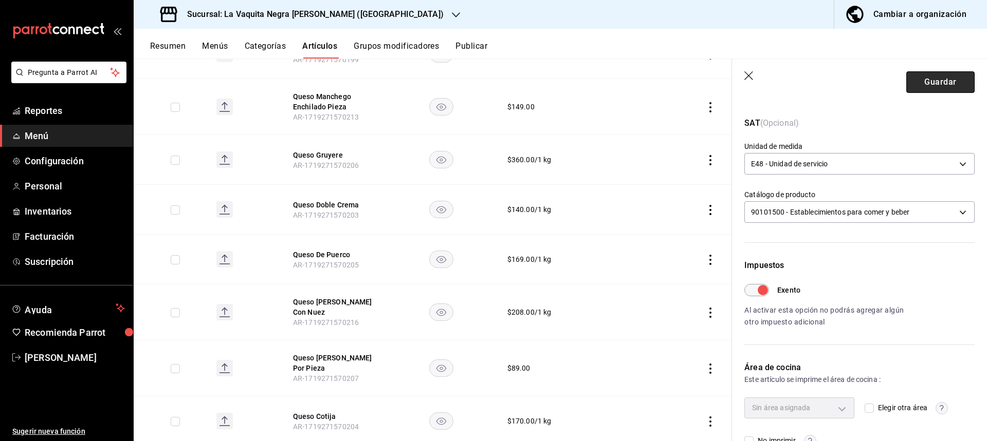
click at [919, 90] on button "Guardar" at bounding box center [940, 82] width 68 height 22
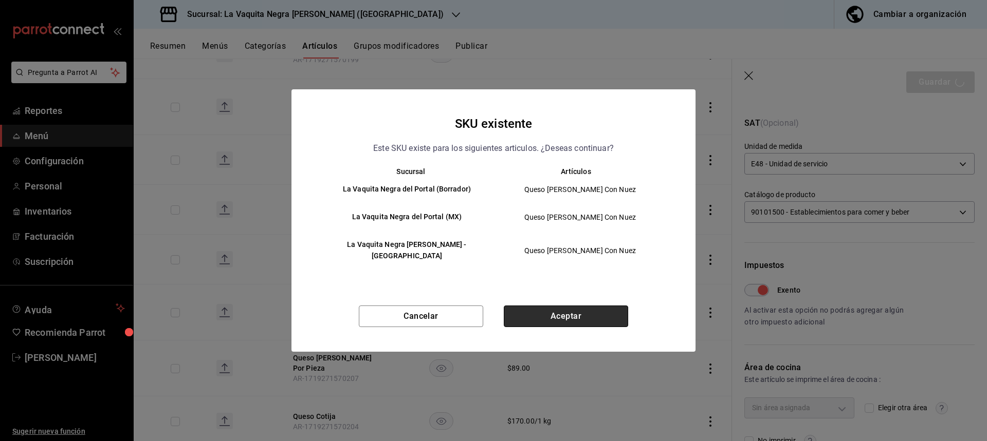
click at [526, 309] on button "Aceptar" at bounding box center [566, 317] width 124 height 22
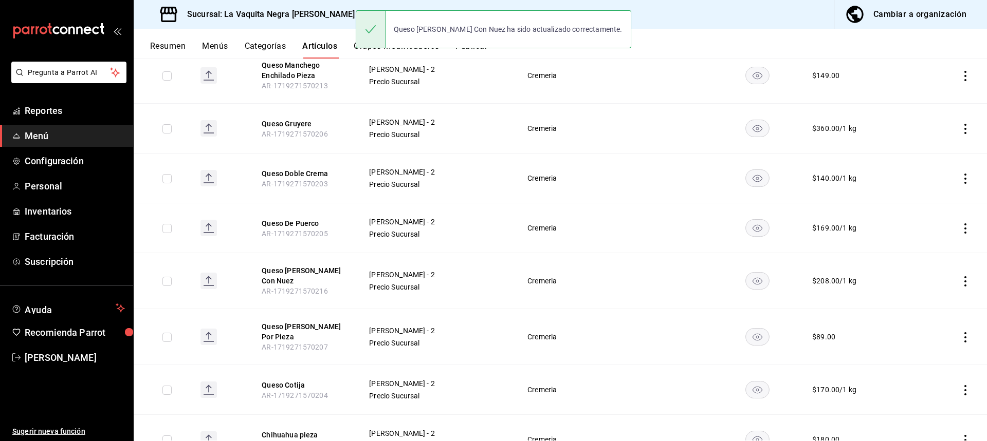
scroll to position [514, 0]
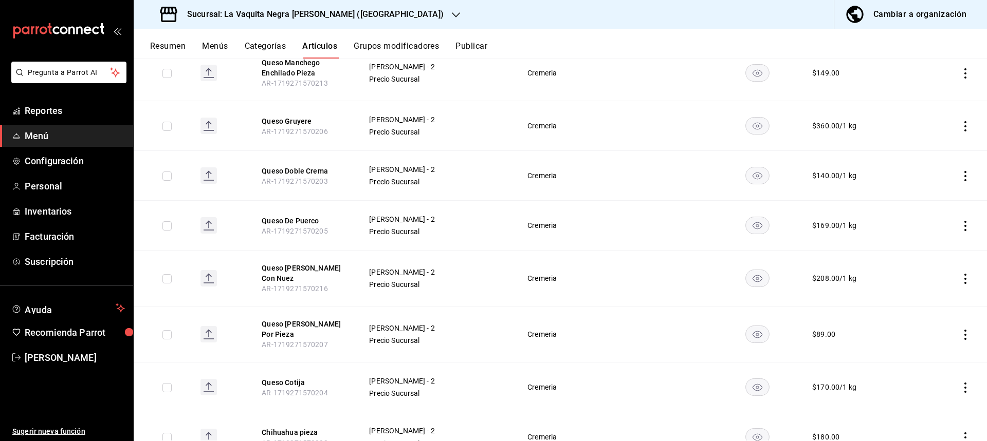
click at [960, 334] on icon "actions" at bounding box center [965, 335] width 10 height 10
click at [914, 356] on span "Editar" at bounding box center [926, 358] width 27 height 11
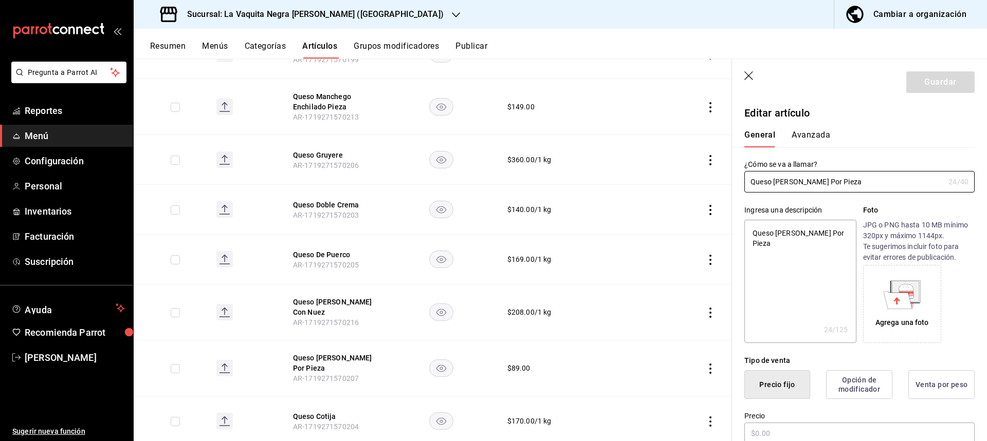
type textarea "x"
type input "$89.00"
type input "E48"
type input "90101500"
click at [811, 141] on button "Avanzada" at bounding box center [810, 138] width 39 height 17
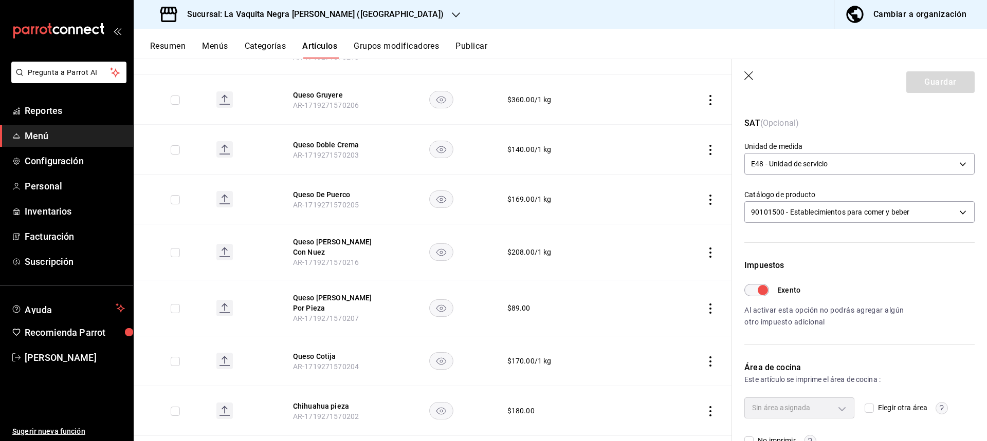
scroll to position [617, 0]
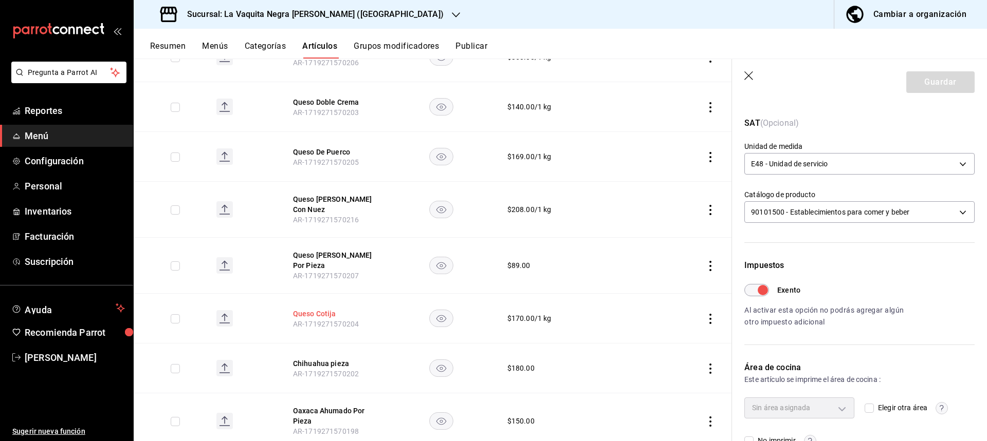
click at [309, 317] on button "Queso Cotija" at bounding box center [334, 314] width 82 height 10
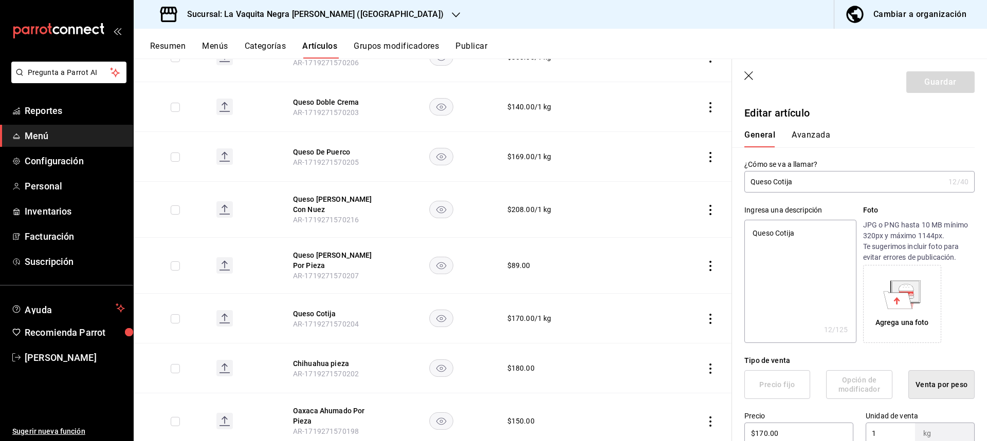
click at [809, 138] on button "Avanzada" at bounding box center [810, 138] width 39 height 17
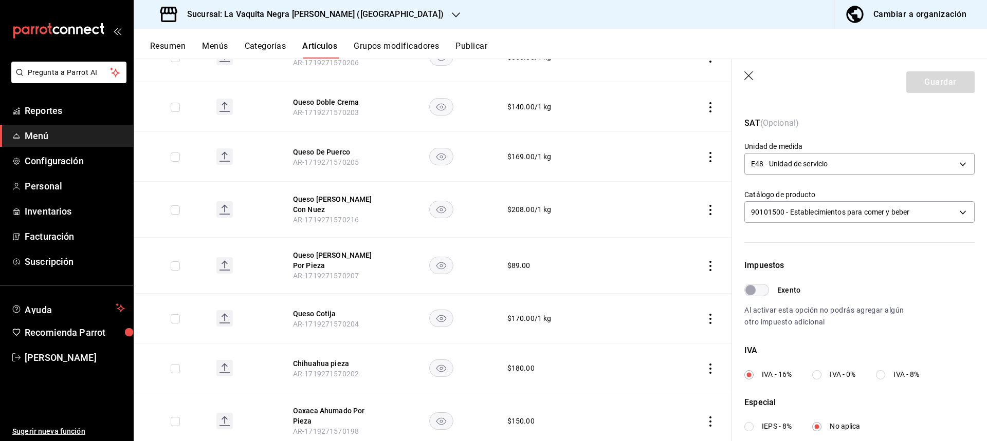
click at [757, 292] on input "Exento" at bounding box center [750, 290] width 37 height 12
checkbox input "true"
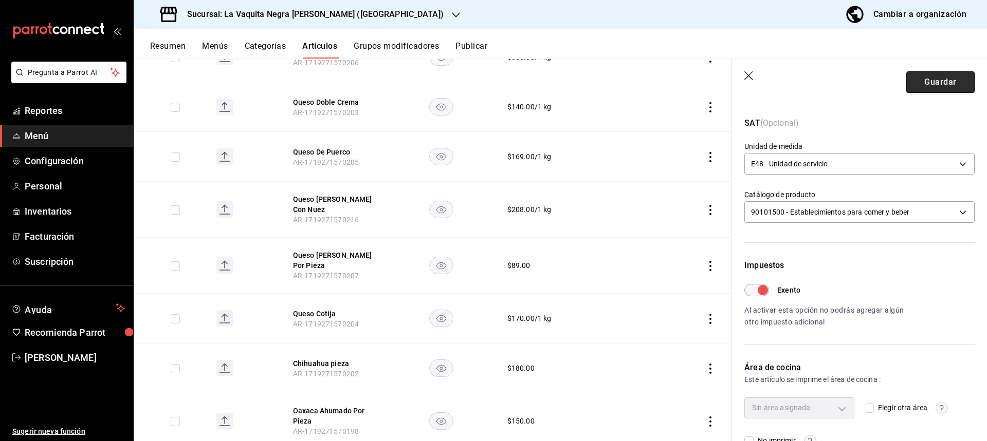
click at [922, 89] on button "Guardar" at bounding box center [940, 82] width 68 height 22
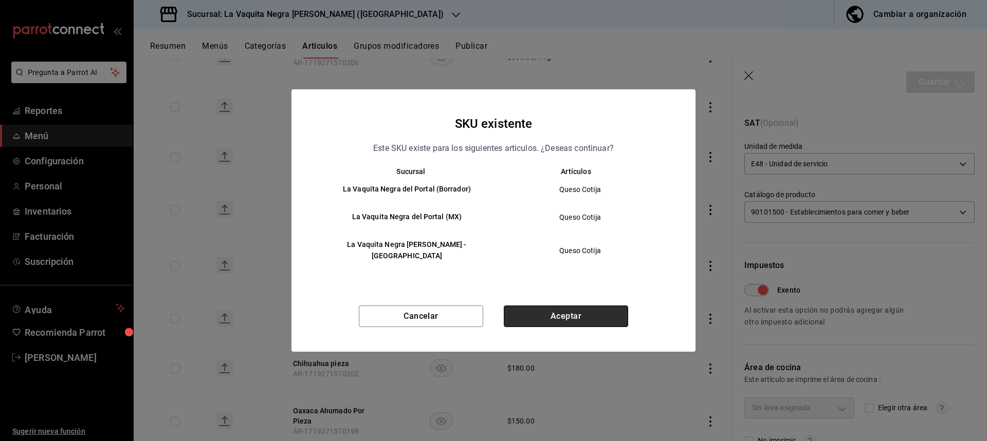
click at [549, 313] on button "Aceptar" at bounding box center [566, 317] width 124 height 22
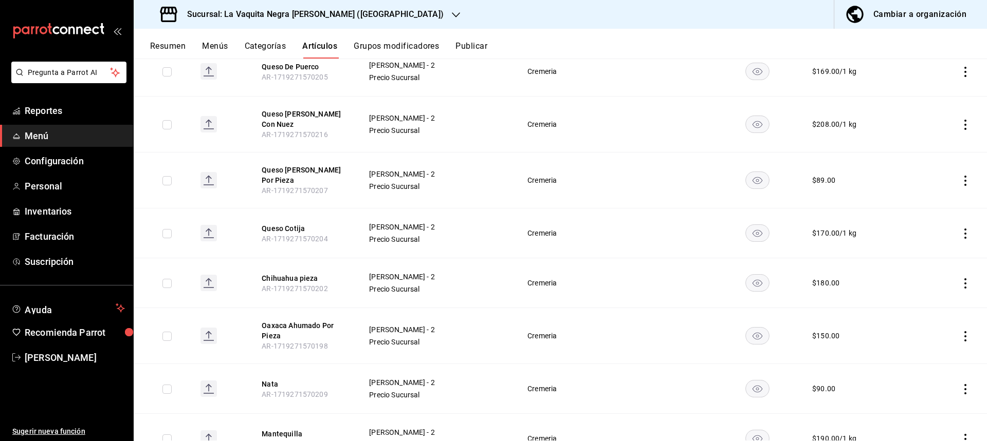
click at [960, 282] on icon "actions" at bounding box center [965, 284] width 10 height 10
click at [912, 306] on div at bounding box center [904, 307] width 18 height 12
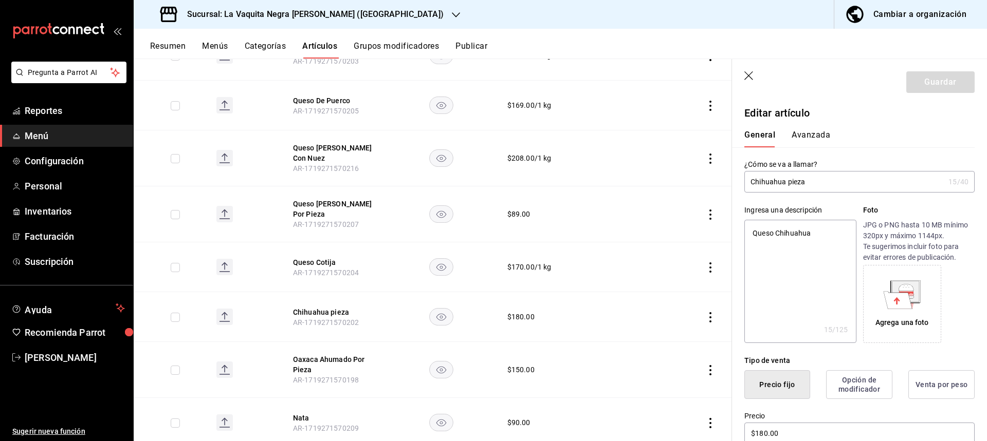
click at [810, 138] on button "Avanzada" at bounding box center [810, 138] width 39 height 17
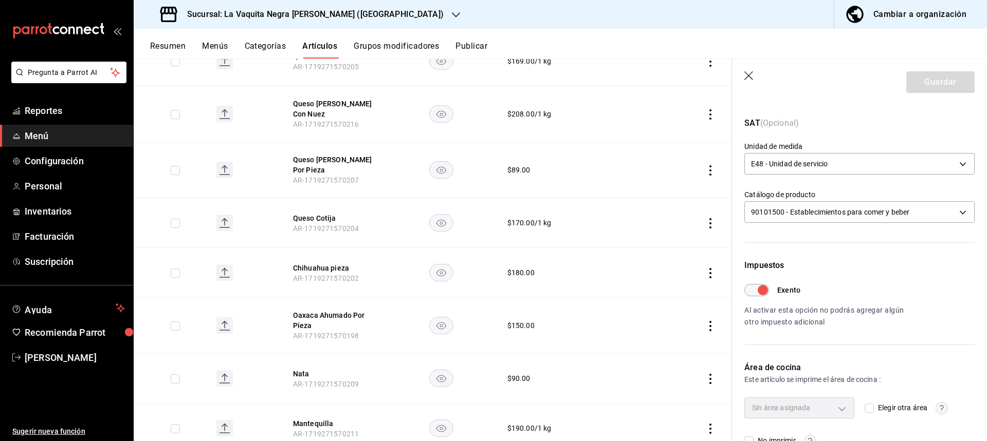
scroll to position [799, 0]
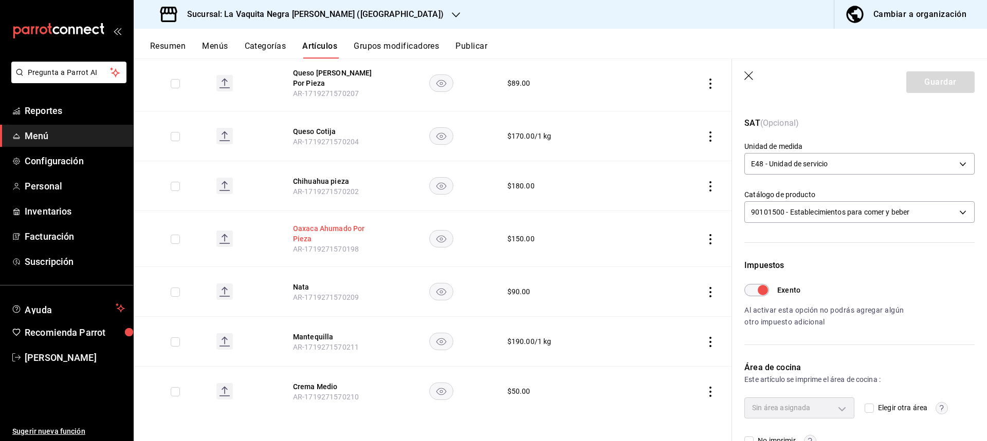
click at [326, 232] on button "Oaxaca Ahumado Por Pieza" at bounding box center [334, 234] width 82 height 21
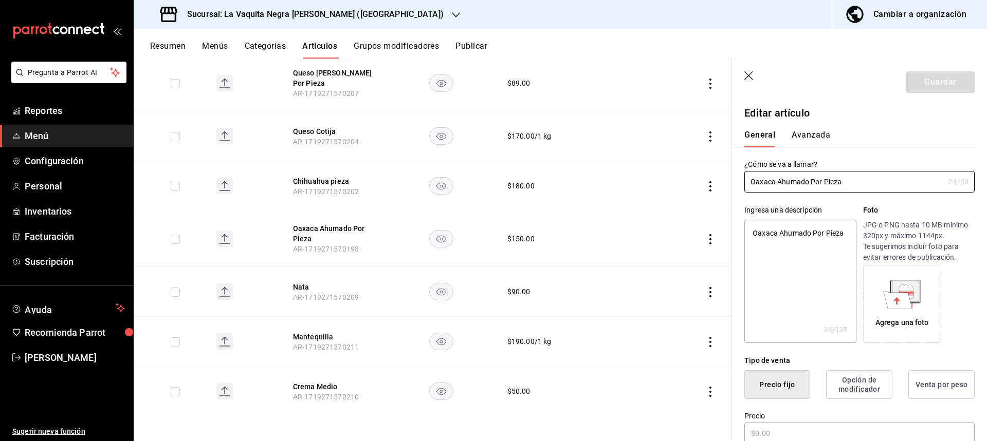
type textarea "x"
type input "$150.00"
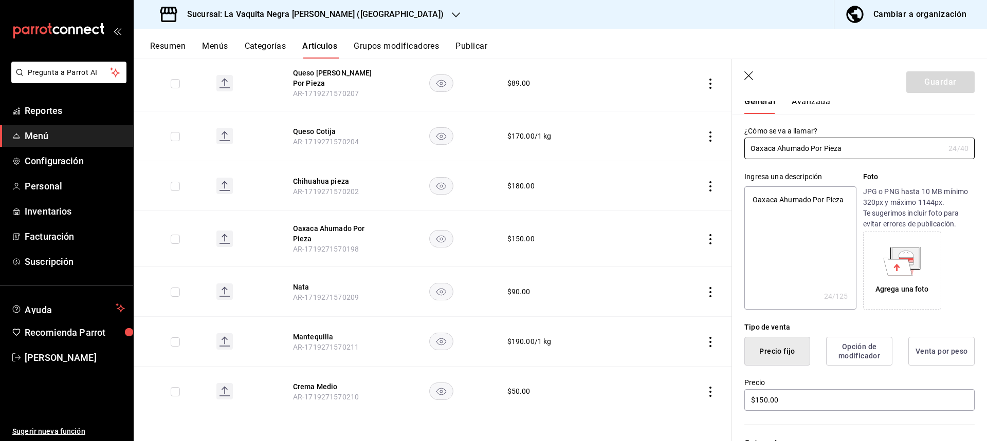
scroll to position [3, 0]
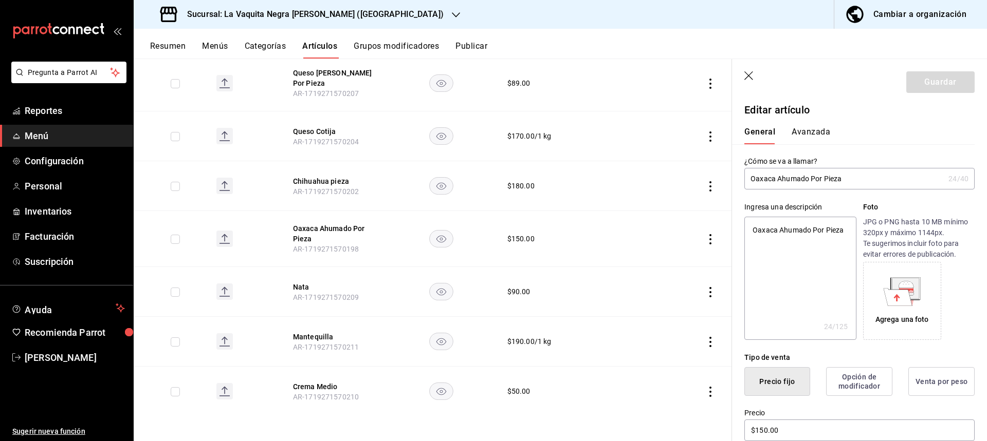
click at [815, 133] on button "Avanzada" at bounding box center [810, 135] width 39 height 17
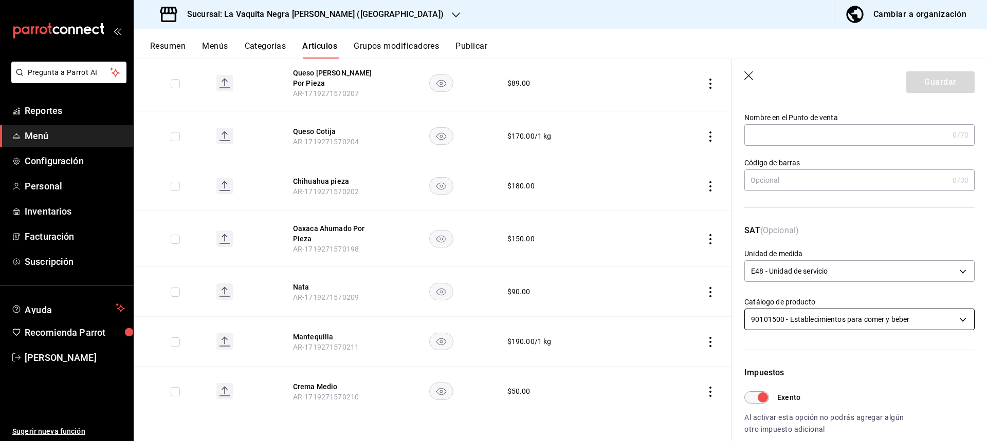
scroll to position [181, 0]
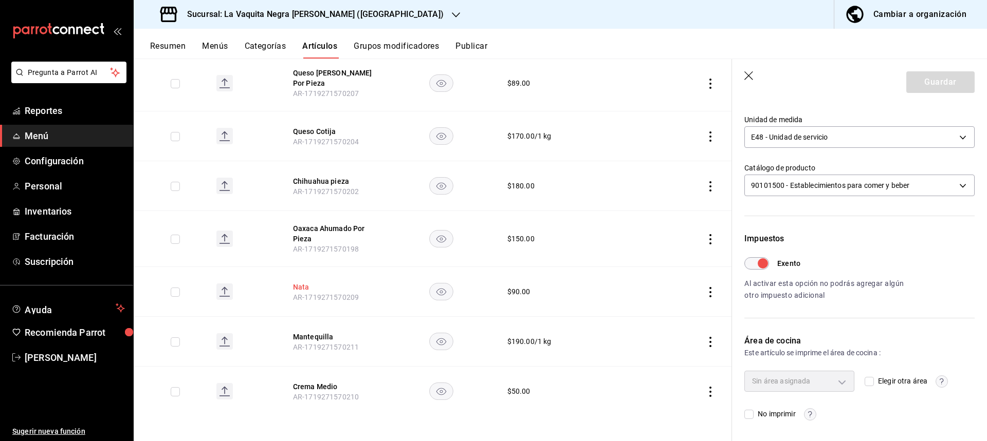
click at [302, 286] on button "Nata" at bounding box center [334, 287] width 82 height 10
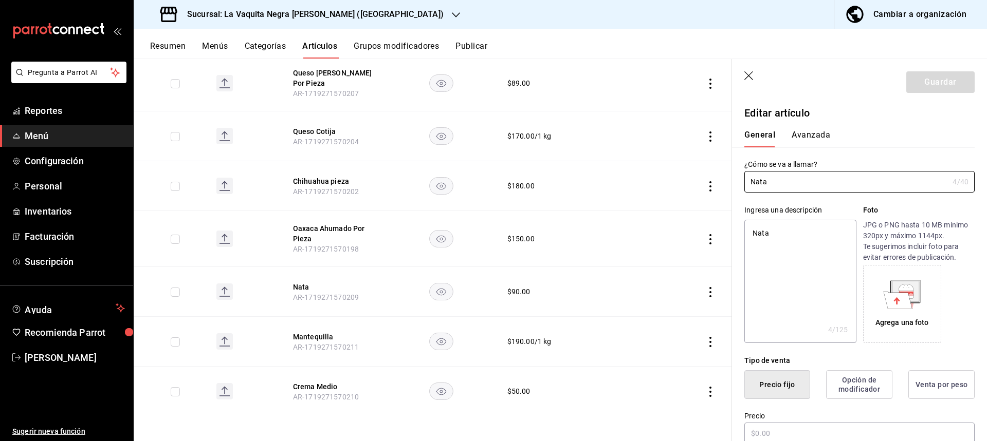
type textarea "x"
type input "$90.00"
click at [815, 135] on button "Avanzada" at bounding box center [810, 138] width 39 height 17
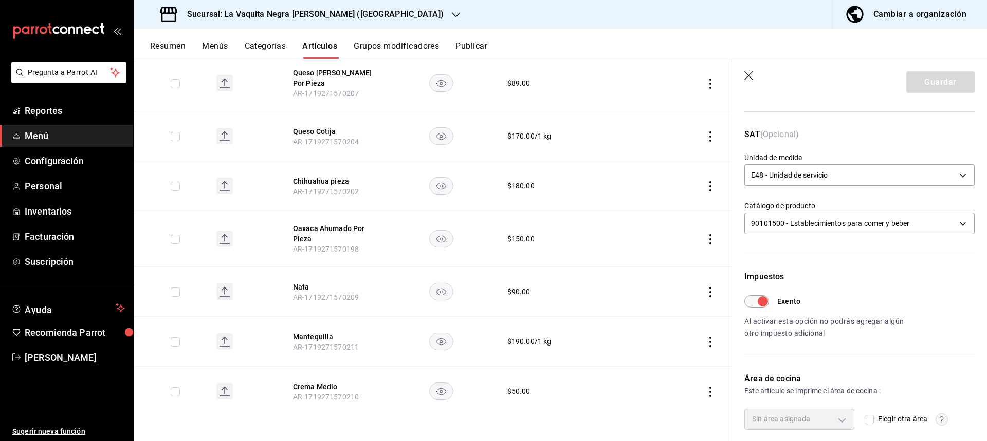
scroll to position [181, 0]
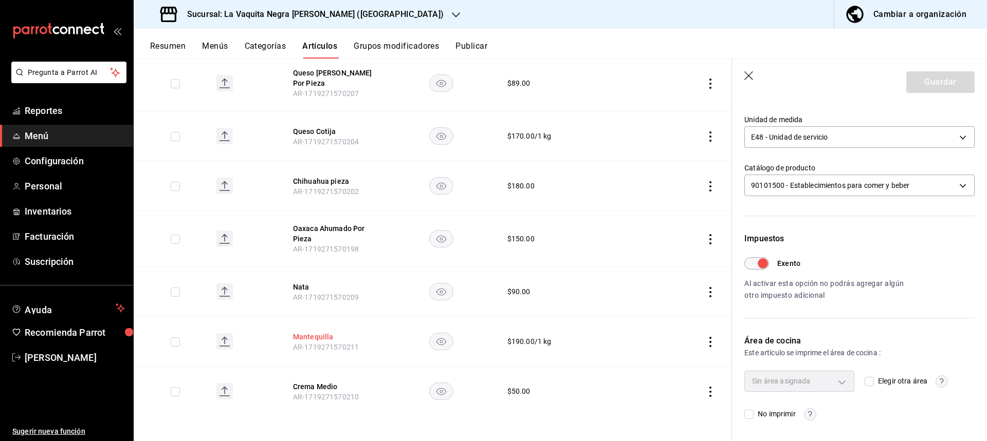
click at [317, 333] on button "Mantequilla" at bounding box center [334, 337] width 82 height 10
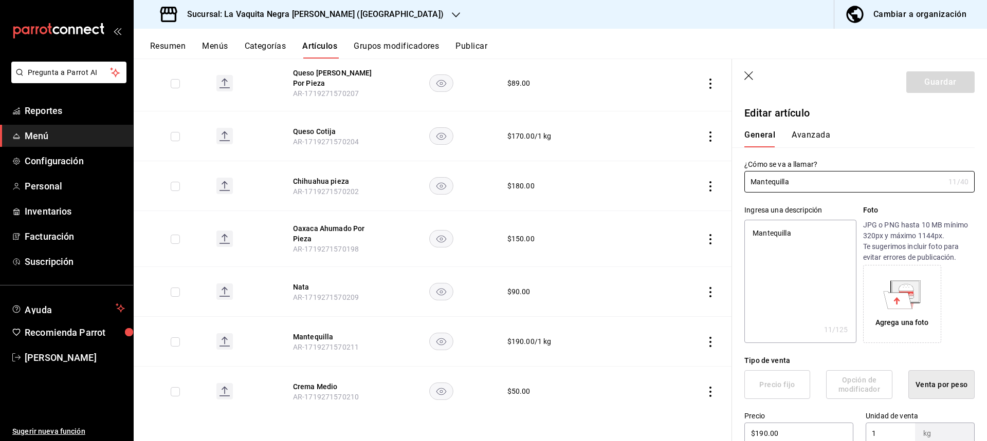
click at [809, 134] on button "Avanzada" at bounding box center [810, 138] width 39 height 17
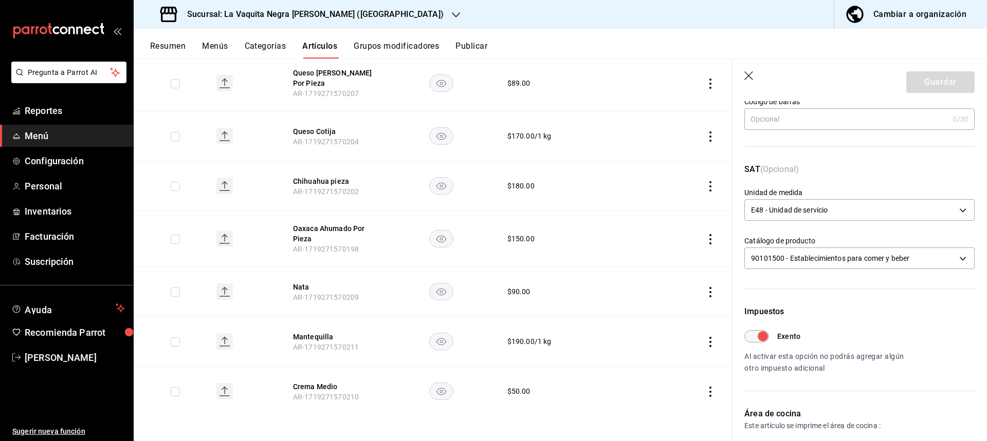
scroll to position [154, 0]
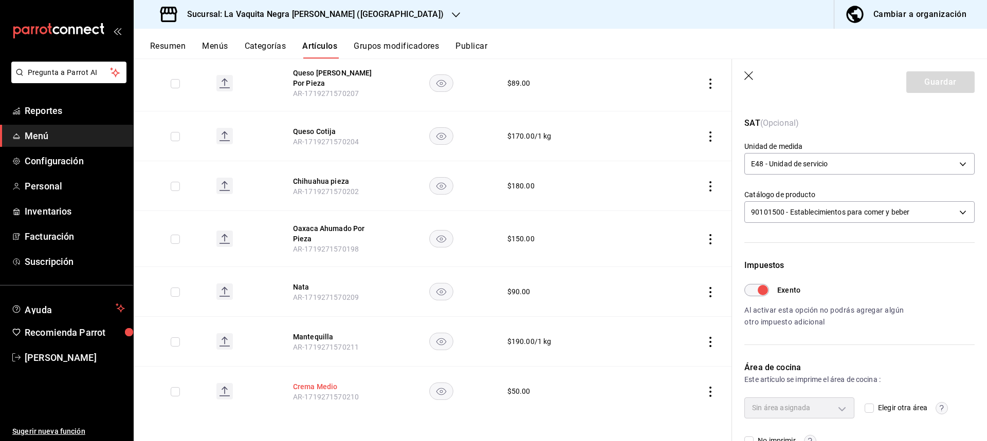
click at [334, 386] on button "Crema Medio" at bounding box center [334, 387] width 82 height 10
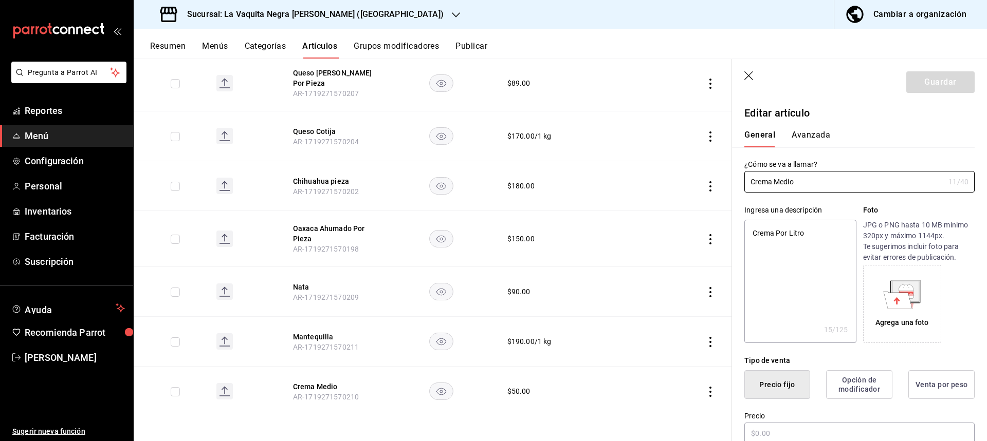
type textarea "x"
type input "$50.00"
type input "E48"
type input "90101500"
click at [803, 132] on button "Avanzada" at bounding box center [810, 138] width 39 height 17
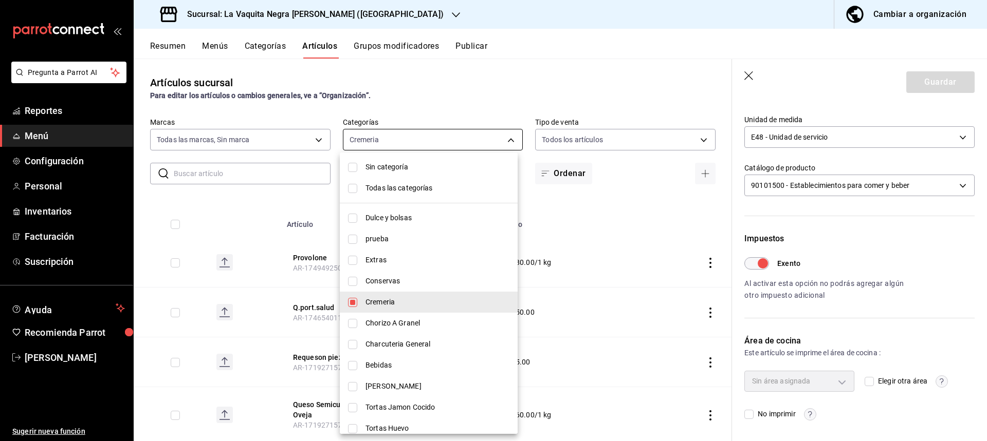
click at [378, 140] on body "Pregunta a Parrot AI Reportes Menú Configuración Personal Inventarios Facturaci…" at bounding box center [493, 220] width 987 height 441
click at [352, 301] on input "checkbox" at bounding box center [352, 302] width 9 height 9
checkbox input "false"
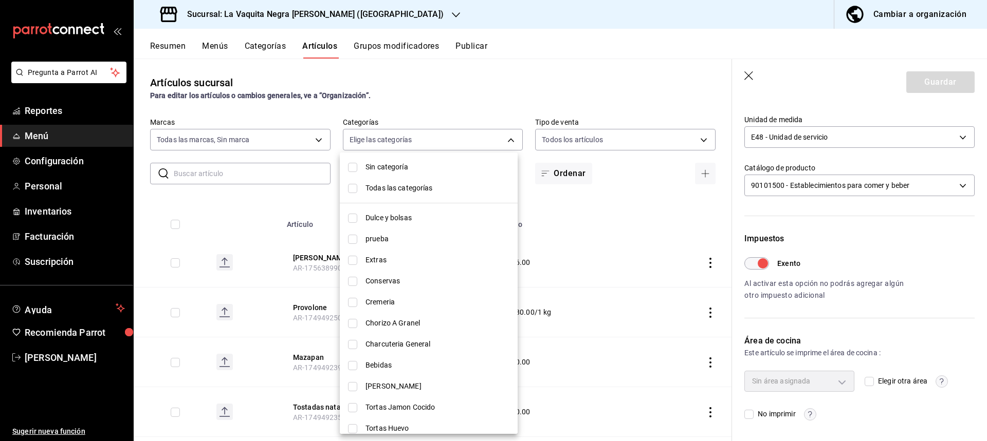
click at [358, 322] on li "Chorizo A Granel" at bounding box center [429, 323] width 178 height 21
type input "b60d7c68-99be-4c3f-a82a-e5490ea99e25"
checkbox input "true"
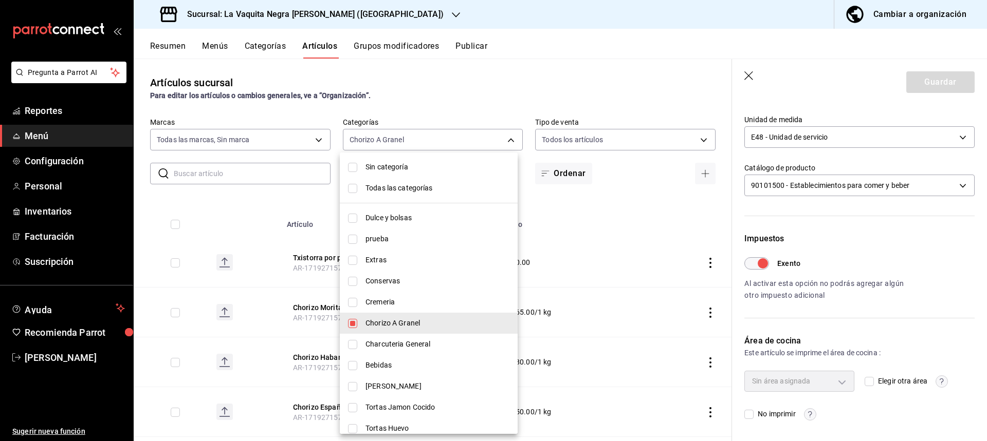
click at [497, 136] on div at bounding box center [493, 220] width 987 height 441
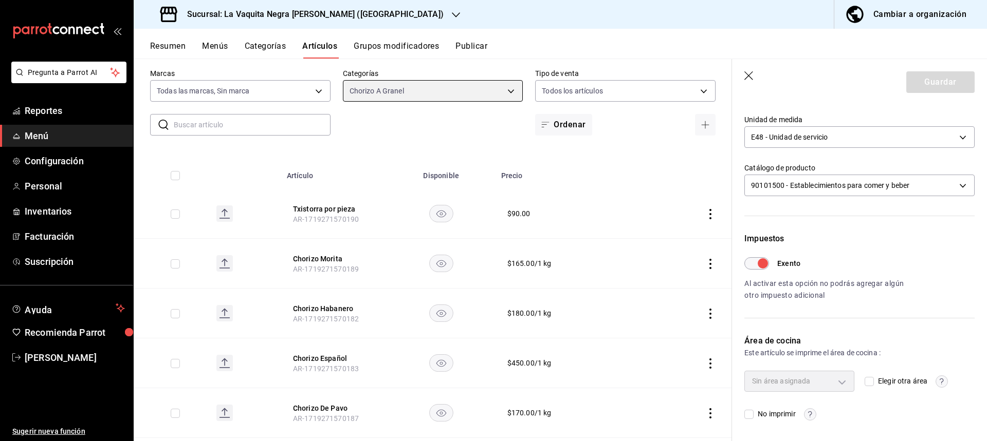
scroll to position [51, 0]
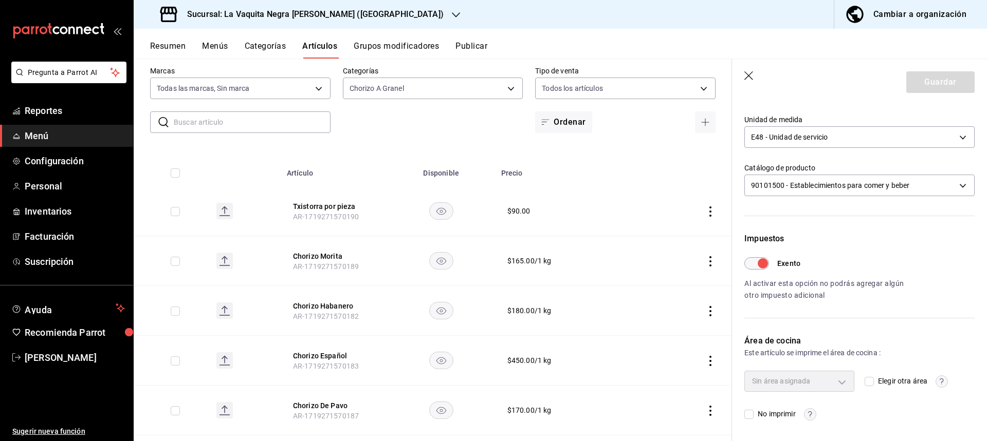
click at [705, 211] on icon "actions" at bounding box center [710, 212] width 10 height 10
click at [660, 233] on span "Editar" at bounding box center [671, 235] width 27 height 11
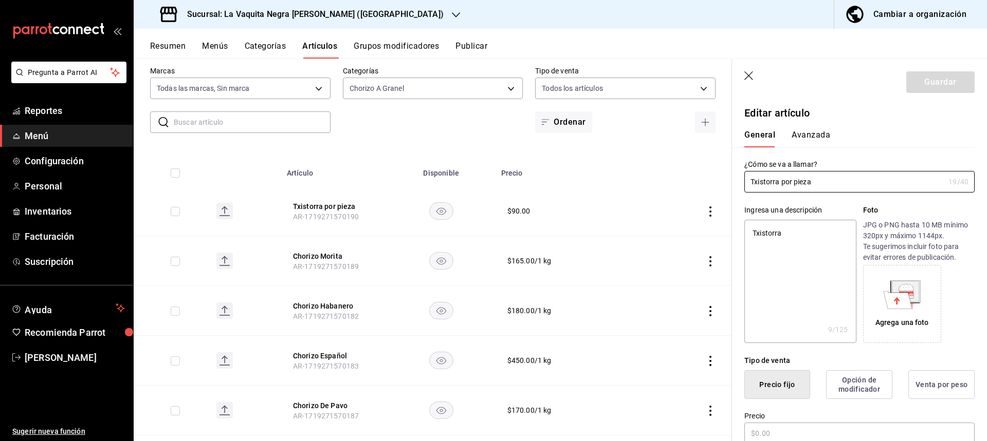
type textarea "x"
type input "$90.00"
click at [811, 137] on button "Avanzada" at bounding box center [810, 138] width 39 height 17
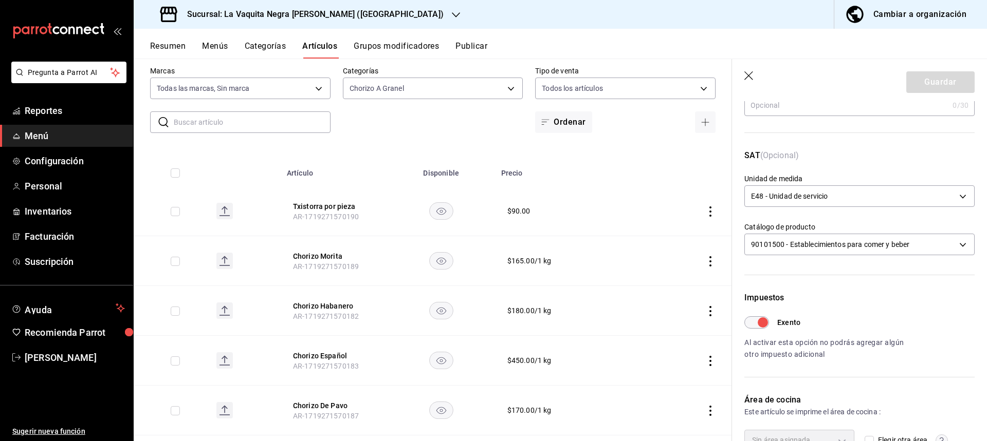
scroll to position [181, 0]
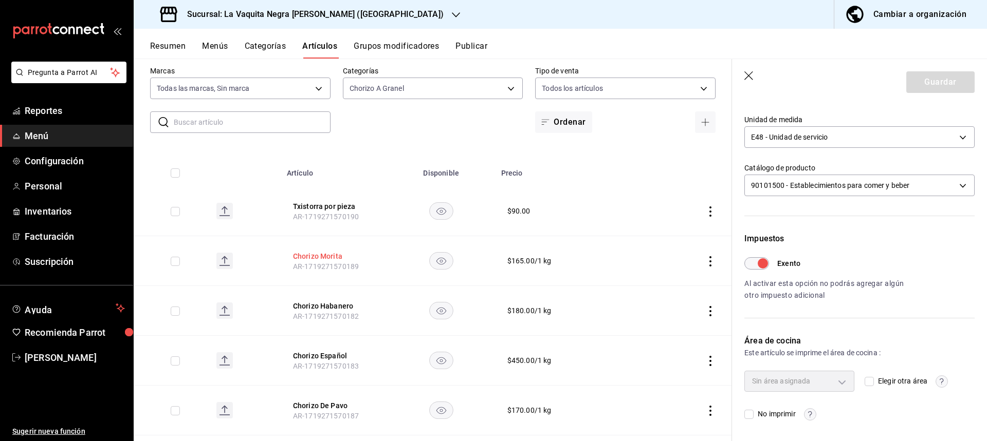
click at [313, 258] on button "Chorizo Morita" at bounding box center [334, 256] width 82 height 10
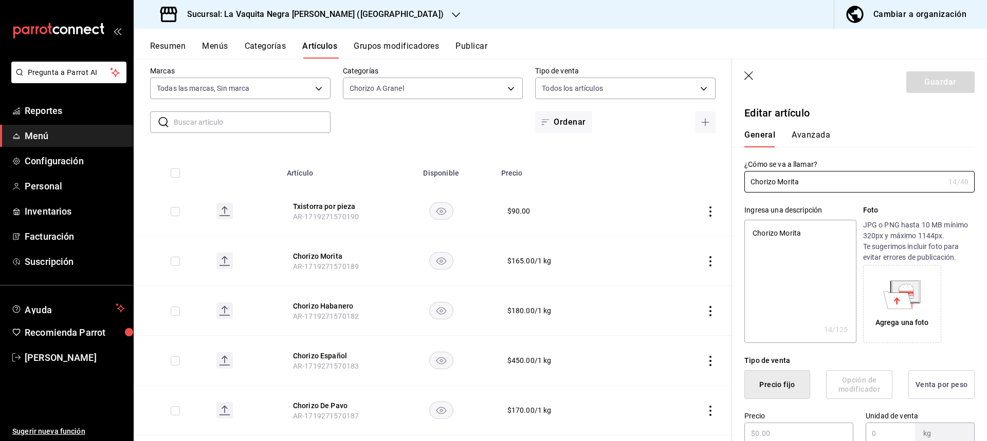
type textarea "x"
type input "$165.00"
type input "1"
click at [806, 134] on button "Avanzada" at bounding box center [810, 138] width 39 height 17
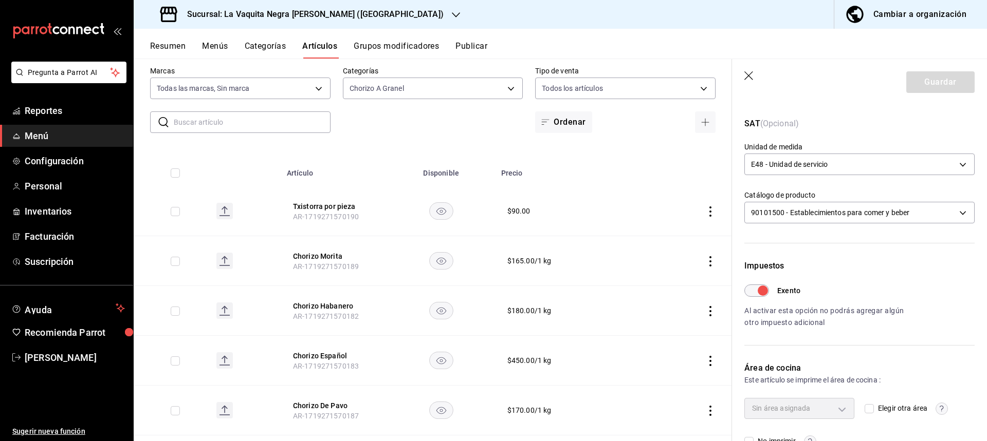
scroll to position [154, 0]
click at [318, 309] on button "Chorizo Habanero" at bounding box center [334, 306] width 82 height 10
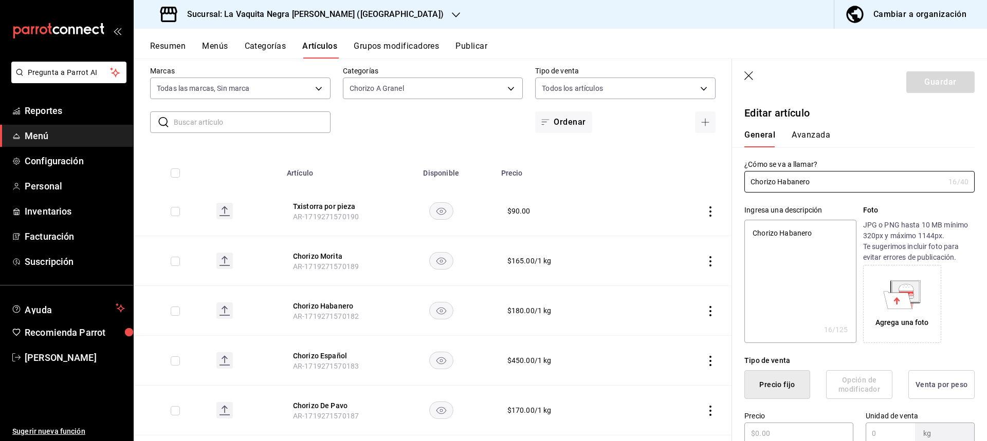
type textarea "x"
type input "$180.00"
type input "1"
type input "E48"
type input "90101500"
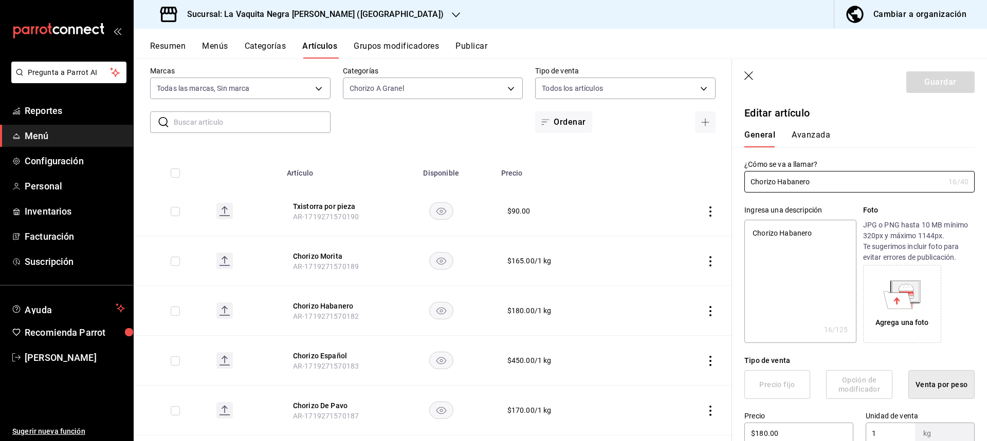
click at [821, 129] on div "General [PERSON_NAME]" at bounding box center [853, 134] width 243 height 27
click at [812, 138] on button "Avanzada" at bounding box center [810, 138] width 39 height 17
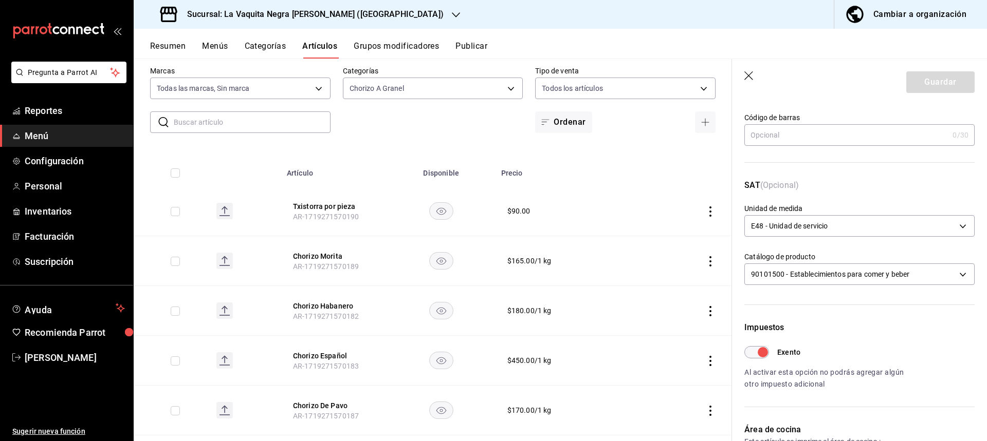
scroll to position [103, 0]
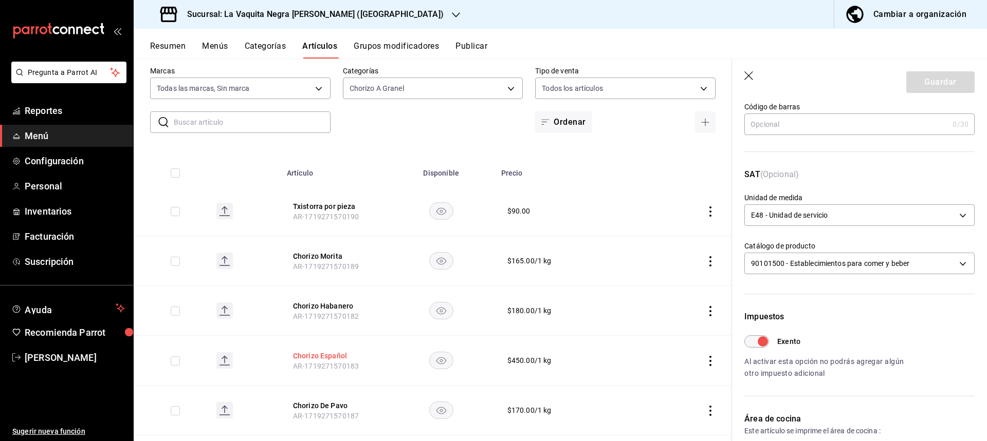
click at [322, 354] on button "Chorizo Español" at bounding box center [334, 356] width 82 height 10
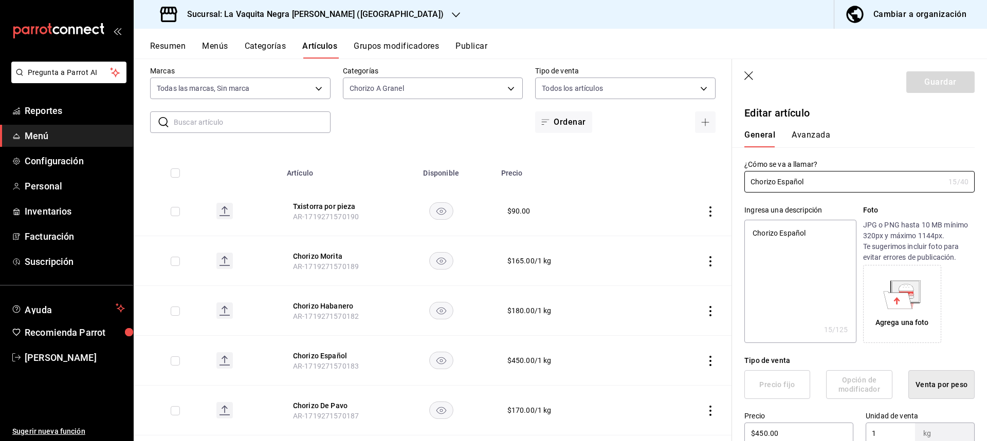
click at [808, 133] on button "Avanzada" at bounding box center [810, 138] width 39 height 17
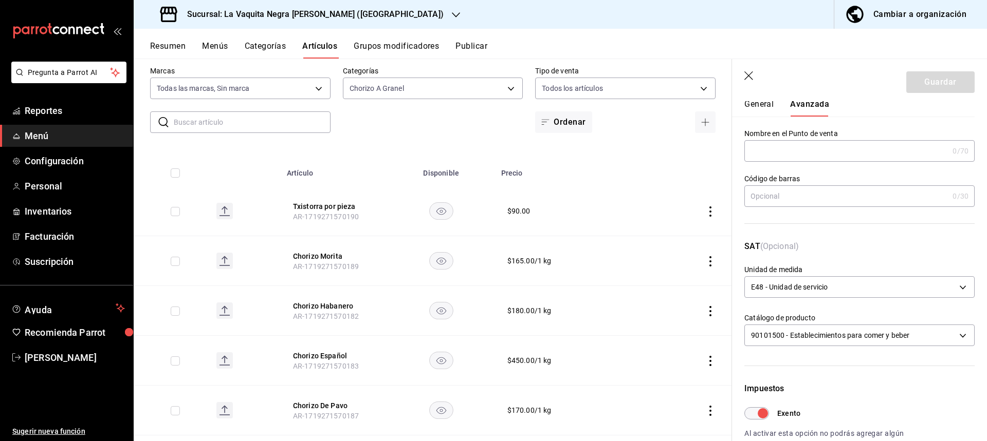
scroll to position [154, 0]
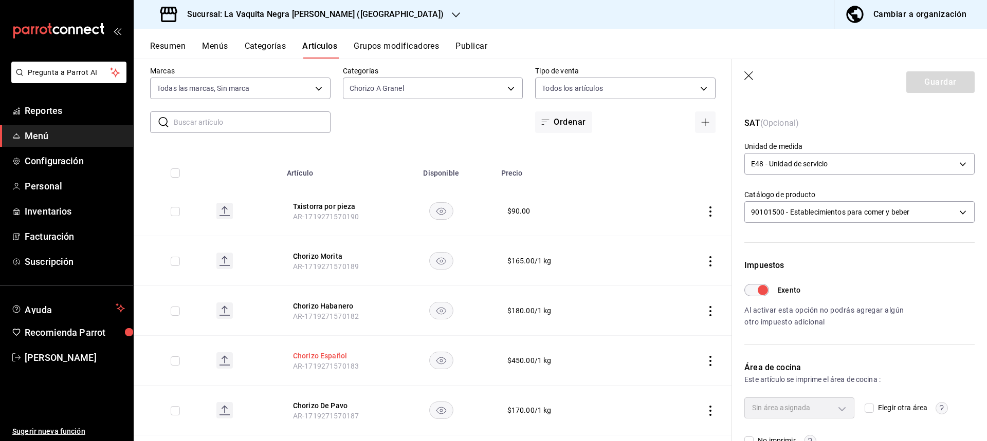
click at [314, 355] on button "Chorizo Español" at bounding box center [334, 356] width 82 height 10
click at [330, 403] on button "Chorizo De Pavo" at bounding box center [334, 406] width 82 height 10
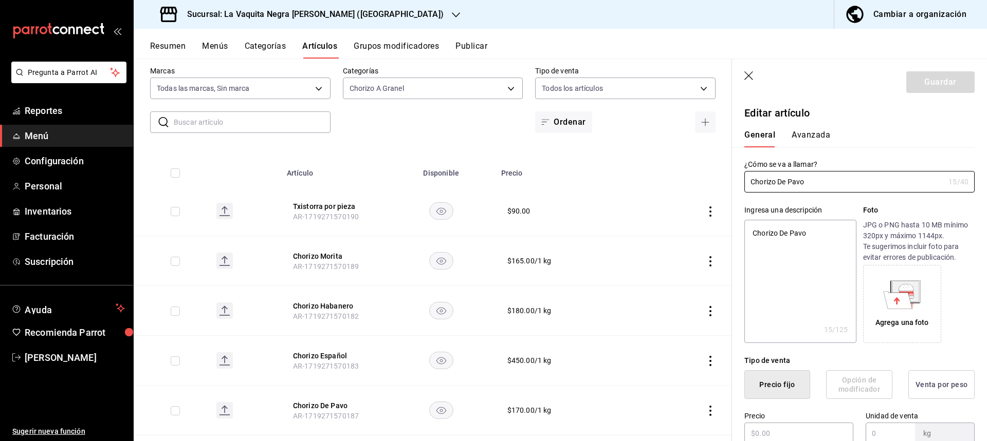
type textarea "x"
type input "$170.00"
type input "1"
type input "E48"
type input "90101500"
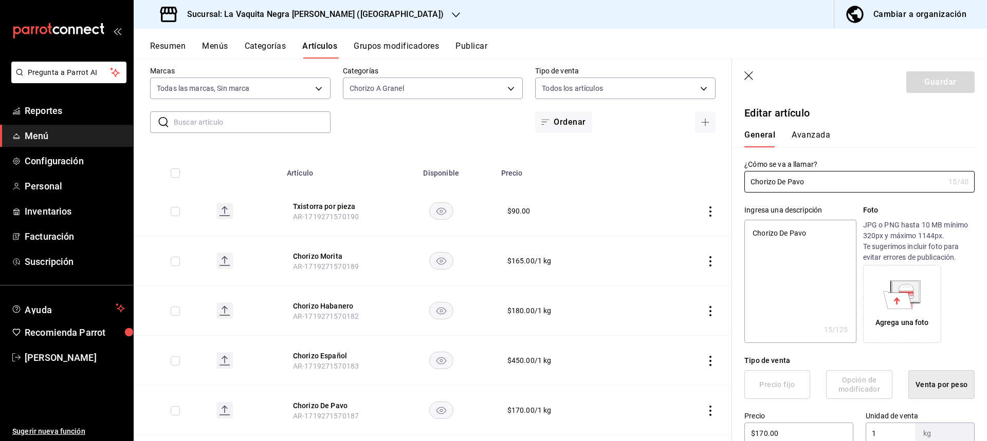
click at [809, 137] on button "Avanzada" at bounding box center [810, 138] width 39 height 17
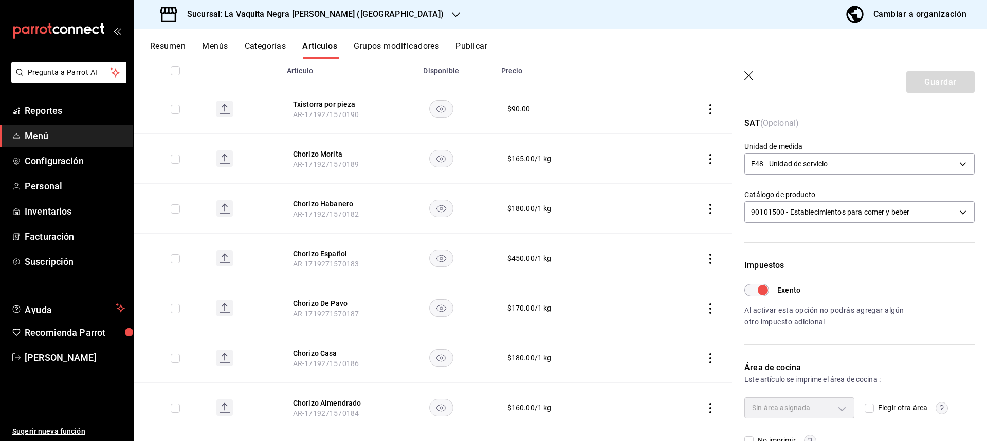
scroll to position [154, 0]
click at [705, 359] on icon "actions" at bounding box center [710, 358] width 10 height 10
click at [675, 370] on span "Editar" at bounding box center [671, 372] width 27 height 11
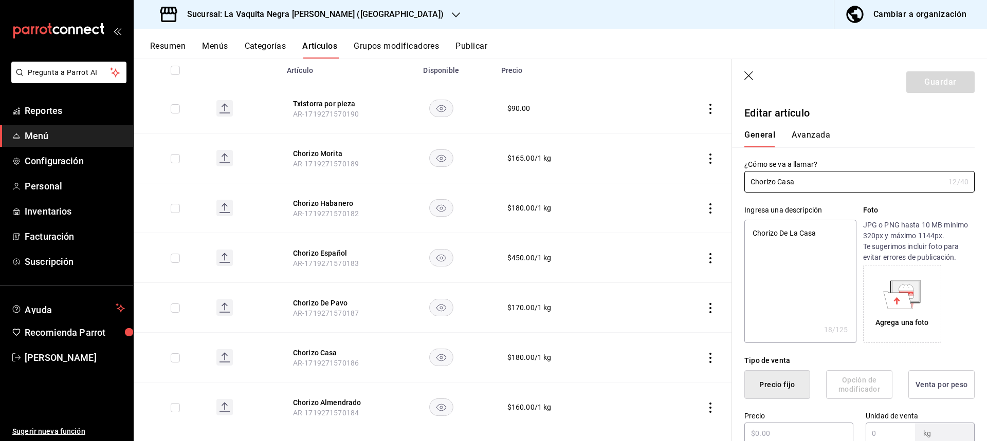
type textarea "x"
type input "$180.00"
type input "1"
type input "E48"
type input "90101500"
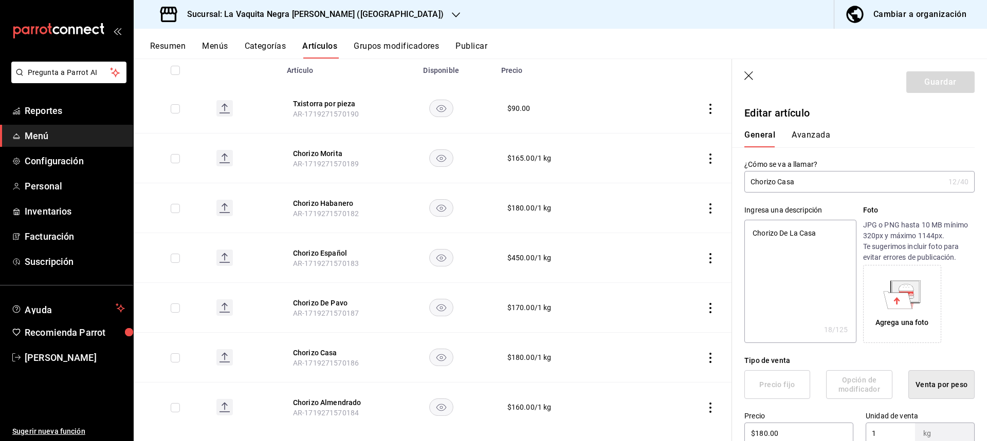
click at [805, 132] on button "Avanzada" at bounding box center [810, 138] width 39 height 17
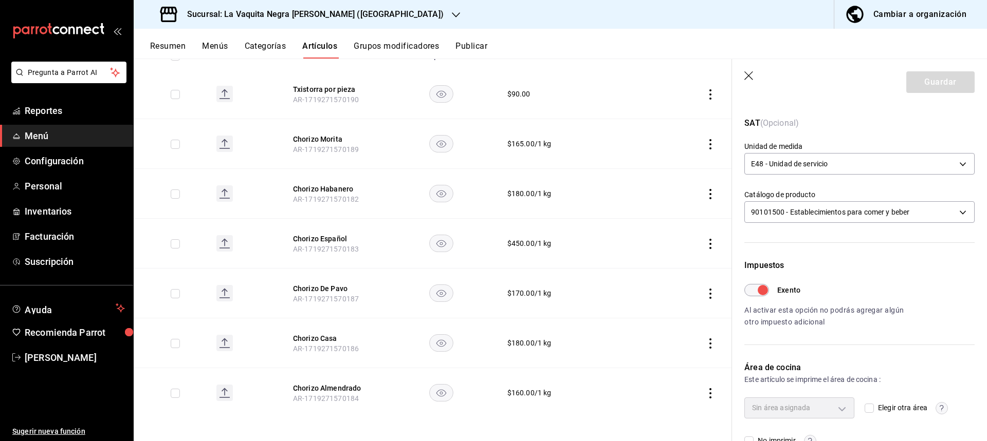
scroll to position [170, 0]
click at [342, 387] on button "Chorizo Almendrado" at bounding box center [334, 387] width 82 height 10
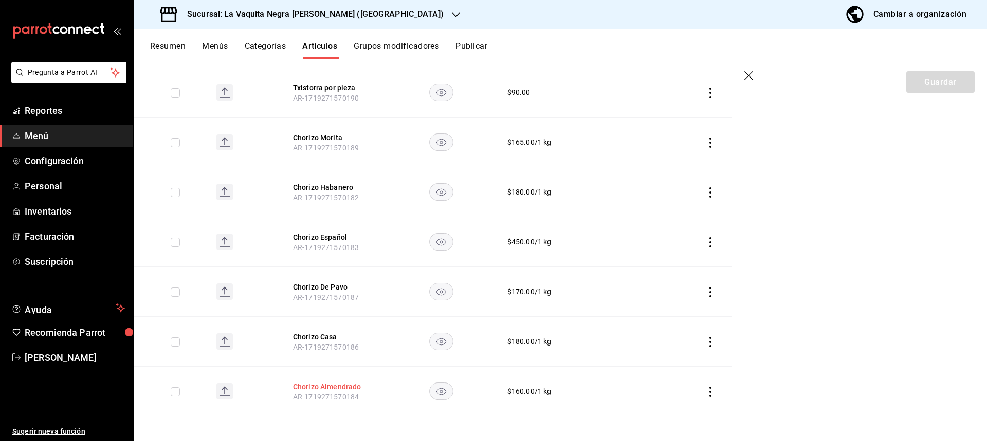
click at [333, 387] on button "Chorizo Almendrado" at bounding box center [334, 387] width 82 height 10
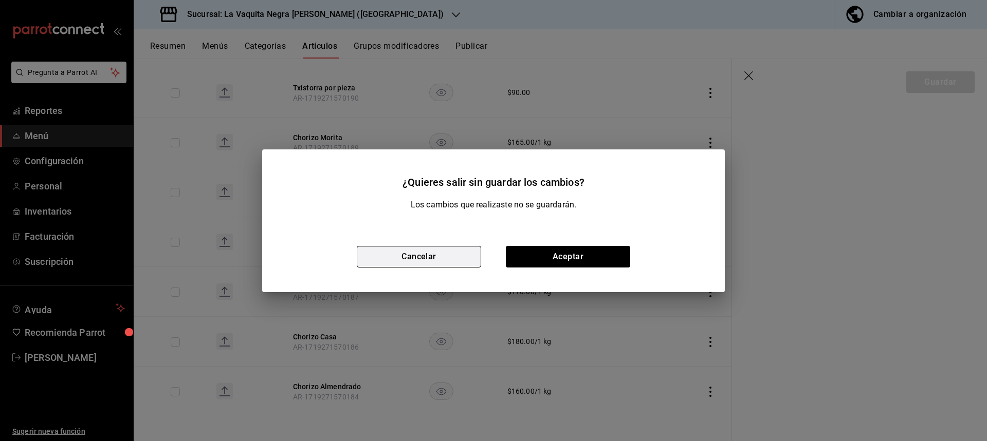
click at [450, 256] on button "Cancelar" at bounding box center [419, 257] width 124 height 22
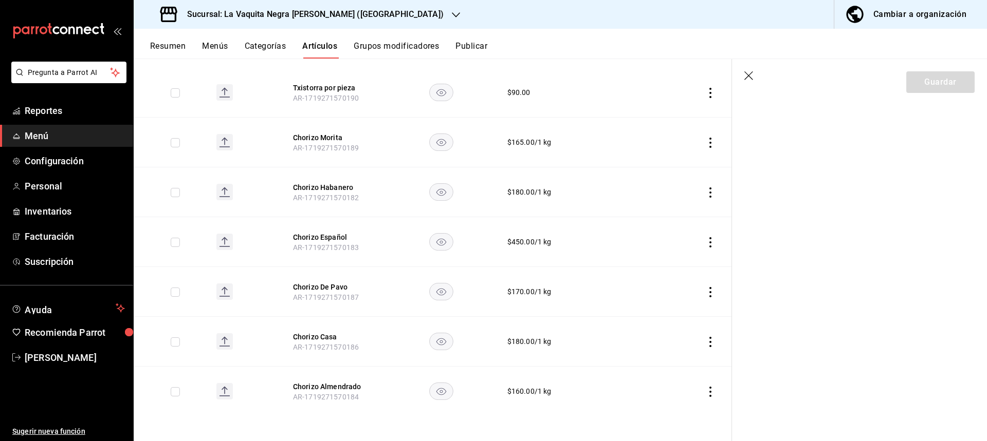
click at [705, 389] on icon "actions" at bounding box center [710, 392] width 10 height 10
click at [667, 372] on span "Editar" at bounding box center [671, 372] width 27 height 11
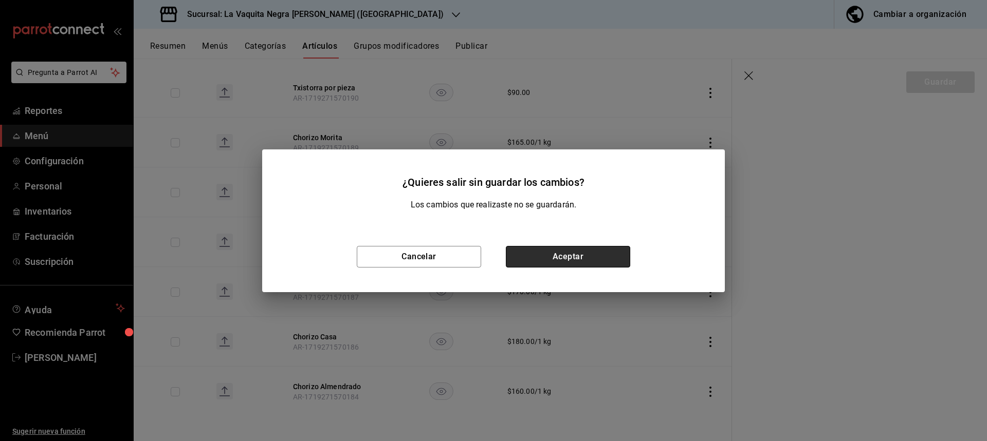
click at [611, 260] on button "Aceptar" at bounding box center [568, 257] width 124 height 22
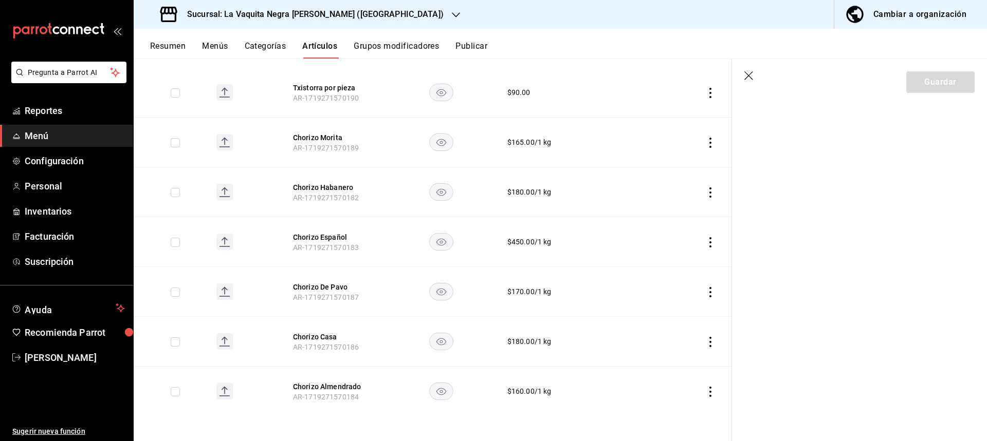
click at [705, 390] on icon "actions" at bounding box center [710, 392] width 10 height 10
click at [662, 375] on span "Editar" at bounding box center [671, 372] width 27 height 11
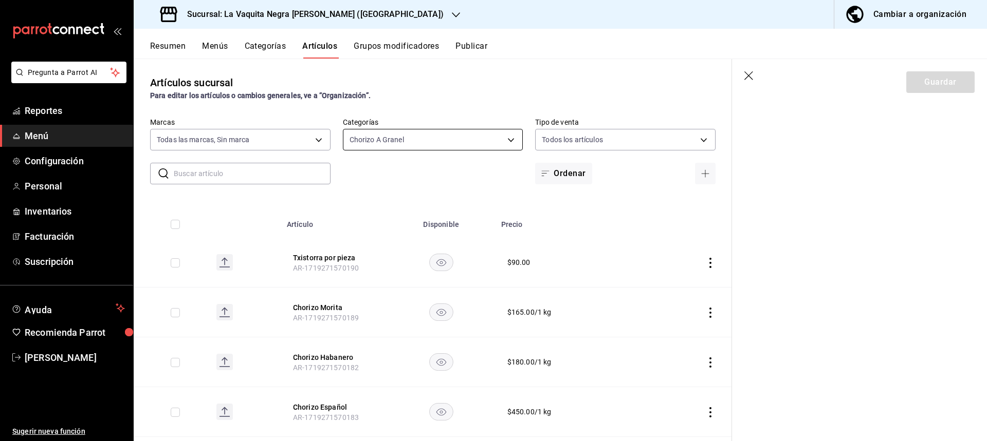
click at [442, 138] on body "Pregunta a Parrot AI Reportes Menú Configuración Personal Inventarios Facturaci…" at bounding box center [493, 220] width 987 height 441
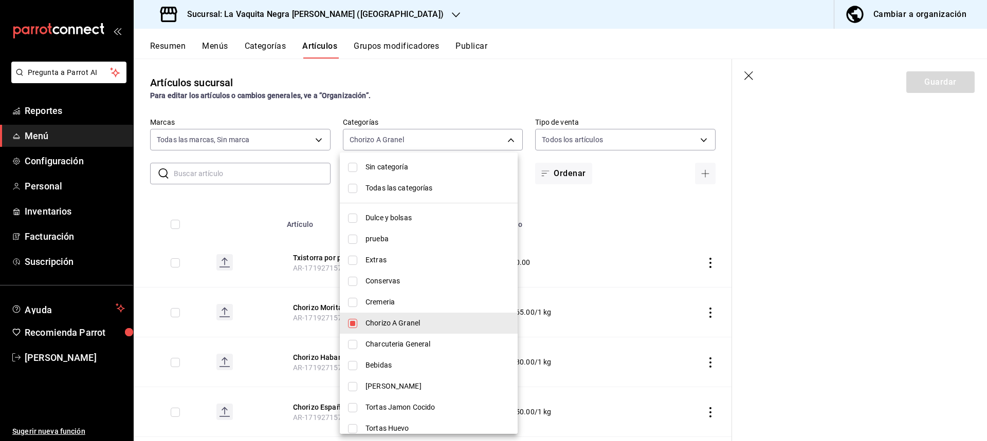
click at [357, 342] on input "checkbox" at bounding box center [352, 344] width 9 height 9
checkbox input "true"
type input "b60d7c68-99be-4c3f-a82a-e5490ea99e25,3dbe09f4-f341-482a-8c00-b7d2929ec38b"
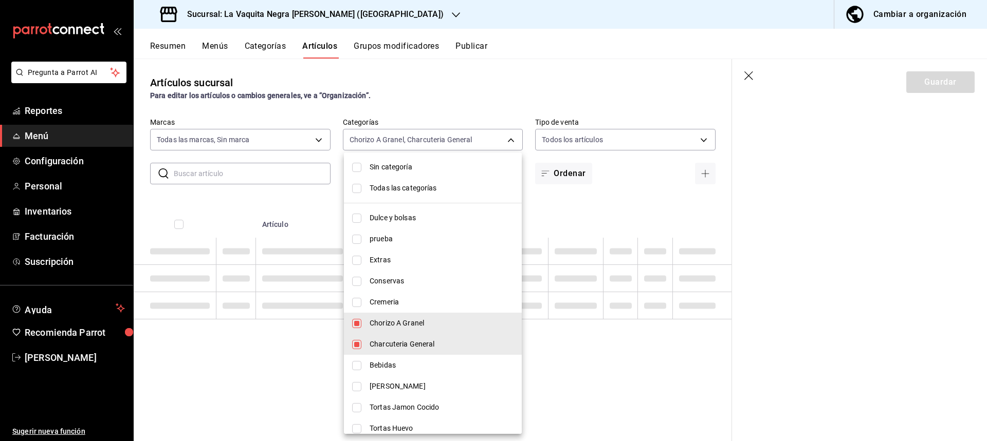
click at [356, 325] on input "checkbox" at bounding box center [356, 323] width 9 height 9
click at [511, 138] on div at bounding box center [493, 220] width 987 height 441
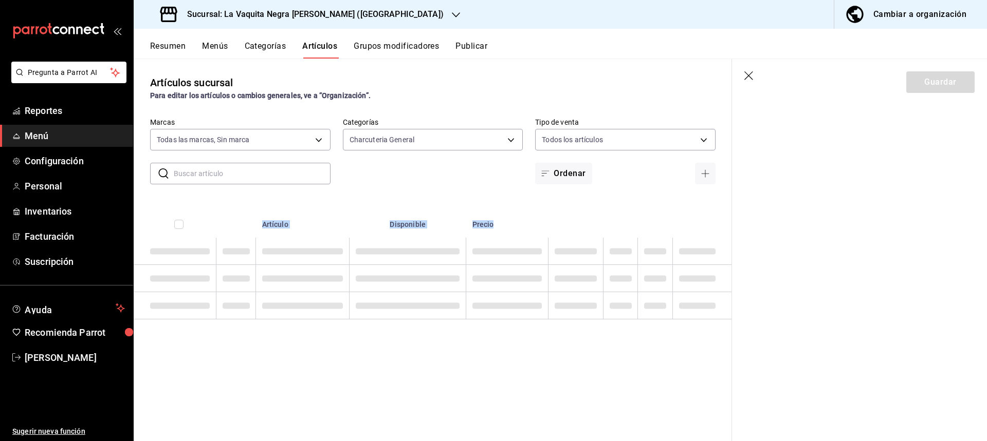
drag, startPoint x: 636, startPoint y: 276, endPoint x: 558, endPoint y: 346, distance: 104.1
click at [558, 346] on div "Artículos sucursal Para editar los artículos o cambios generales, ve a “Organiz…" at bounding box center [433, 250] width 598 height 382
click at [176, 49] on button "Resumen" at bounding box center [167, 49] width 35 height 17
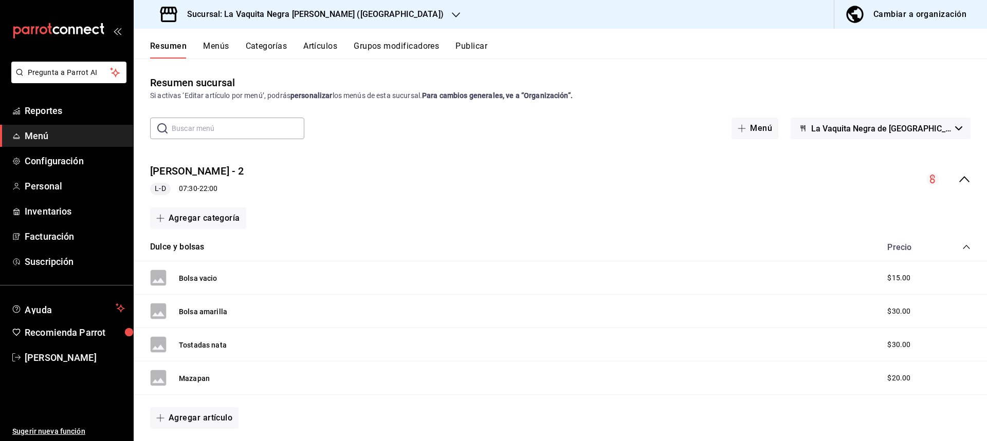
click at [329, 48] on button "Artículos" at bounding box center [320, 49] width 34 height 17
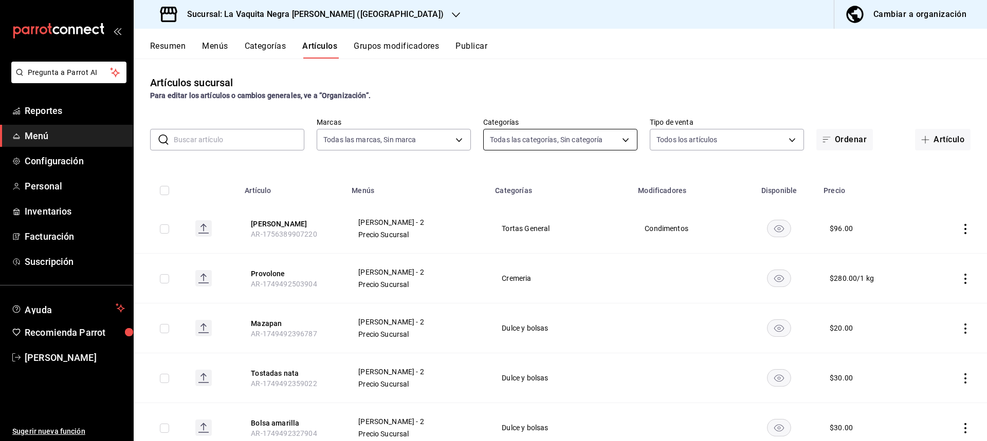
click at [585, 142] on body "Pregunta a Parrot AI Reportes Menú Configuración Personal Inventarios Facturaci…" at bounding box center [493, 220] width 987 height 441
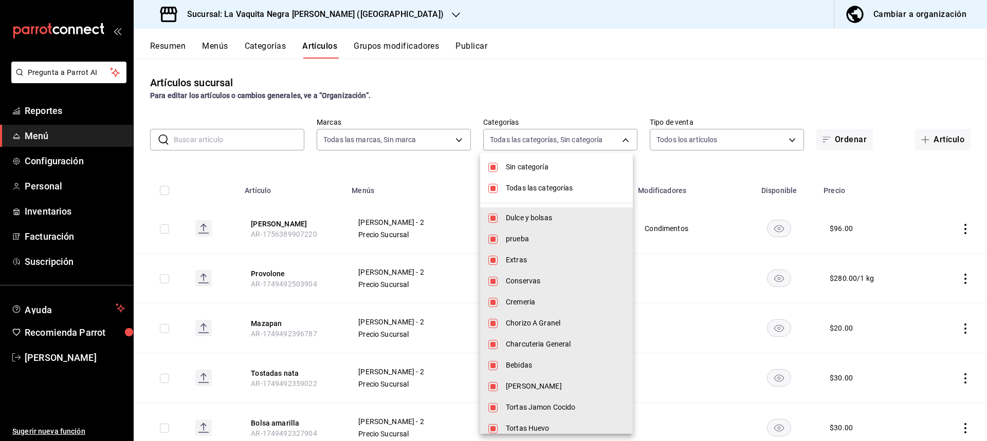
click at [493, 166] on input "checkbox" at bounding box center [492, 167] width 9 height 9
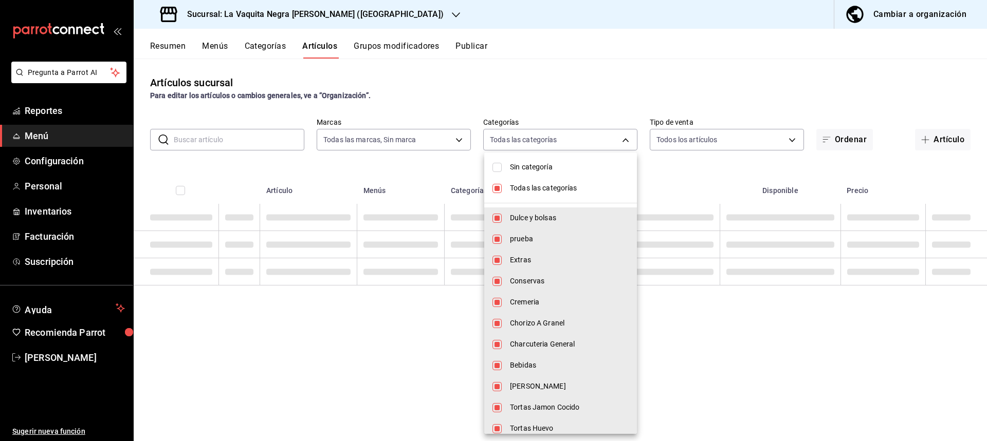
click at [497, 189] on input "checkbox" at bounding box center [496, 188] width 9 height 9
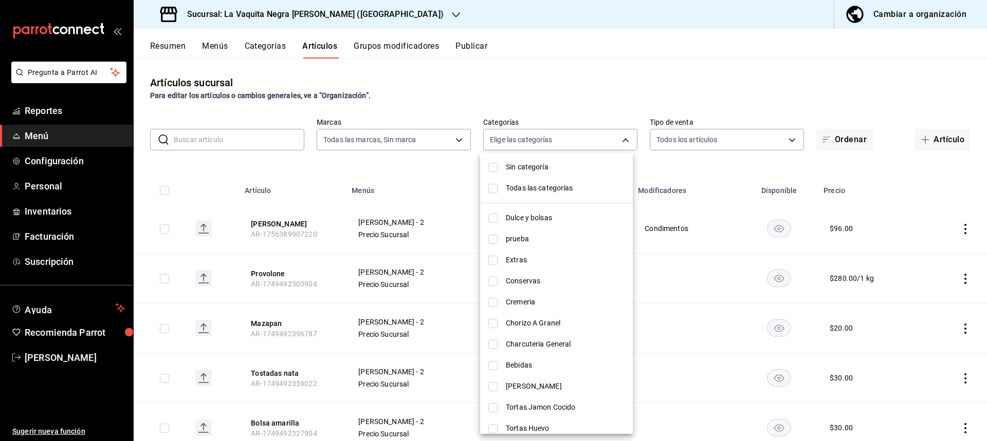
click at [494, 346] on input "checkbox" at bounding box center [492, 344] width 9 height 9
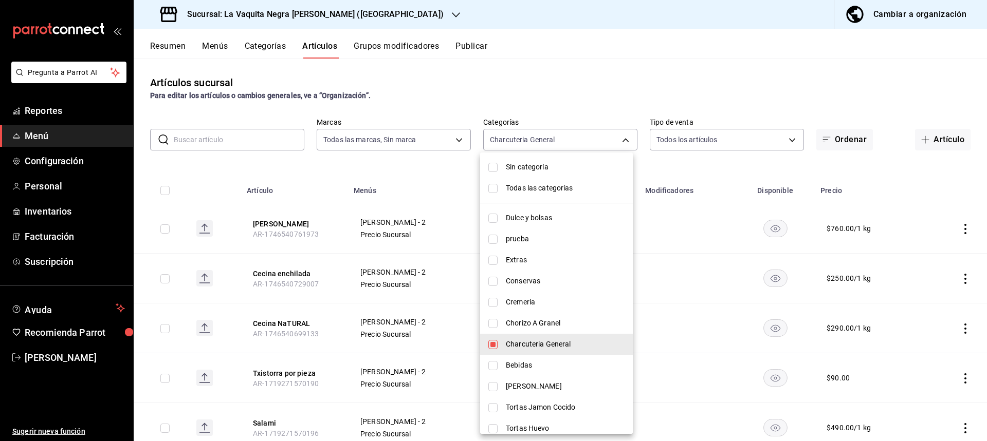
click at [615, 138] on div at bounding box center [493, 220] width 987 height 441
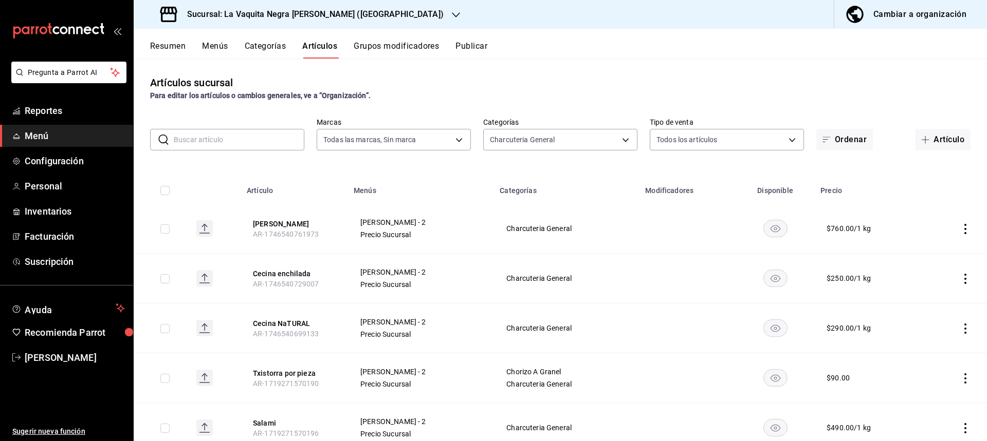
click at [963, 224] on td at bounding box center [955, 229] width 63 height 50
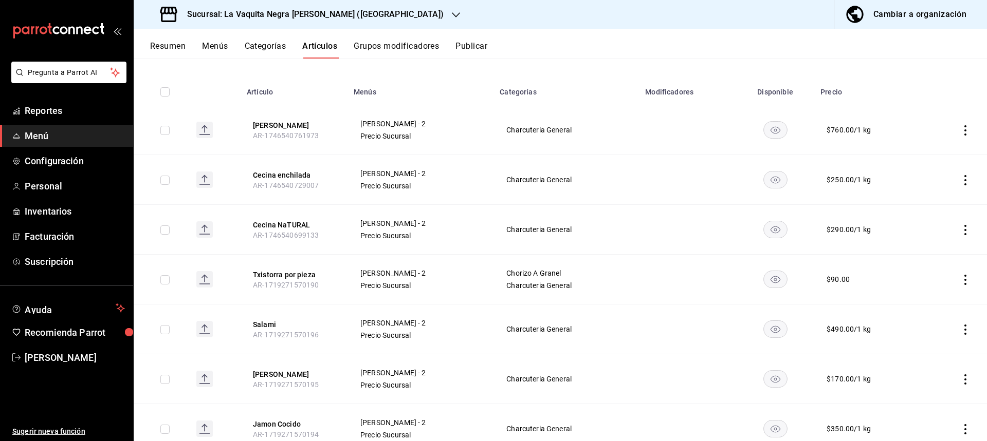
scroll to position [100, 0]
drag, startPoint x: 366, startPoint y: 290, endPoint x: 727, endPoint y: 327, distance: 362.6
click at [727, 327] on td at bounding box center [687, 329] width 97 height 50
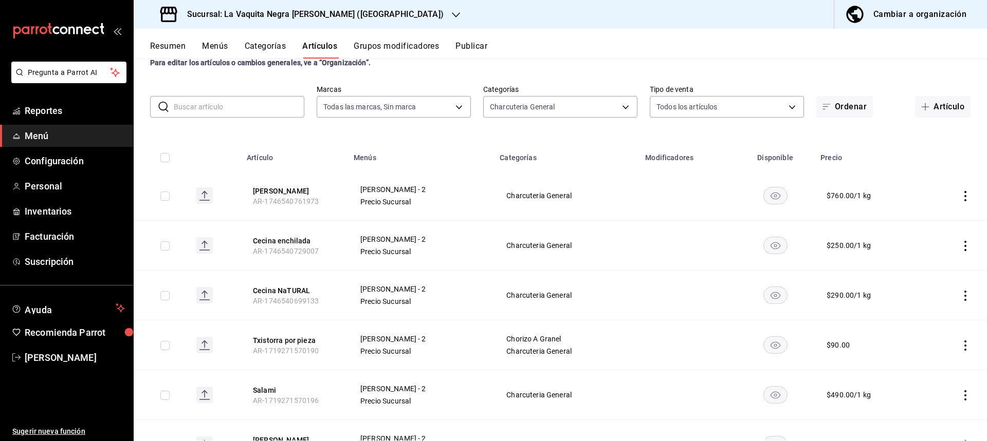
scroll to position [0, 0]
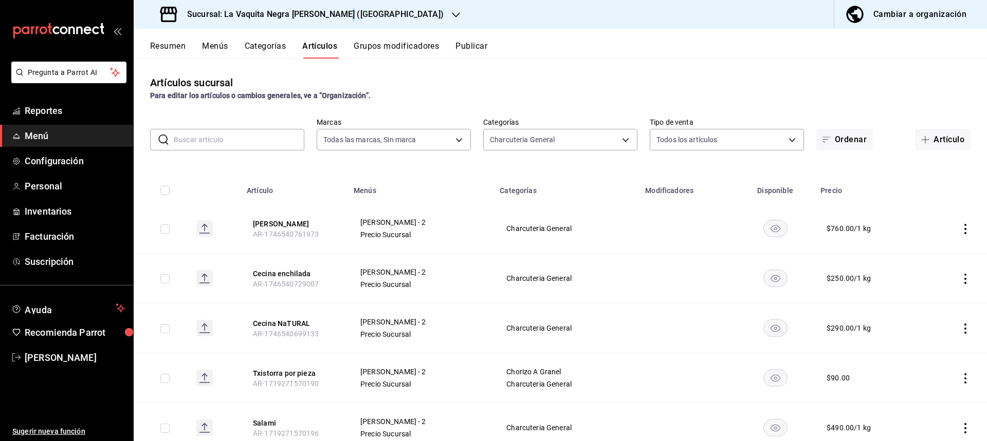
click at [337, 18] on h3 "Sucursal: La Vaquita Negra [PERSON_NAME] ([GEOGRAPHIC_DATA])" at bounding box center [311, 14] width 265 height 12
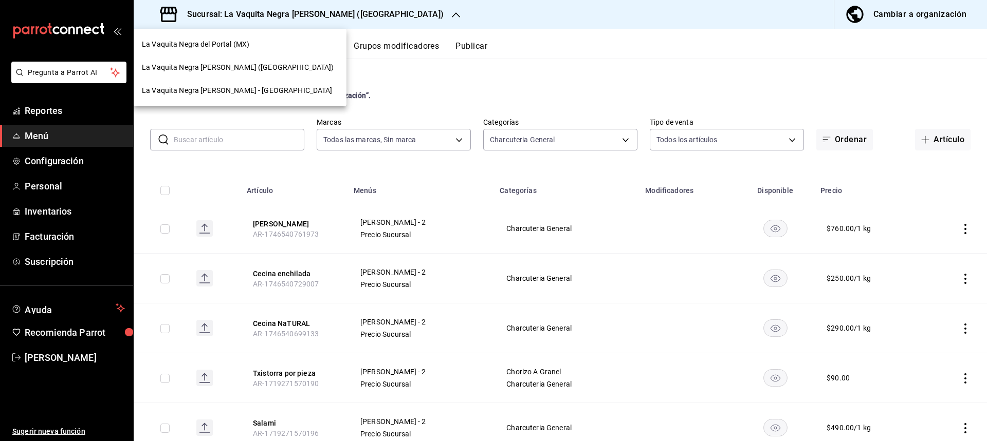
click at [374, 15] on div at bounding box center [493, 220] width 987 height 441
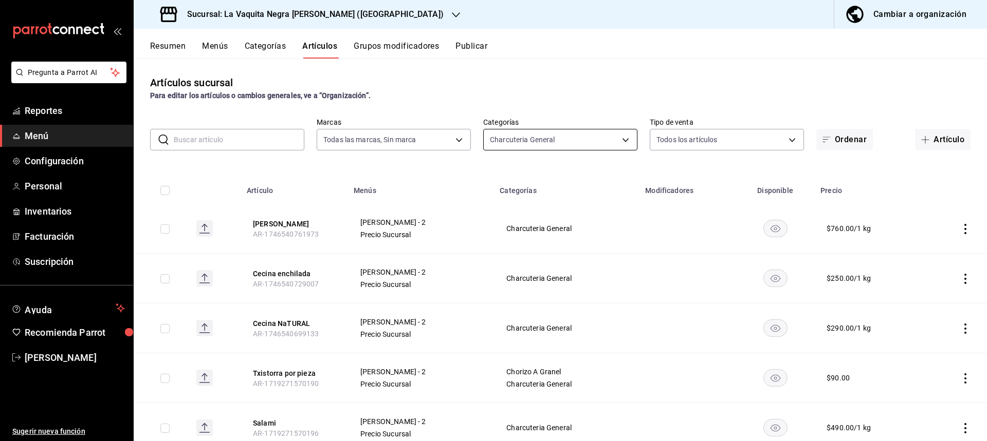
click at [553, 142] on body "Pregunta a Parrot AI Reportes Menú Configuración Personal Inventarios Facturaci…" at bounding box center [493, 220] width 987 height 441
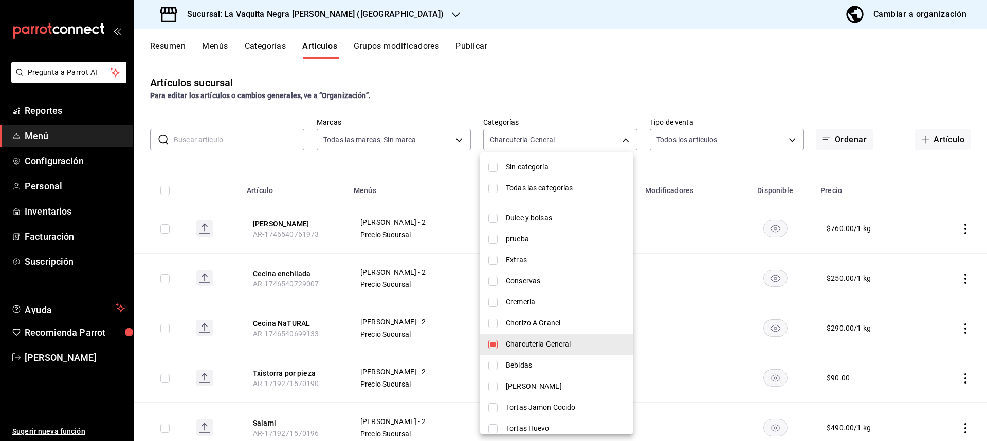
click at [584, 79] on div at bounding box center [493, 220] width 987 height 441
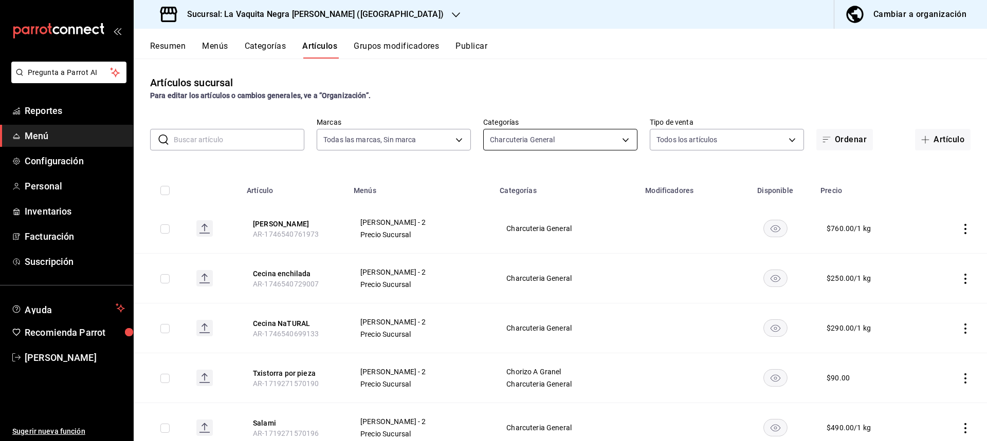
click at [524, 147] on body "Pregunta a Parrot AI Reportes Menú Configuración Personal Inventarios Facturaci…" at bounding box center [493, 220] width 987 height 441
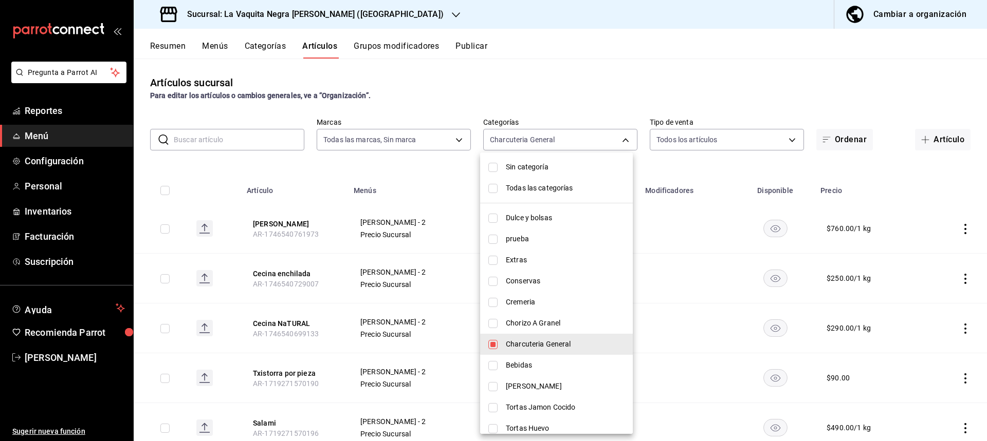
click at [527, 278] on span "Conservas" at bounding box center [565, 281] width 119 height 11
click at [491, 343] on input "checkbox" at bounding box center [492, 344] width 9 height 9
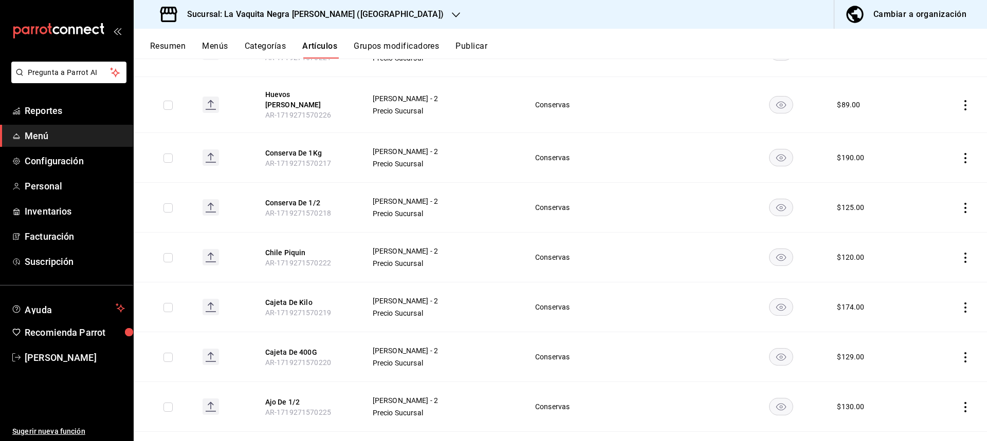
scroll to position [29, 0]
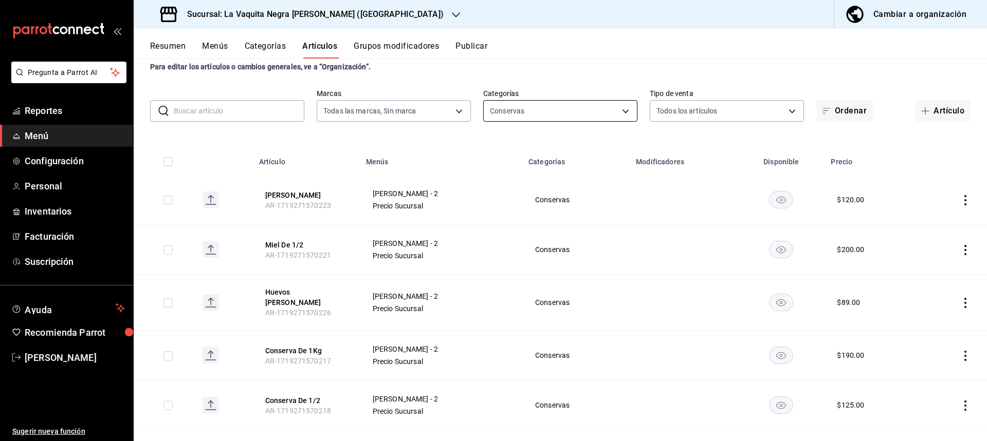
click at [538, 108] on body "Pregunta a Parrot AI Reportes Menú Configuración Personal Inventarios Facturaci…" at bounding box center [493, 220] width 987 height 441
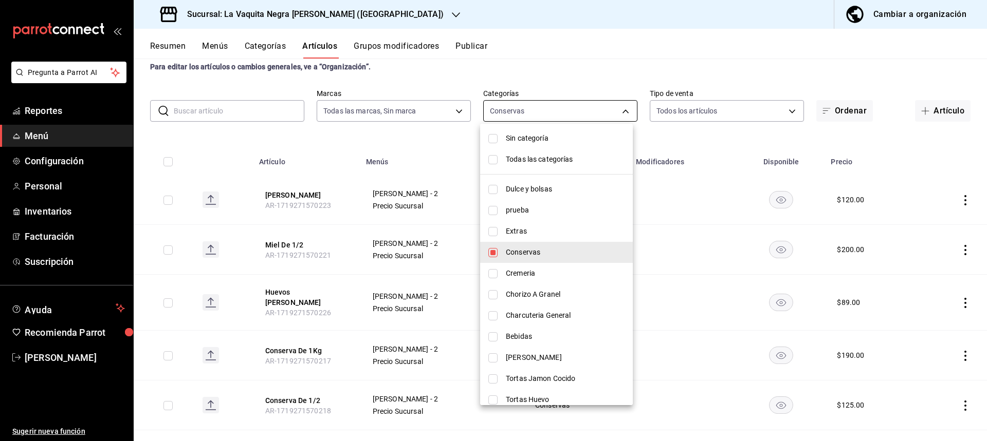
click at [538, 108] on div at bounding box center [493, 220] width 987 height 441
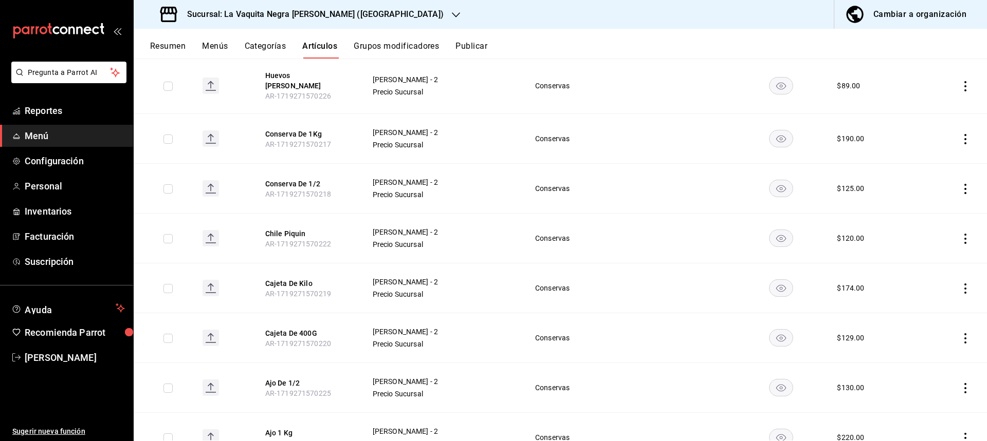
scroll to position [286, 0]
